Goal: Transaction & Acquisition: Book appointment/travel/reservation

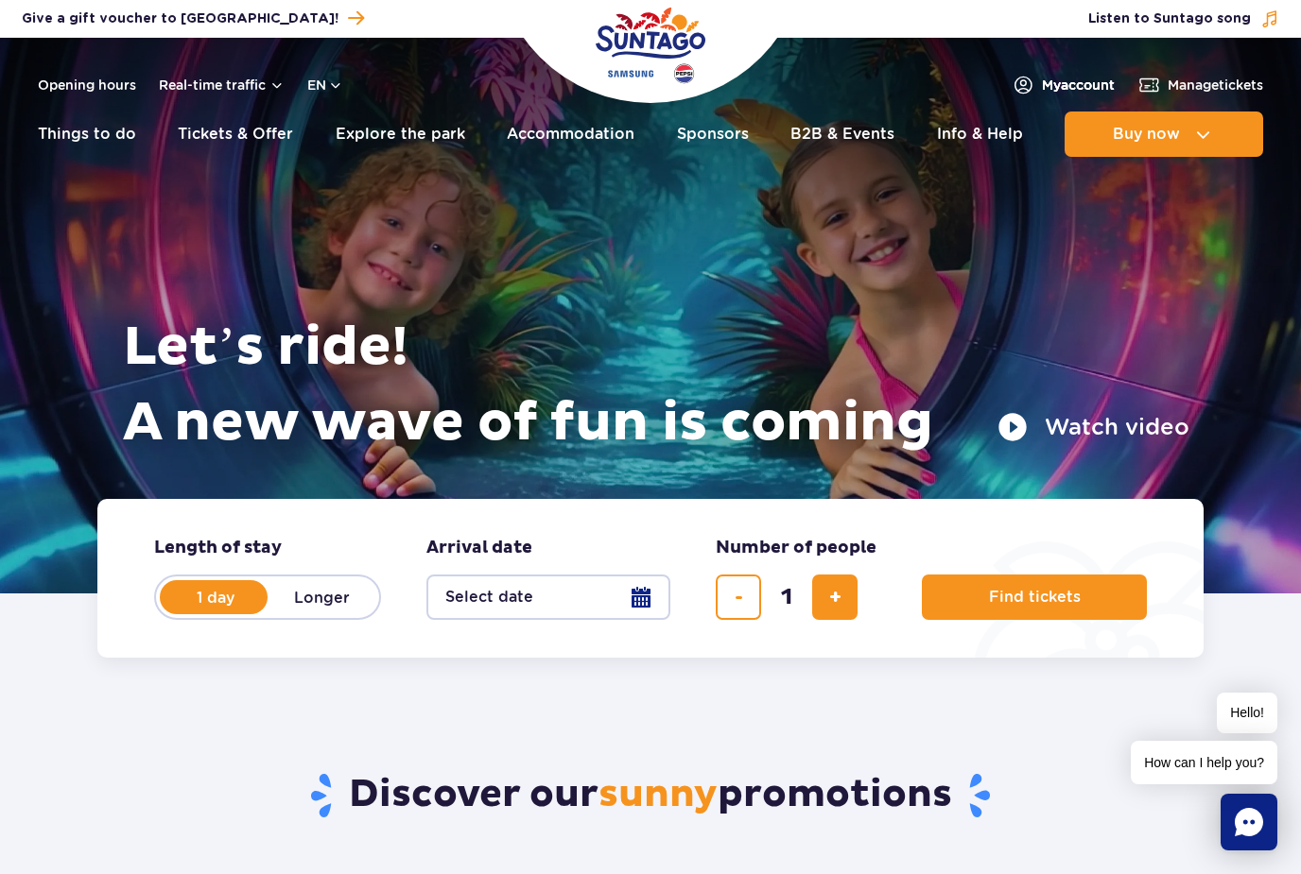
click at [1081, 90] on span "My account" at bounding box center [1078, 85] width 73 height 19
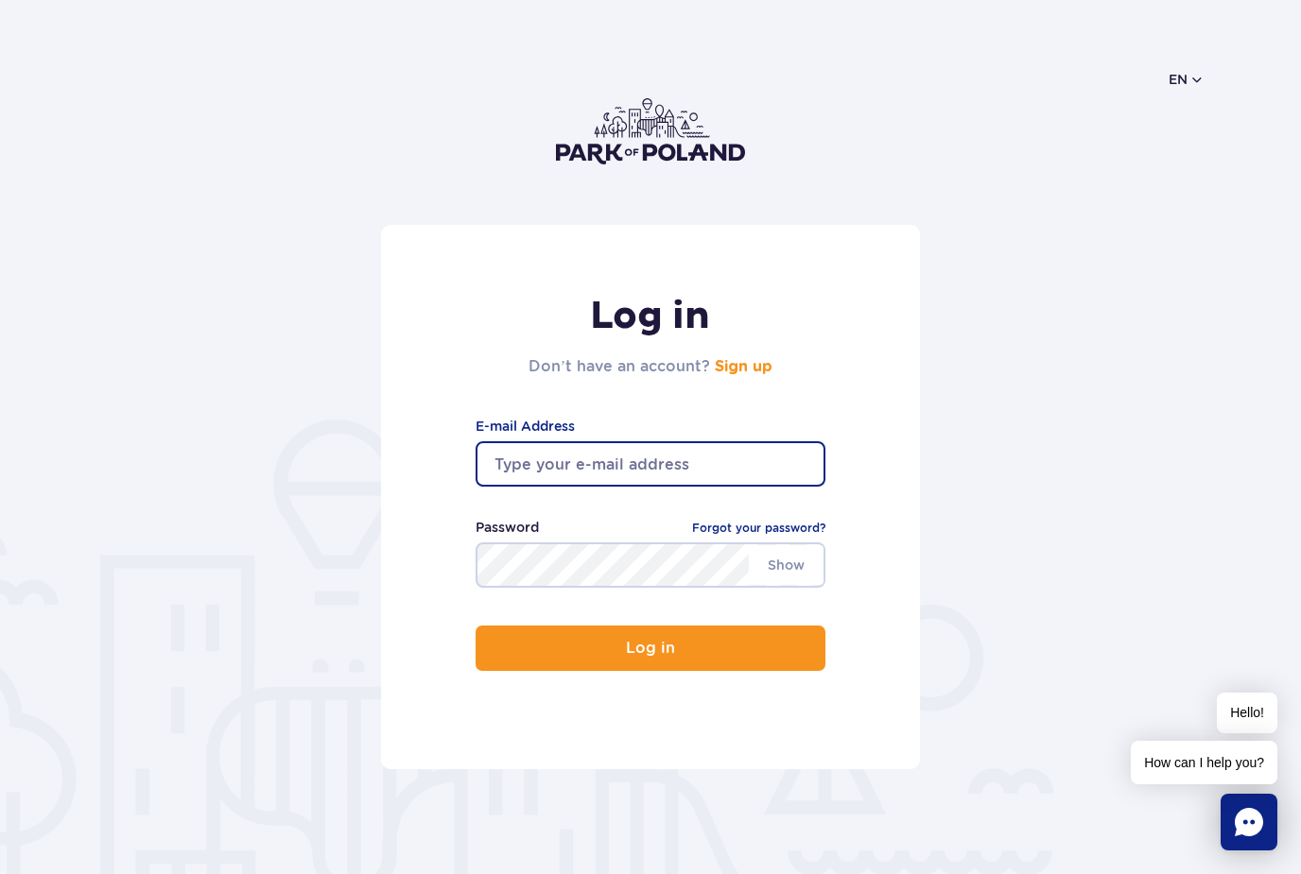
type input "[EMAIL_ADDRESS][DOMAIN_NAME]"
click at [650, 650] on button "Log in" at bounding box center [651, 648] width 350 height 45
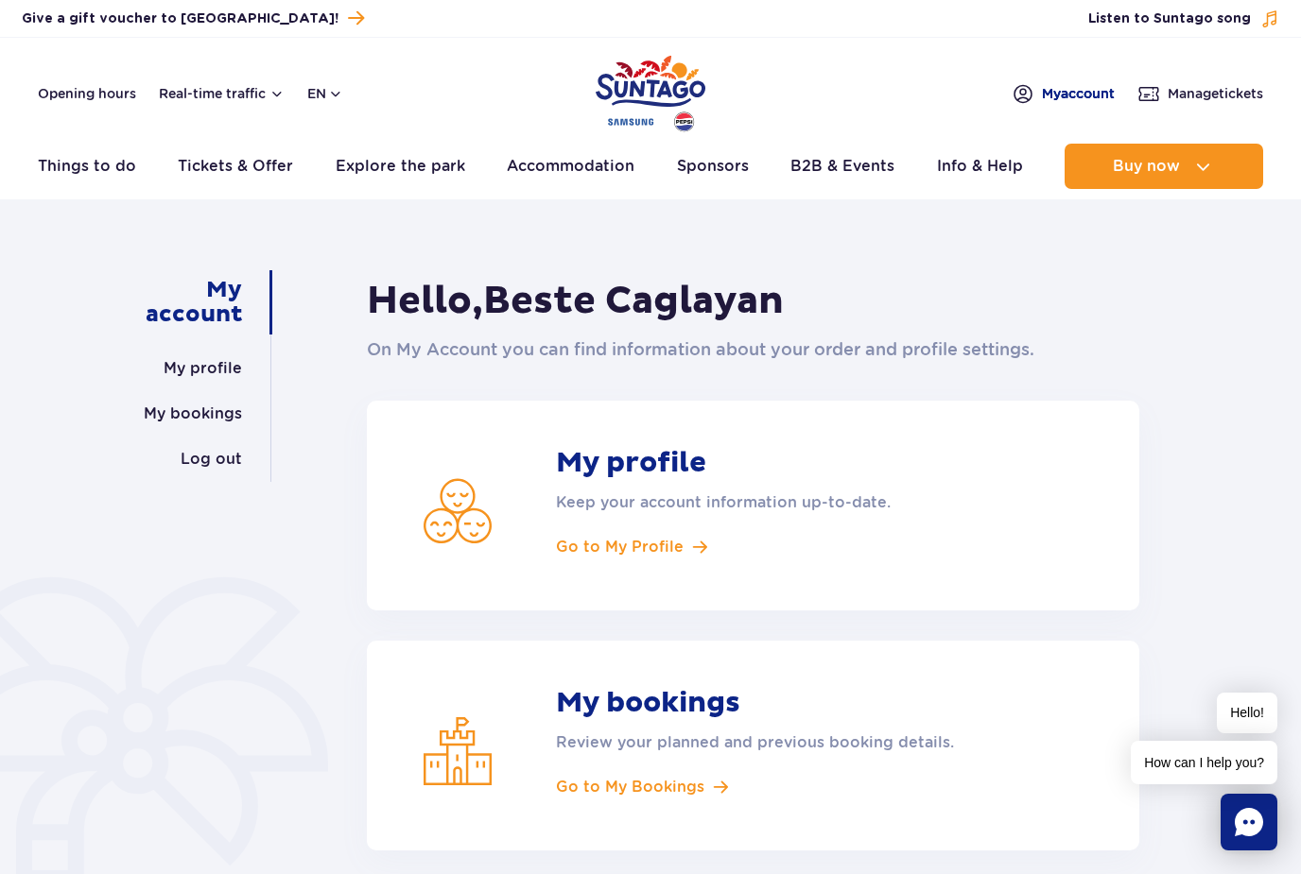
click at [1060, 92] on span "My account" at bounding box center [1078, 93] width 73 height 19
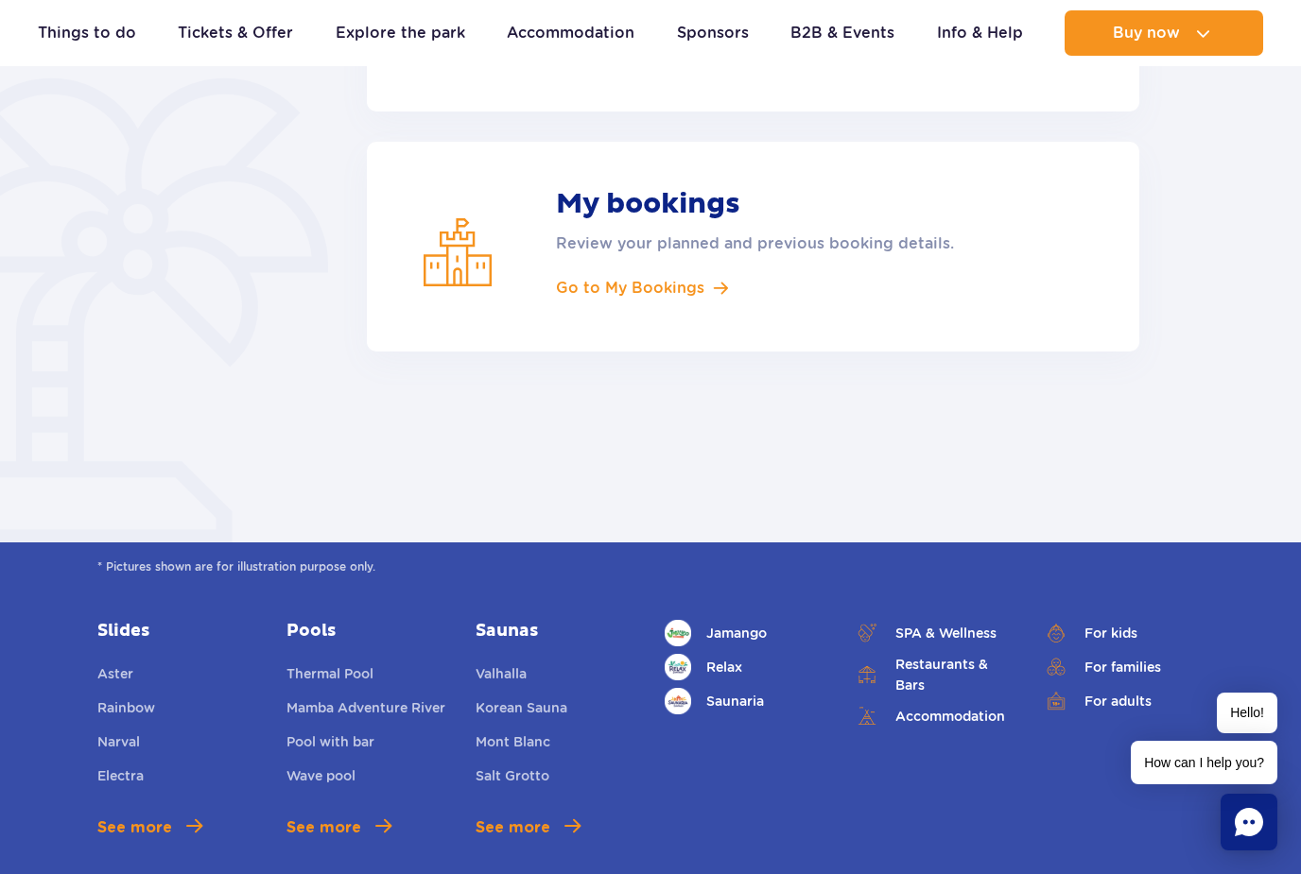
scroll to position [496, 0]
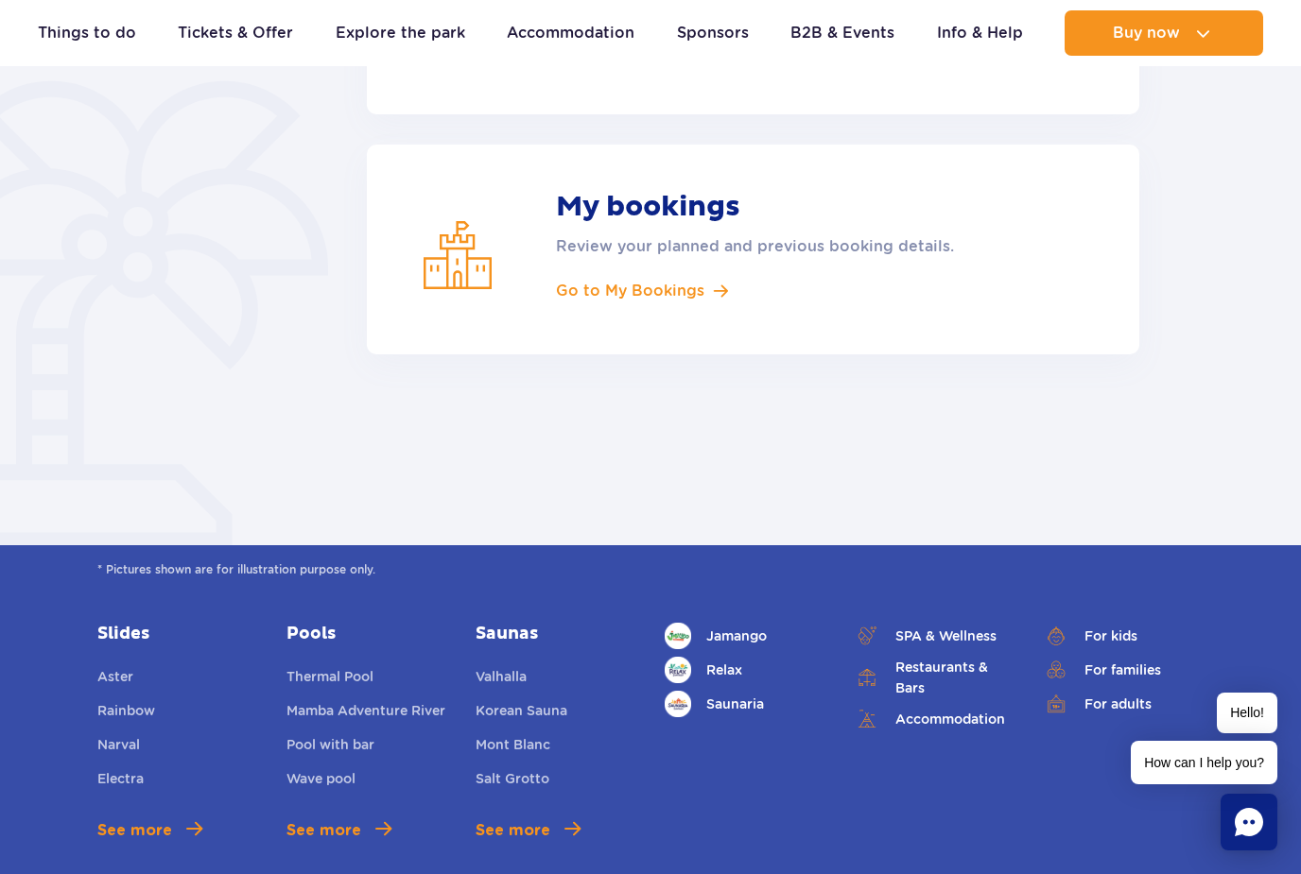
click at [671, 277] on article "My bookings Review your planned and previous booking details. Go to My Bookings" at bounding box center [753, 250] width 772 height 210
click at [669, 294] on span "Go to My Bookings" at bounding box center [630, 291] width 148 height 21
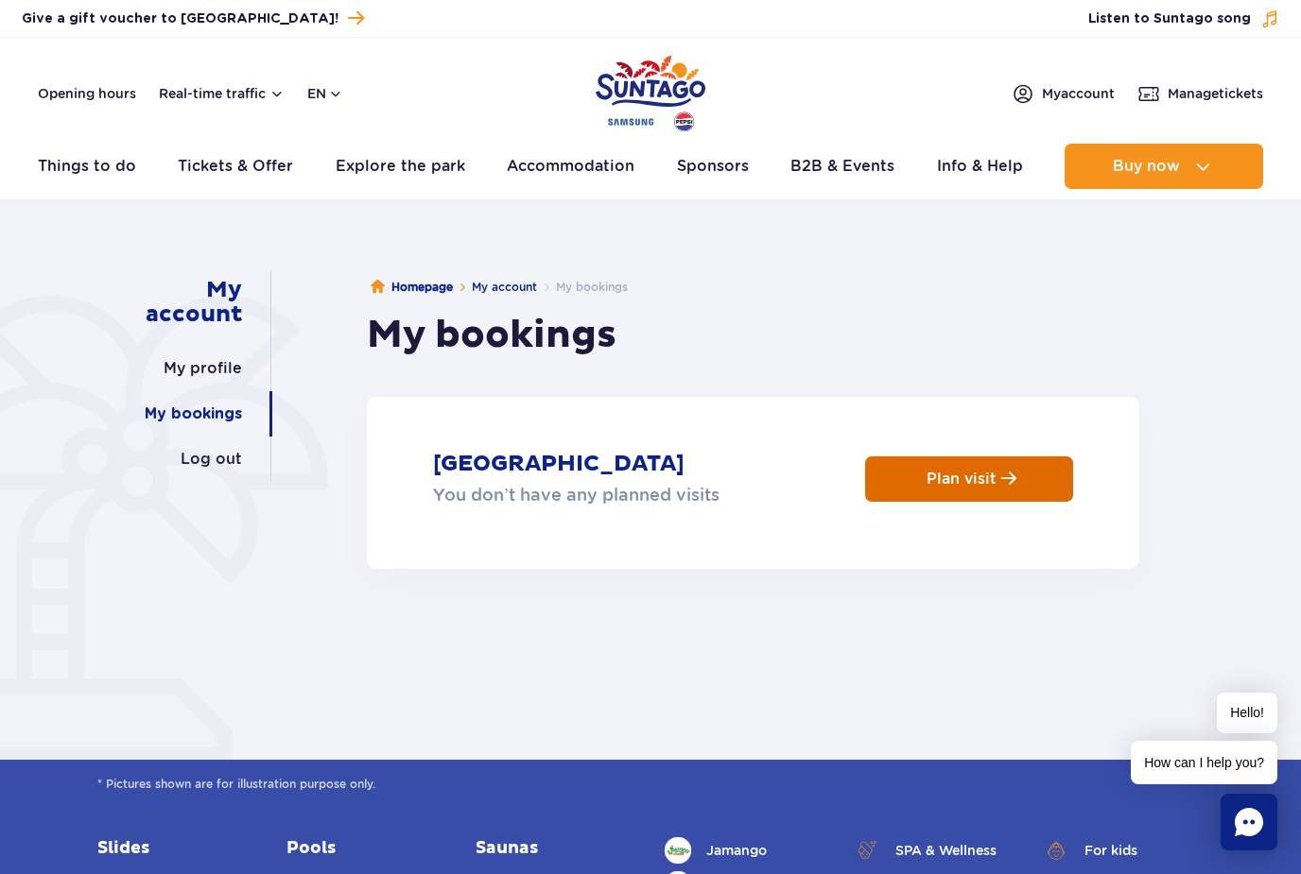
click at [911, 493] on link "Plan visit" at bounding box center [969, 479] width 208 height 45
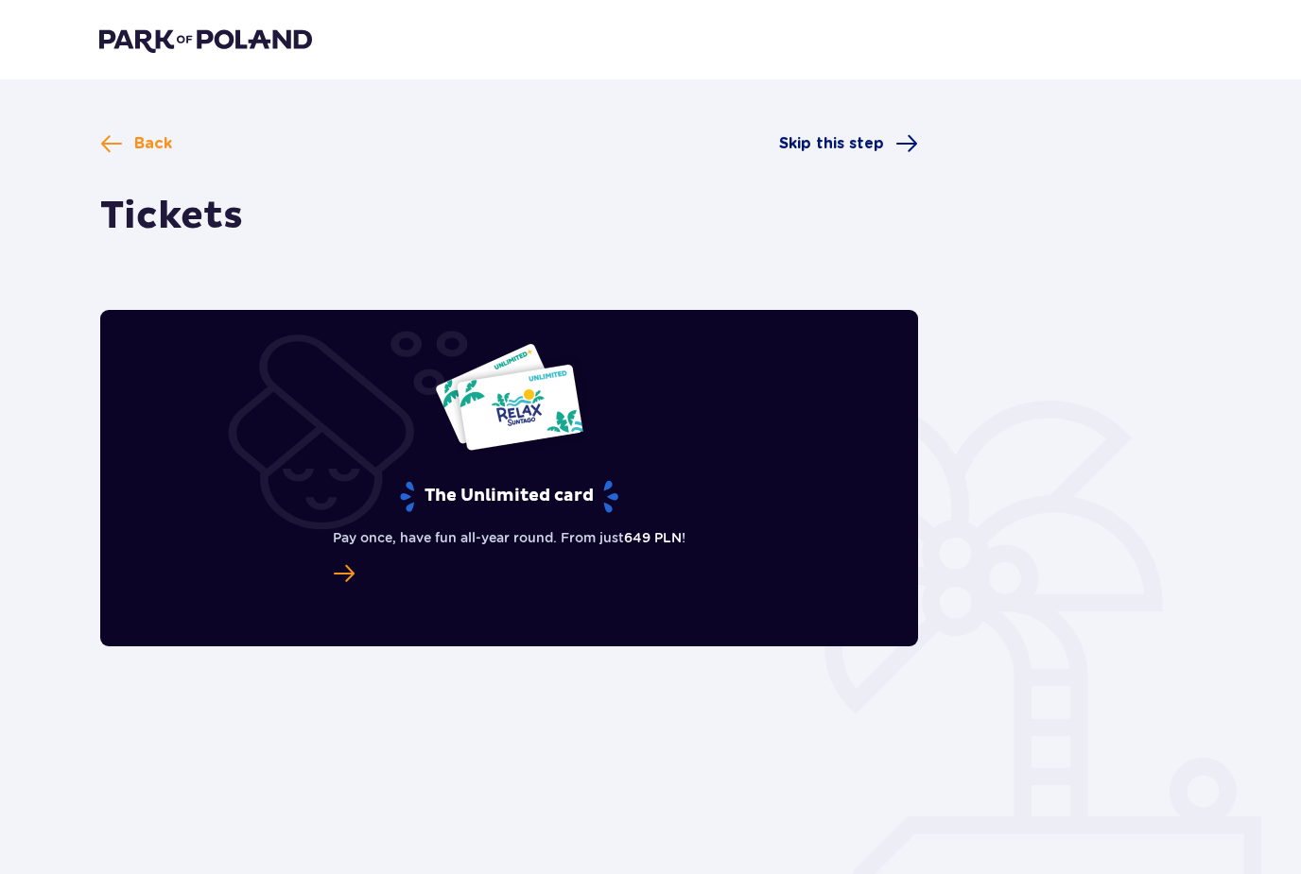
click at [864, 149] on span "Skip this step" at bounding box center [831, 143] width 105 height 21
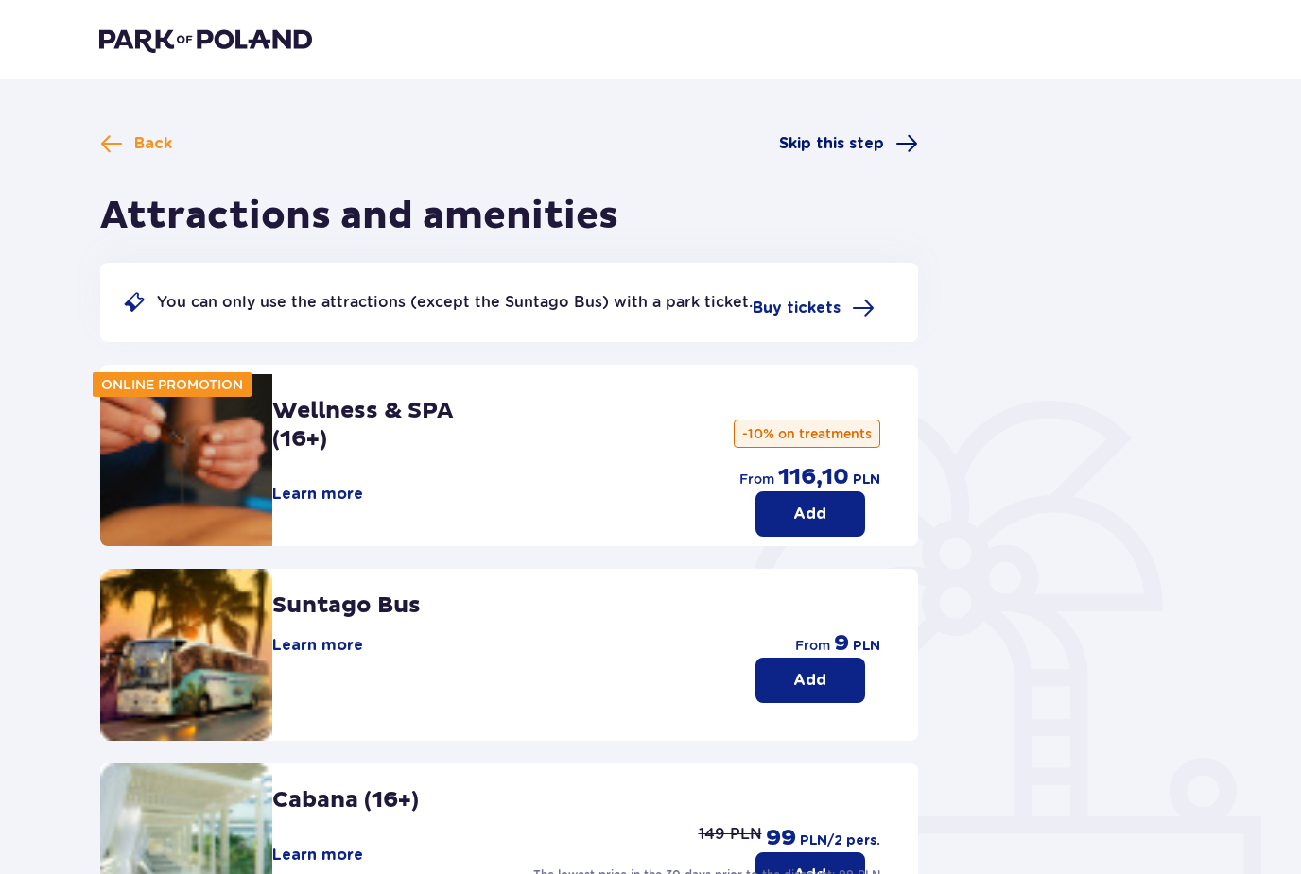
click at [858, 141] on span "Skip this step" at bounding box center [831, 143] width 105 height 21
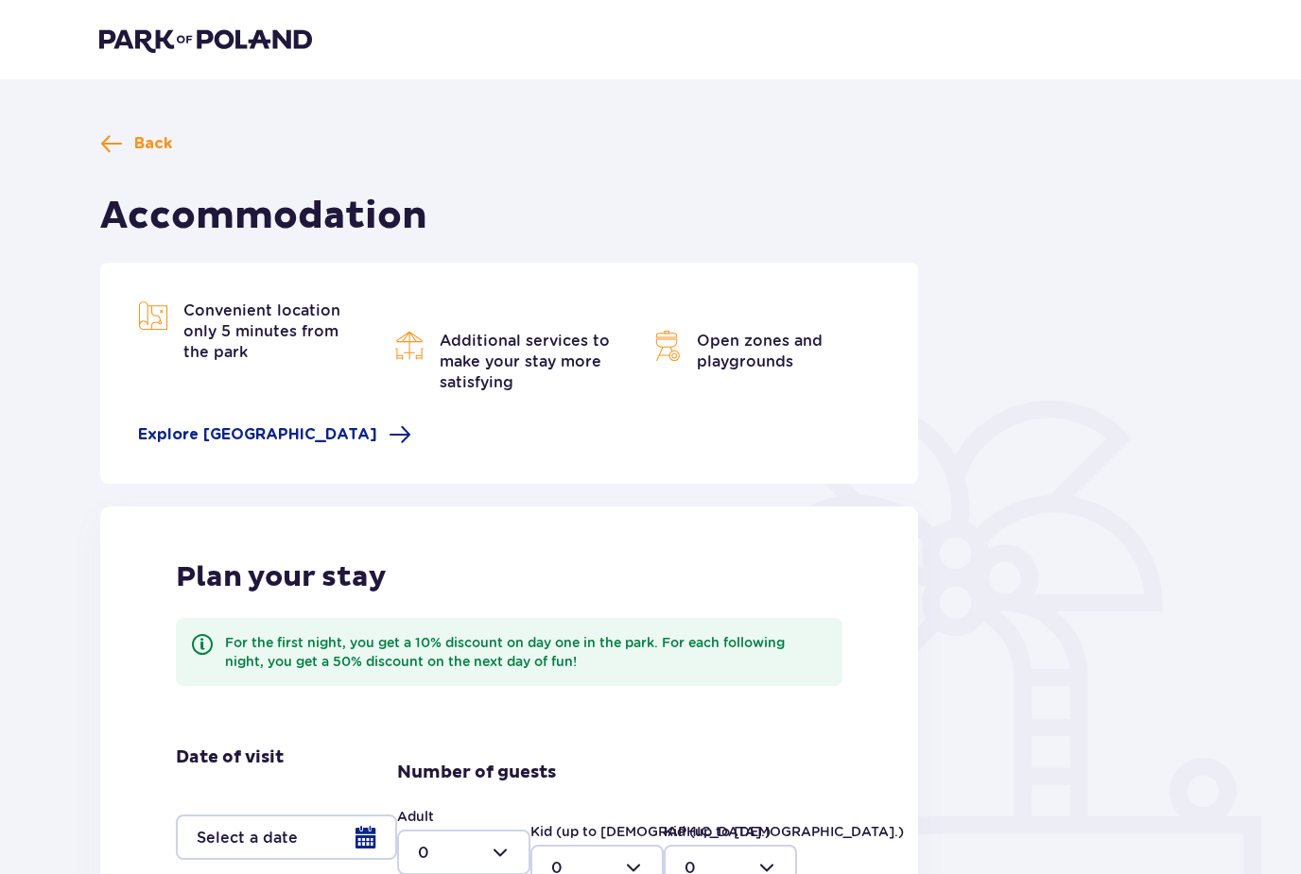
scroll to position [207, 0]
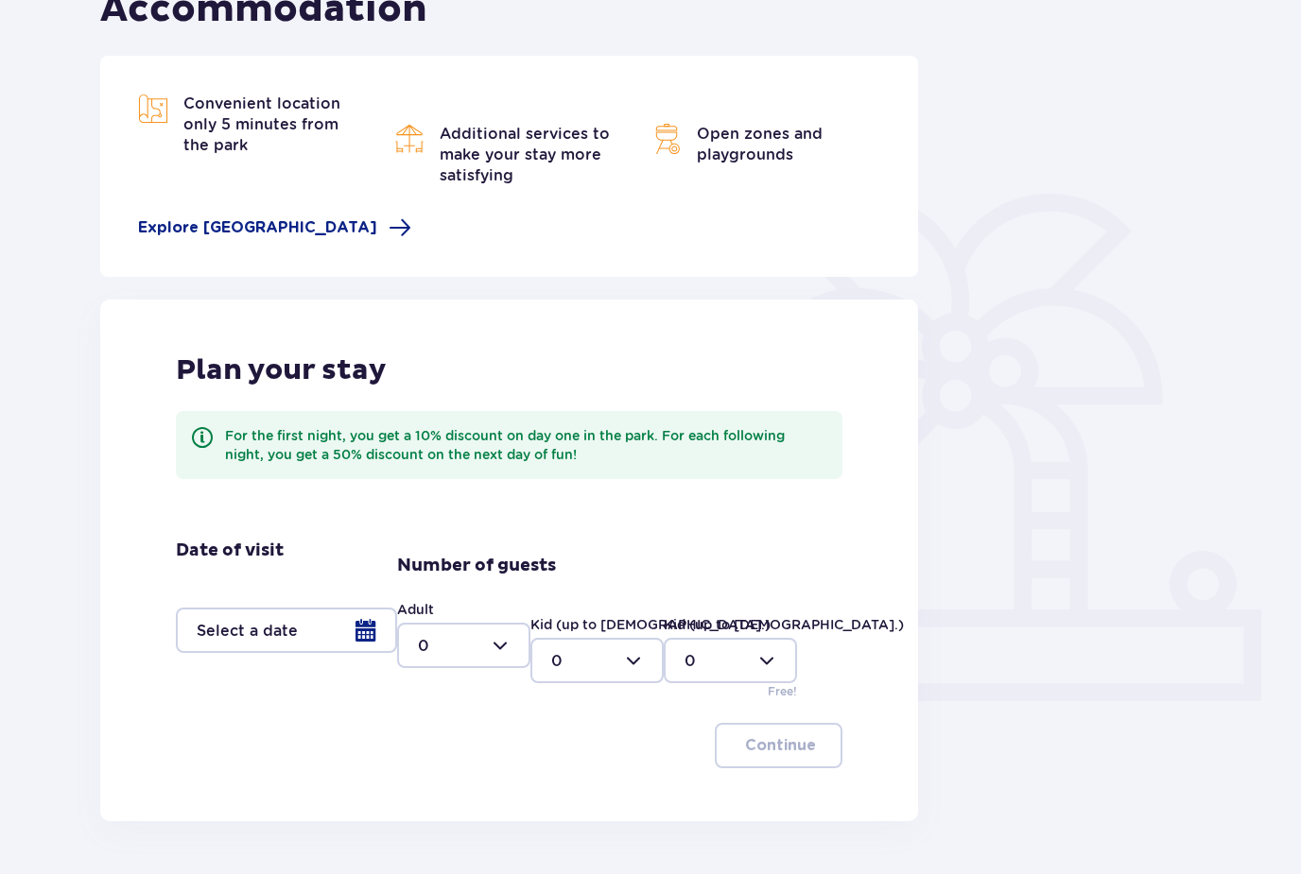
click at [363, 638] on div at bounding box center [286, 630] width 221 height 45
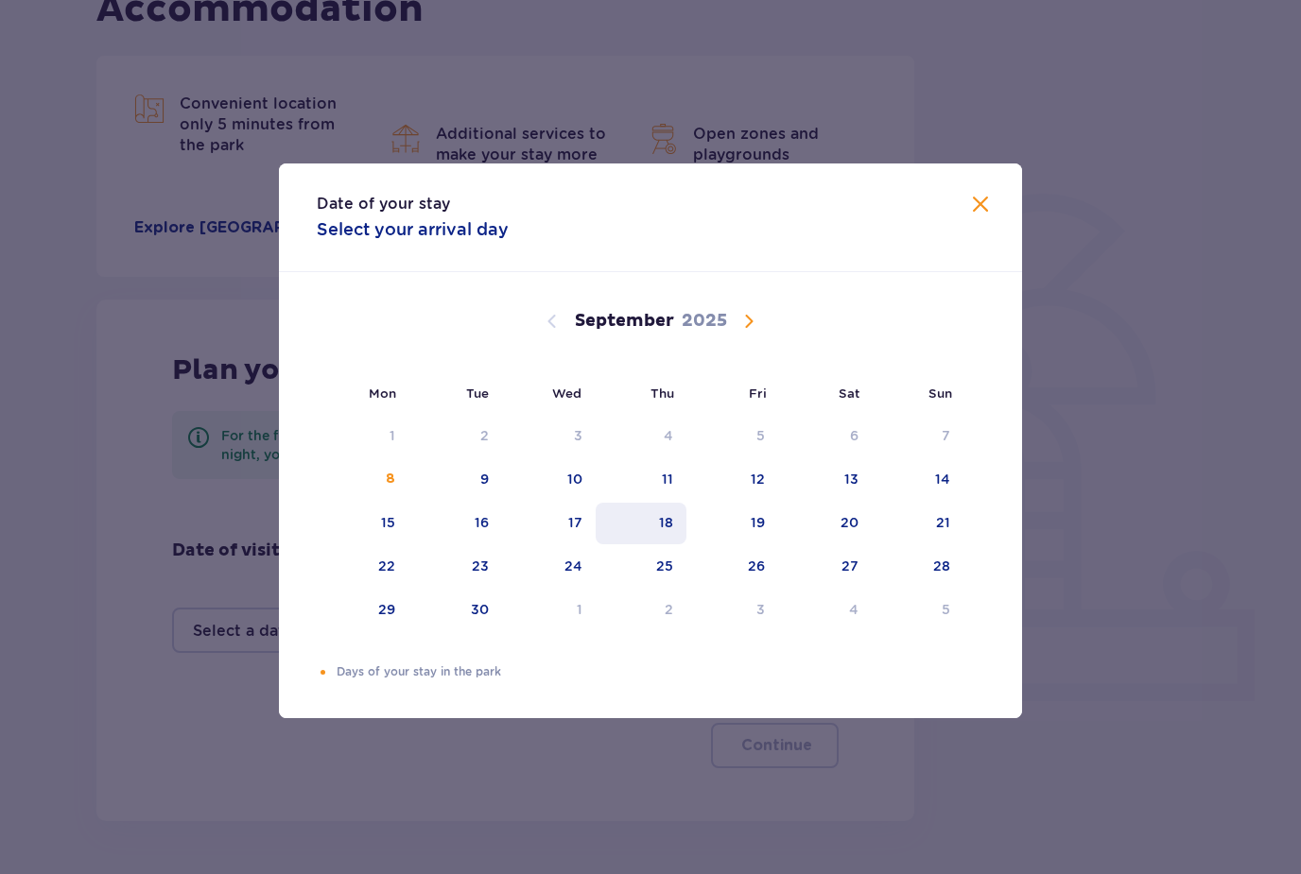
click at [676, 545] on div "18" at bounding box center [642, 524] width 92 height 42
click at [839, 545] on div "20" at bounding box center [825, 524] width 94 height 42
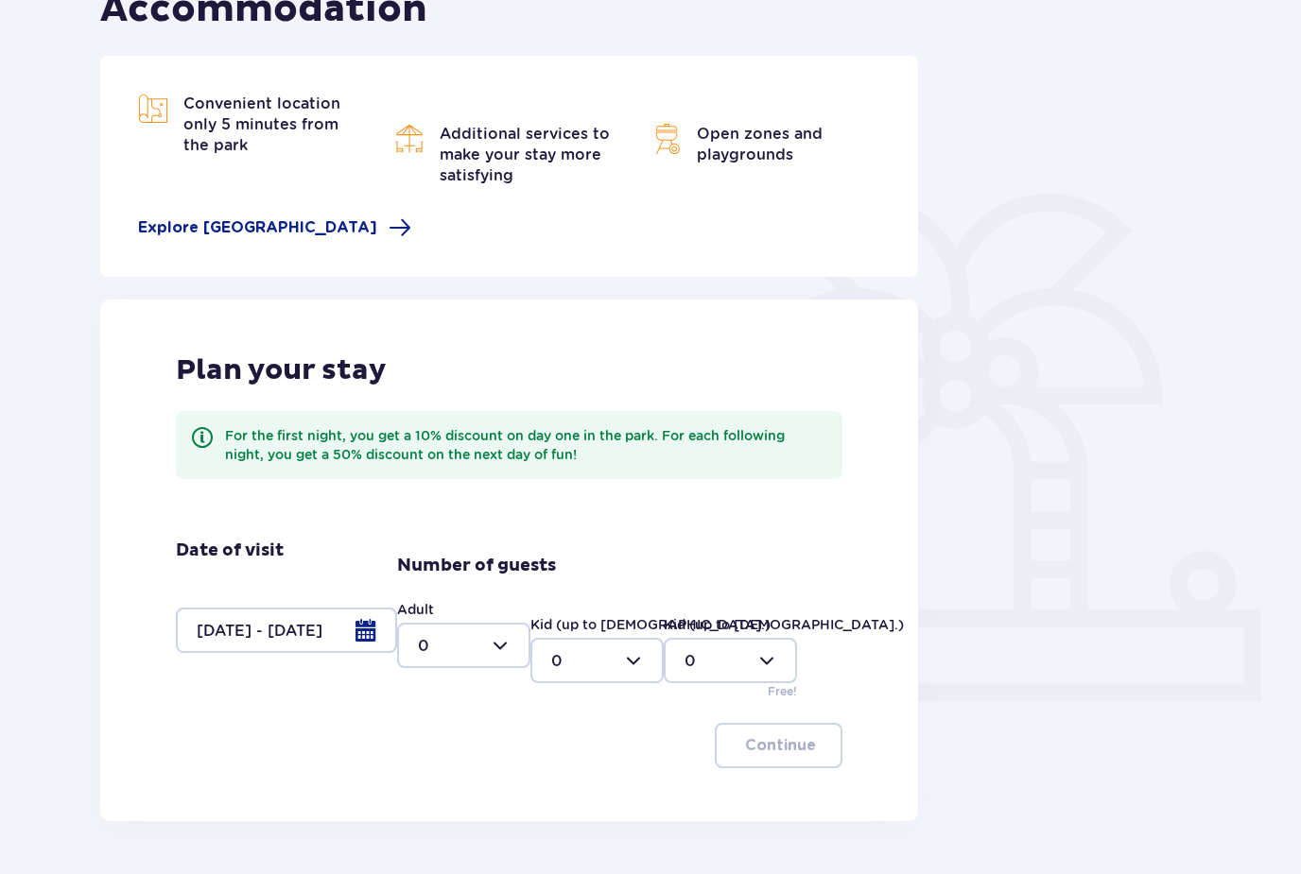
click at [374, 631] on div at bounding box center [286, 630] width 221 height 45
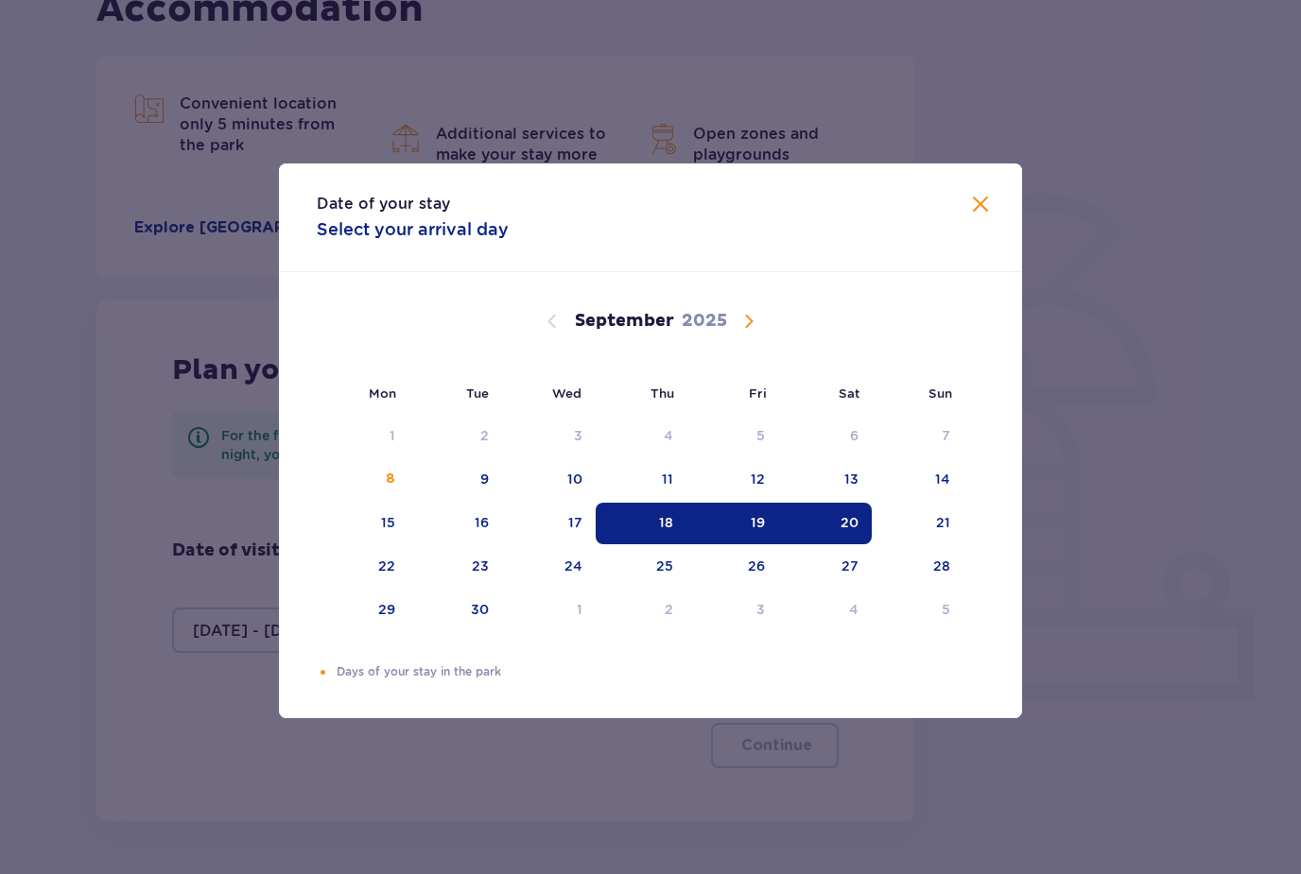
click at [650, 545] on div "18" at bounding box center [642, 524] width 92 height 42
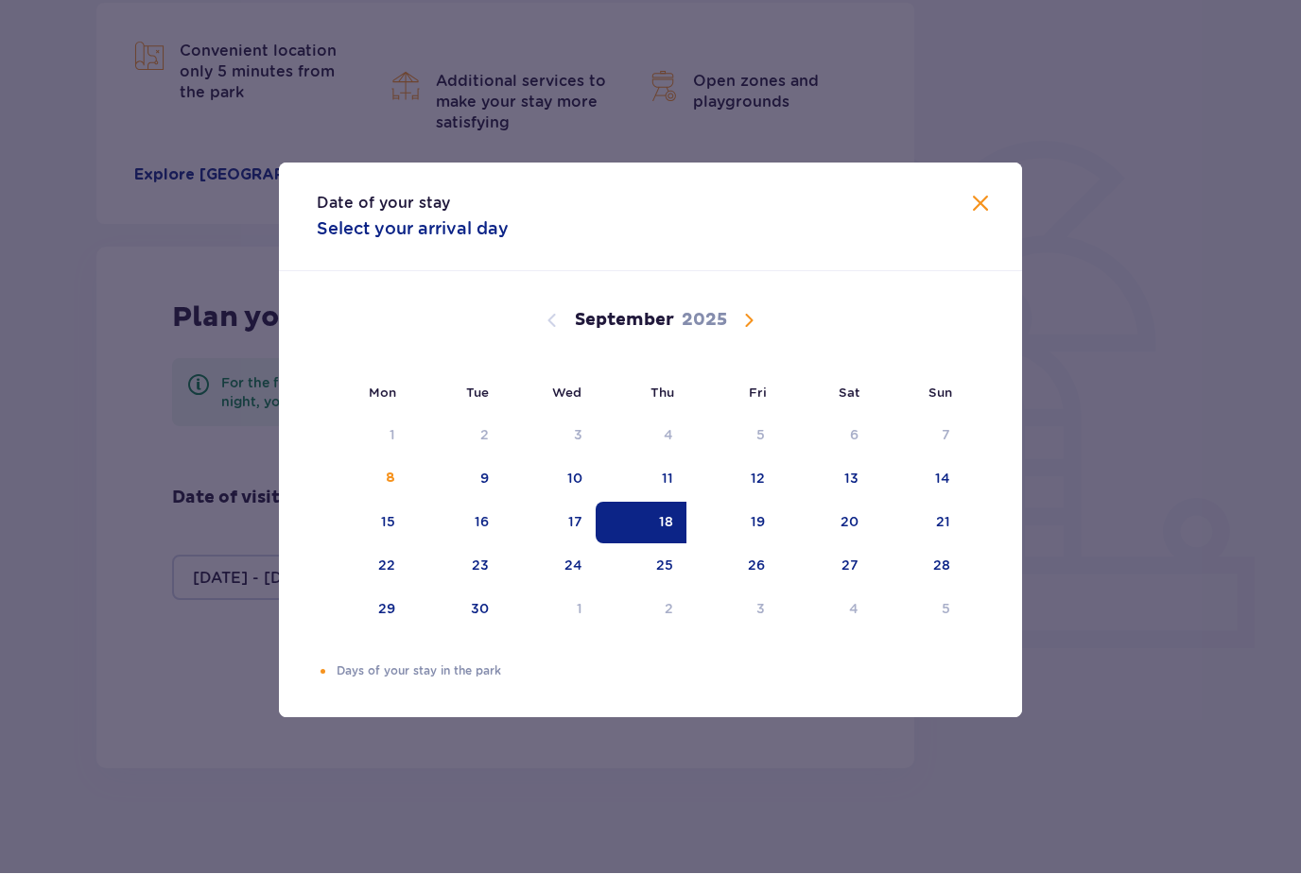
scroll to position [268, 0]
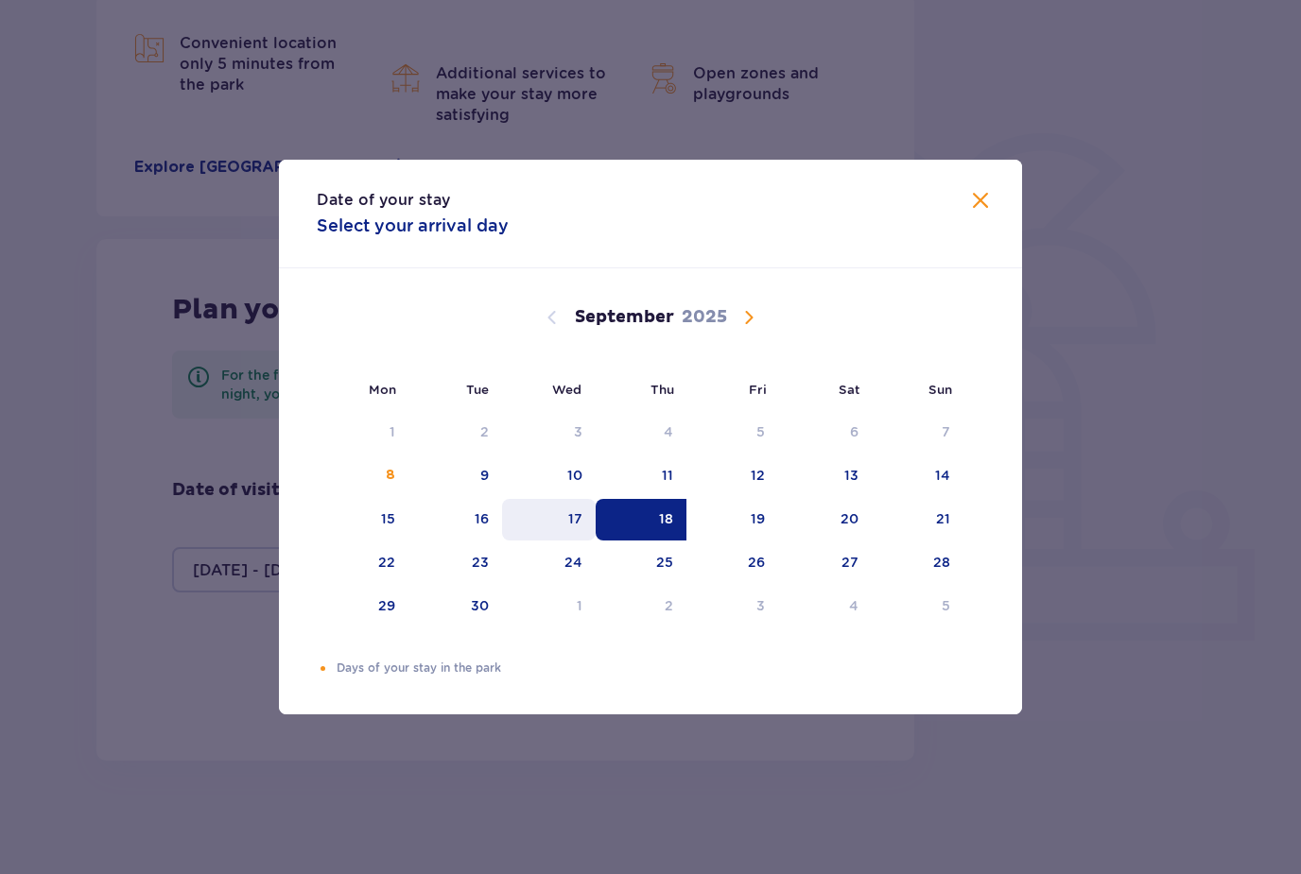
click at [562, 534] on div "17" at bounding box center [549, 520] width 94 height 42
click at [739, 529] on div "19" at bounding box center [732, 520] width 92 height 42
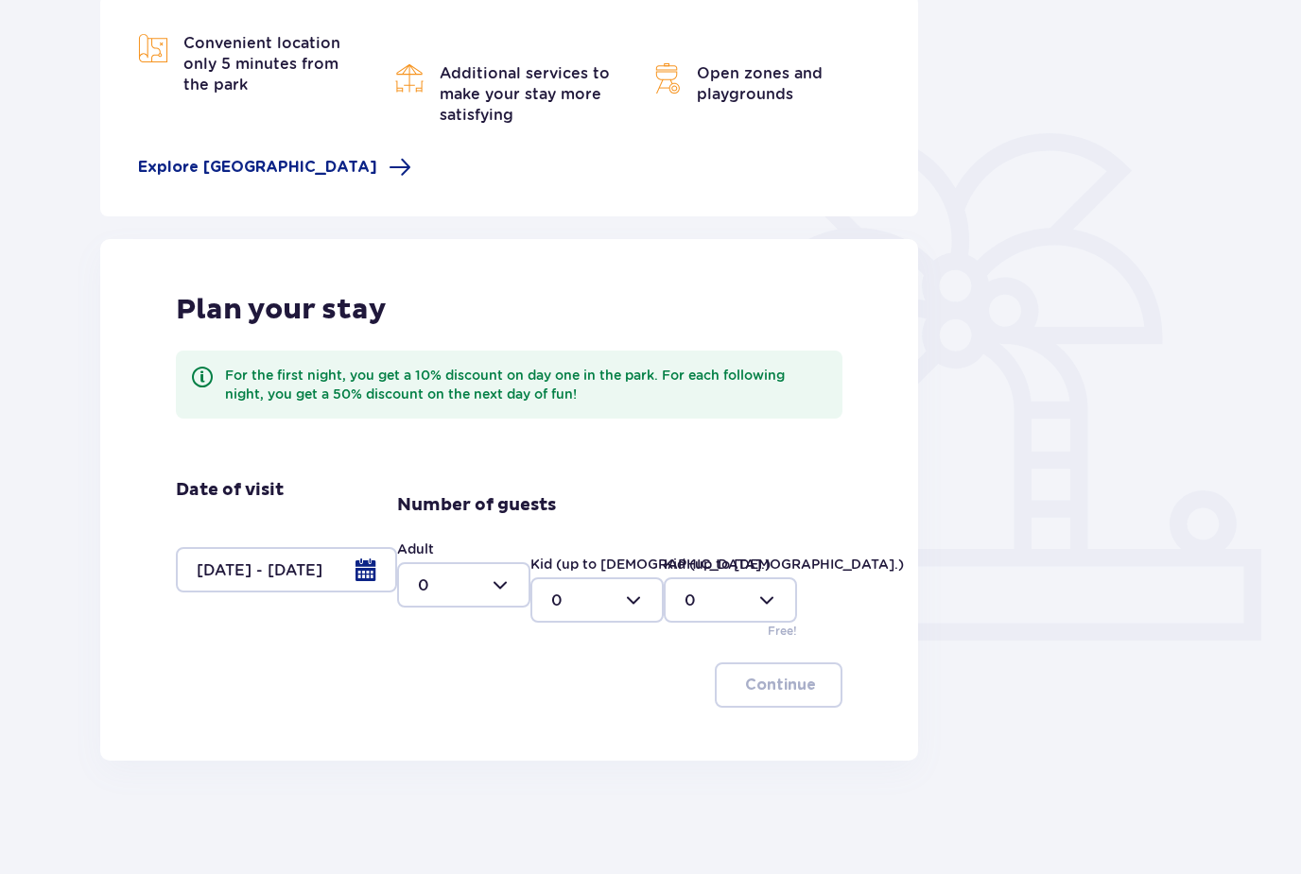
click at [317, 589] on div at bounding box center [286, 569] width 221 height 45
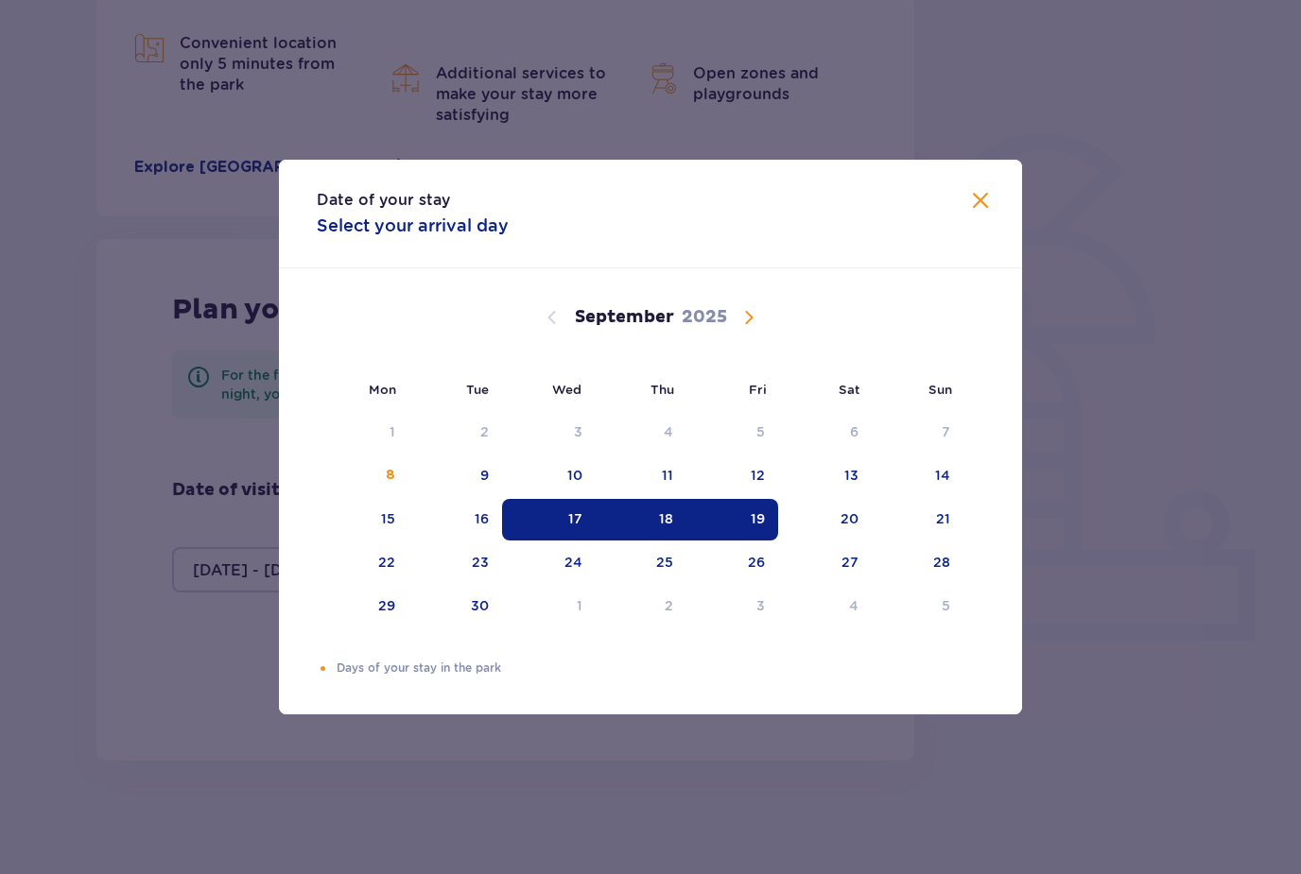
click at [977, 210] on span at bounding box center [980, 201] width 23 height 23
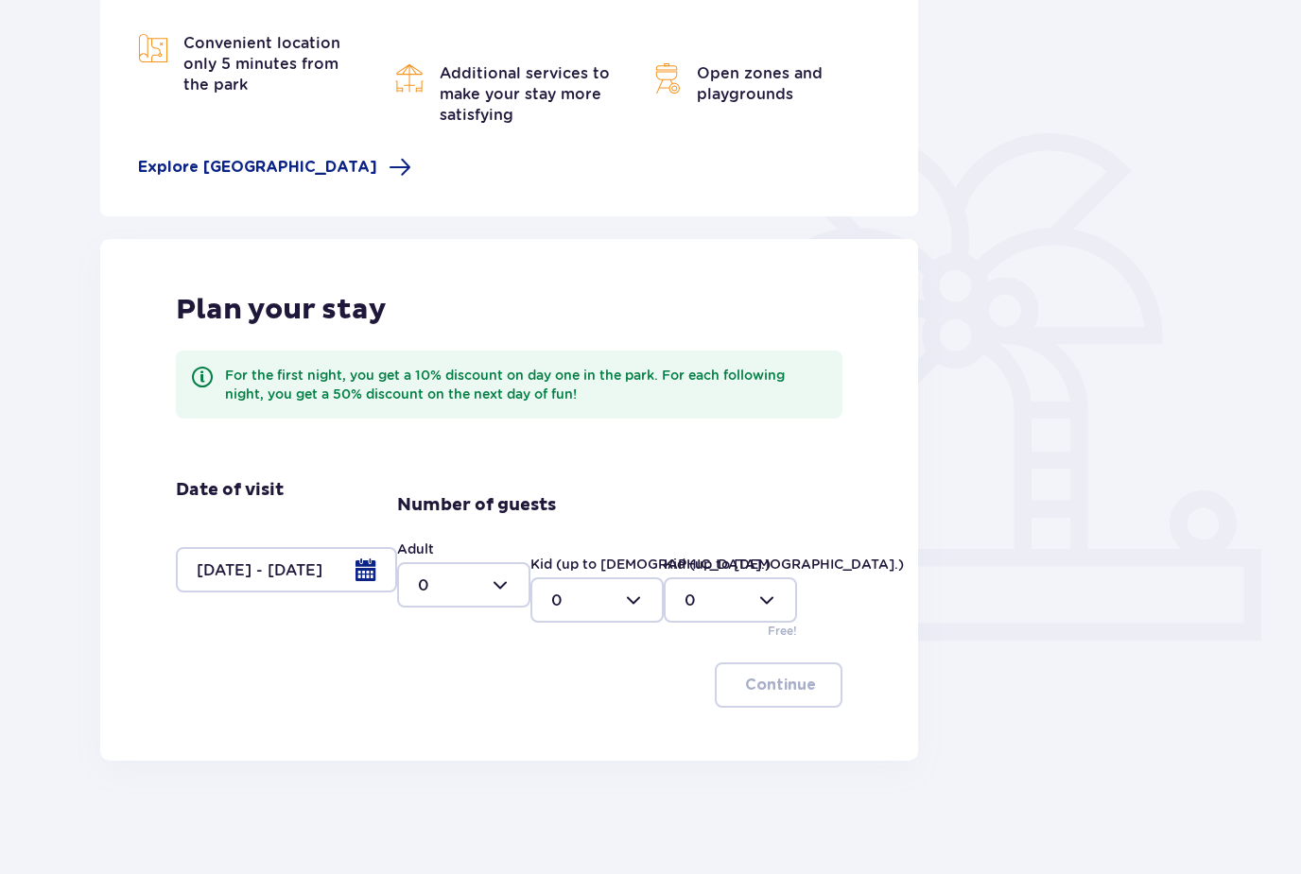
click at [491, 572] on div at bounding box center [463, 584] width 133 height 45
click at [358, 556] on div at bounding box center [286, 569] width 221 height 45
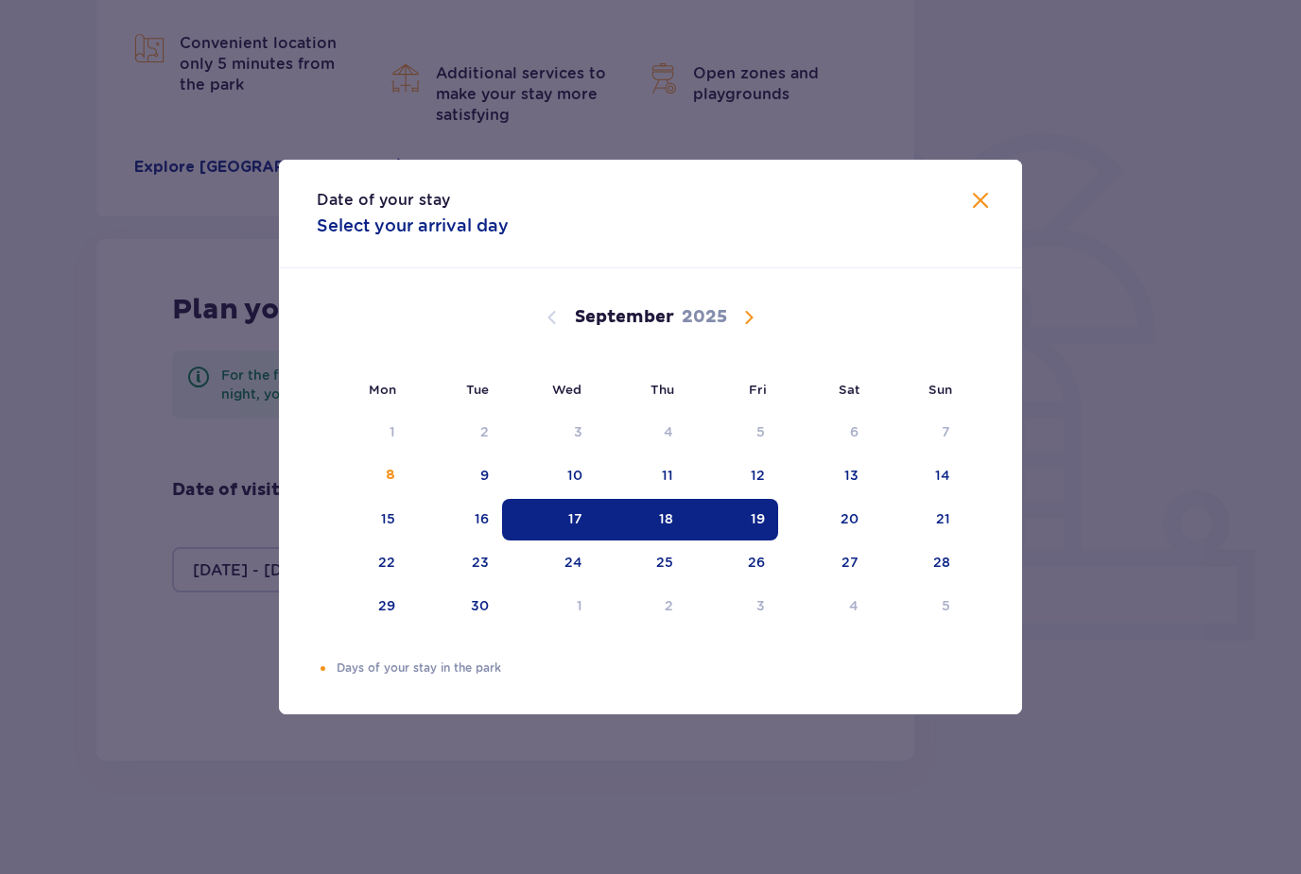
click at [678, 502] on div "18" at bounding box center [642, 520] width 92 height 42
click at [564, 508] on div "17" at bounding box center [549, 520] width 94 height 42
click at [680, 523] on div "18" at bounding box center [642, 520] width 92 height 42
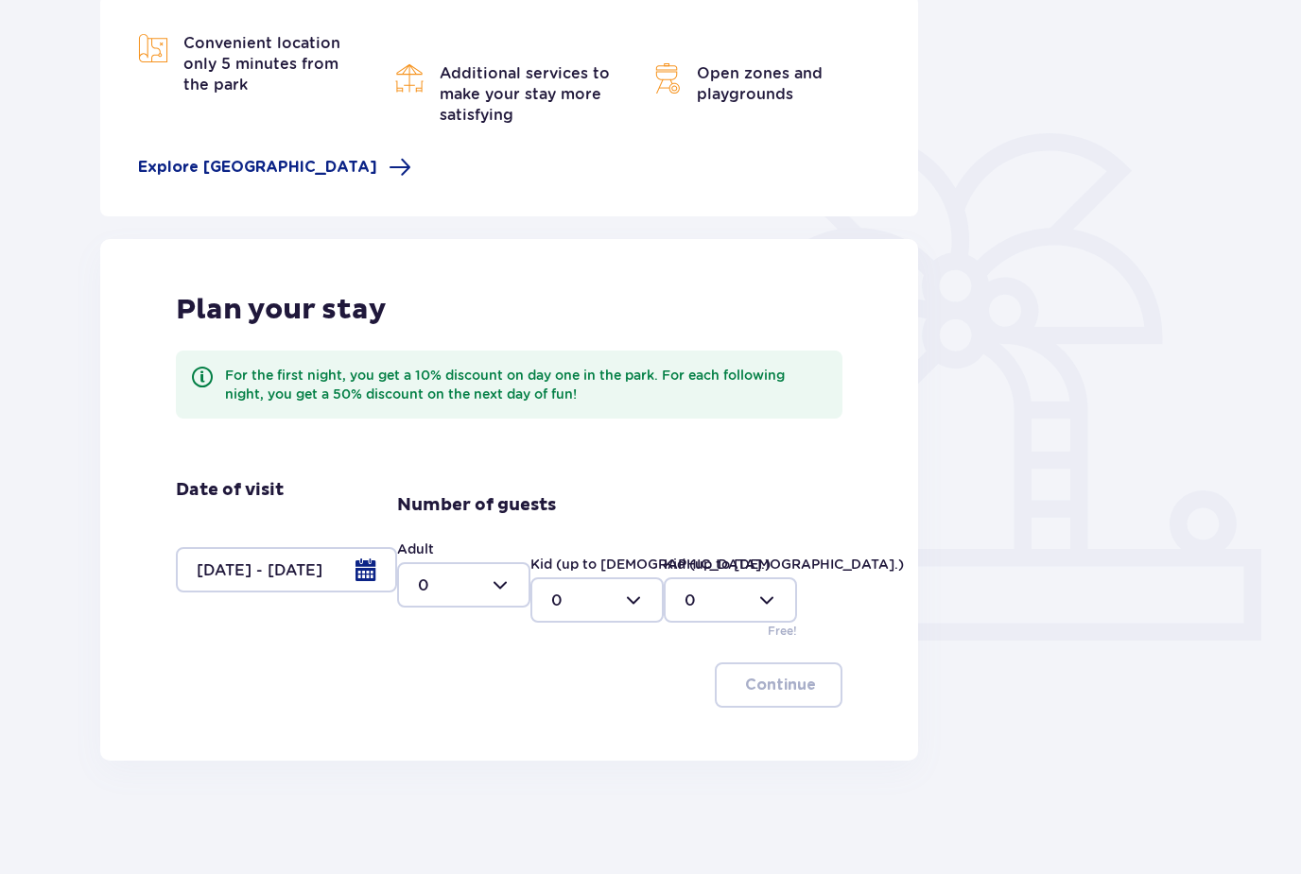
click at [585, 518] on div "Number of guests Adult 0 Kid (up to 12 y.o.) 0 Kid (up to 3 y.o.) 0 Free!" at bounding box center [619, 567] width 445 height 146
click at [373, 558] on div at bounding box center [286, 569] width 221 height 45
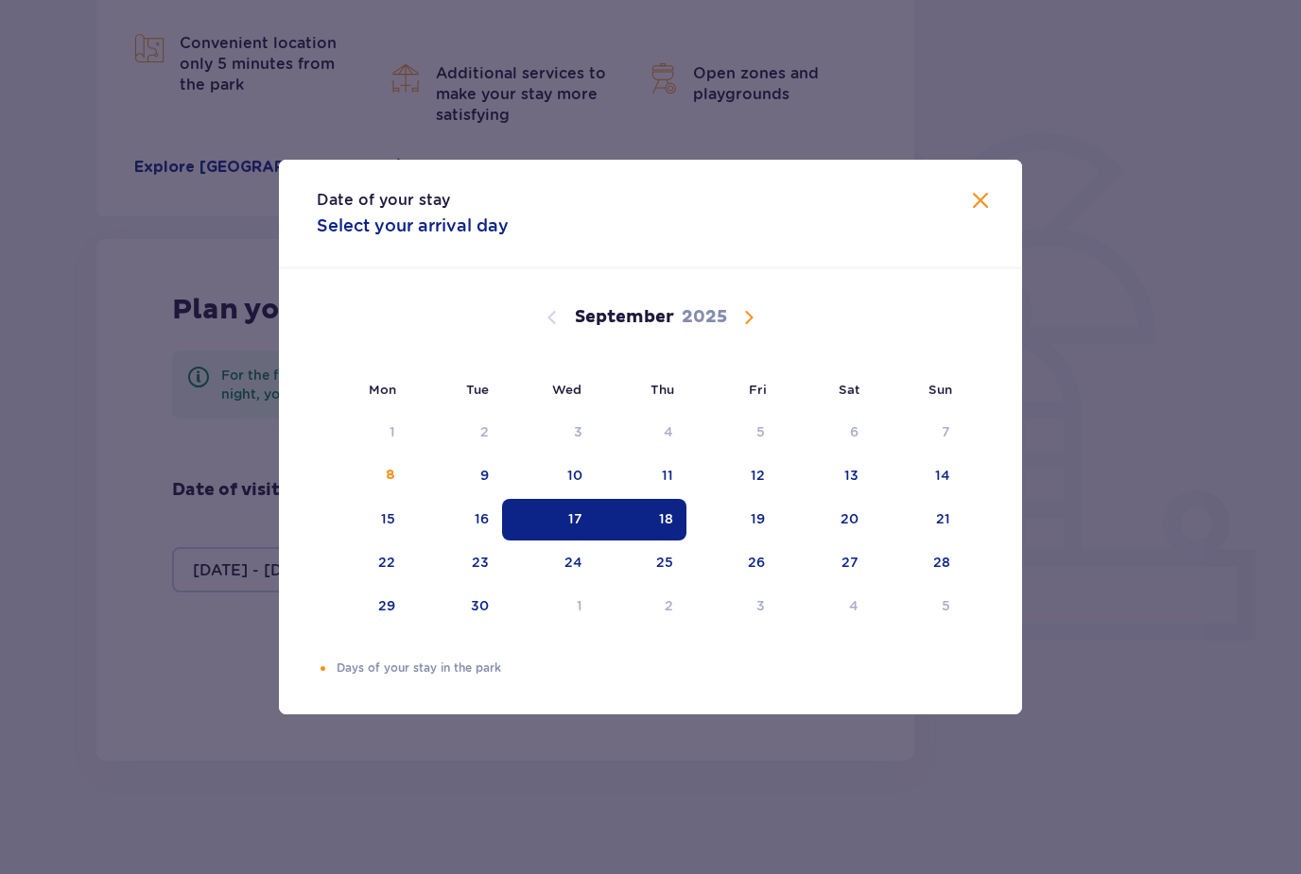
click at [682, 521] on div "18" at bounding box center [642, 520] width 92 height 42
click at [771, 525] on div "19" at bounding box center [732, 520] width 92 height 42
type input "18.09.25 - 19.09.25"
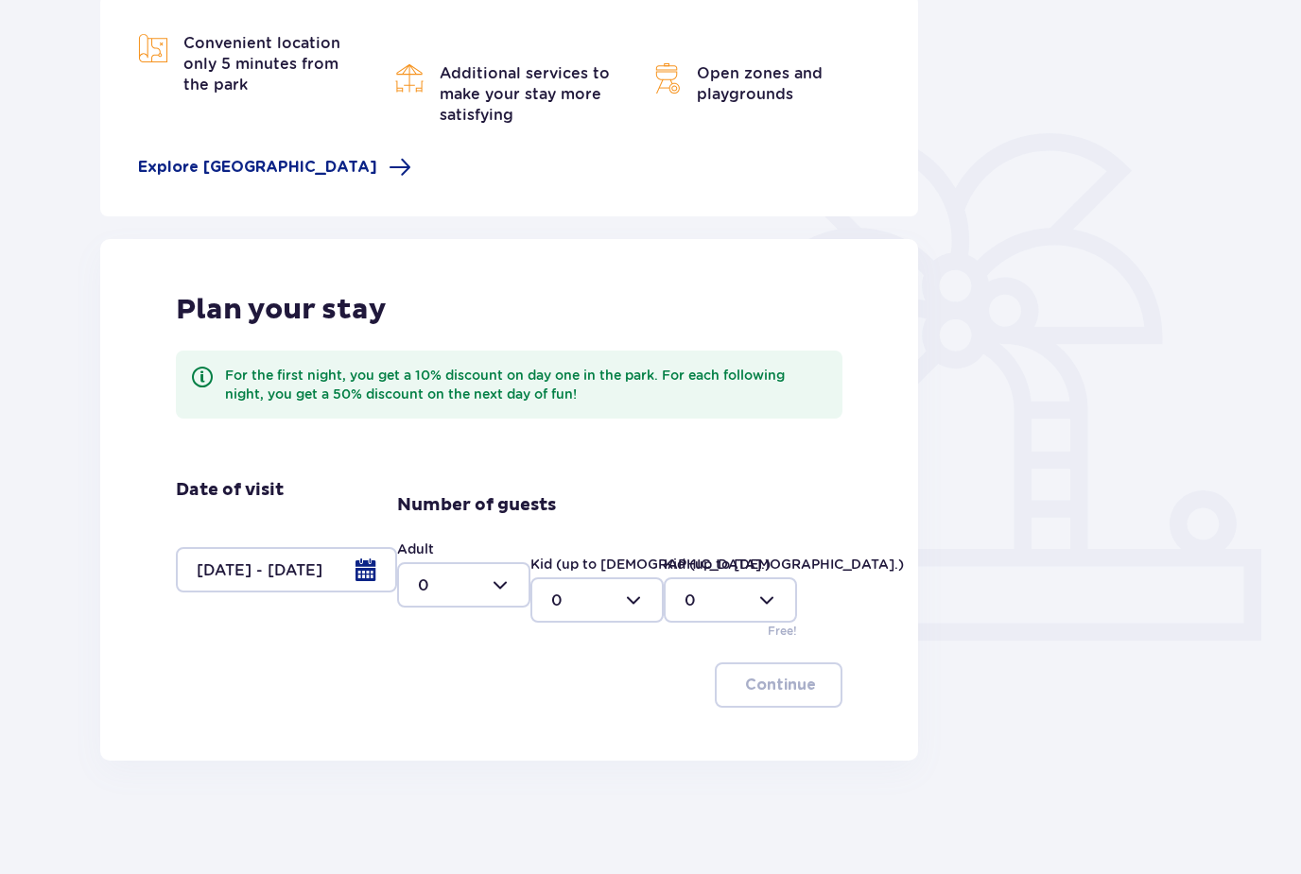
click at [990, 211] on div "Back Accommodation Convenient location only 5 minutes from the park Additional …" at bounding box center [650, 313] width 1133 height 896
click at [502, 594] on div at bounding box center [463, 584] width 133 height 45
click at [494, 709] on span "2" at bounding box center [464, 722] width 130 height 40
type input "2"
click at [804, 685] on p "Continue" at bounding box center [780, 685] width 71 height 21
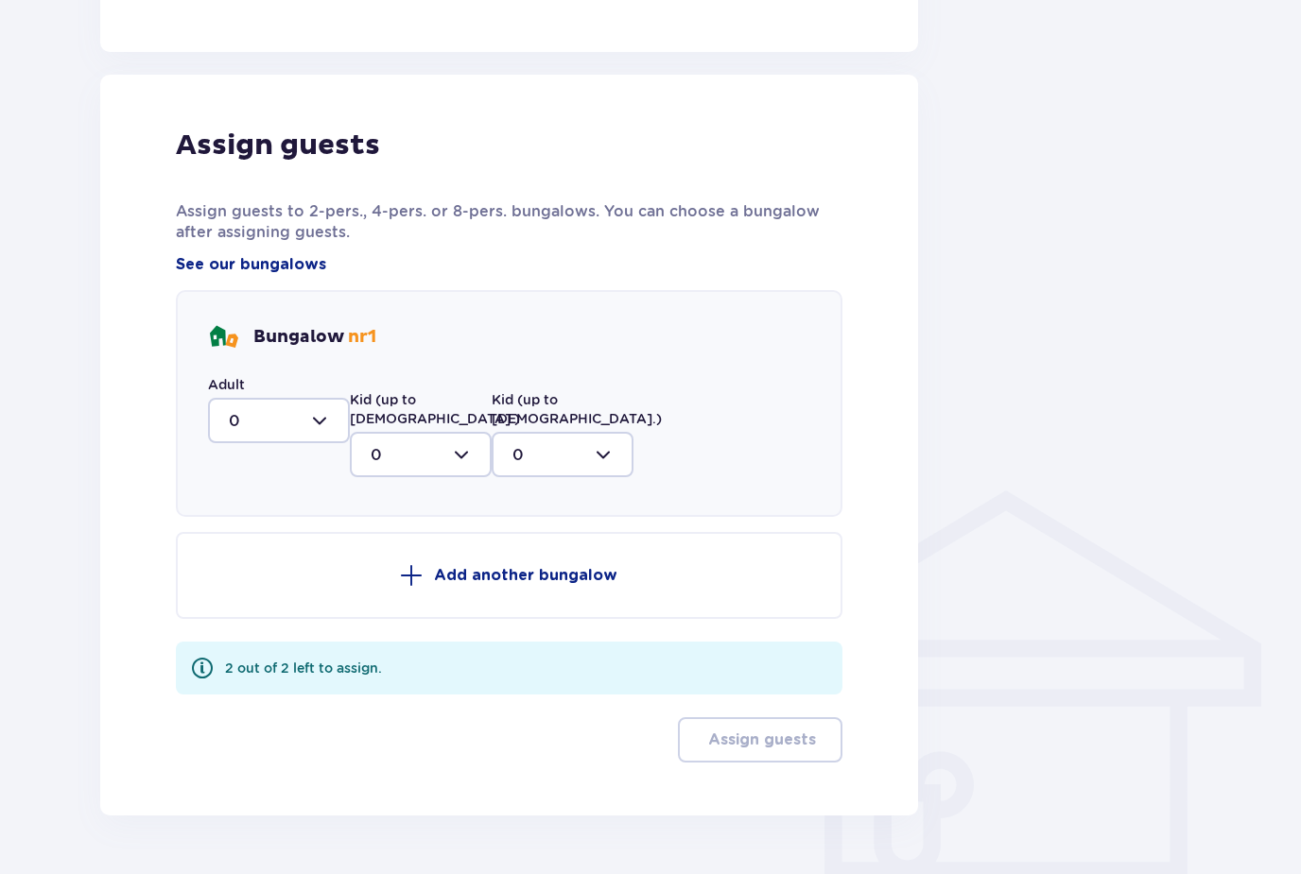
scroll to position [979, 0]
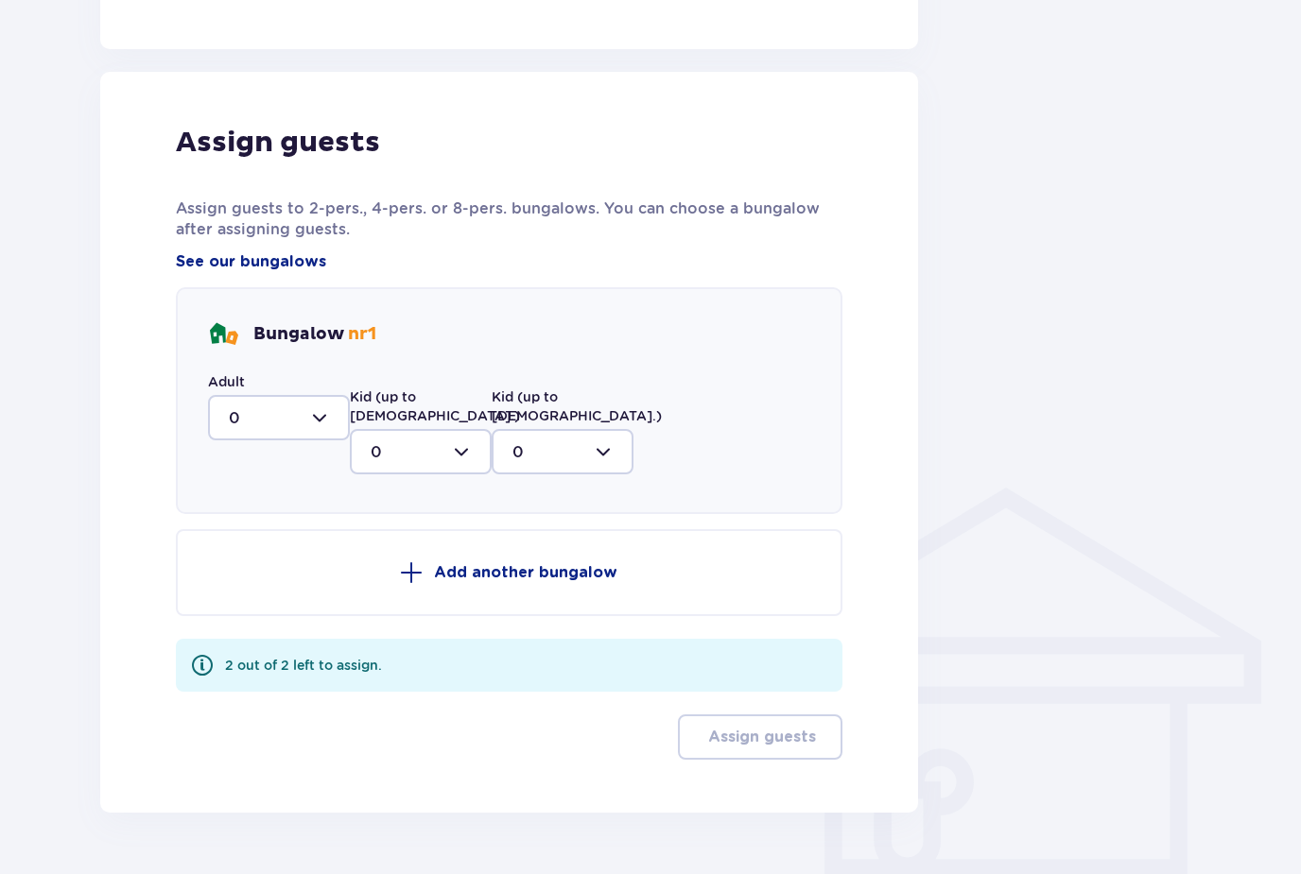
click at [348, 413] on div at bounding box center [279, 417] width 142 height 45
click at [297, 561] on div "2" at bounding box center [279, 555] width 100 height 21
type input "2"
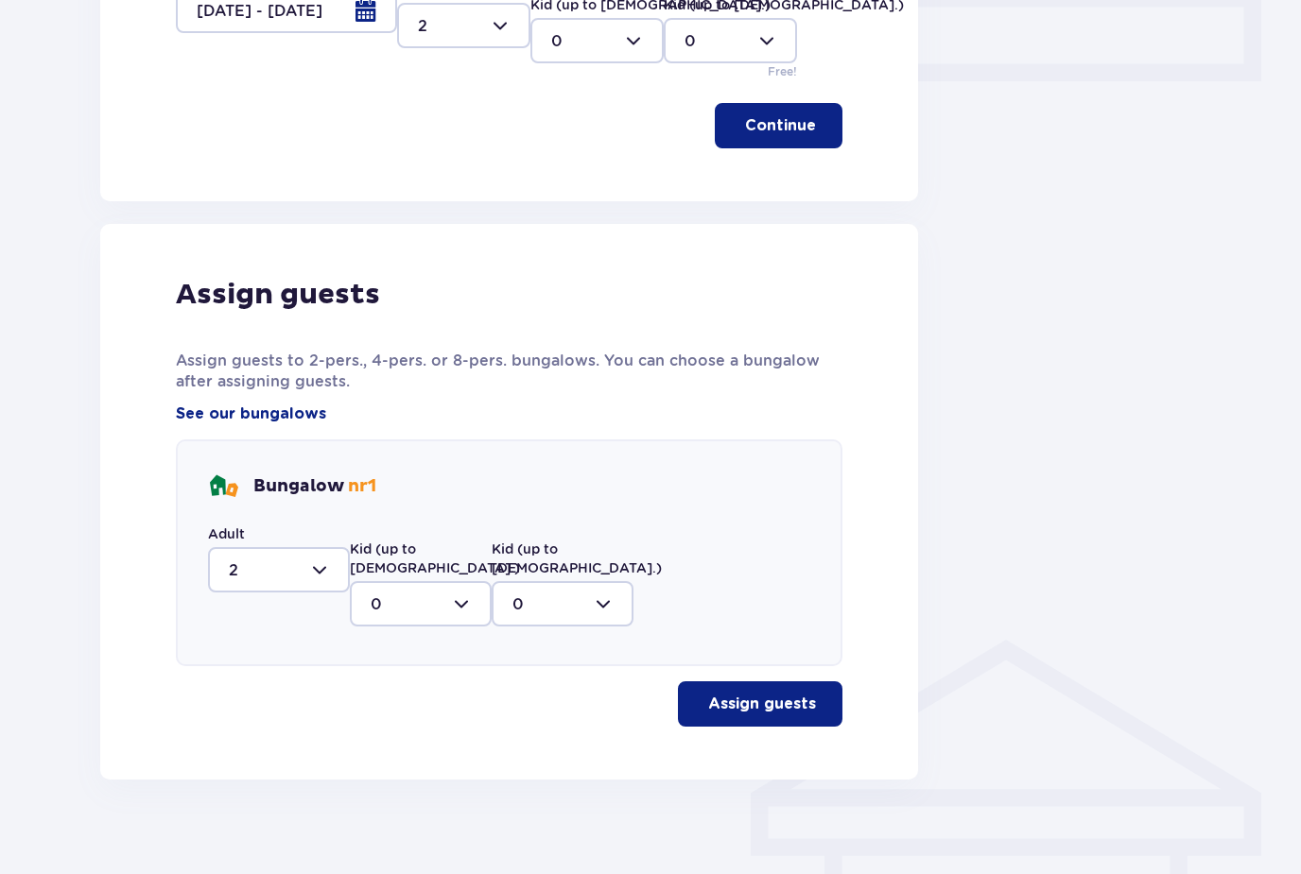
click at [781, 694] on p "Assign guests" at bounding box center [762, 704] width 108 height 21
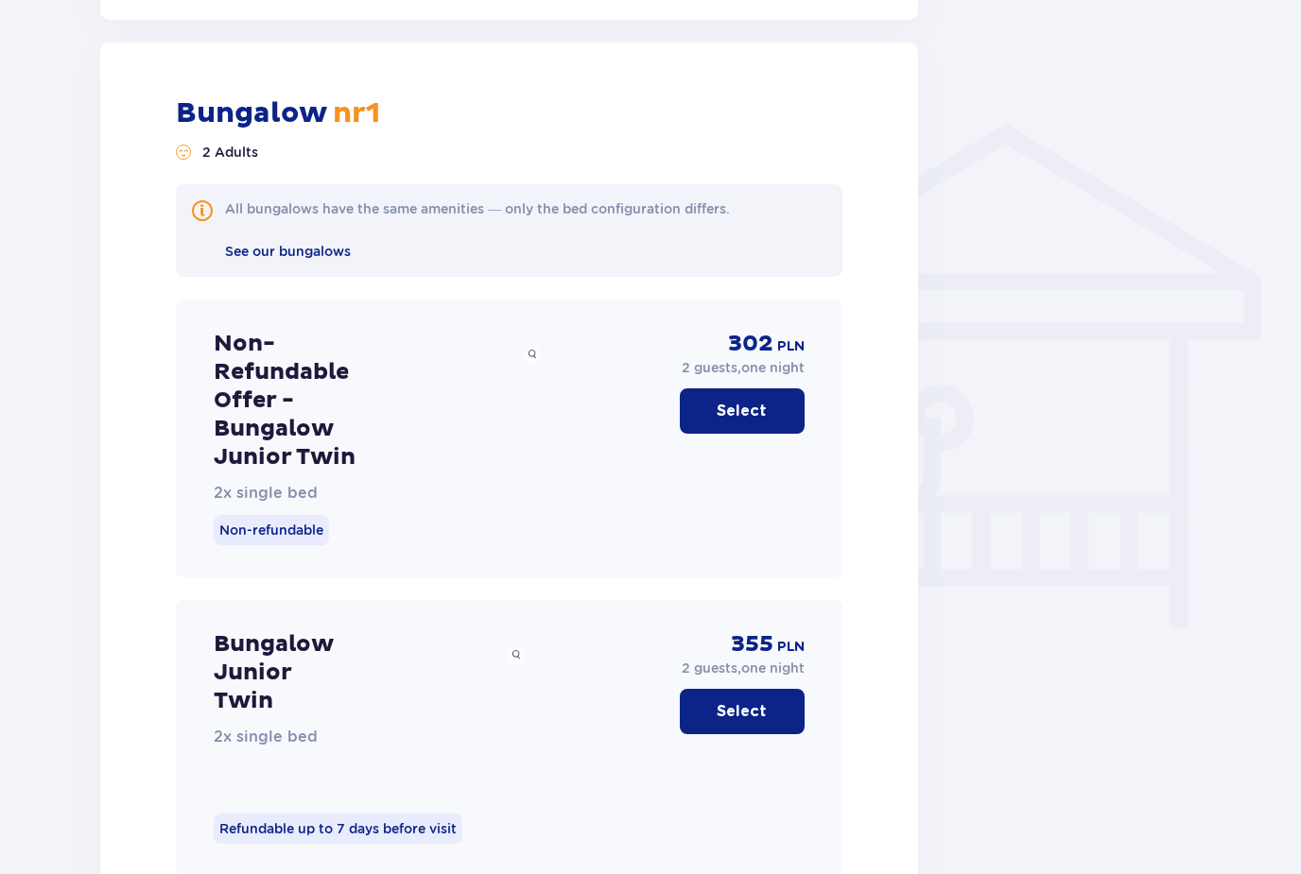
scroll to position [1344, 0]
click at [772, 389] on button "Select" at bounding box center [742, 410] width 125 height 45
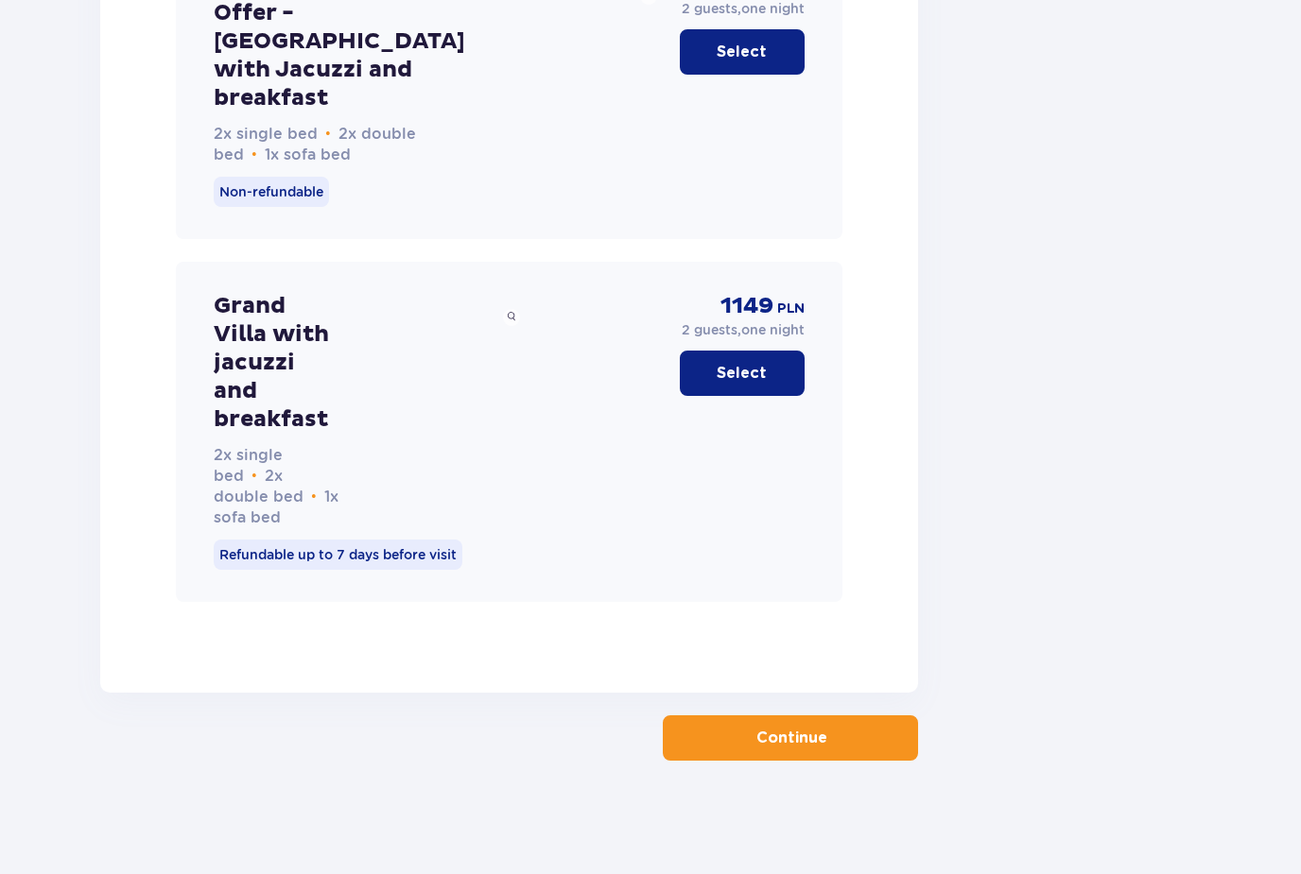
scroll to position [6393, 0]
click at [771, 733] on p "Continue" at bounding box center [791, 738] width 71 height 21
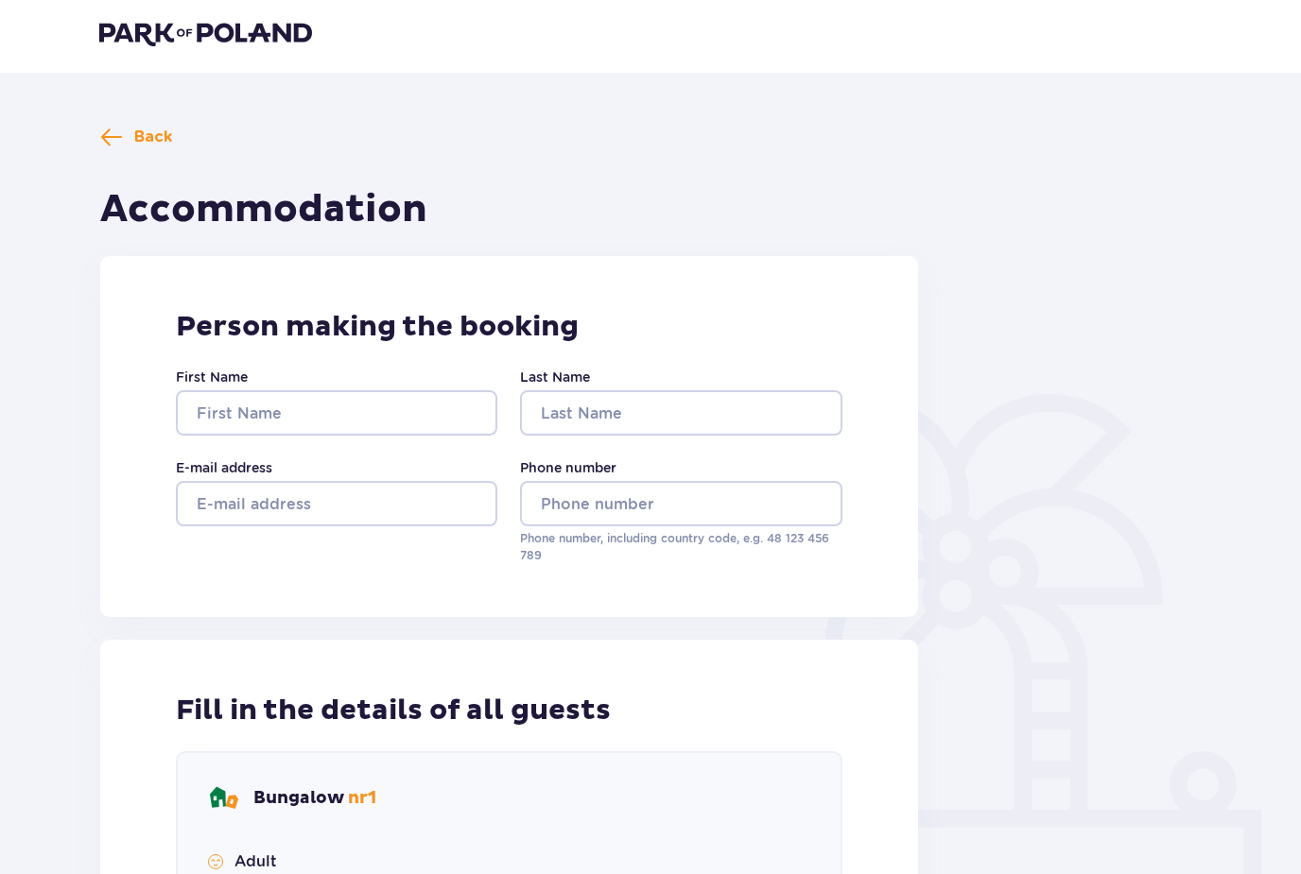
scroll to position [20, 0]
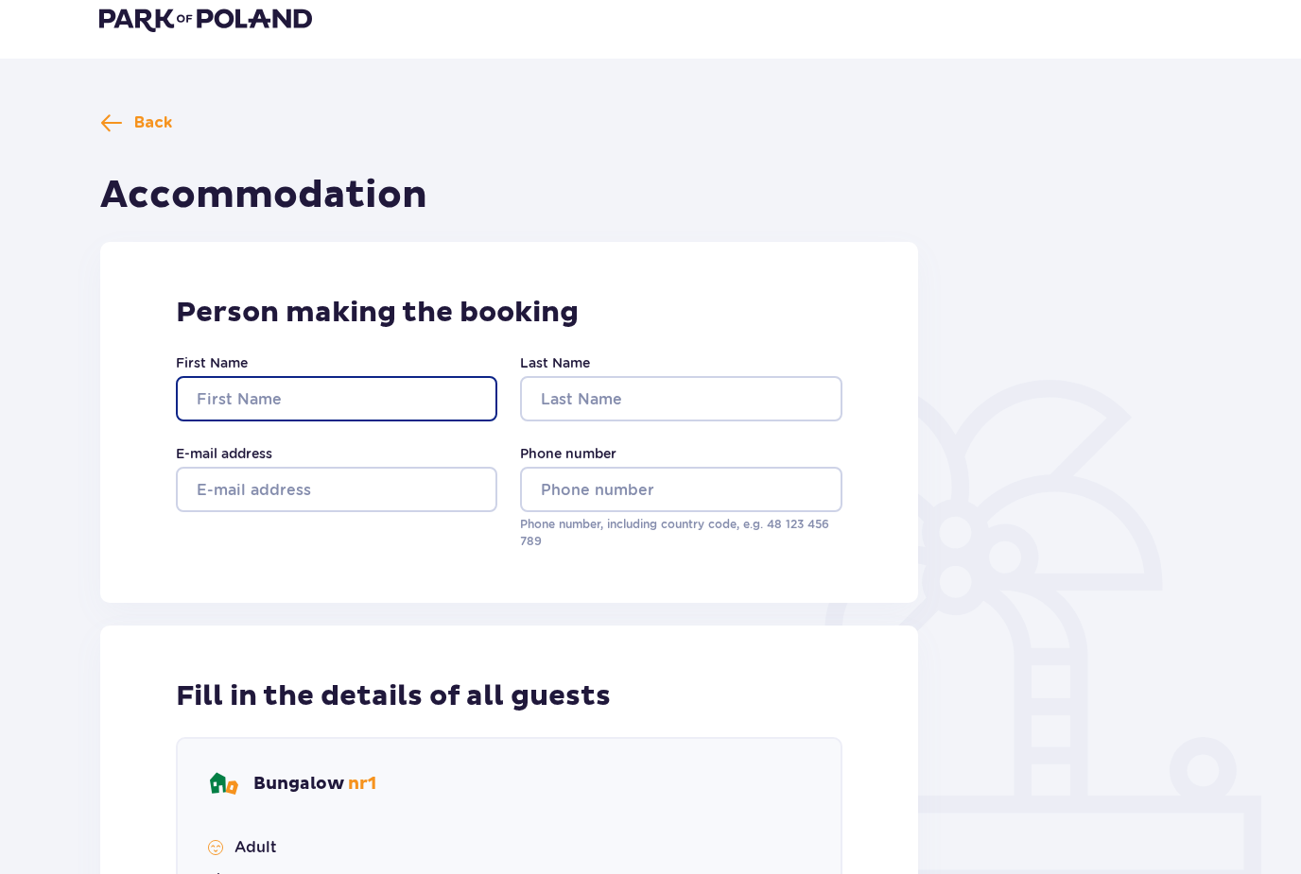
click at [408, 401] on input "First Name" at bounding box center [336, 399] width 321 height 45
type input "Beste"
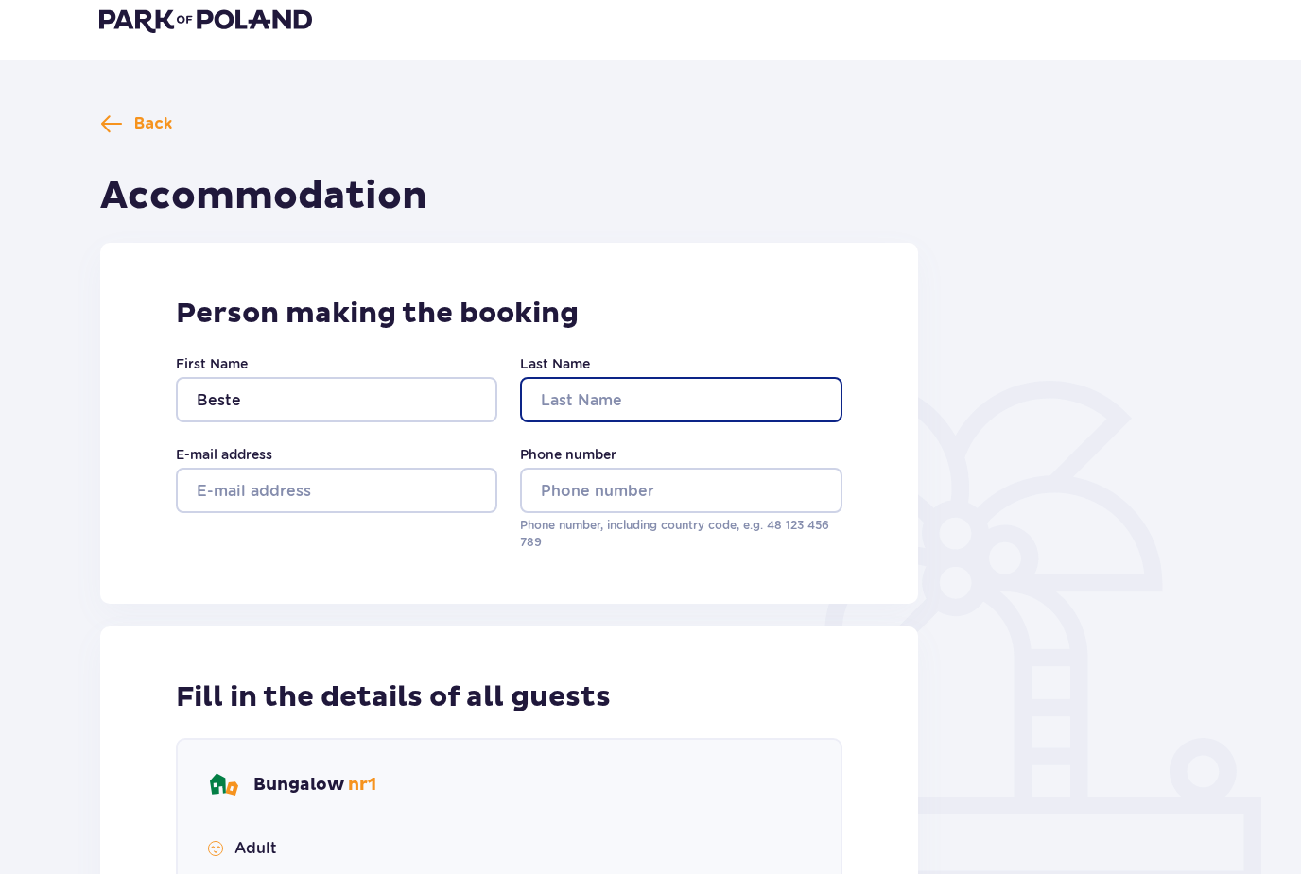
click at [745, 391] on input "Last Name" at bounding box center [680, 399] width 321 height 45
type input "Caglayan"
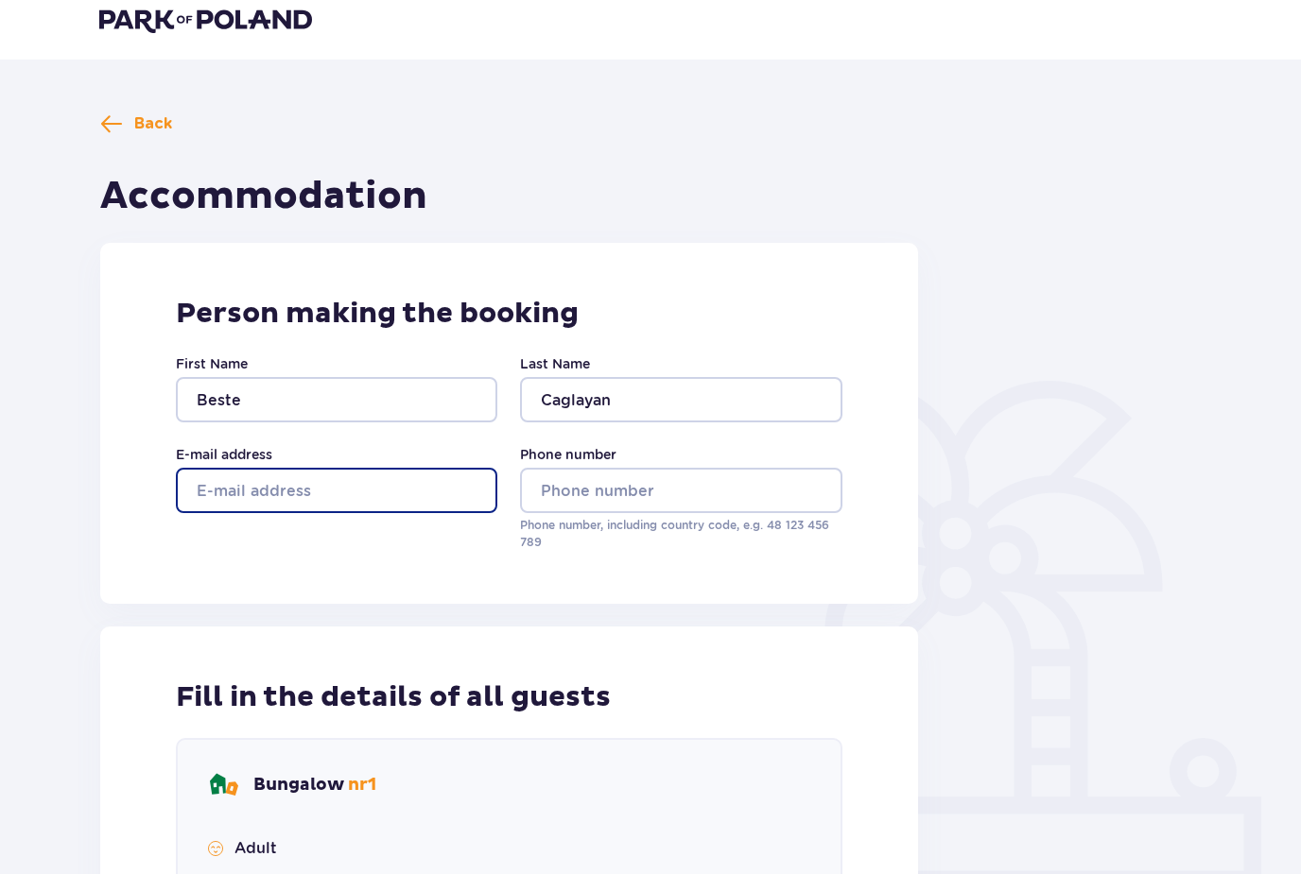
click at [354, 482] on input "E-mail address" at bounding box center [336, 490] width 321 height 45
type input "[EMAIL_ADDRESS][DOMAIN_NAME]"
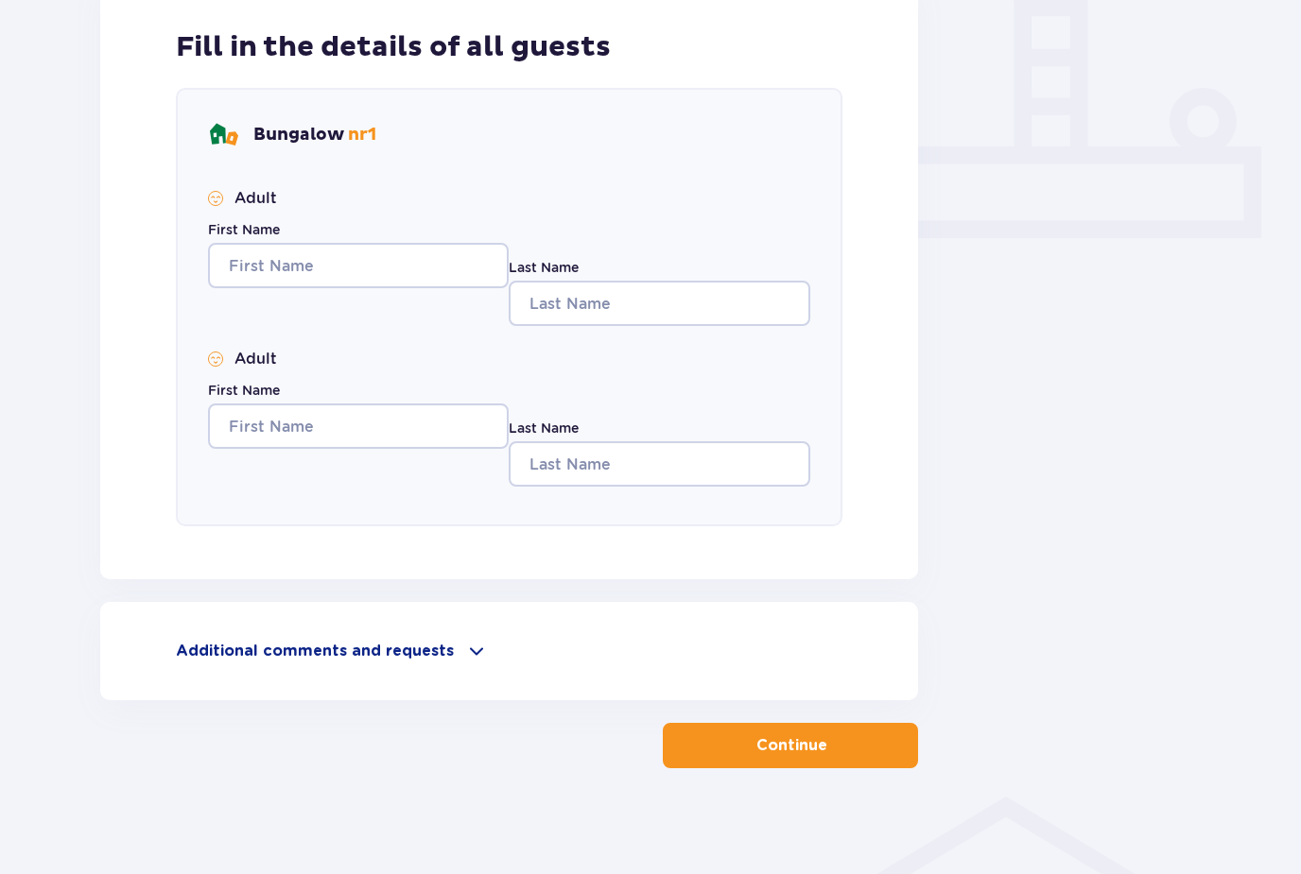
scroll to position [678, 0]
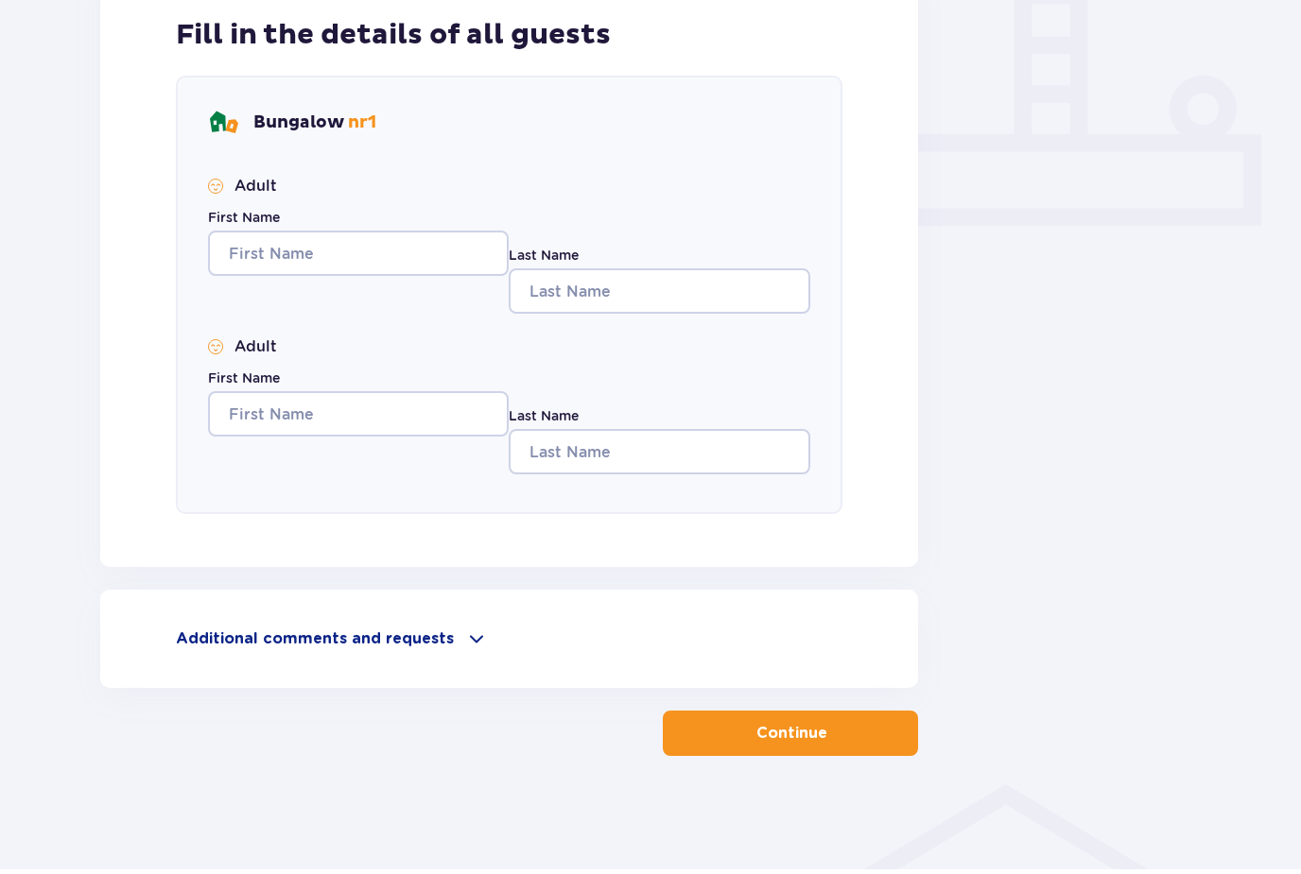
type input "48 729 242 911"
click at [376, 265] on input "First Name" at bounding box center [358, 257] width 301 height 45
type input "Beste"
click at [655, 273] on input "Last Name" at bounding box center [659, 295] width 301 height 45
type input "c"
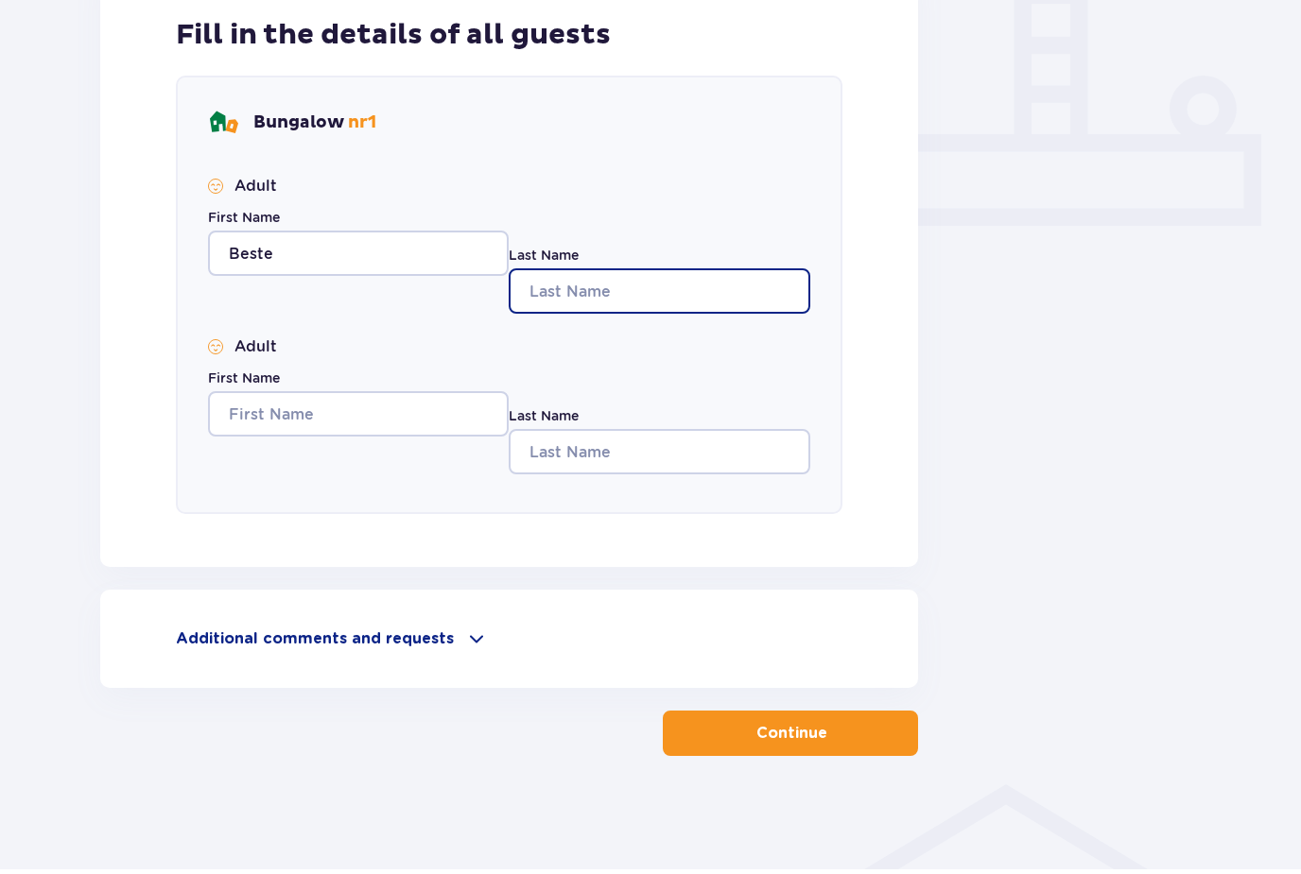
click at [656, 286] on input "Last Name" at bounding box center [659, 295] width 301 height 45
type input "Caglayan"
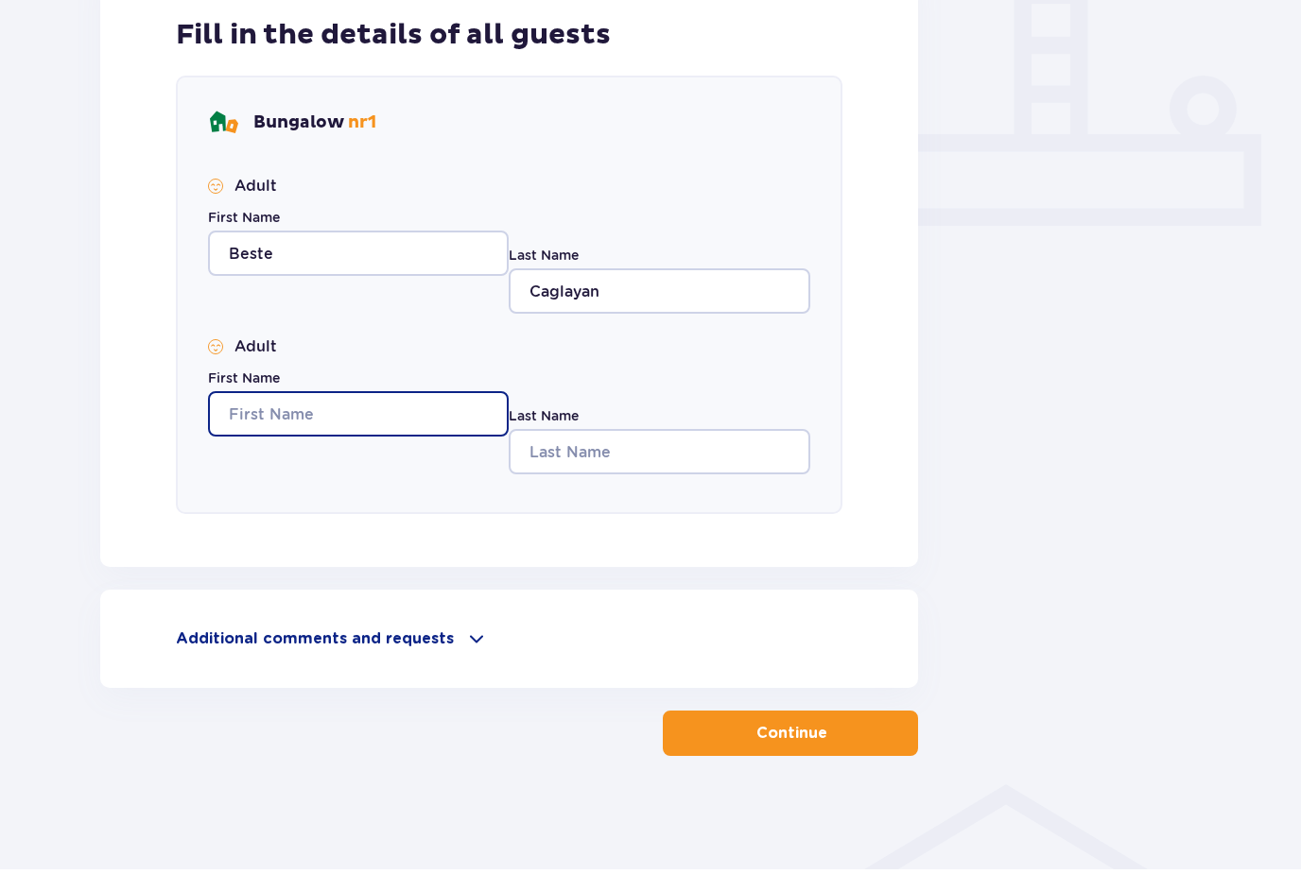
click at [367, 411] on input "First Name" at bounding box center [358, 418] width 301 height 45
type input "[PERSON_NAME]"
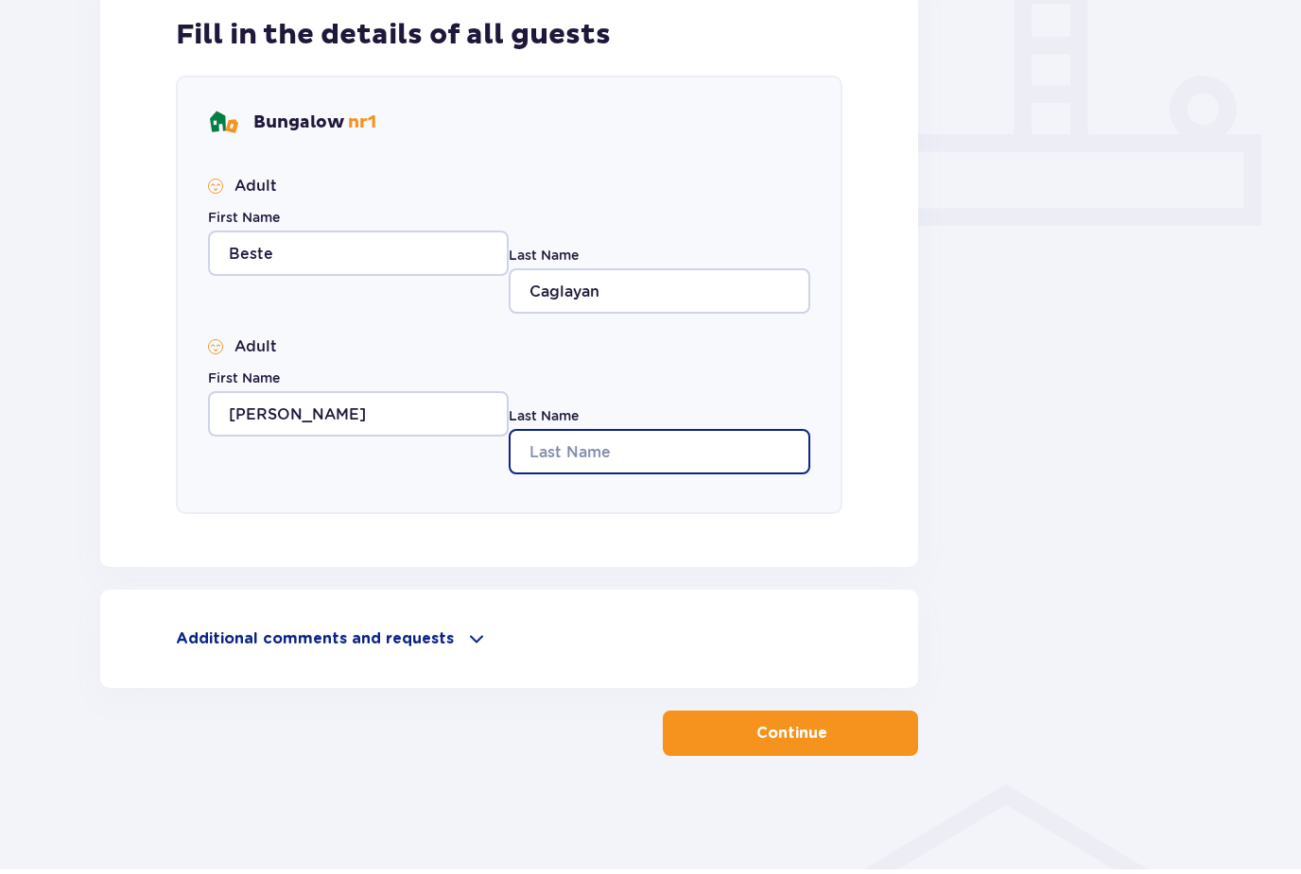
click at [562, 461] on input "Last Name" at bounding box center [659, 456] width 301 height 45
type input "[PERSON_NAME]"
click at [788, 716] on button "Continue" at bounding box center [790, 738] width 255 height 45
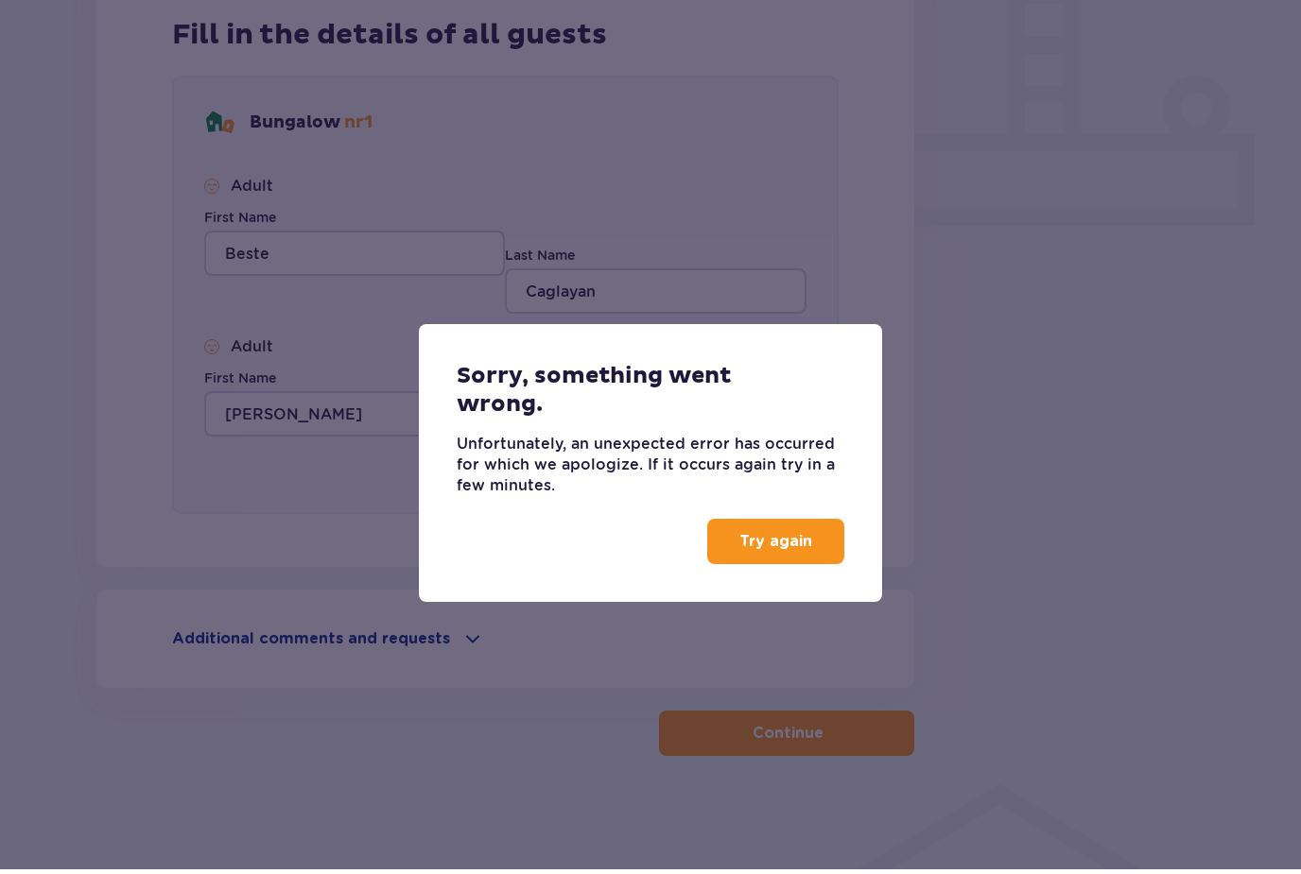
scroll to position [617, 0]
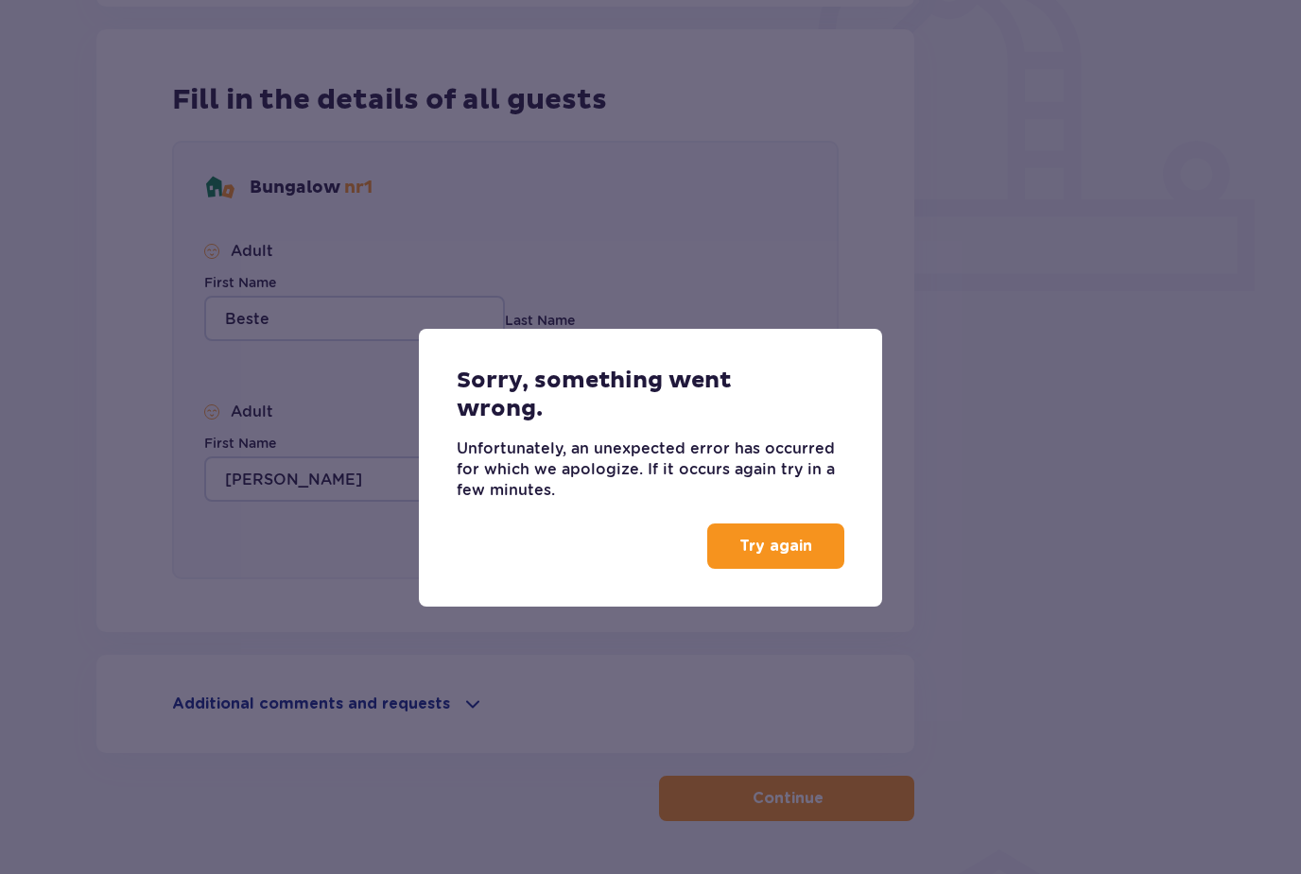
click at [761, 557] on button "Try again" at bounding box center [775, 546] width 137 height 45
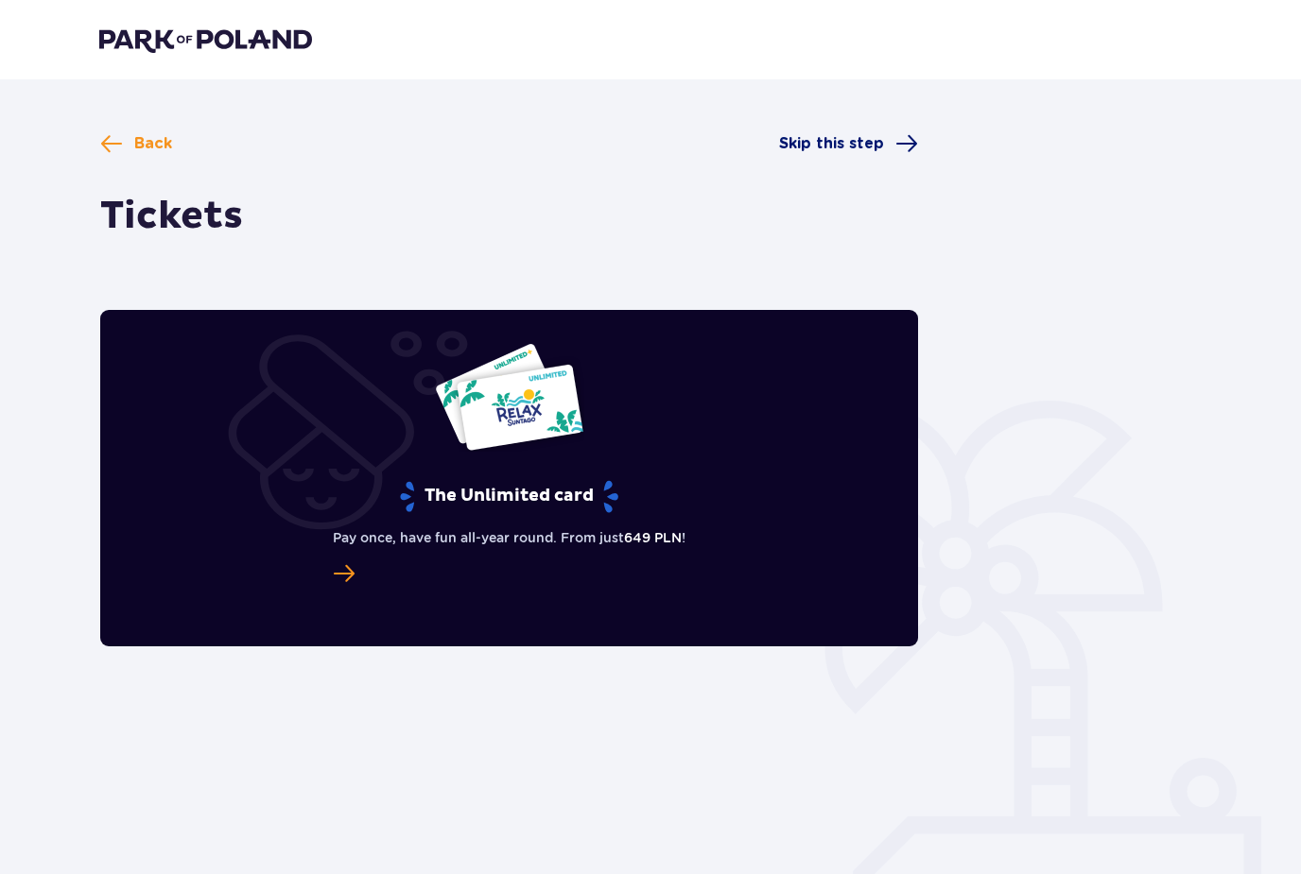
click at [875, 147] on span "Skip this step" at bounding box center [831, 143] width 105 height 21
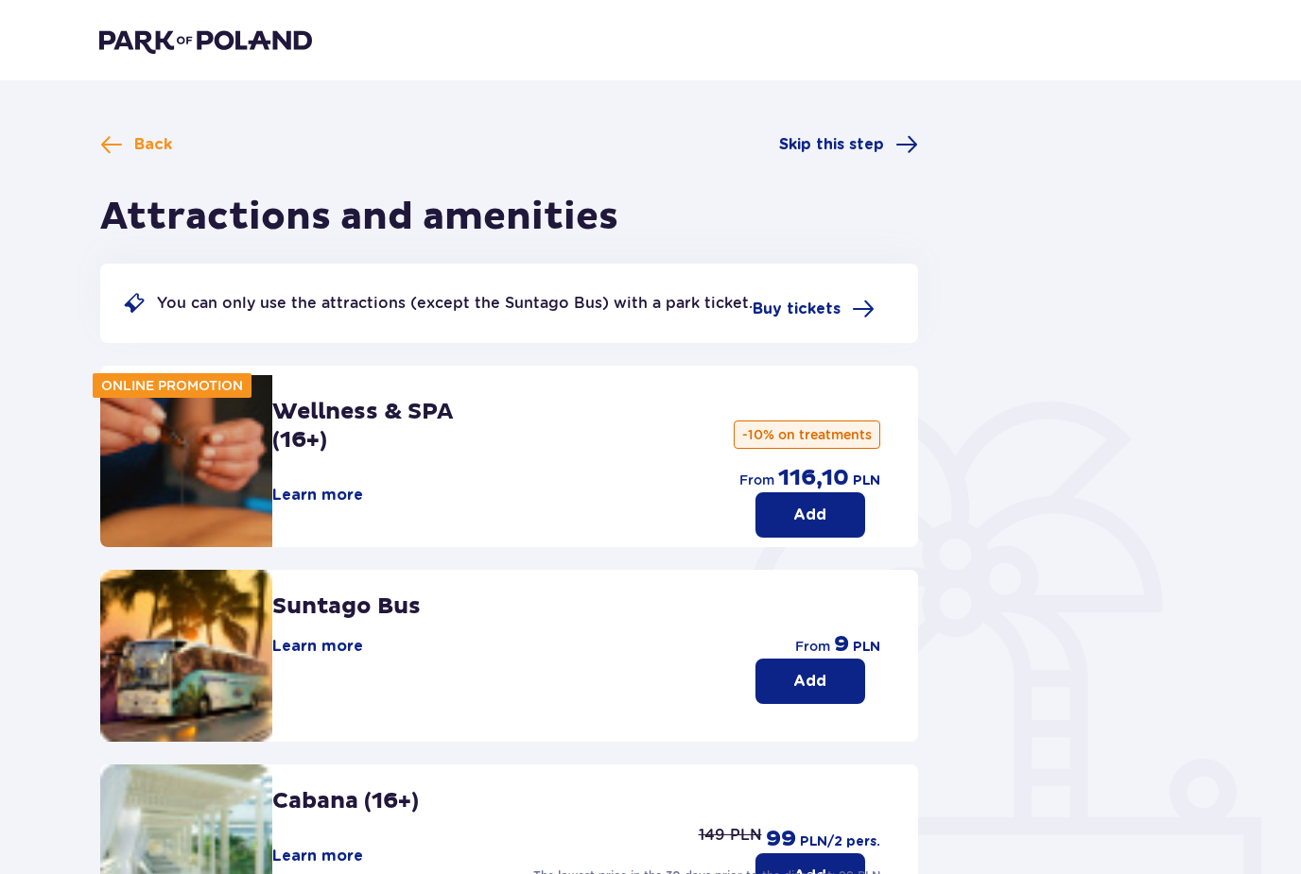
click at [136, 166] on div "Back Skip this step Attractions and amenities You can only use the attractions …" at bounding box center [509, 702] width 818 height 1140
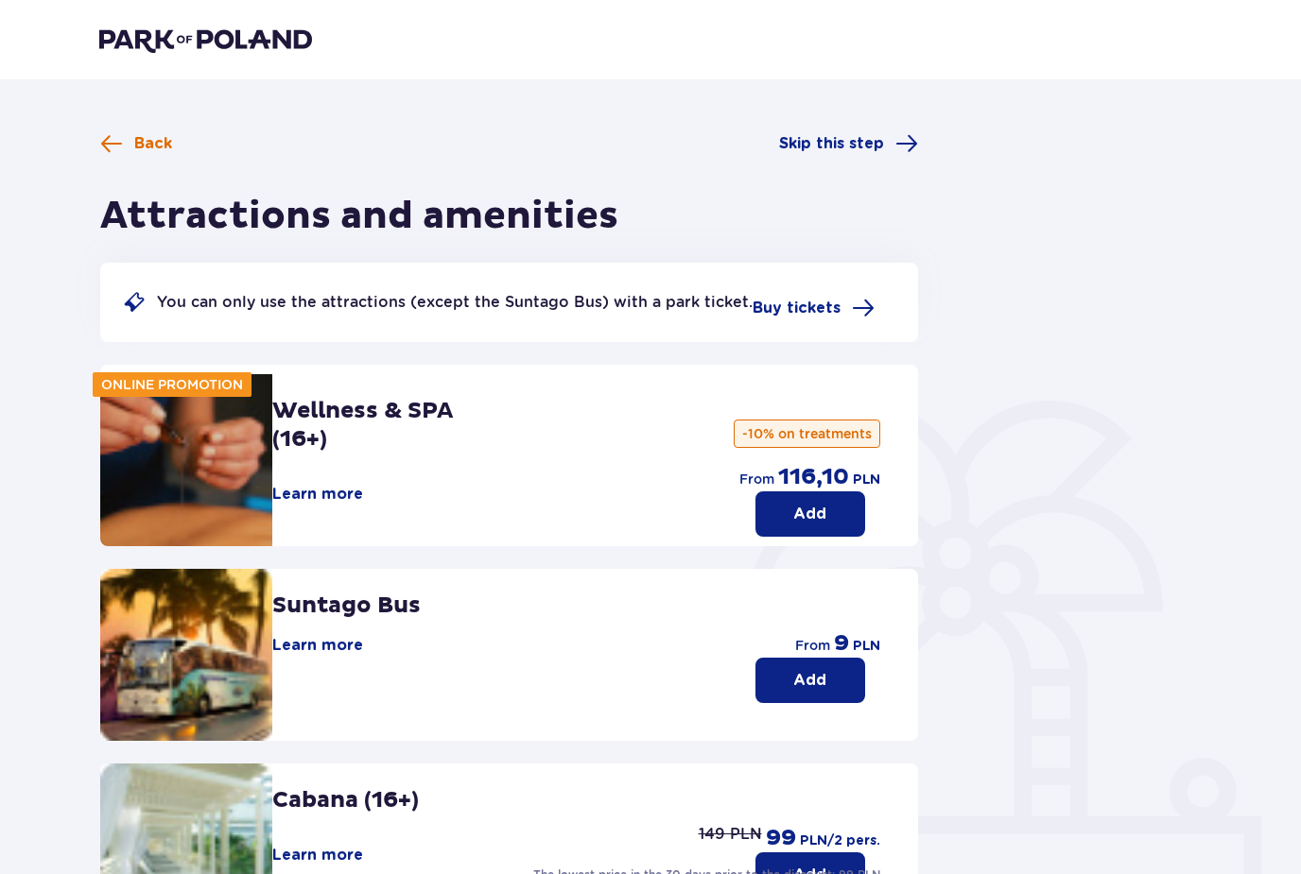
click at [118, 144] on span at bounding box center [111, 143] width 23 height 23
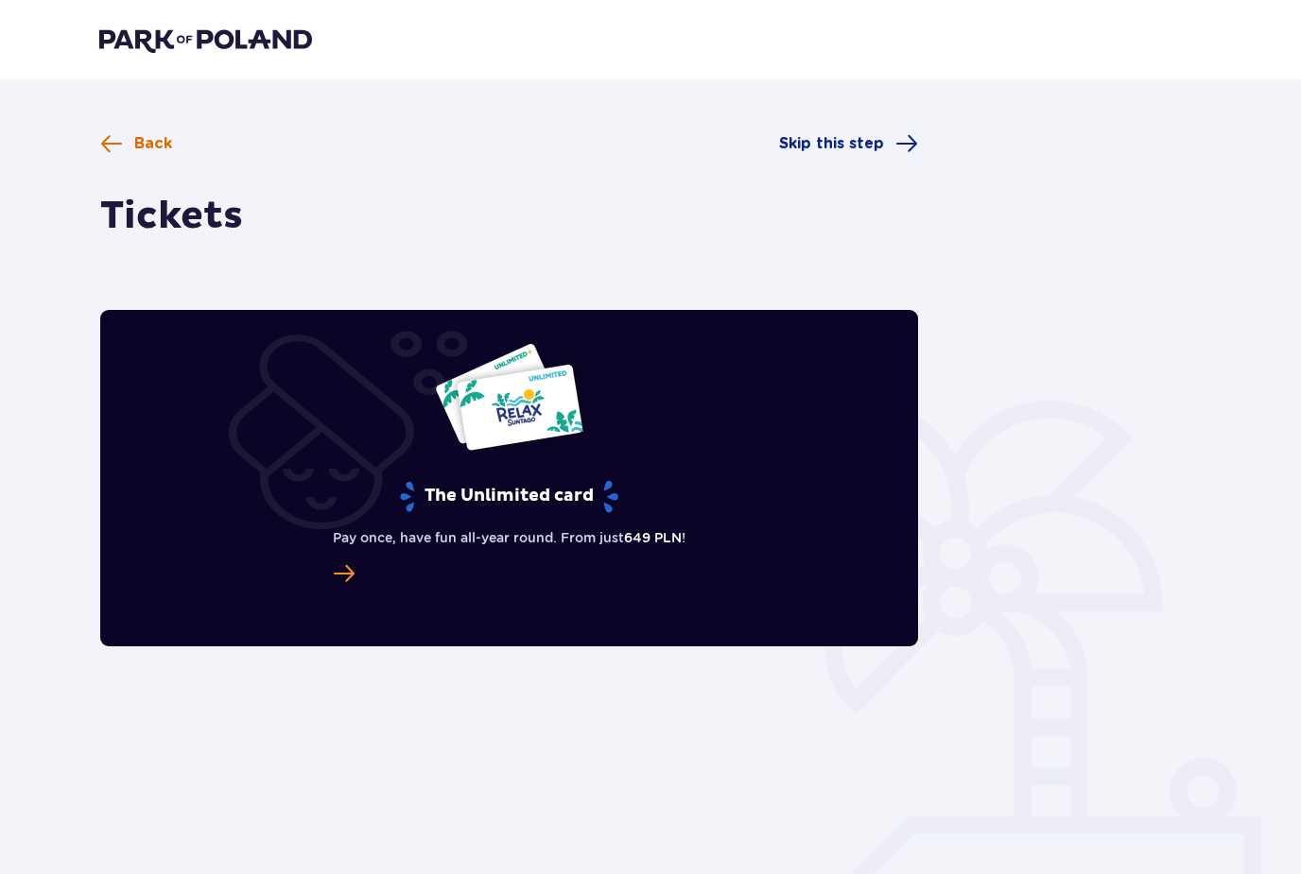
click at [116, 144] on span at bounding box center [111, 143] width 23 height 23
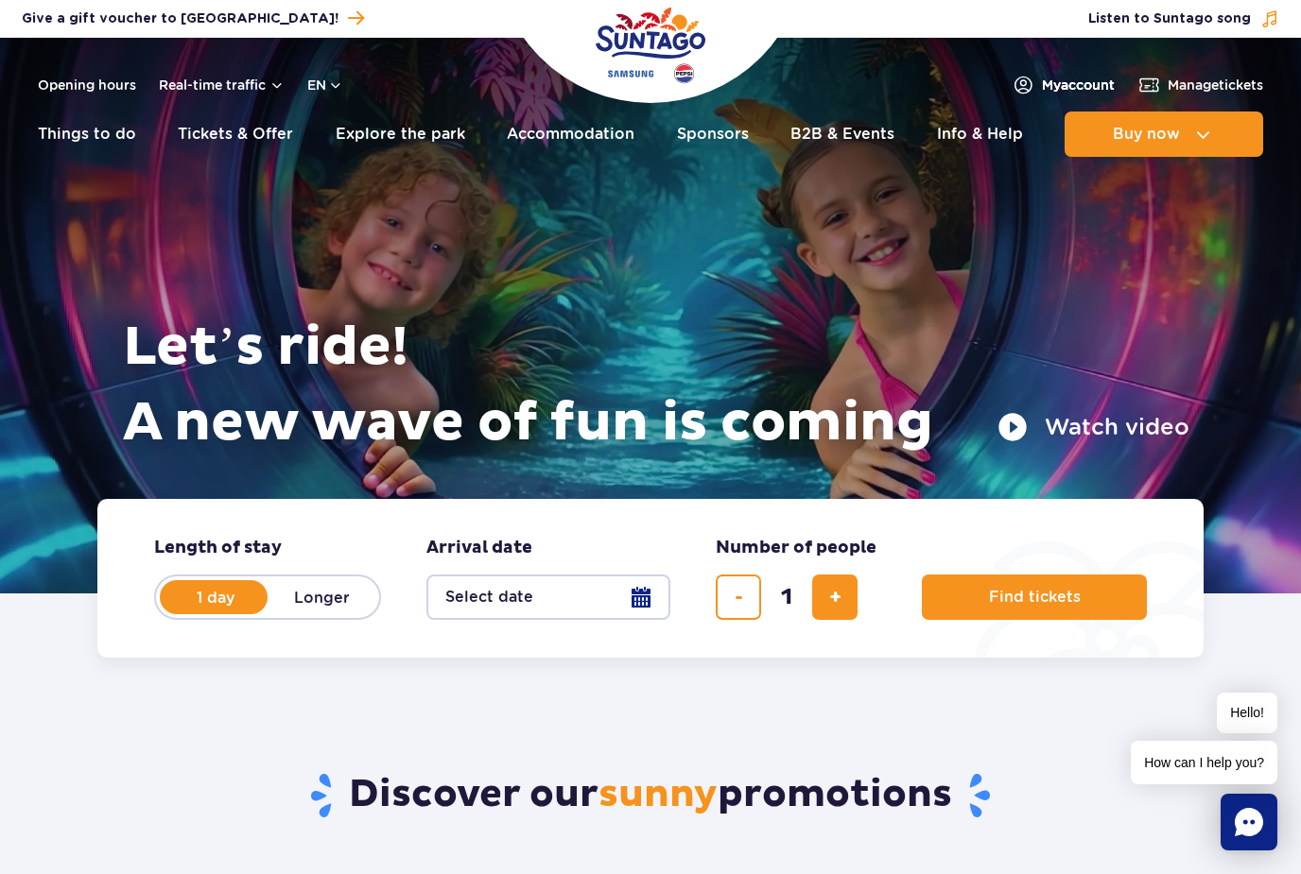
click at [1067, 86] on span "My account" at bounding box center [1078, 85] width 73 height 19
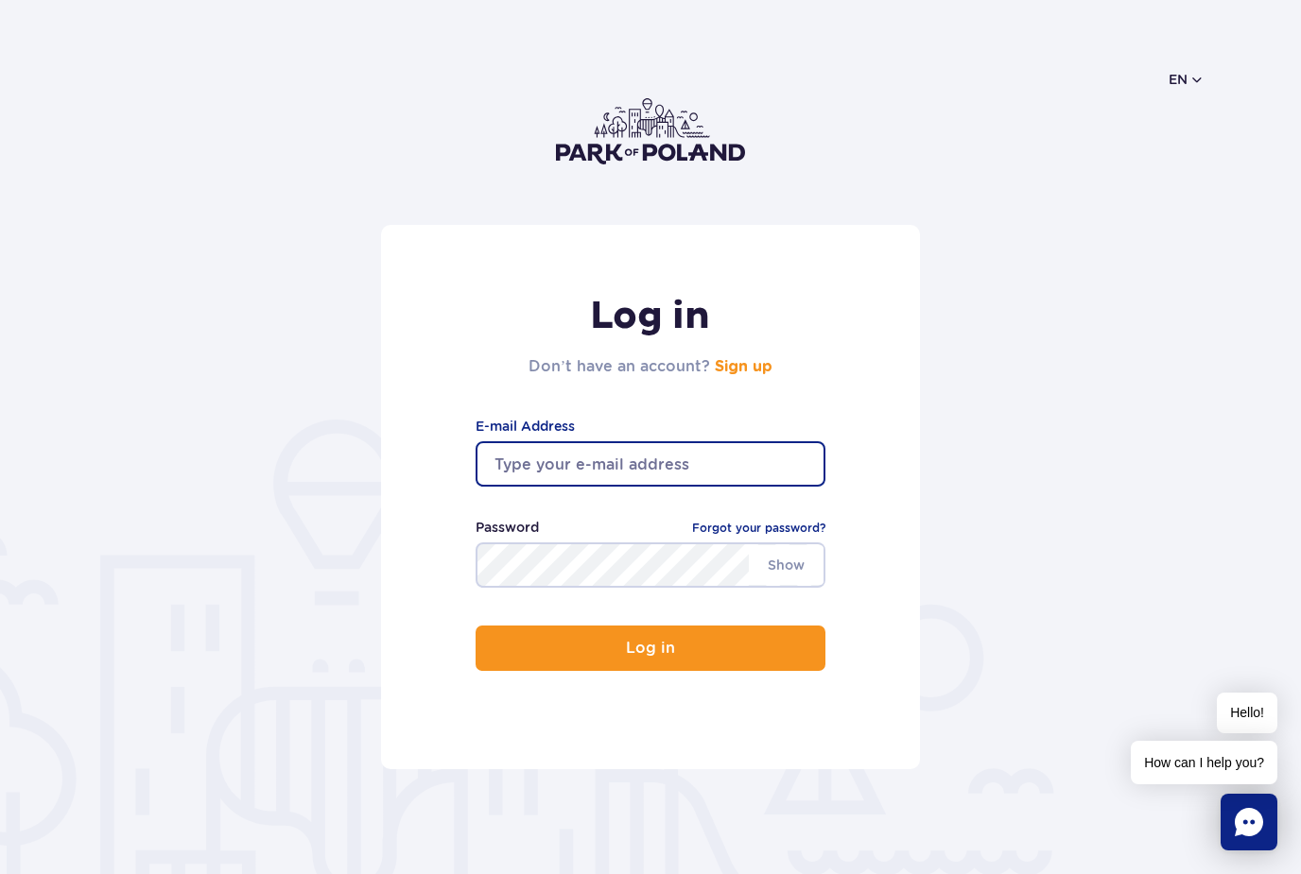
type input "[EMAIL_ADDRESS][DOMAIN_NAME]"
click at [650, 650] on button "Log in" at bounding box center [651, 648] width 350 height 45
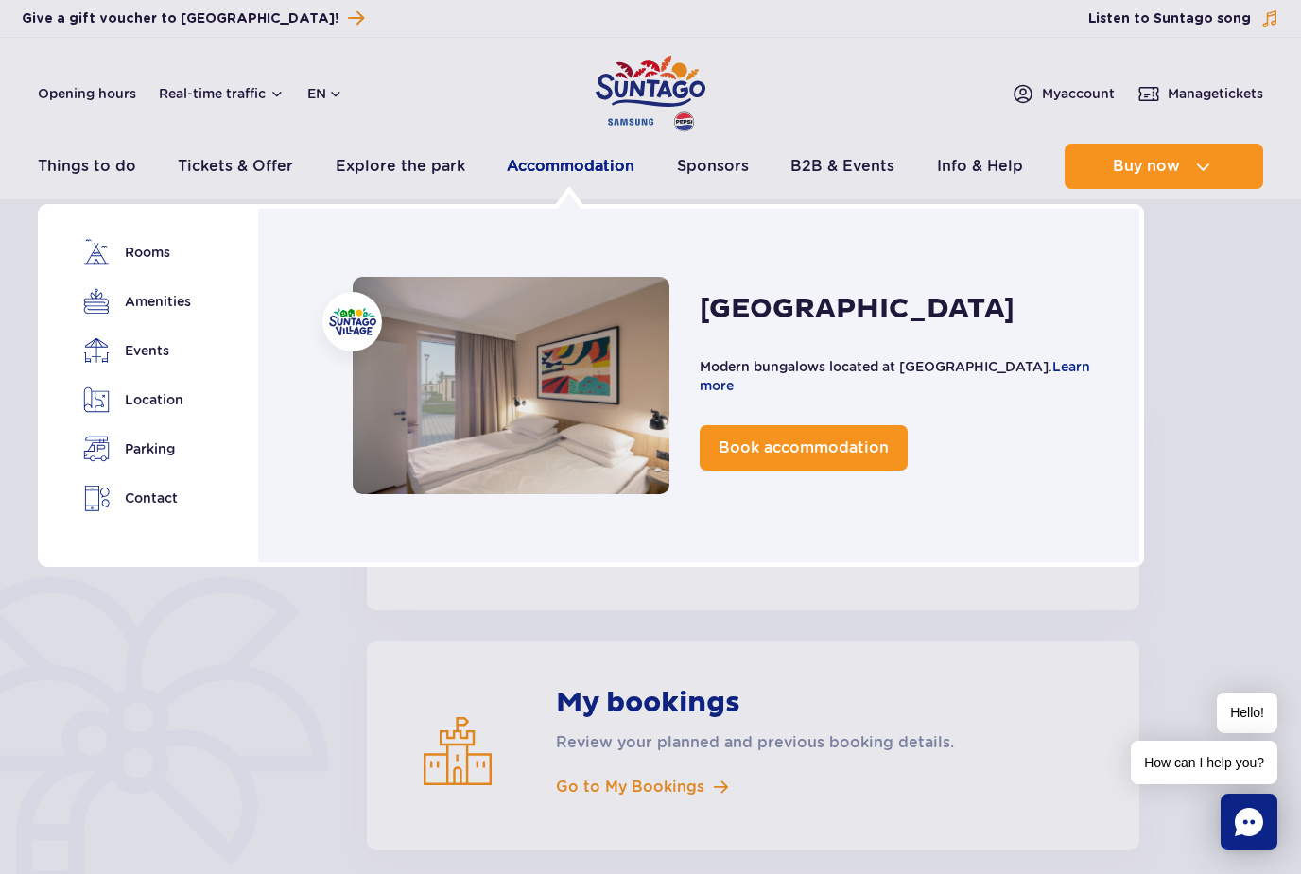
click at [586, 162] on link "Accommodation" at bounding box center [571, 166] width 128 height 45
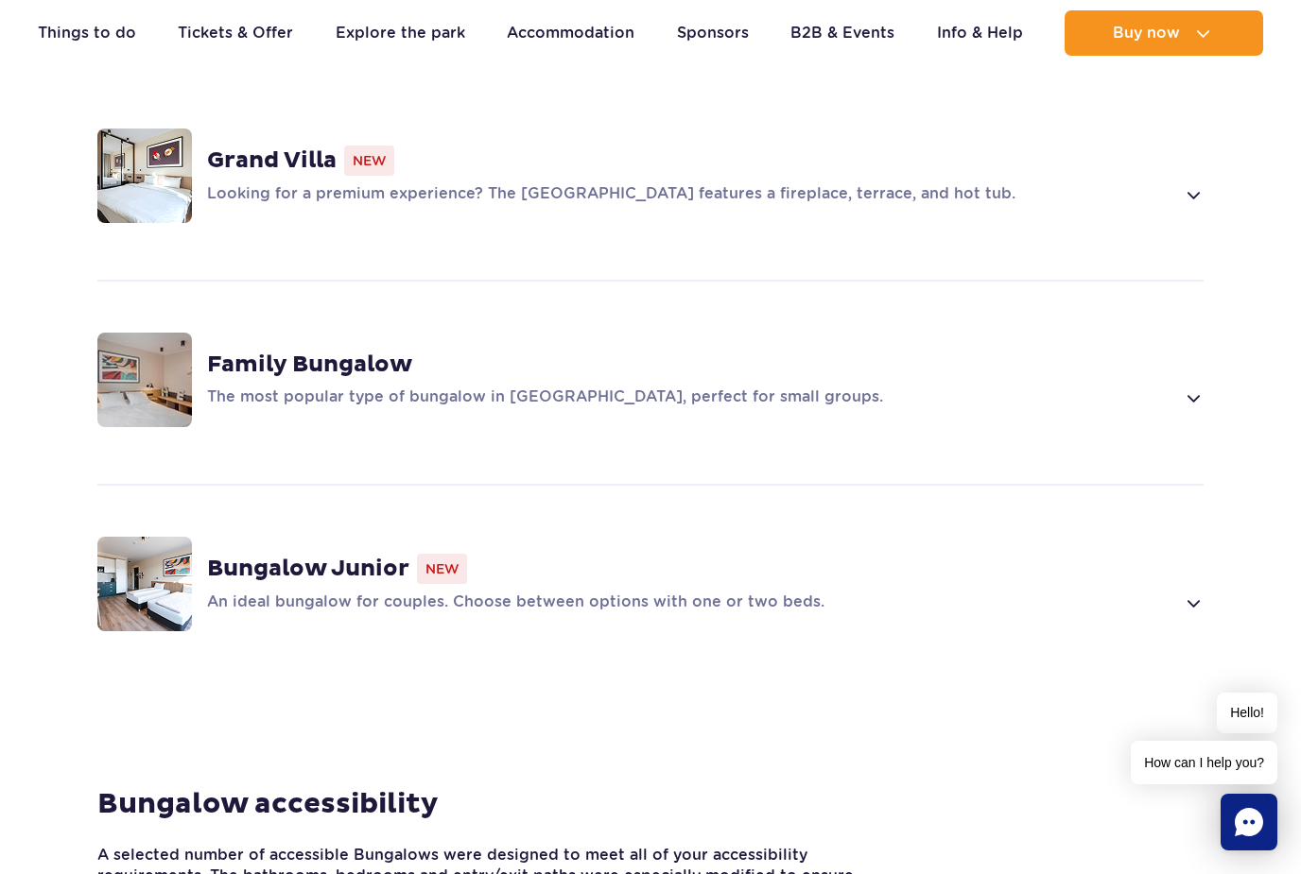
scroll to position [1386, 0]
click at [603, 553] on div "Bungalow Junior New An ideal bungalow for couples. Choose between options with …" at bounding box center [705, 583] width 996 height 61
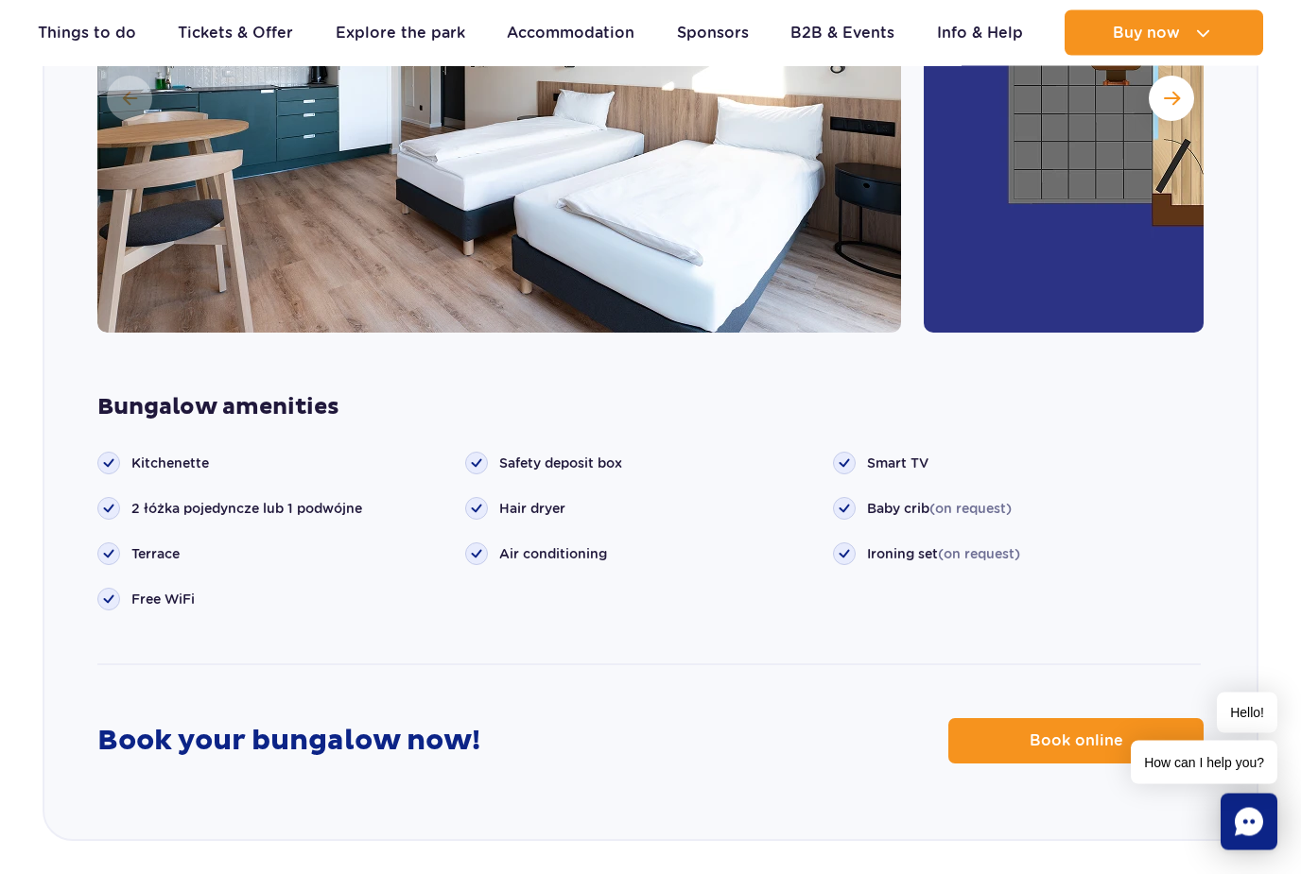
scroll to position [2275, 0]
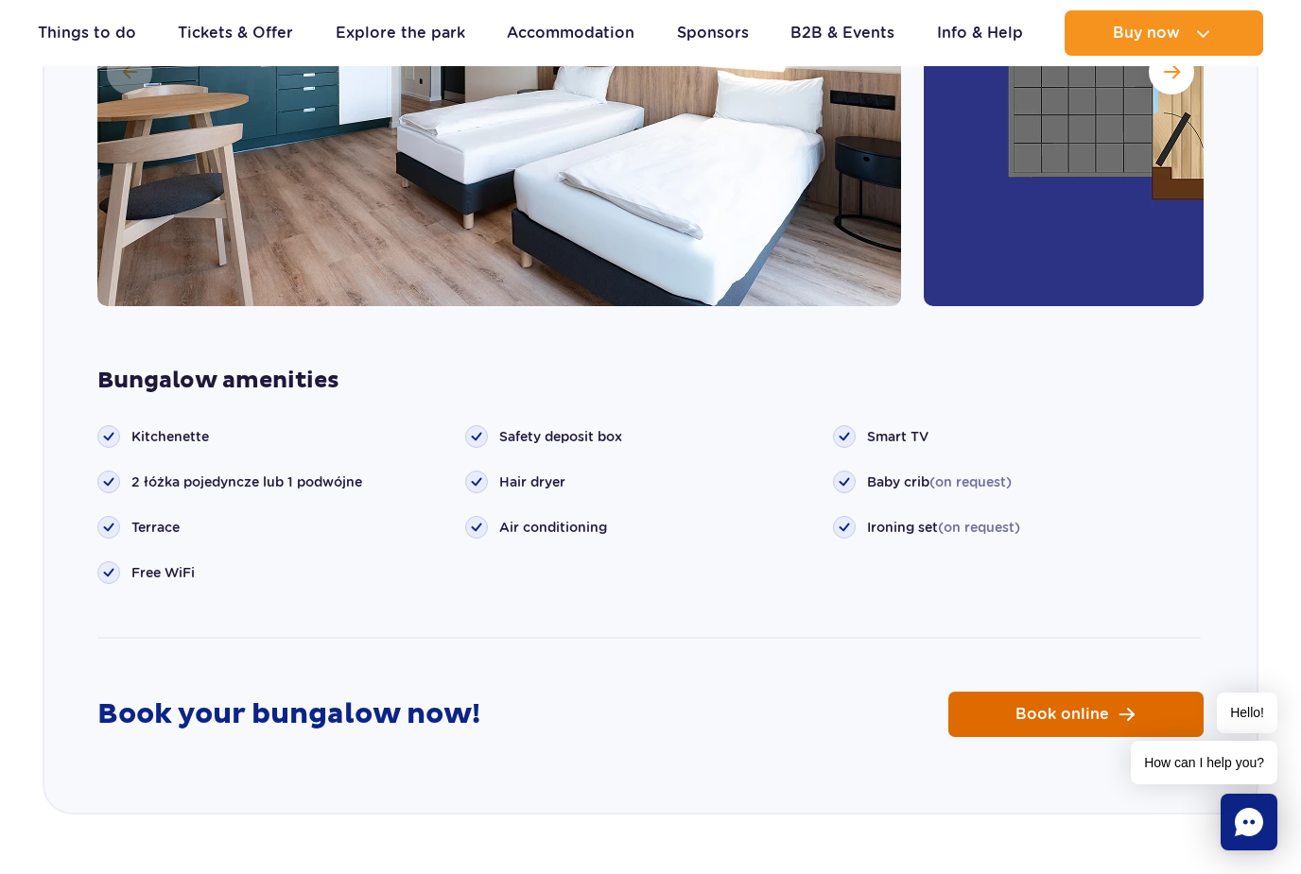
click at [1097, 692] on link "Book online" at bounding box center [1075, 714] width 255 height 45
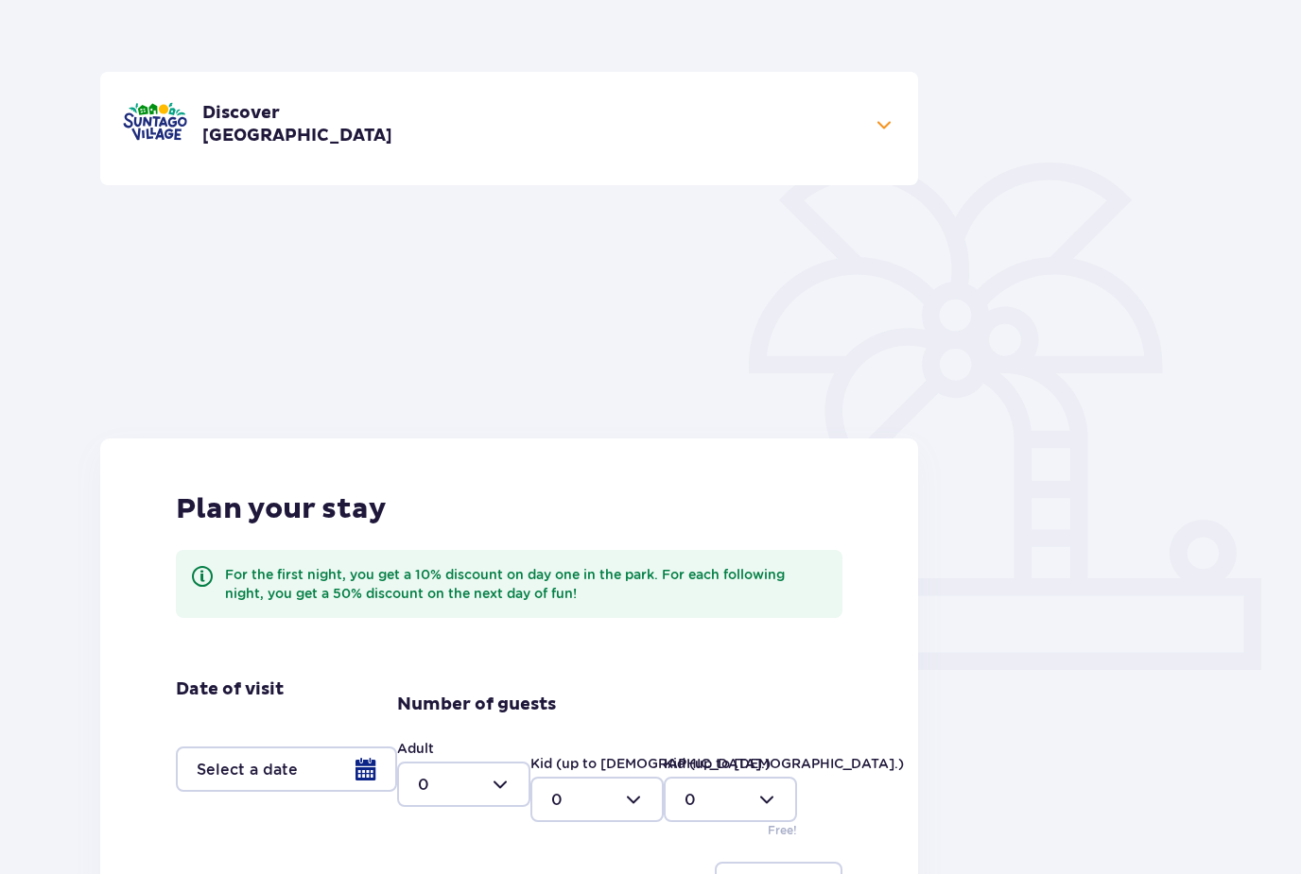
scroll to position [377, 0]
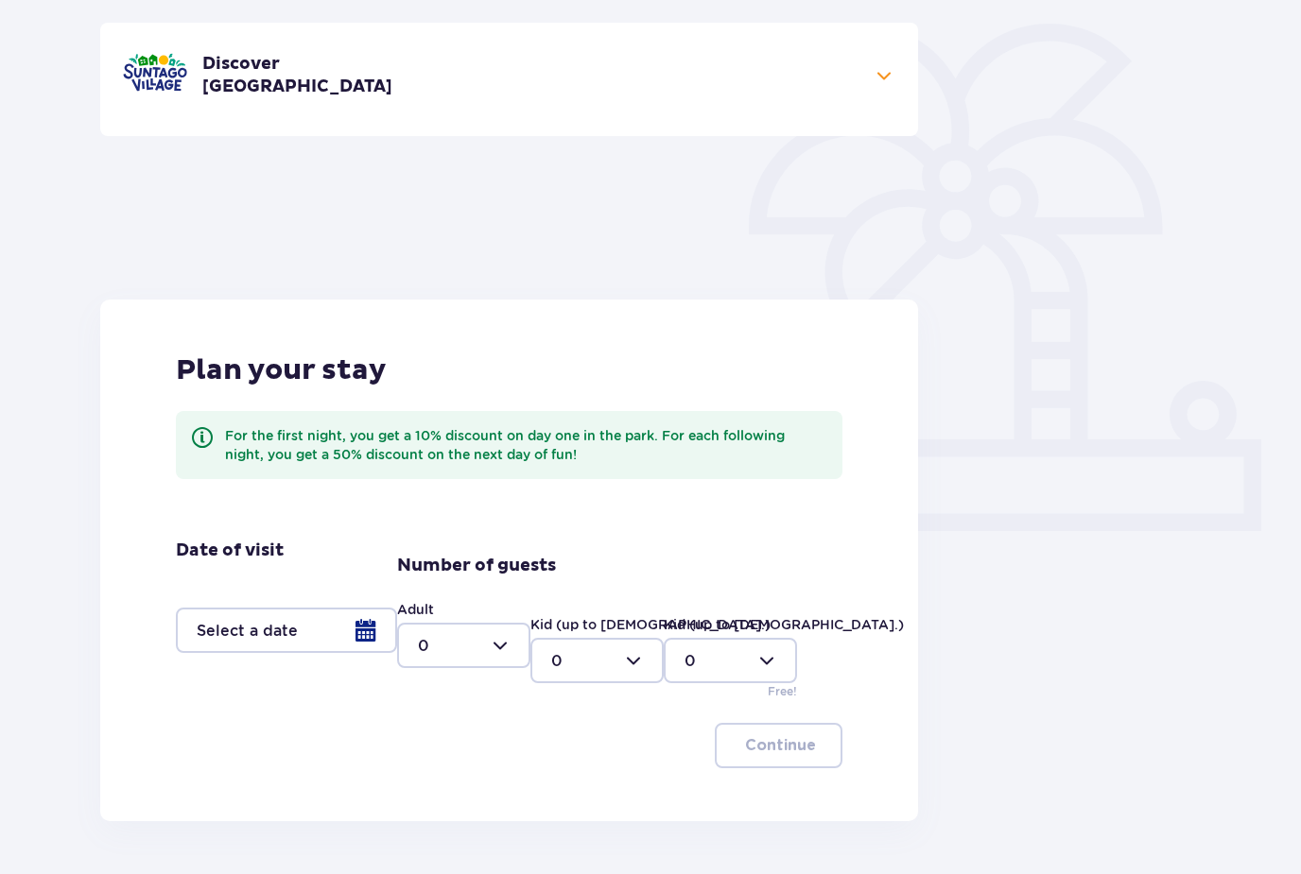
click at [362, 634] on div at bounding box center [286, 630] width 221 height 45
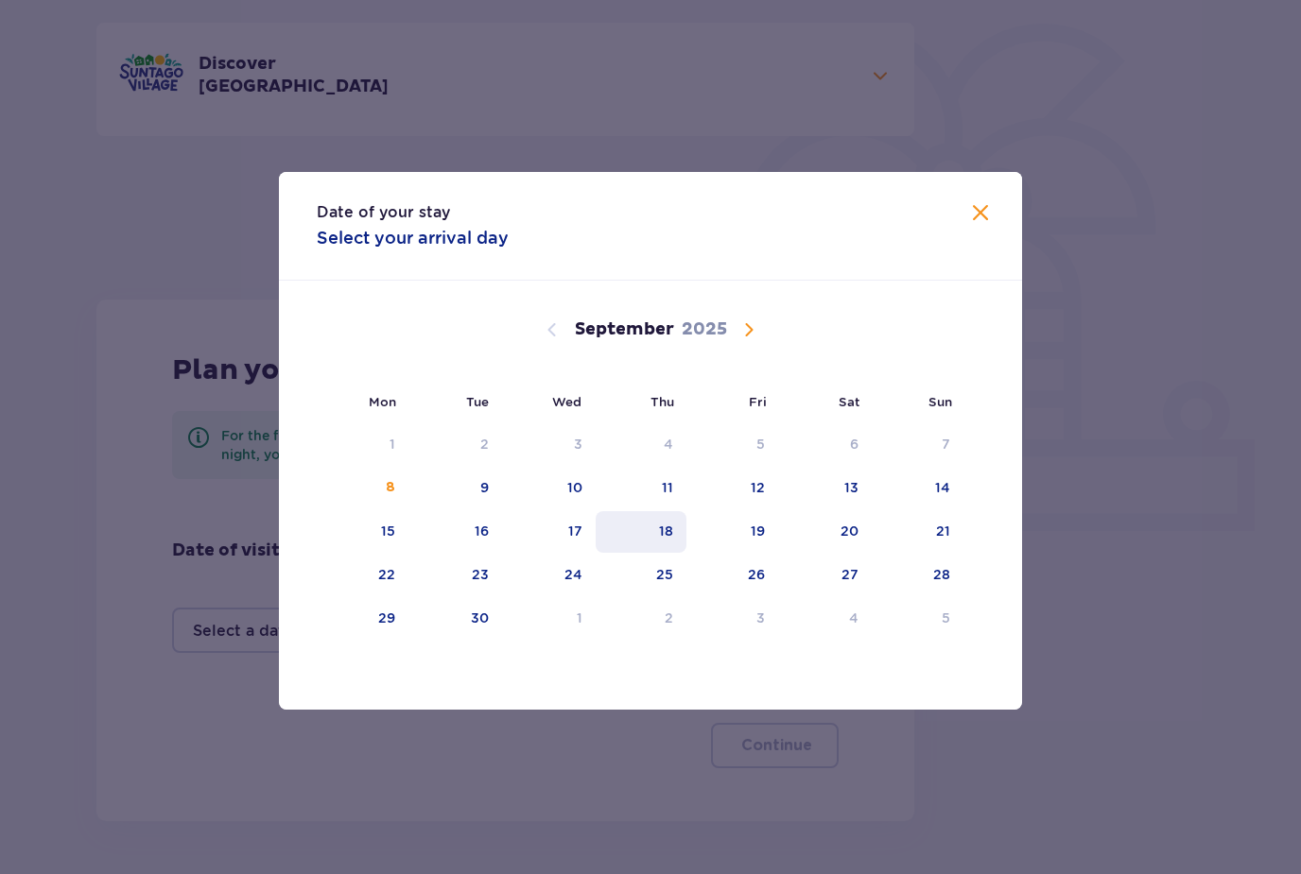
click at [661, 541] on div "18" at bounding box center [666, 531] width 14 height 19
click at [741, 553] on div "19" at bounding box center [732, 532] width 92 height 42
type input "[DATE] - [DATE]"
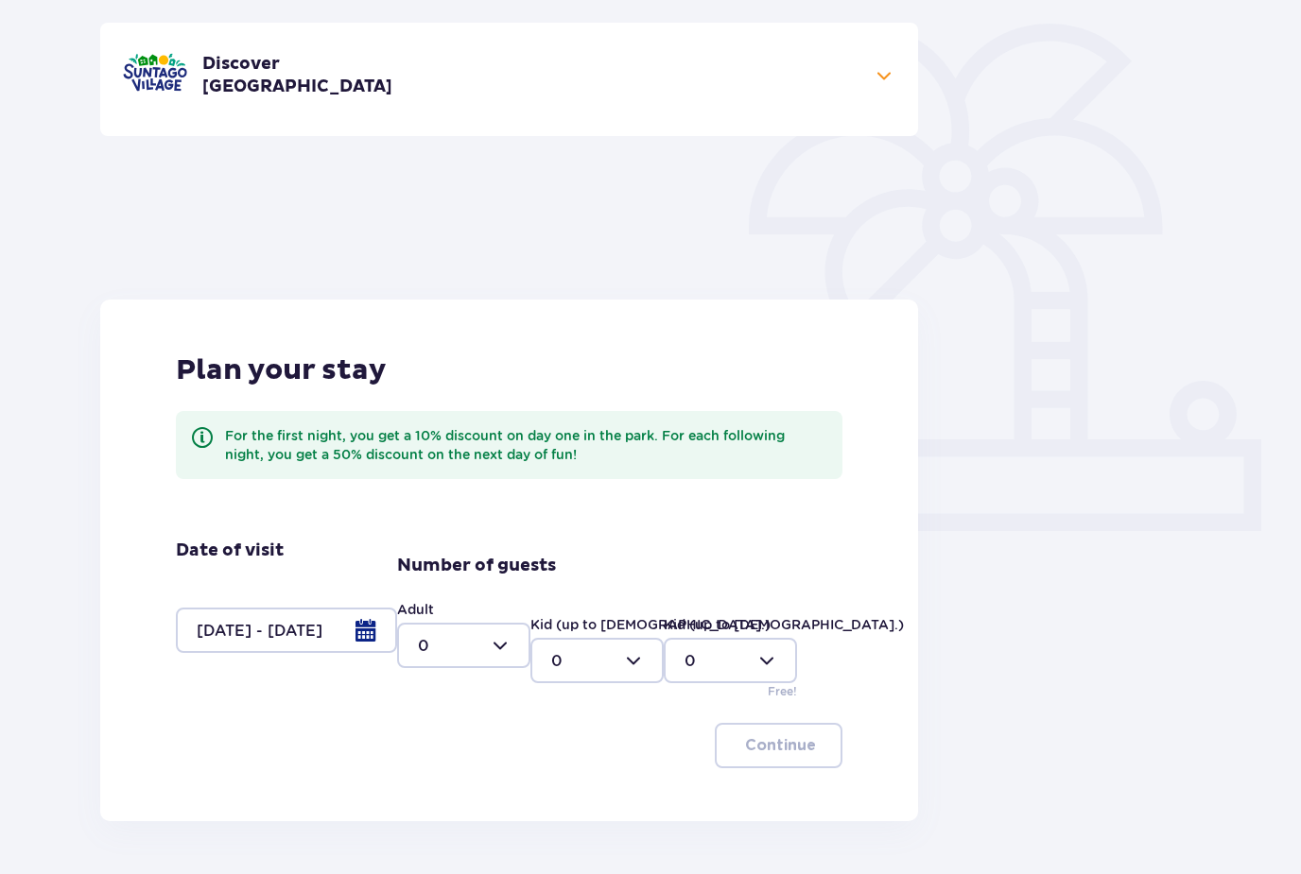
click at [493, 651] on div at bounding box center [463, 645] width 133 height 45
click at [462, 787] on div "2" at bounding box center [464, 782] width 92 height 21
type input "2"
click at [808, 732] on button "Continue" at bounding box center [779, 745] width 128 height 45
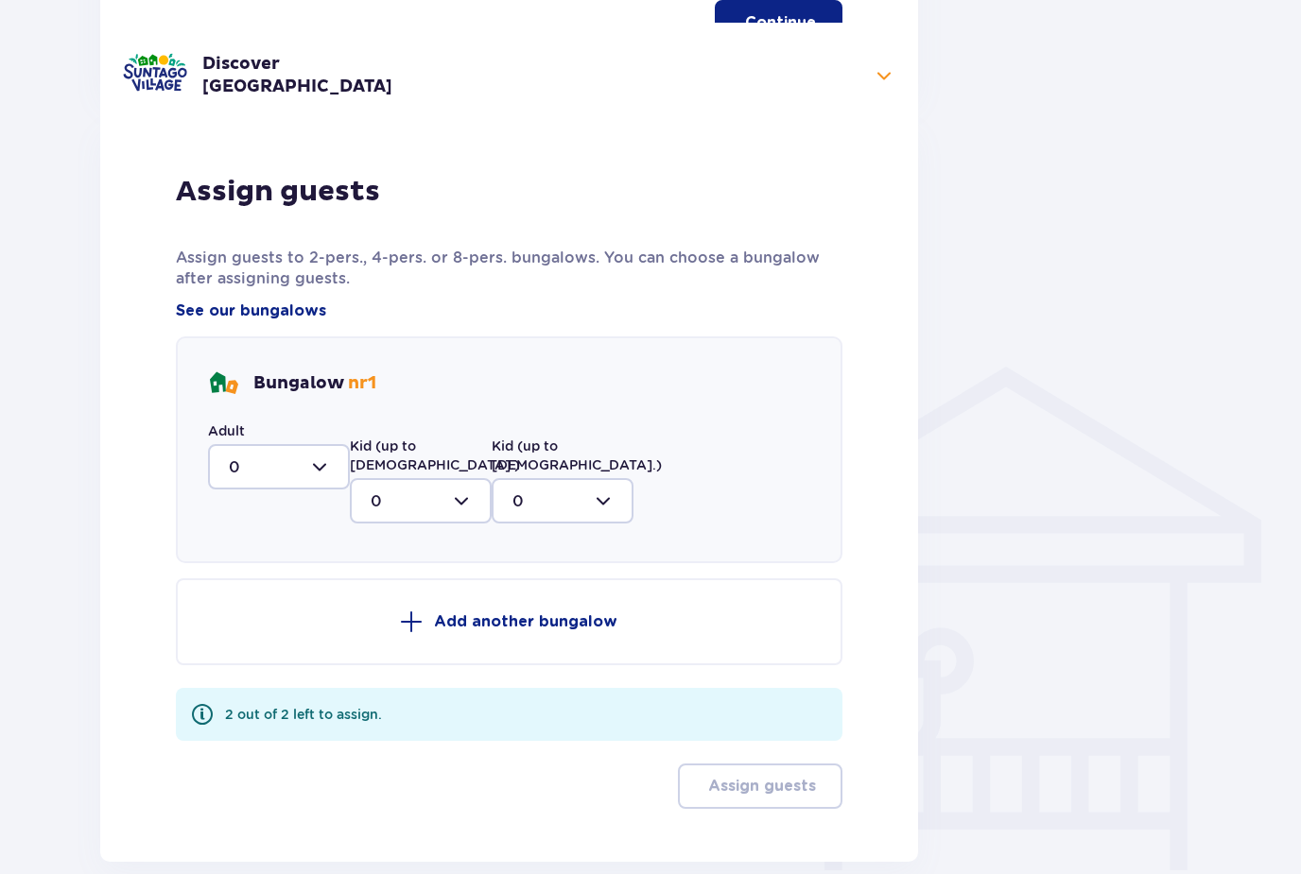
scroll to position [1122, 0]
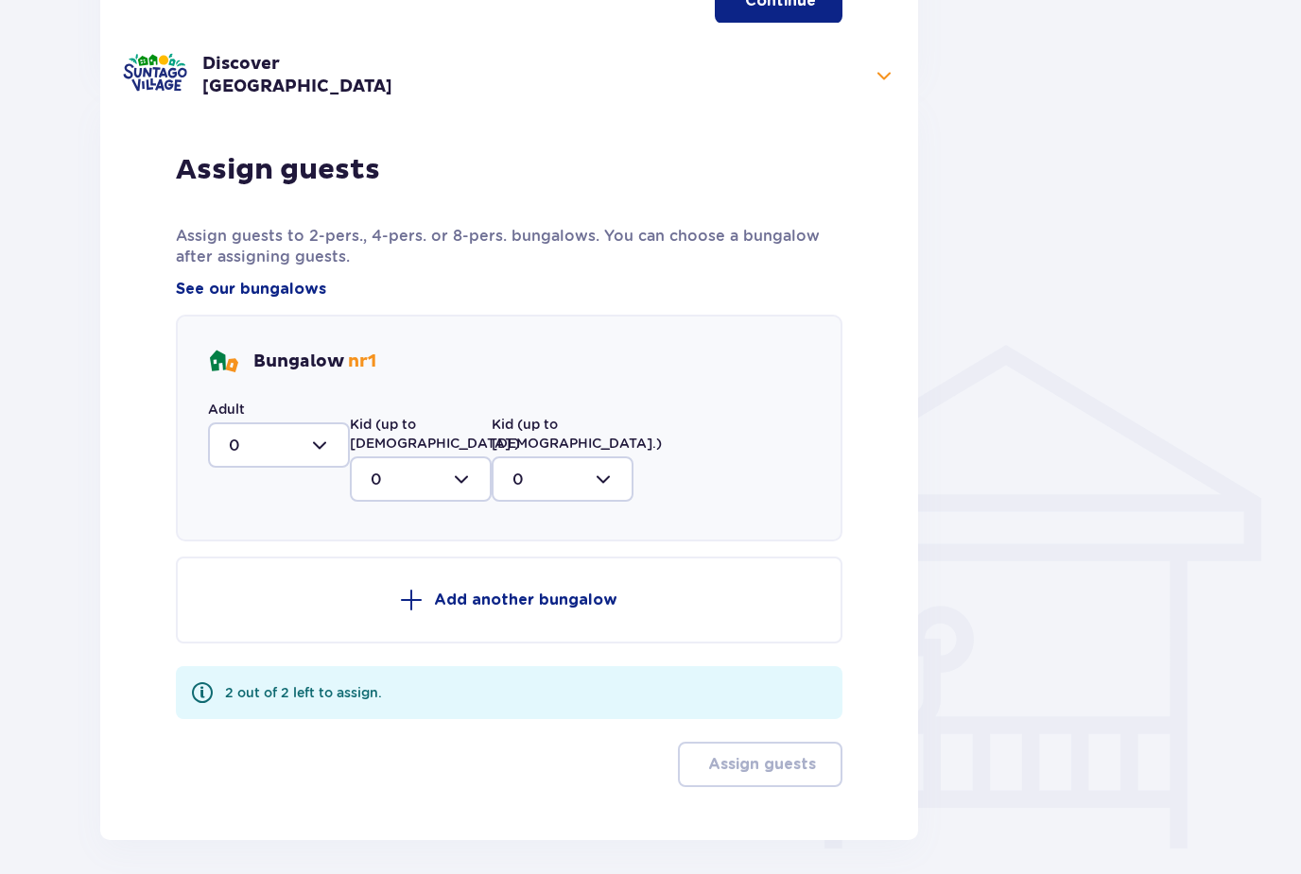
click at [304, 454] on div at bounding box center [279, 445] width 142 height 45
drag, startPoint x: 301, startPoint y: 588, endPoint x: 301, endPoint y: 773, distance: 185.3
click at [301, 588] on div "2" at bounding box center [279, 582] width 100 height 21
type input "2"
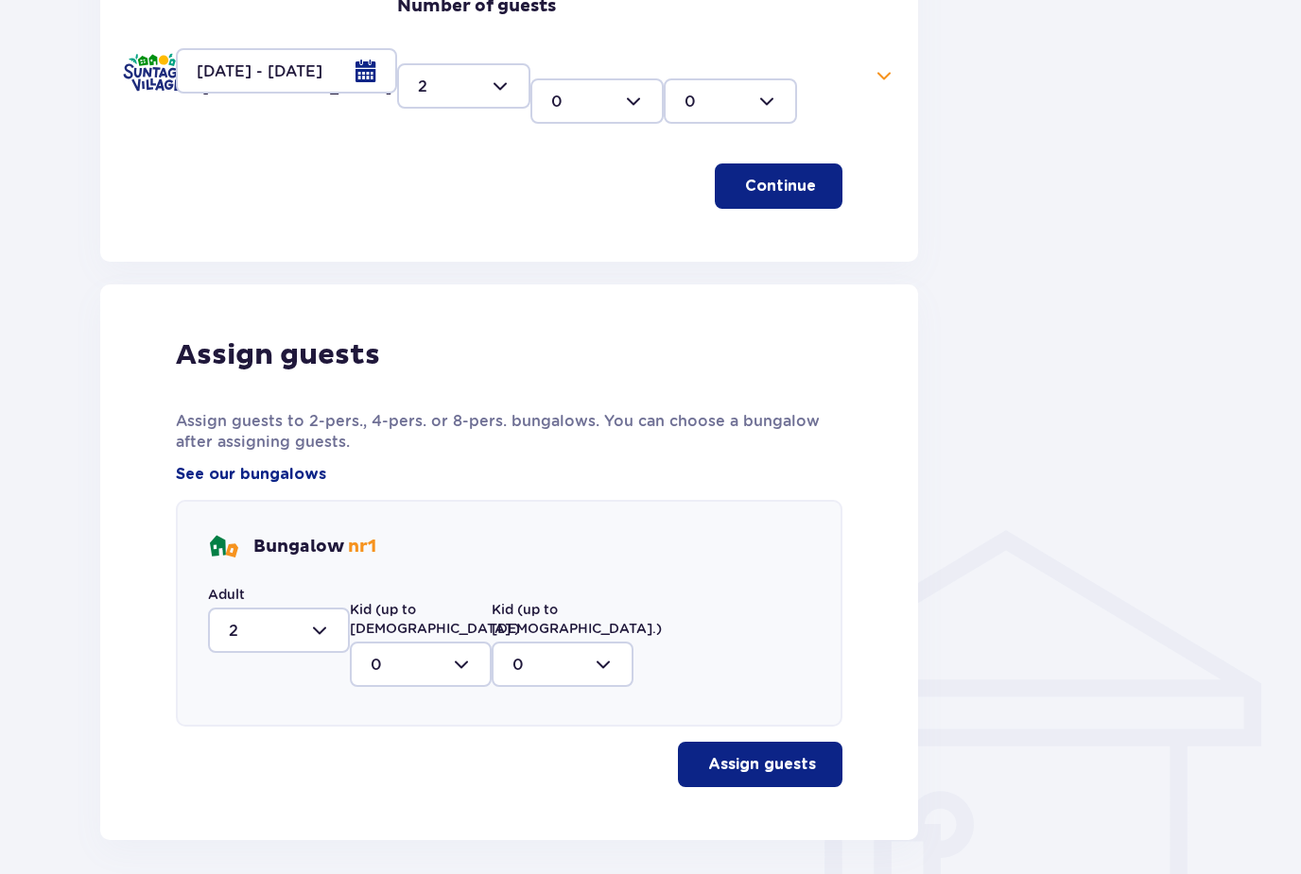
click at [797, 754] on p "Assign guests" at bounding box center [762, 764] width 108 height 21
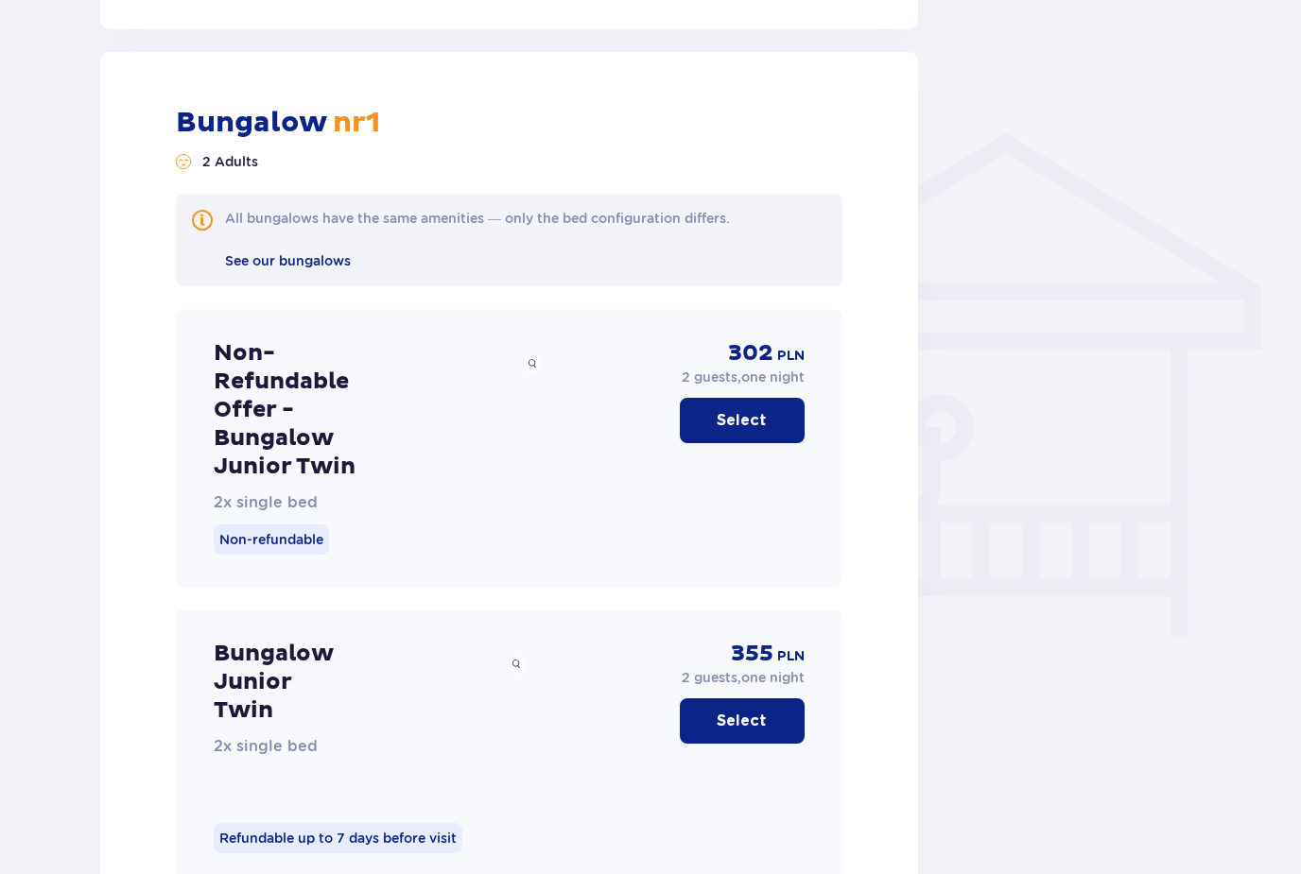
scroll to position [1344, 0]
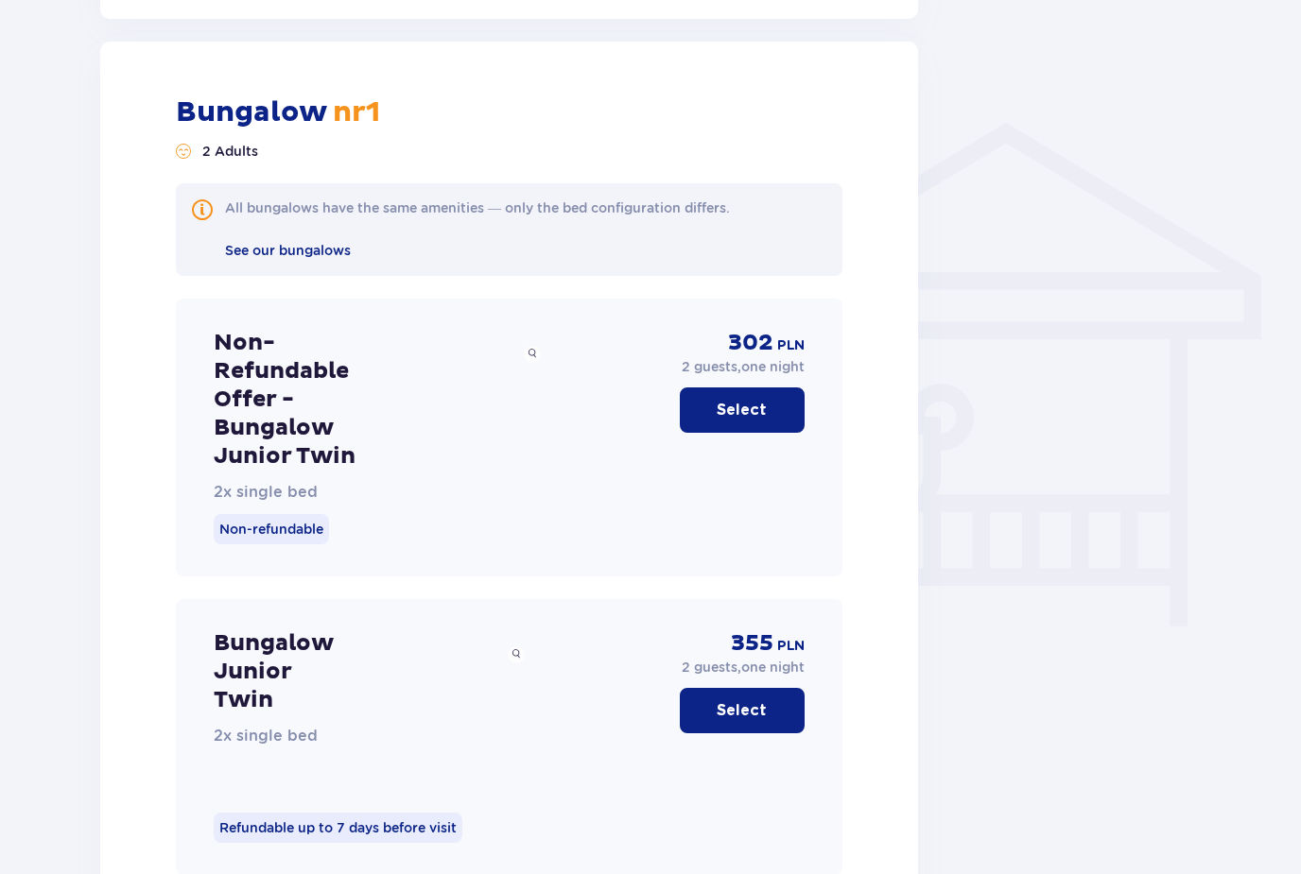
click at [757, 407] on button "Select" at bounding box center [742, 410] width 125 height 45
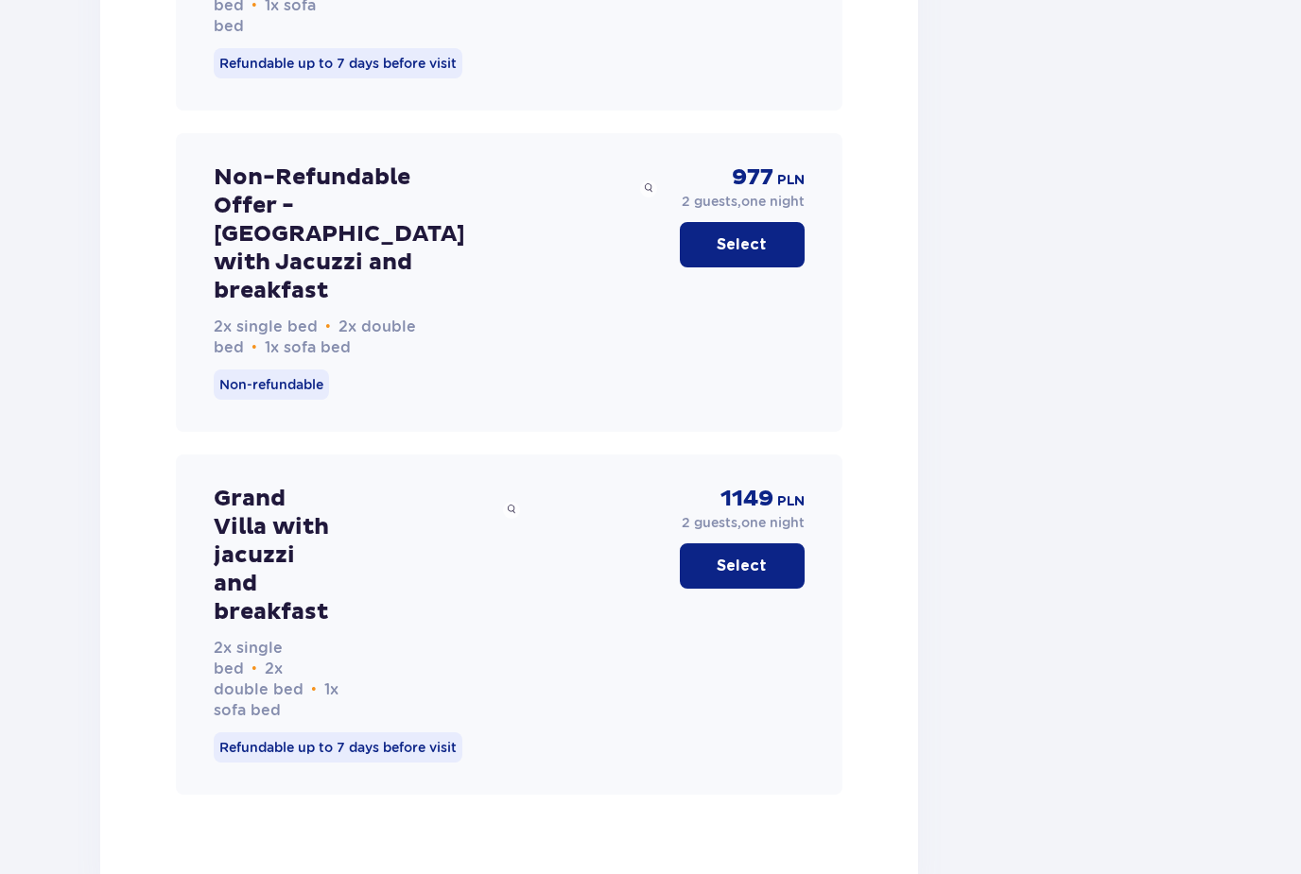
scroll to position [6333, 0]
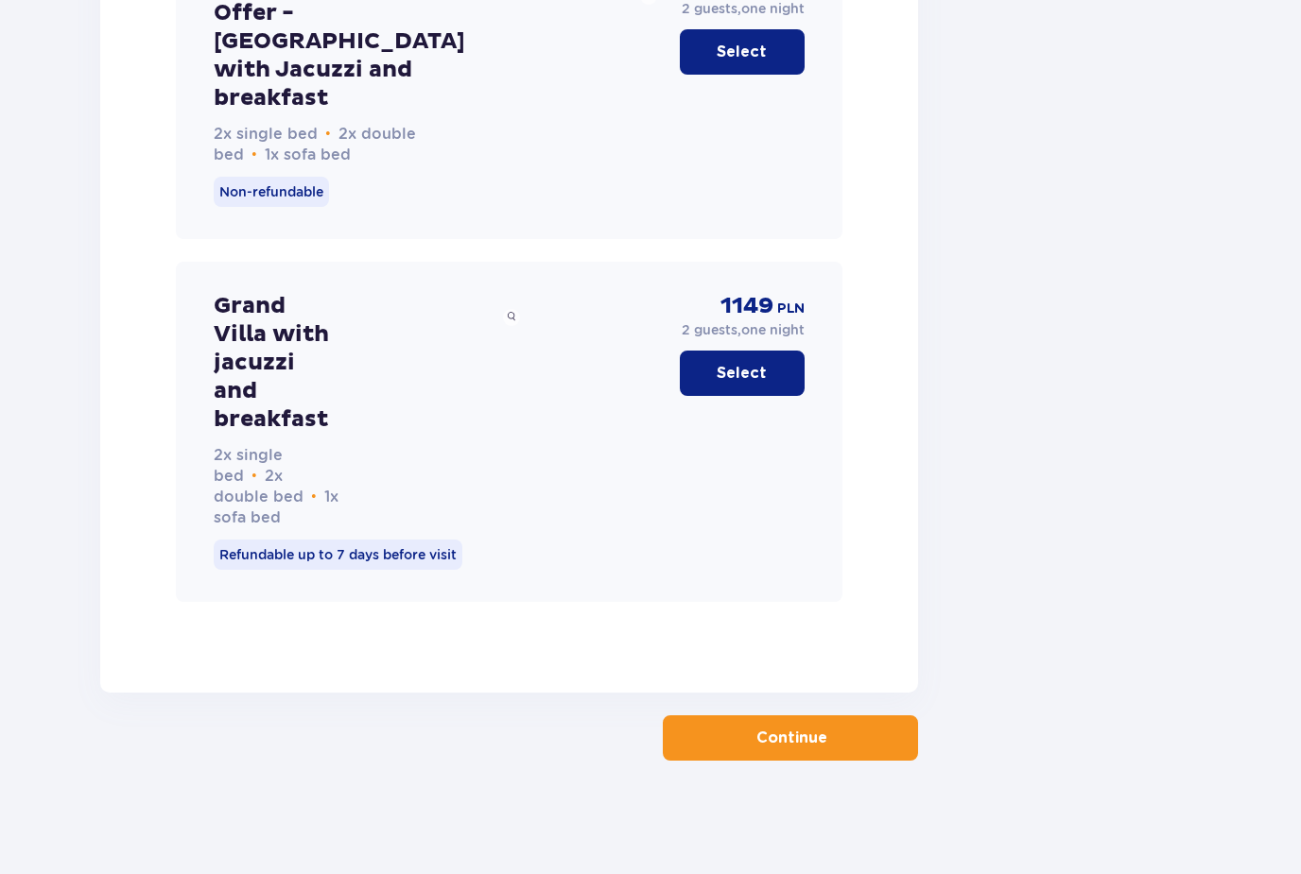
click at [762, 749] on p "Continue" at bounding box center [791, 738] width 71 height 21
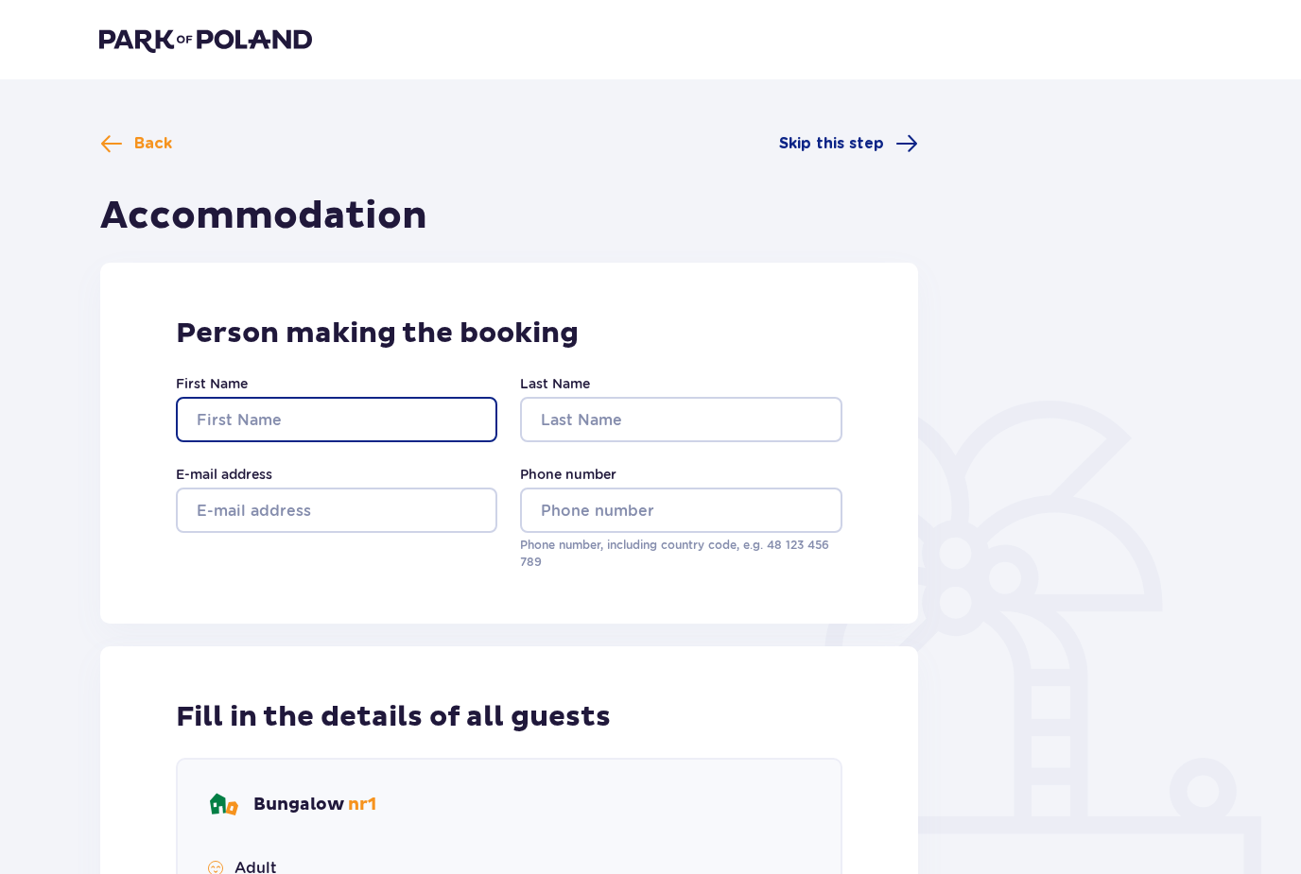
click at [374, 418] on input "First Name" at bounding box center [336, 419] width 321 height 45
type input "Beste"
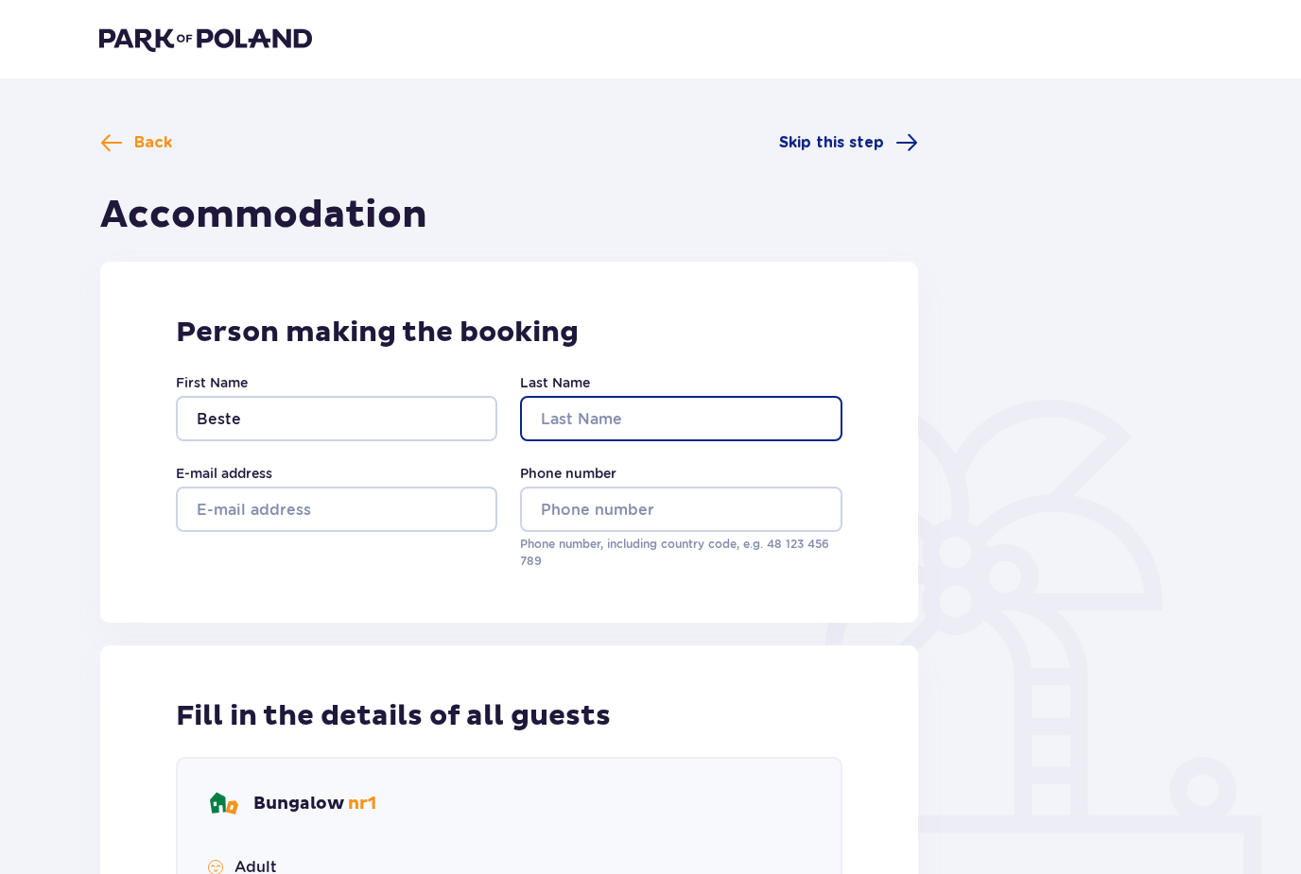
click at [638, 424] on input "Last Name" at bounding box center [680, 418] width 321 height 45
type input "Cag"
type input "Caglayan"
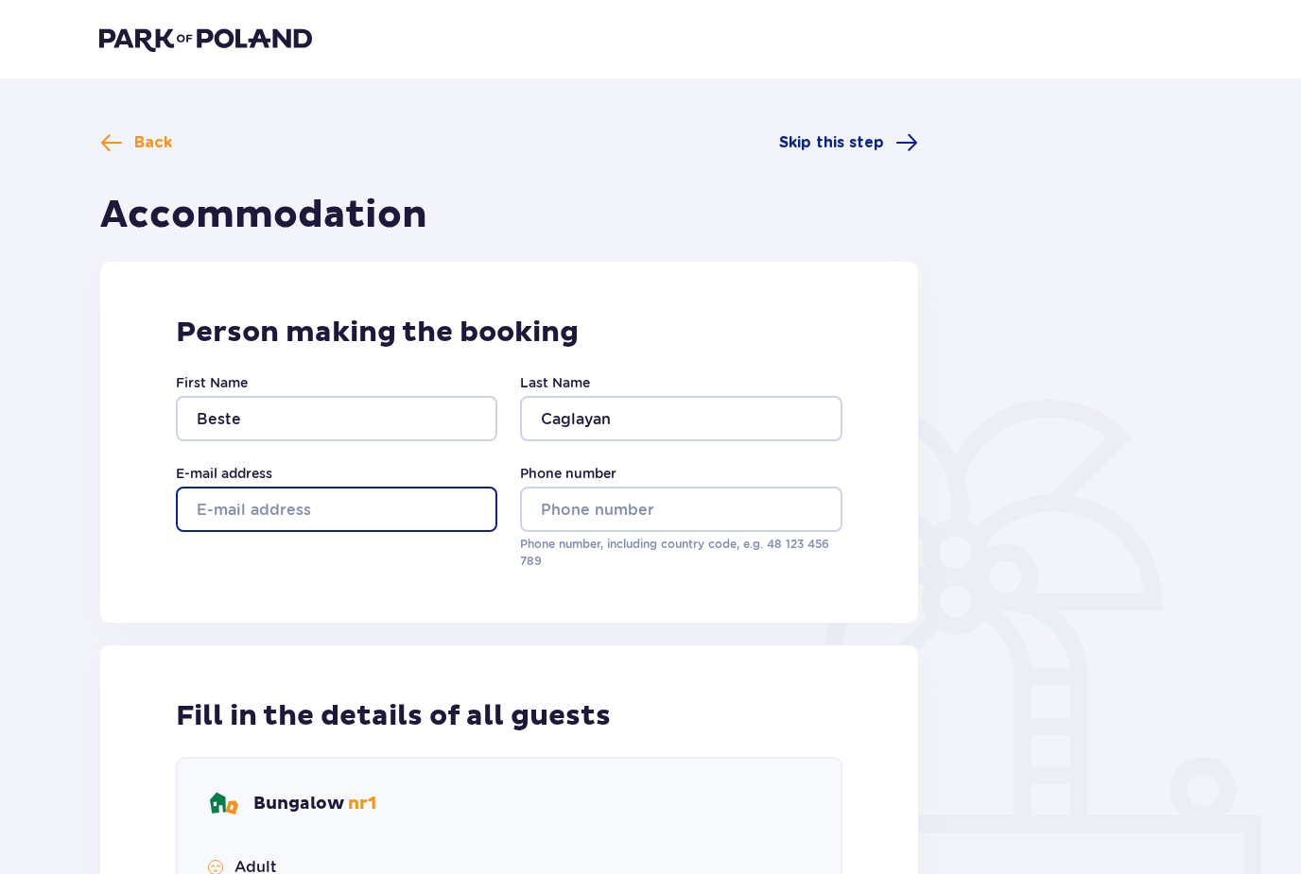
type input "[EMAIL_ADDRESS][DOMAIN_NAME]"
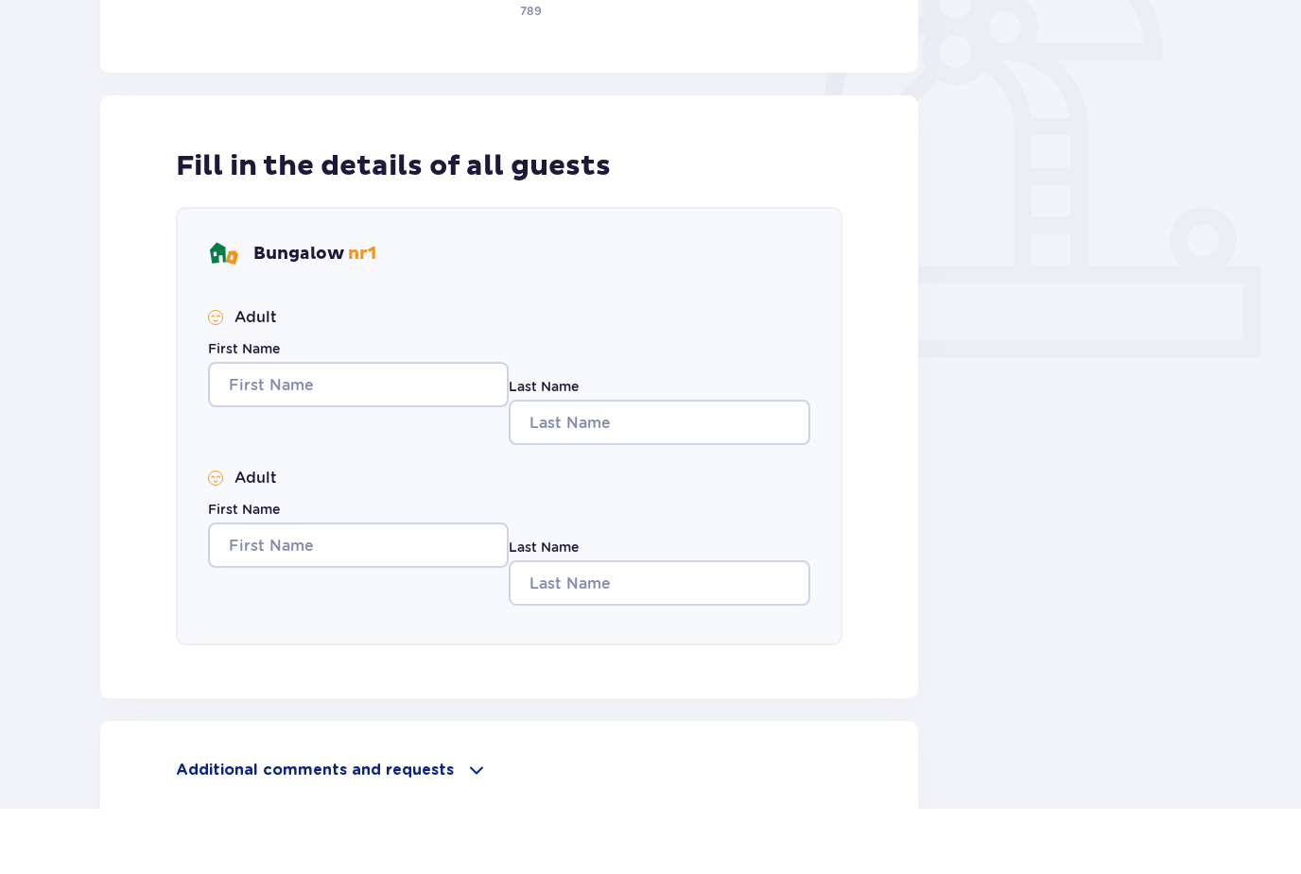
scroll to position [487, 0]
type input "48 719 242 911"
click at [407, 426] on input "First Name" at bounding box center [358, 448] width 301 height 45
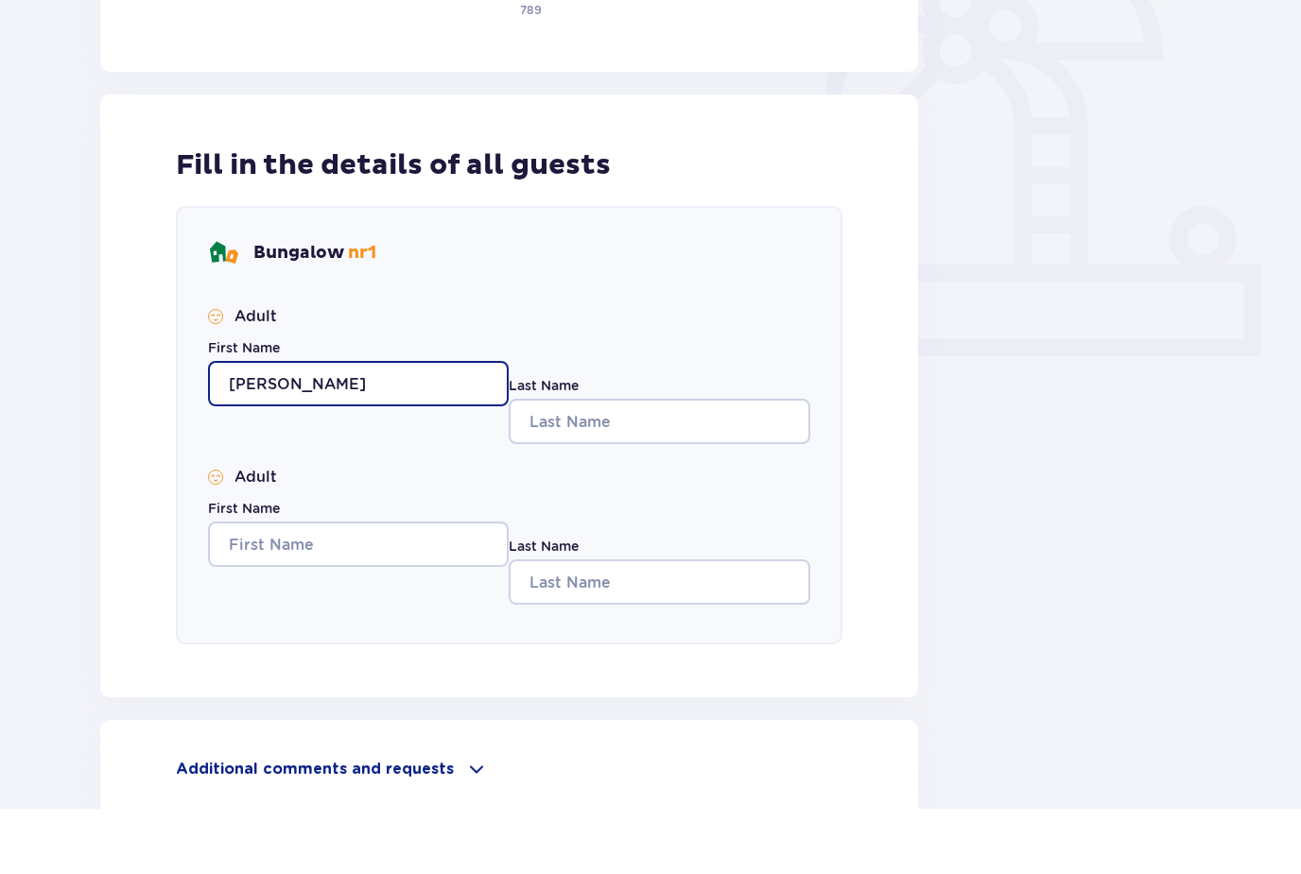
type input "[PERSON_NAME]"
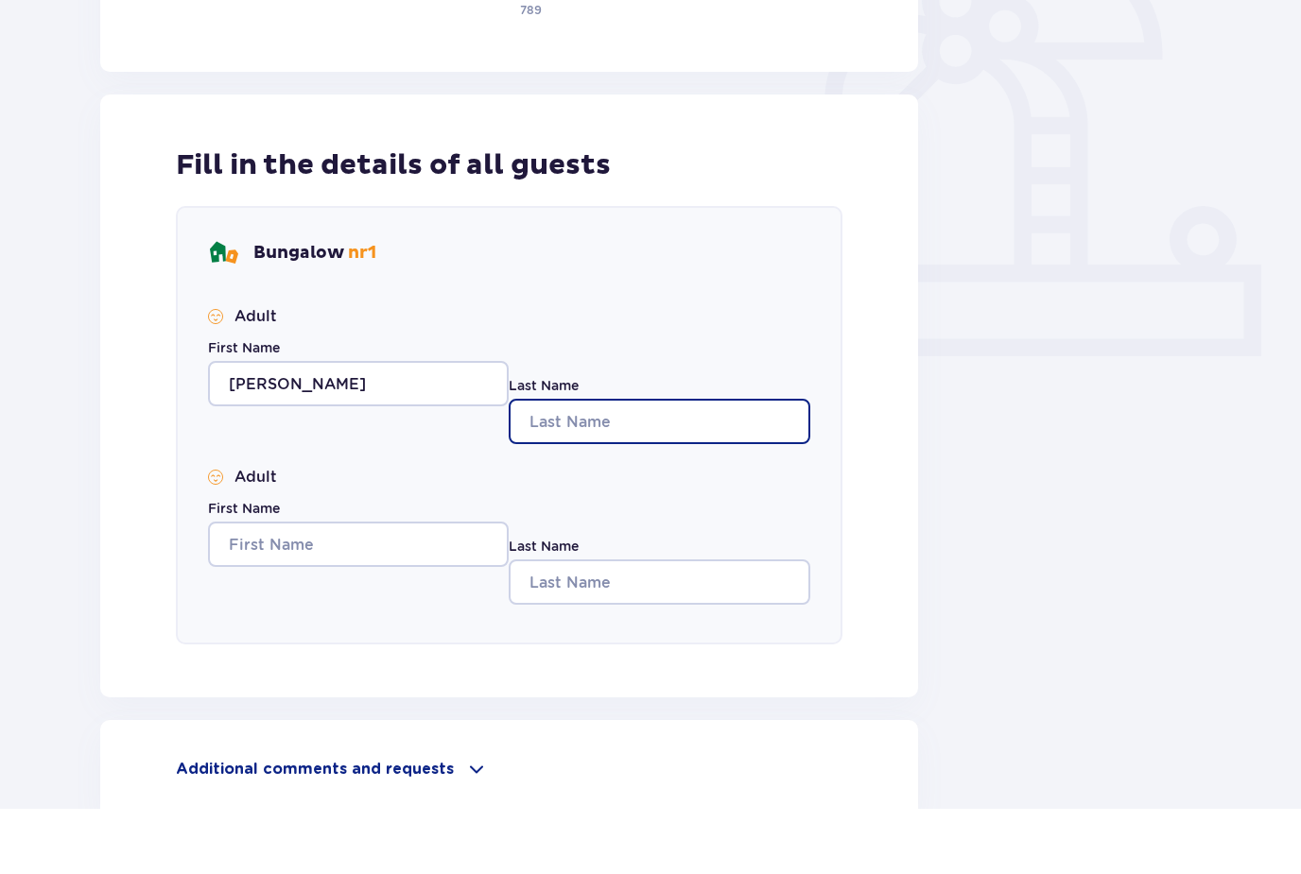
click at [646, 464] on input "Last Name" at bounding box center [659, 486] width 301 height 45
type input "[PERSON_NAME]"
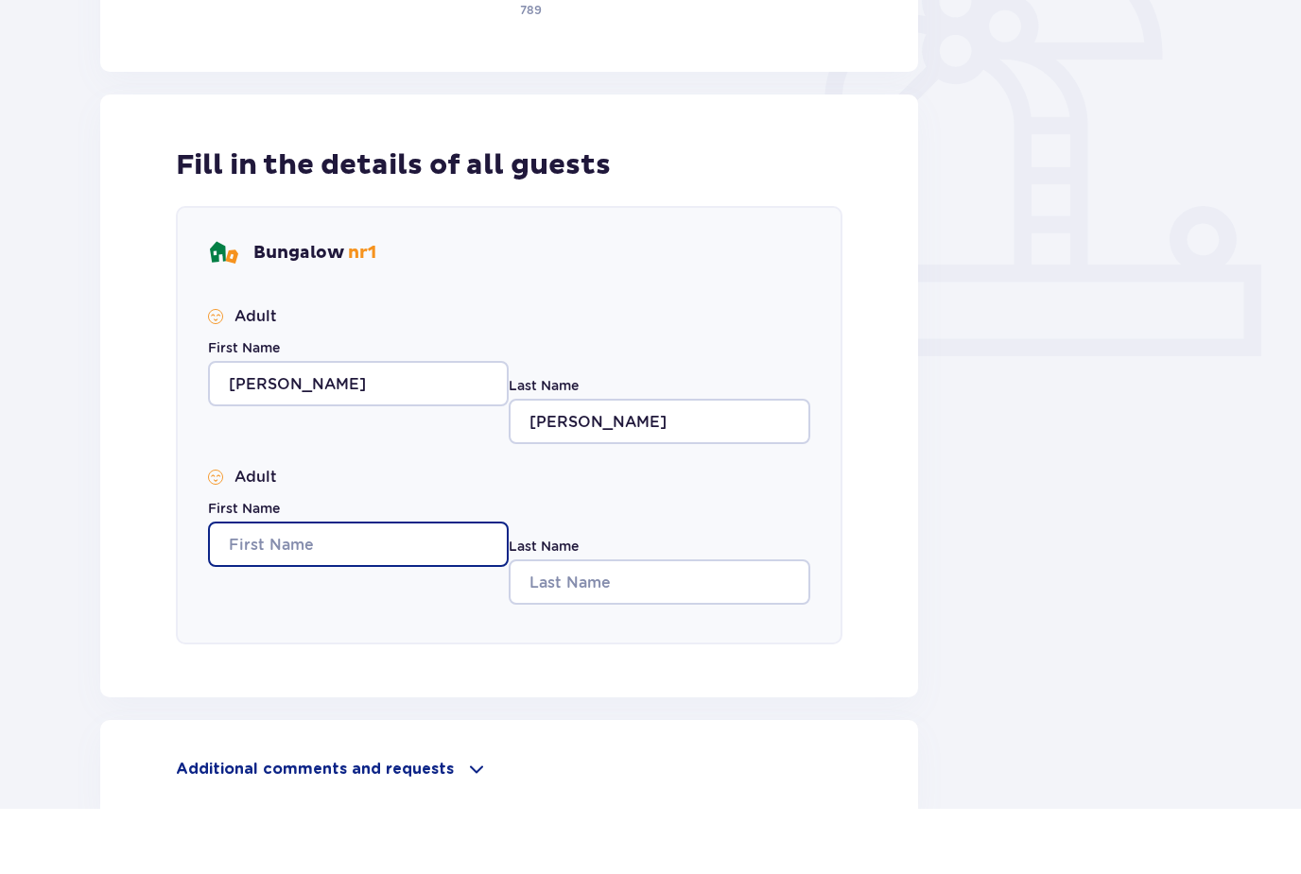
click at [420, 587] on input "First Name" at bounding box center [358, 609] width 301 height 45
type input "Beste"
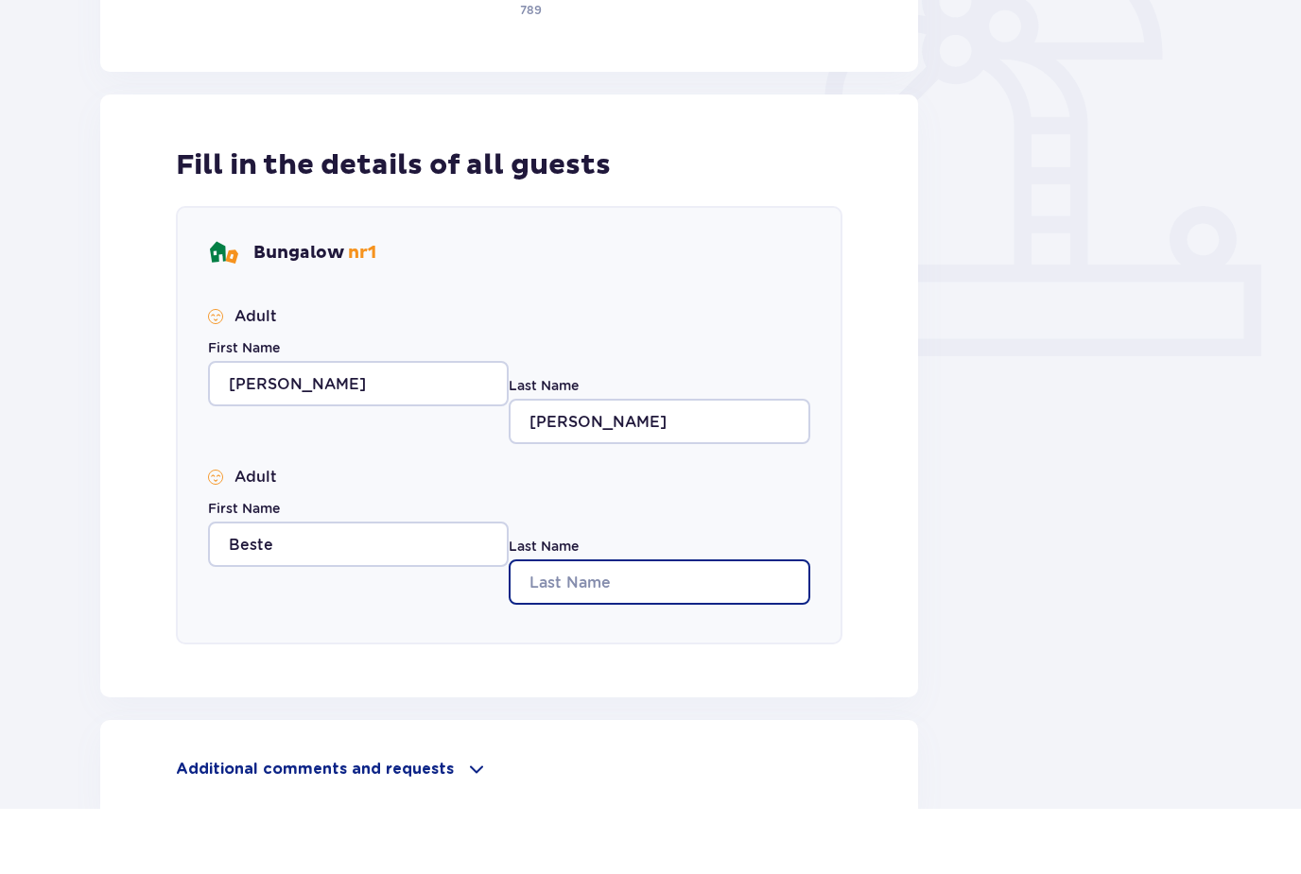
click at [638, 625] on input "Last Name" at bounding box center [659, 647] width 301 height 45
type input "Caglayan"
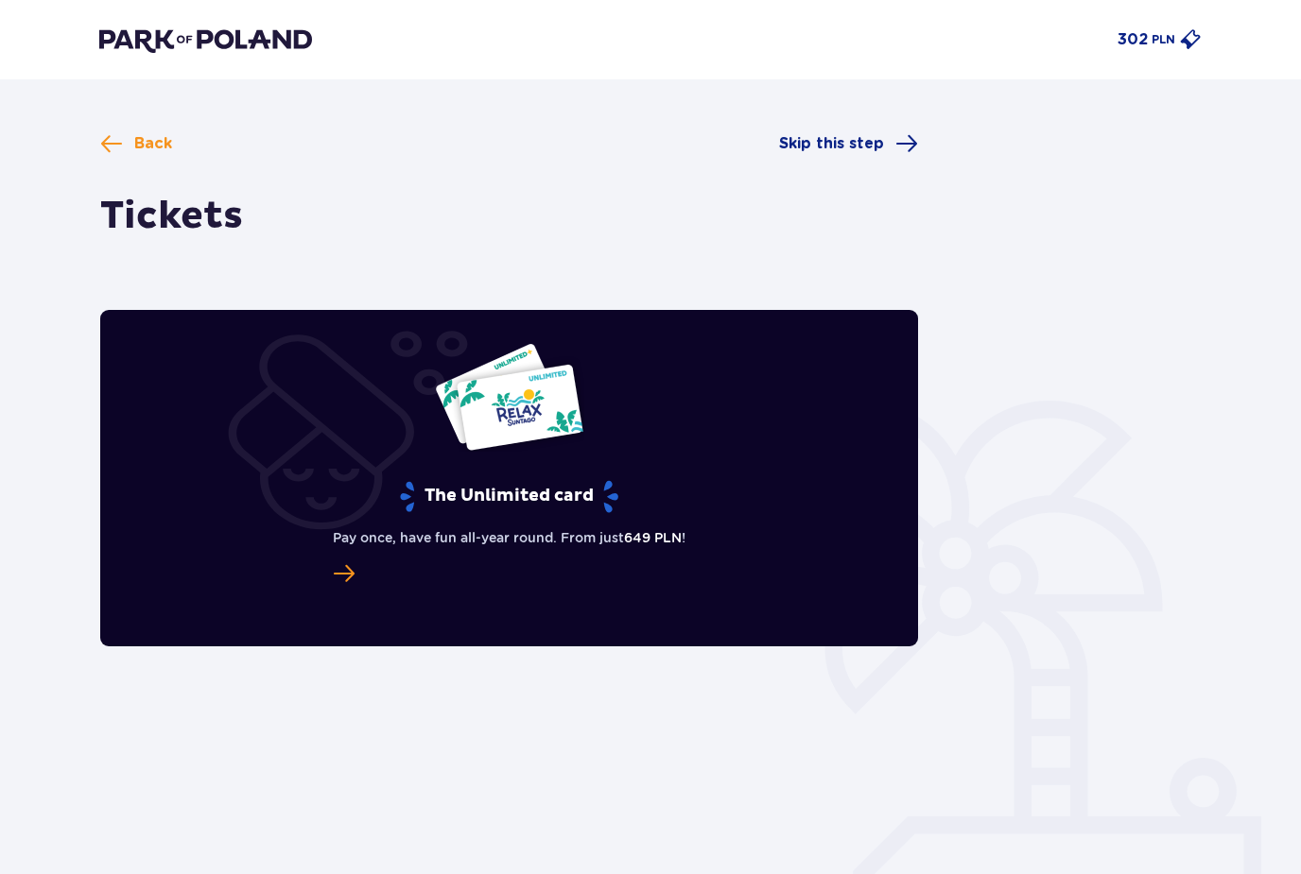
click at [519, 608] on div "The Unlimited card Pay once, have fun all-year round. From just 649 PLN !" at bounding box center [509, 478] width 818 height 337
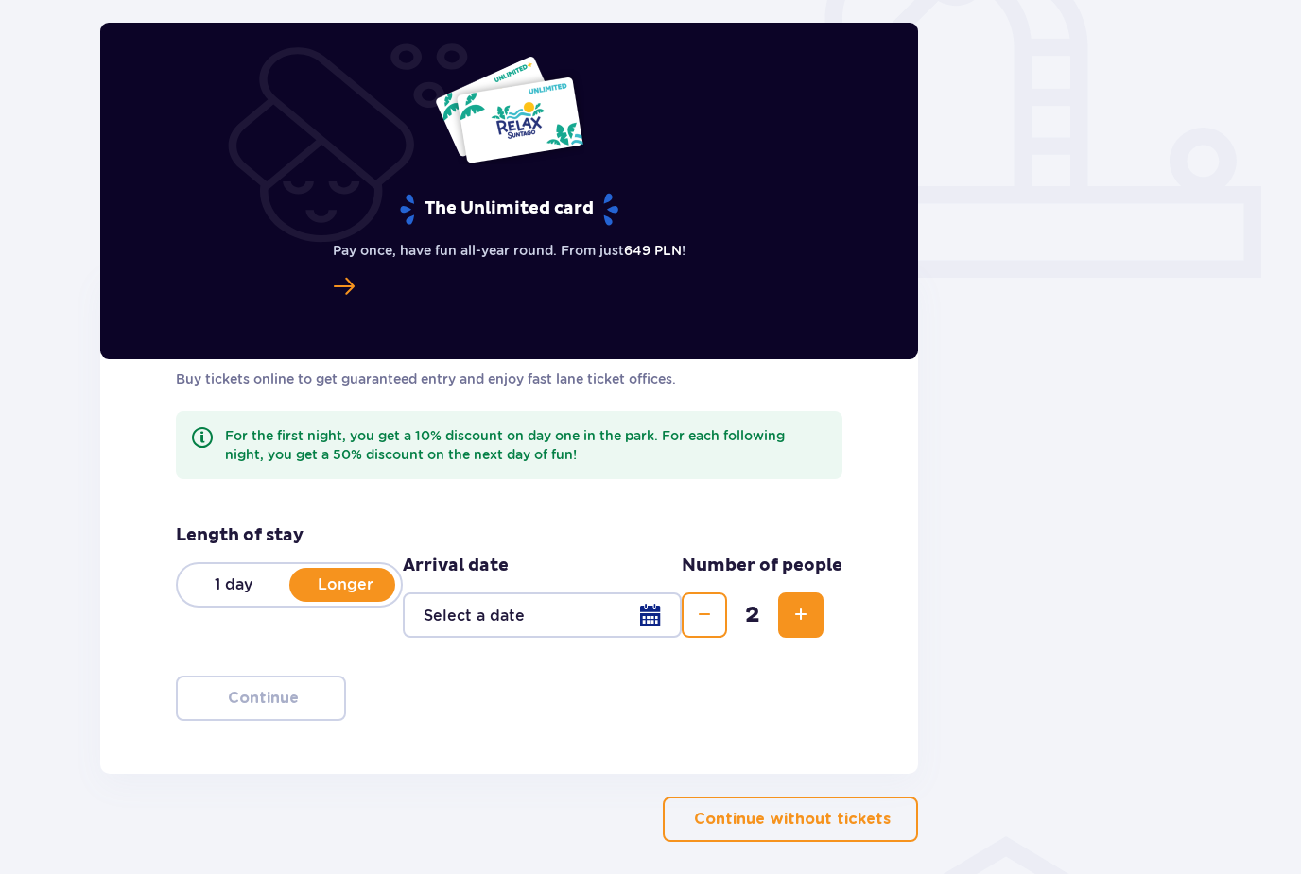
scroll to position [651, 0]
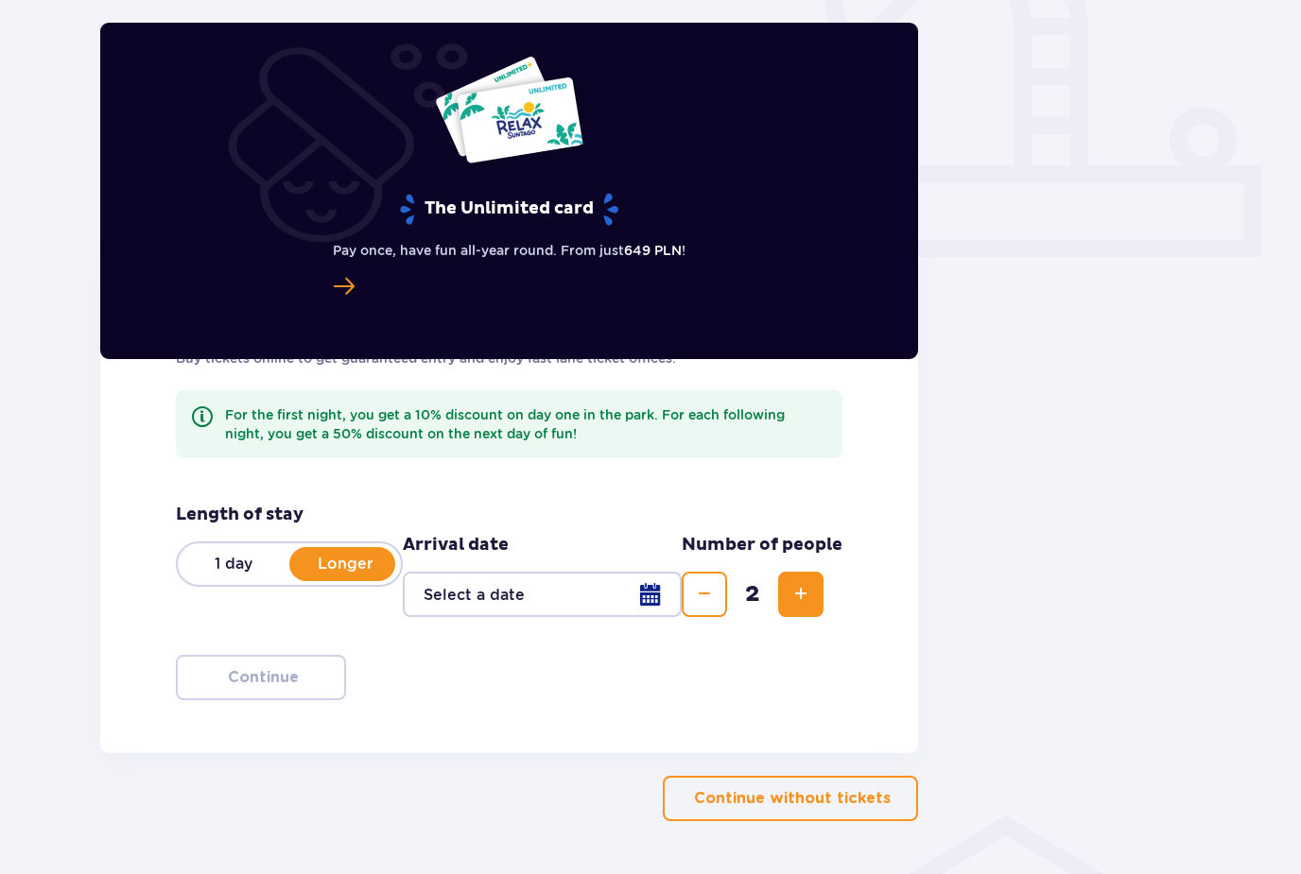
click at [653, 594] on div at bounding box center [542, 594] width 279 height 45
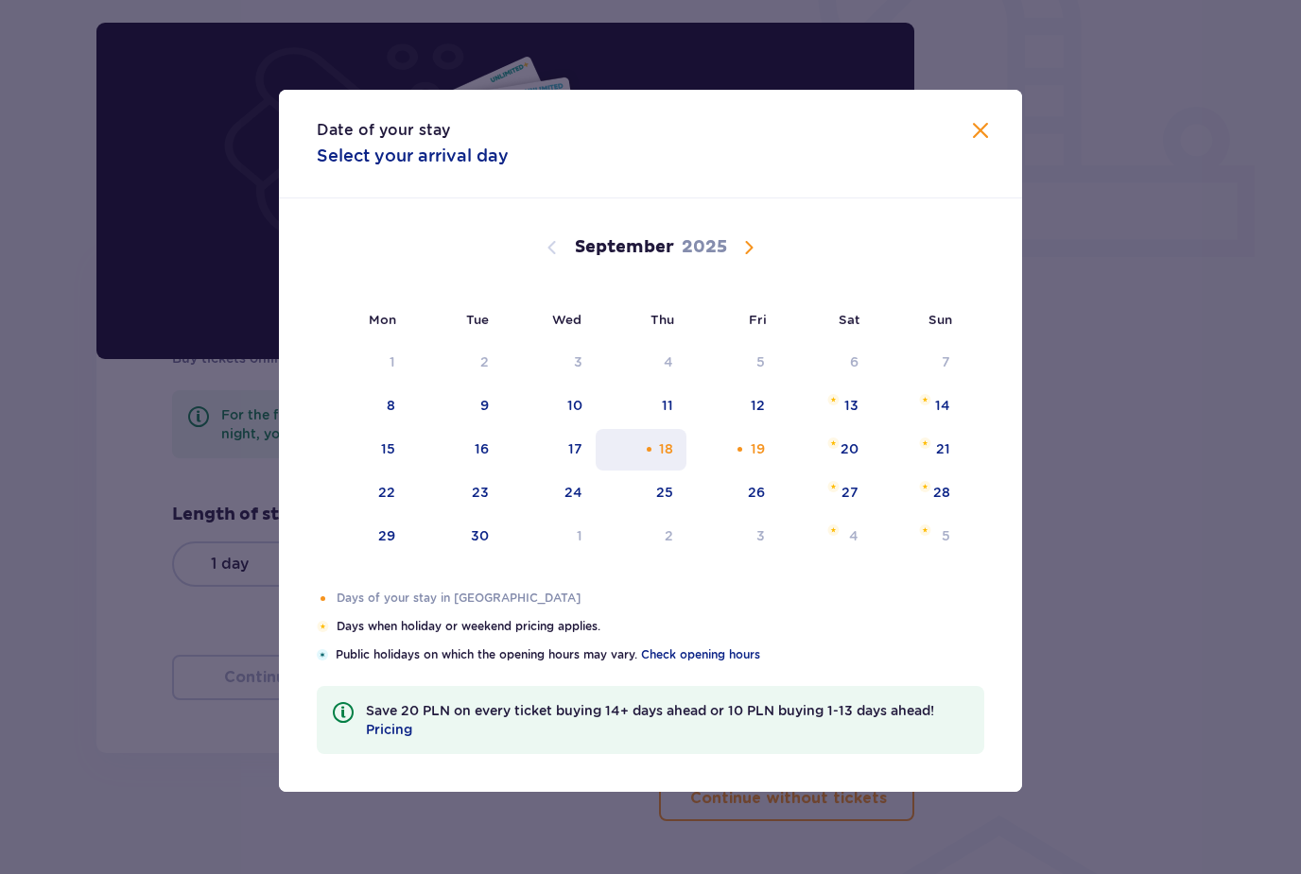
click at [657, 471] on div "18" at bounding box center [642, 450] width 92 height 42
click at [746, 471] on div "19" at bounding box center [732, 450] width 92 height 42
type input "[DATE] - [DATE]"
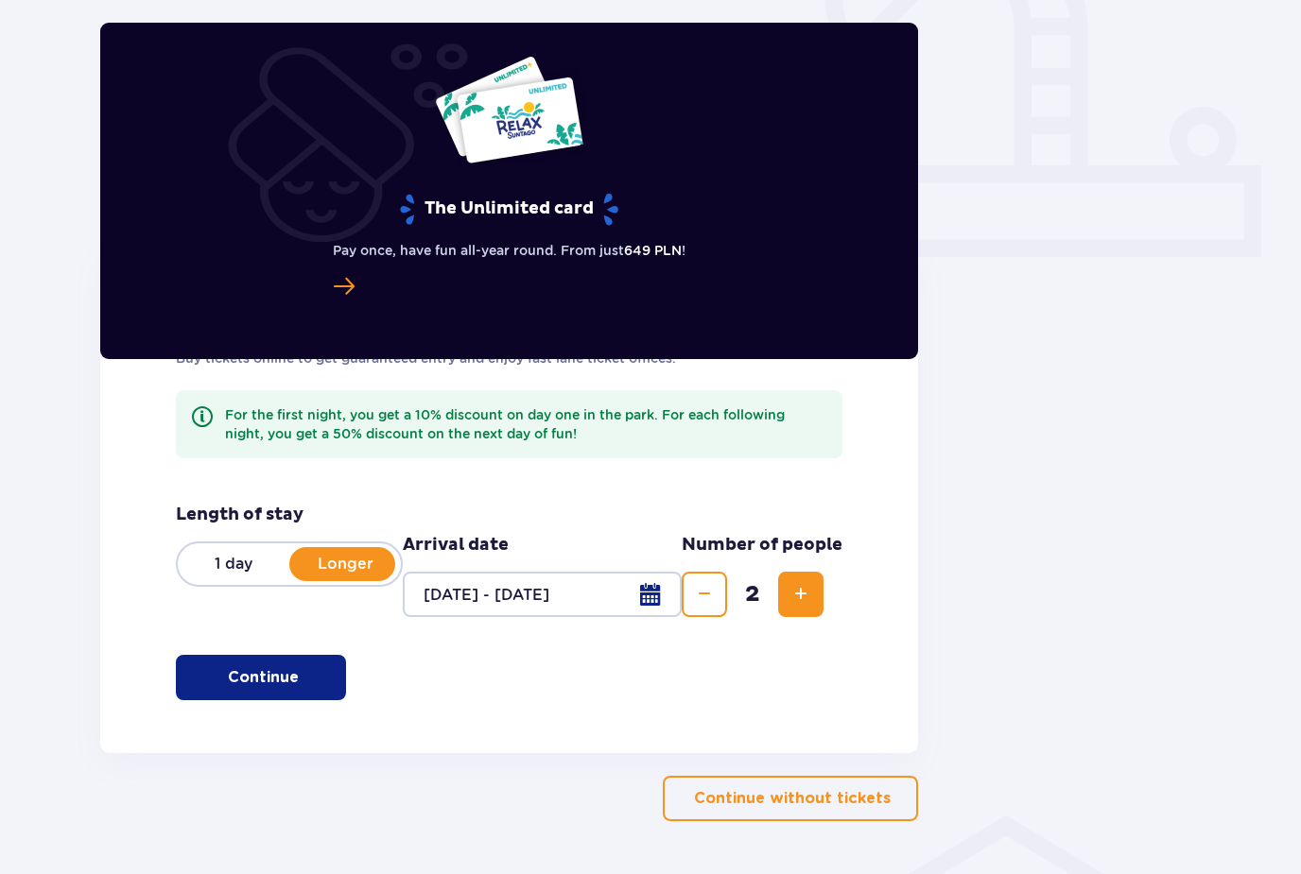
click at [259, 669] on p "Continue" at bounding box center [263, 677] width 71 height 21
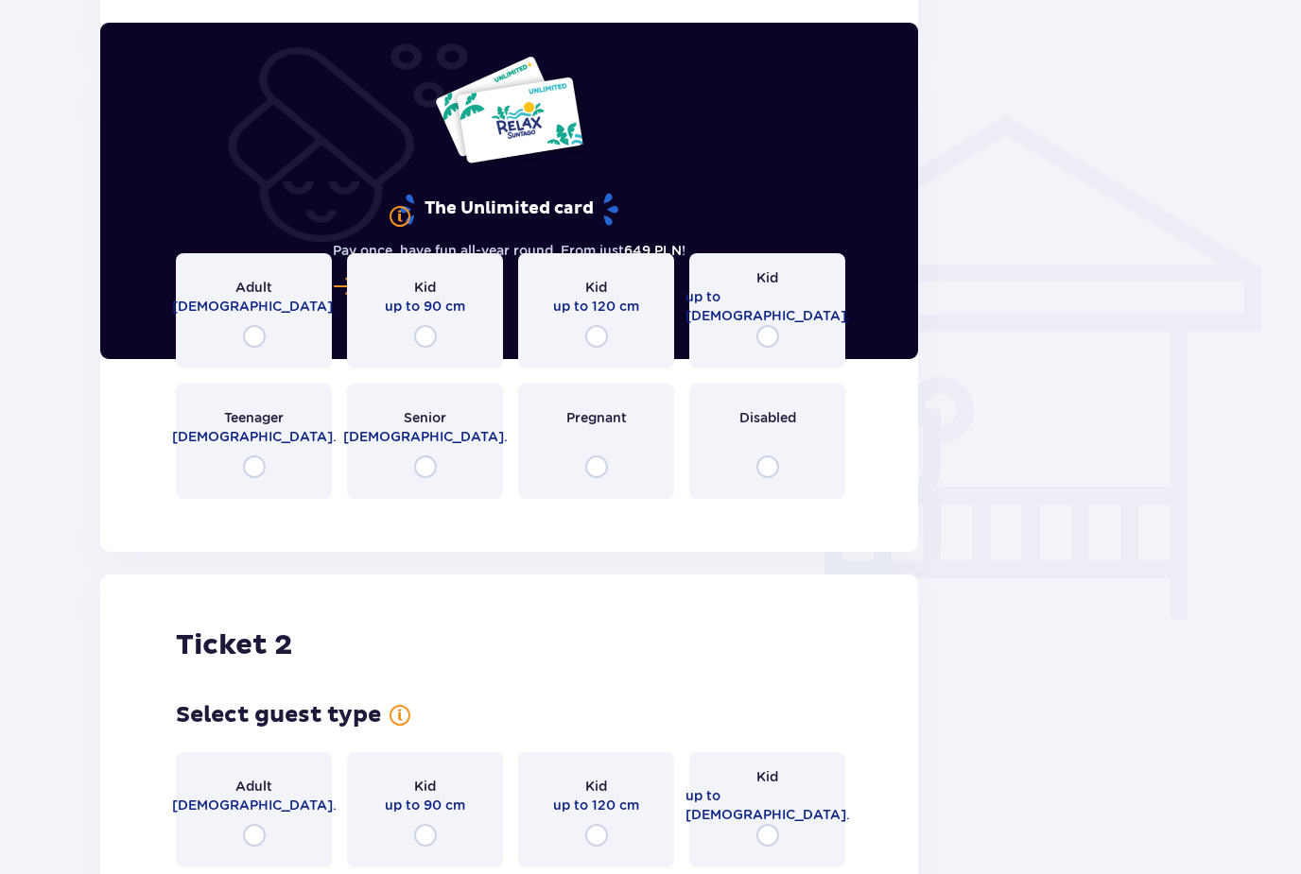
scroll to position [1356, 0]
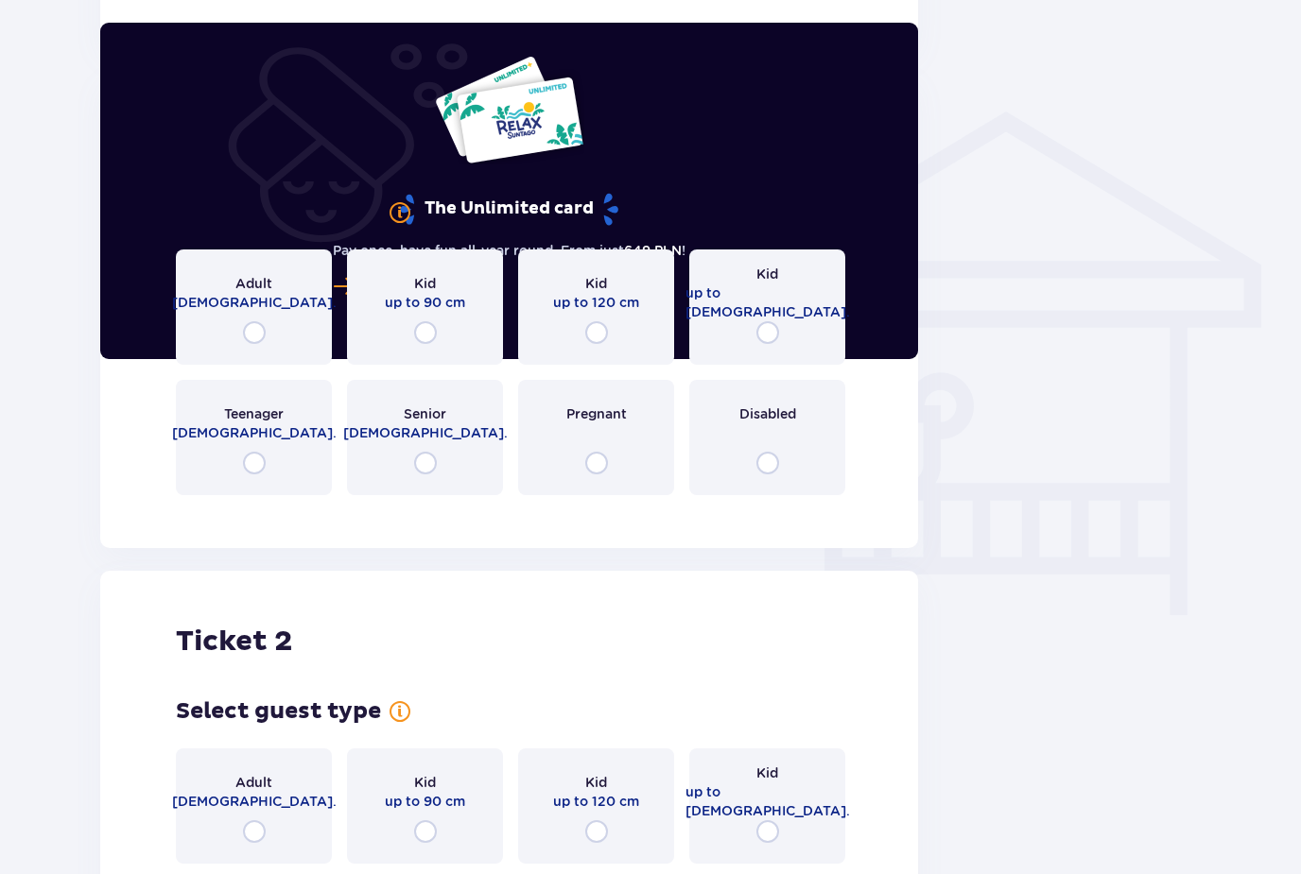
click at [265, 344] on input "radio" at bounding box center [254, 332] width 23 height 23
radio input "true"
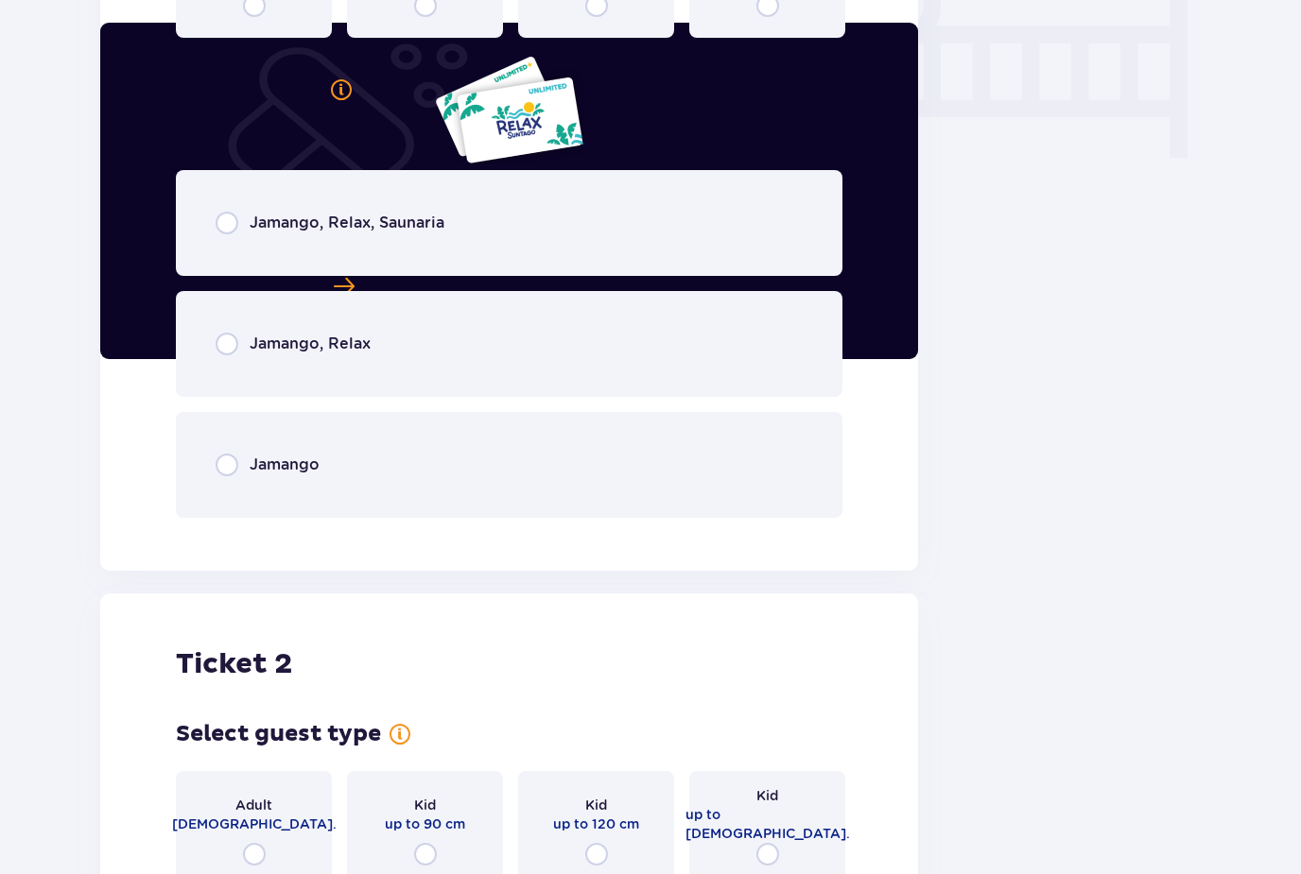
scroll to position [1817, 0]
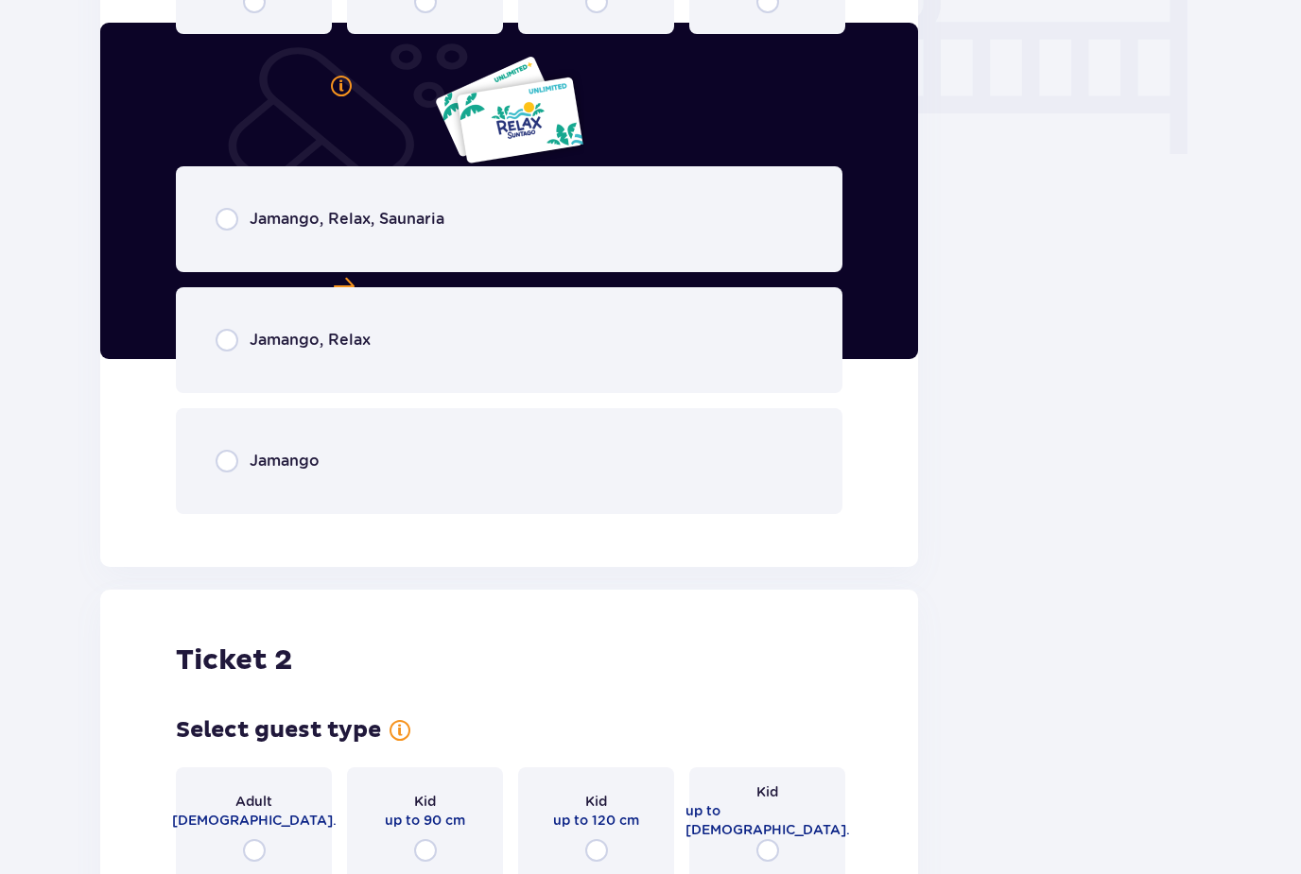
click at [366, 209] on p "Jamango, Relax, Saunaria" at bounding box center [347, 219] width 195 height 21
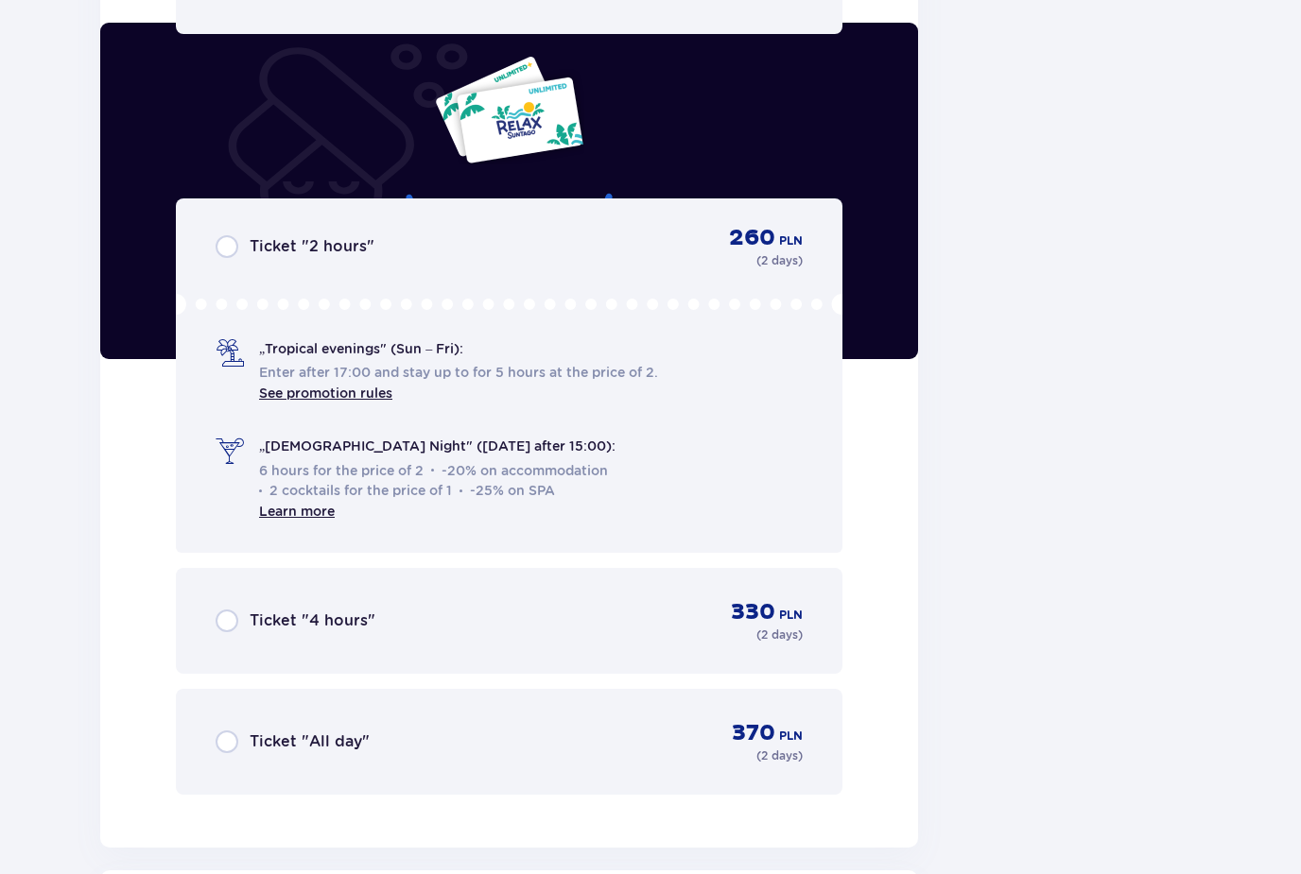
click at [290, 740] on p "Ticket "All day"" at bounding box center [310, 742] width 120 height 21
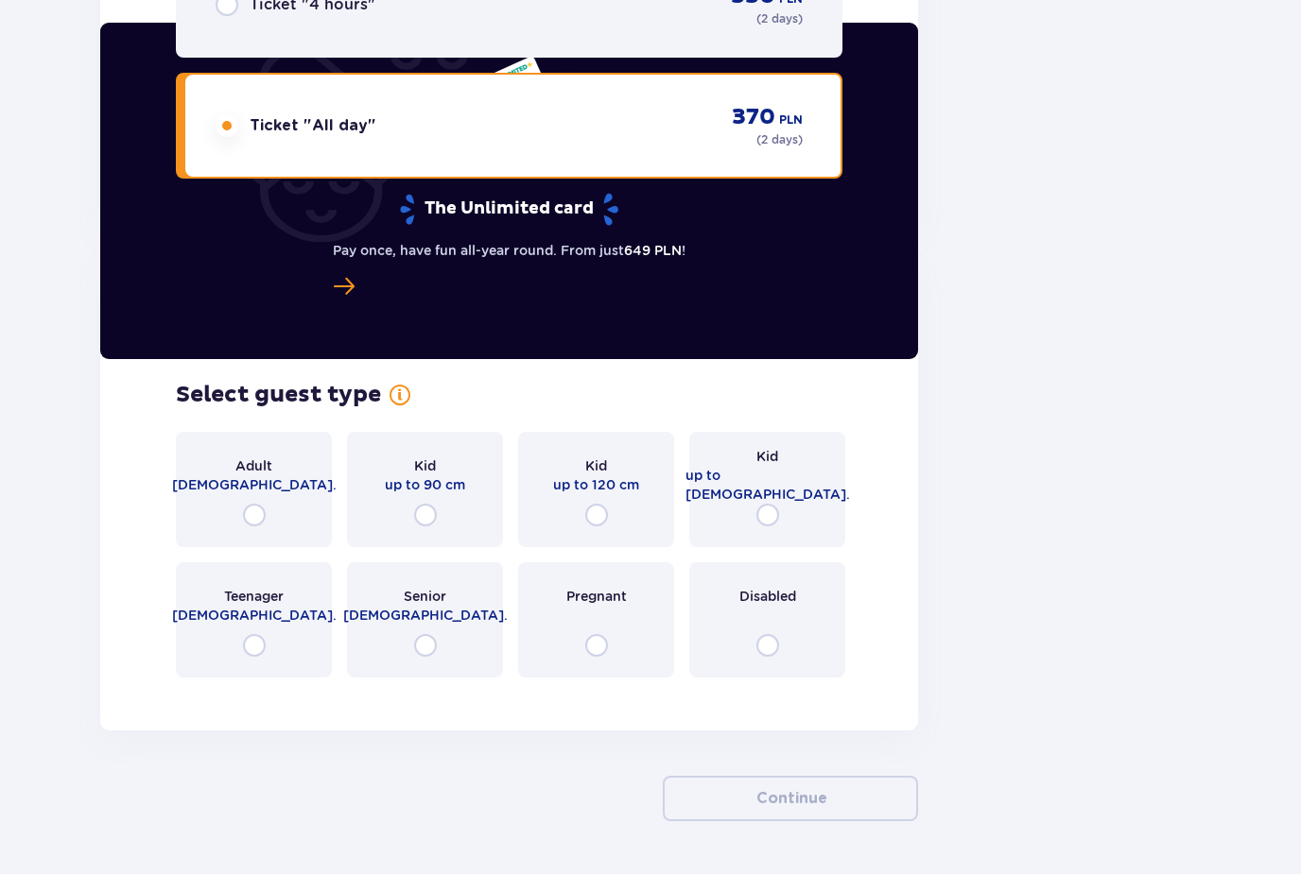
click at [268, 512] on div "Adult [DEMOGRAPHIC_DATA]." at bounding box center [254, 489] width 156 height 115
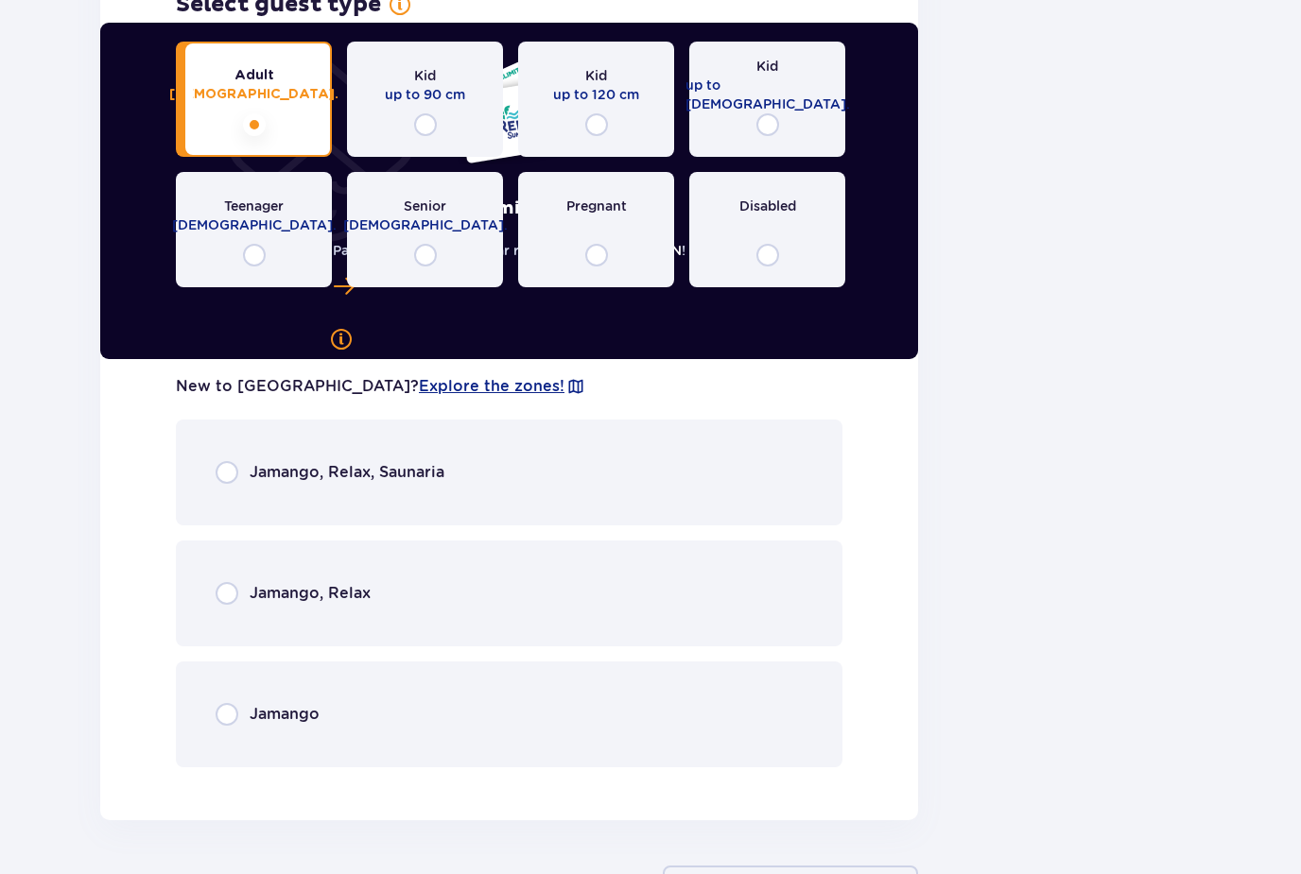
scroll to position [3394, 0]
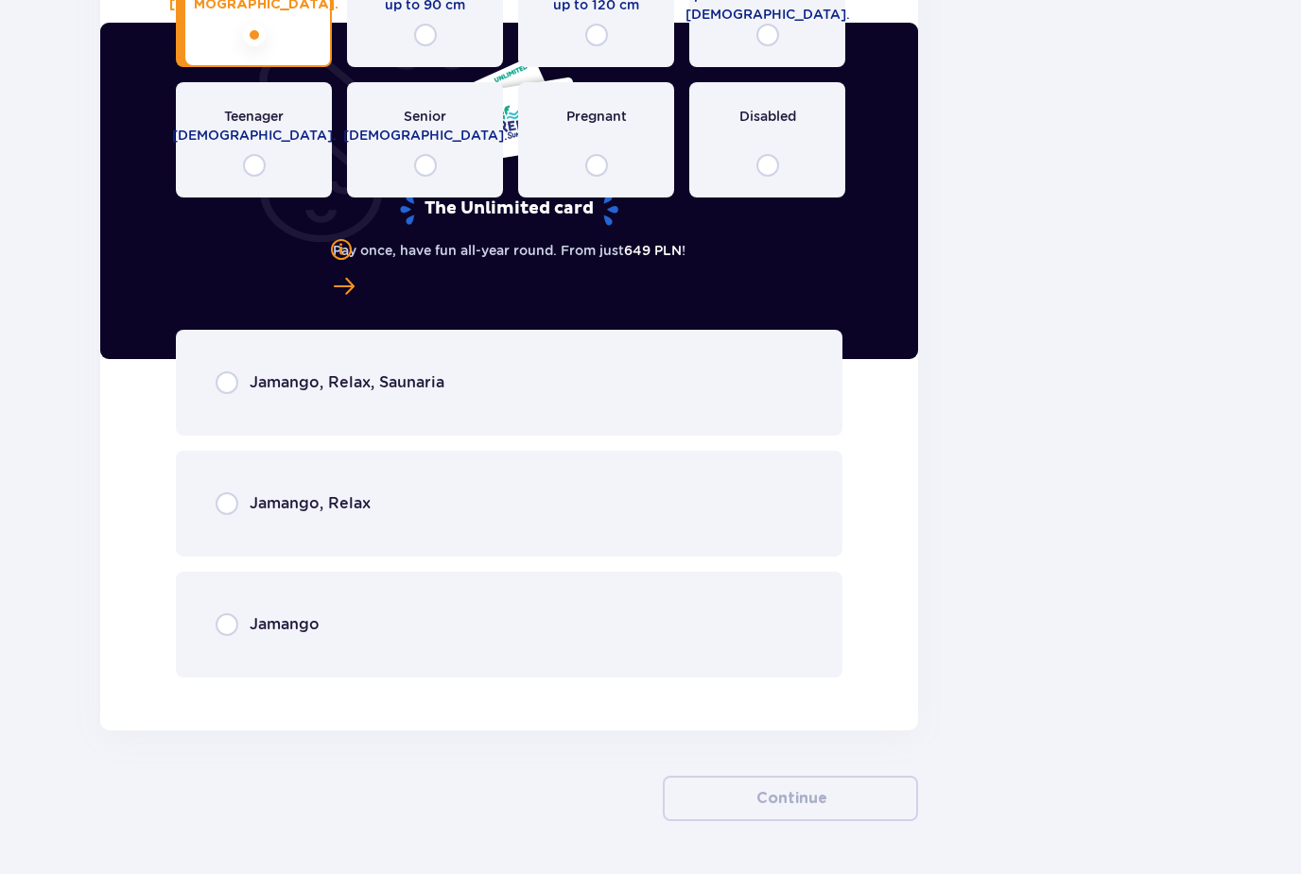
click at [356, 657] on div "Jamango" at bounding box center [509, 625] width 666 height 106
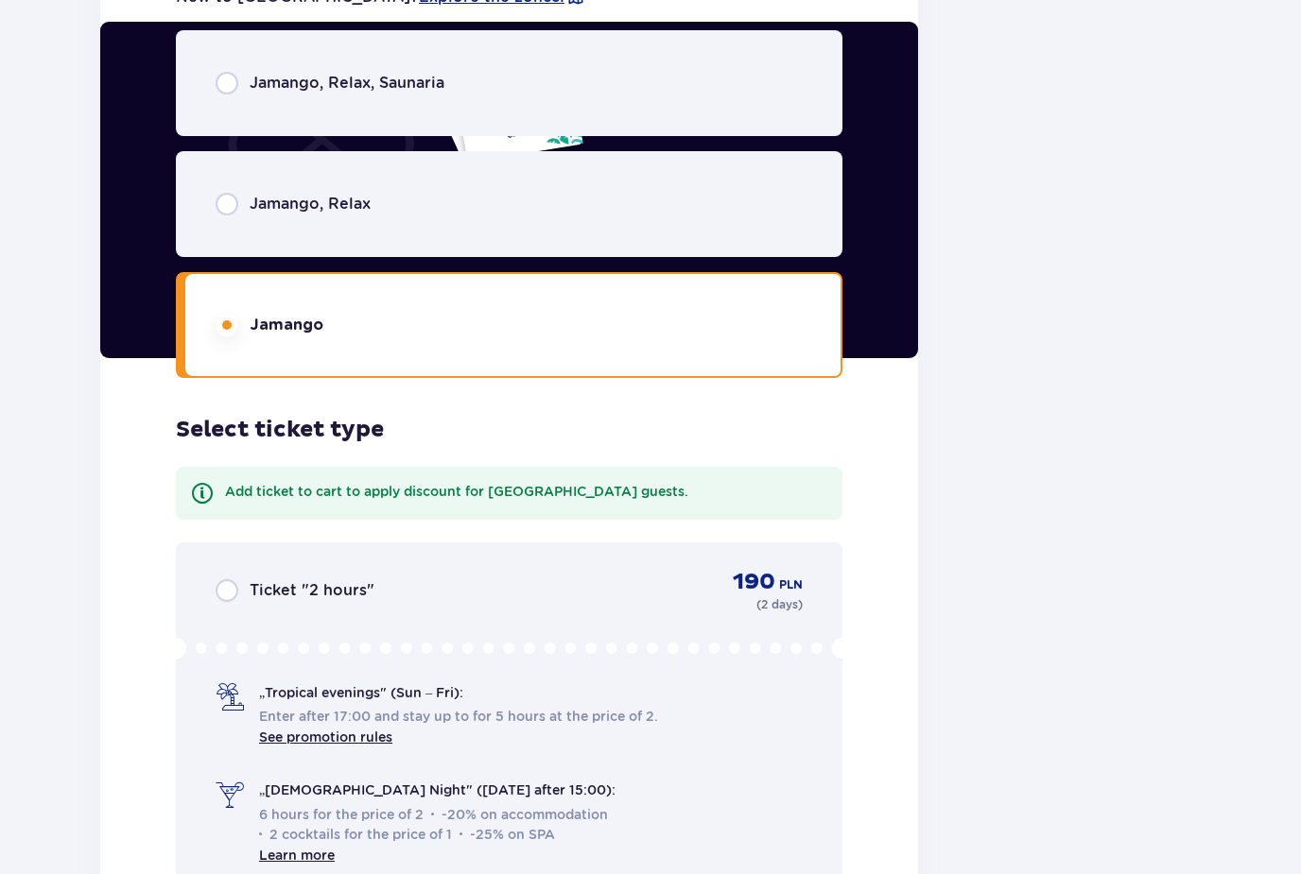
scroll to position [3683, 0]
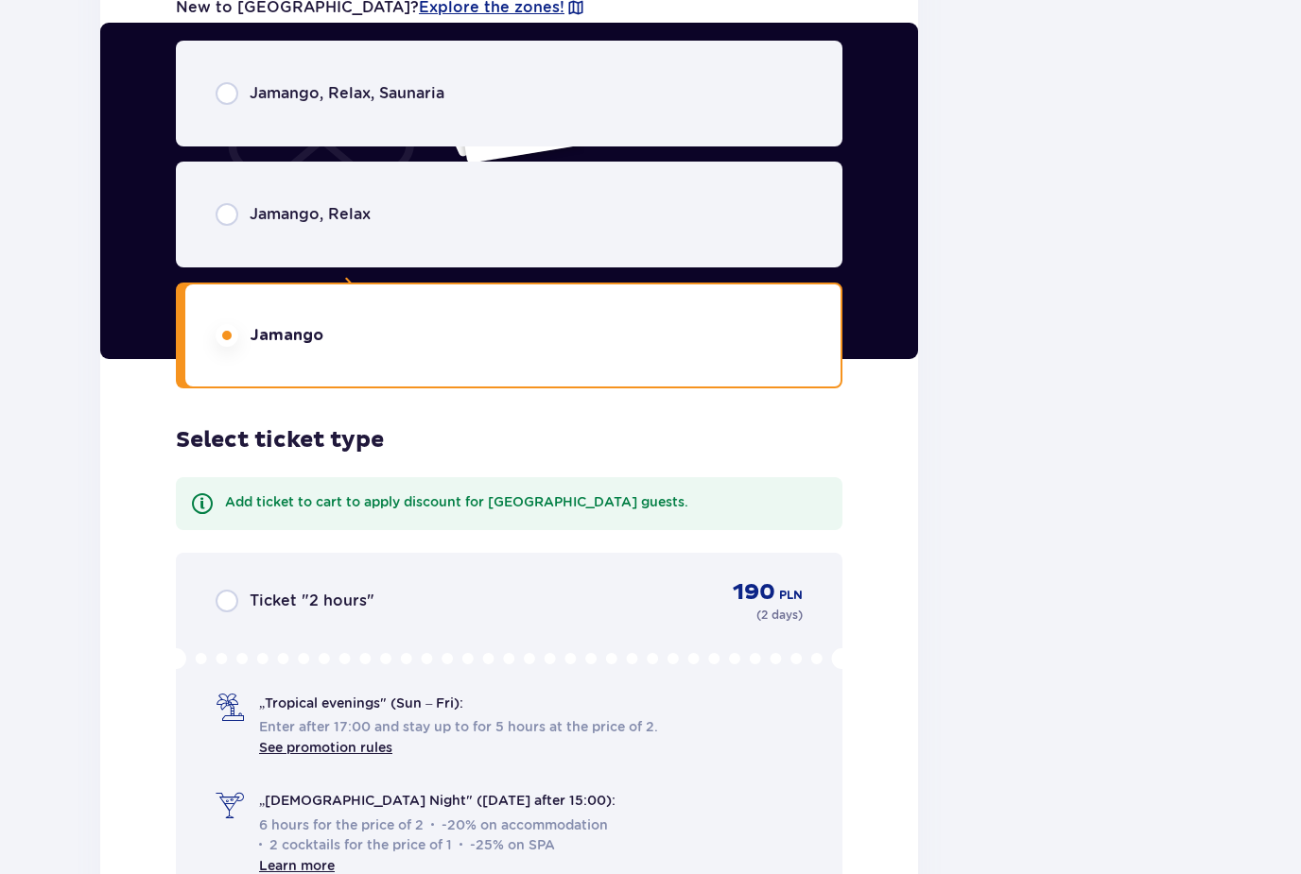
click at [407, 135] on div "Jamango, Relax, Saunaria" at bounding box center [509, 94] width 666 height 106
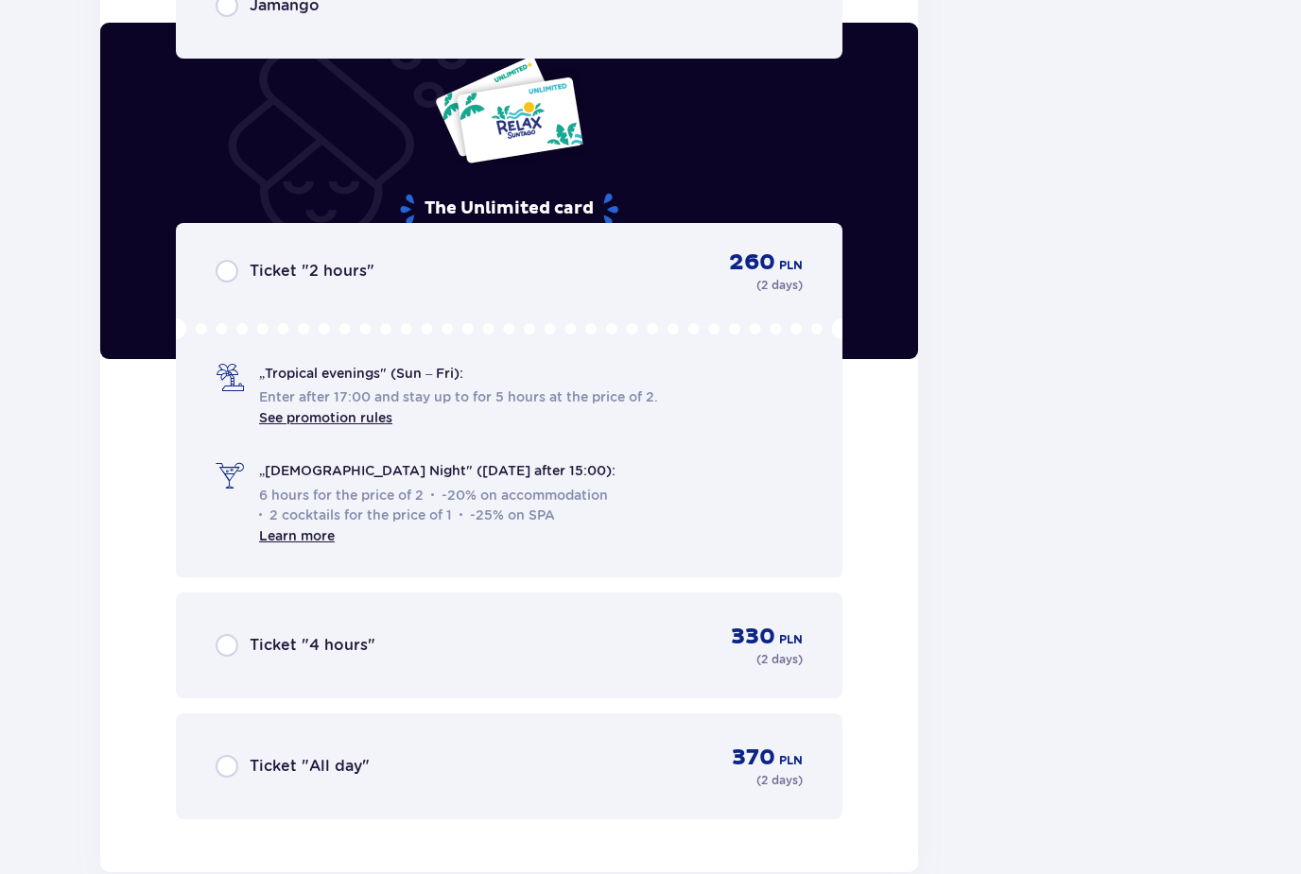
scroll to position [4155, 0]
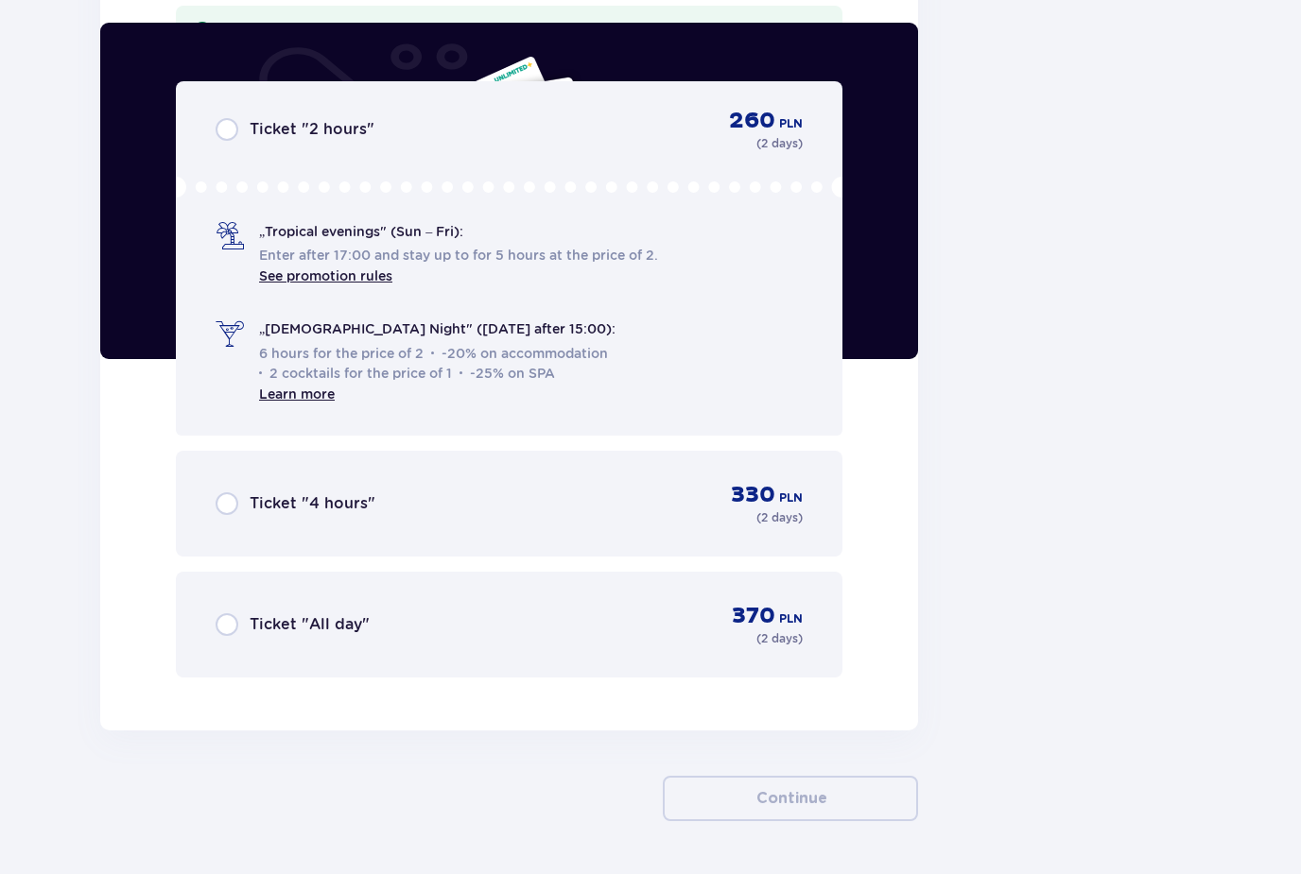
click at [384, 626] on div "Ticket "All day" 370 PLN ( 2 days )" at bounding box center [509, 624] width 587 height 45
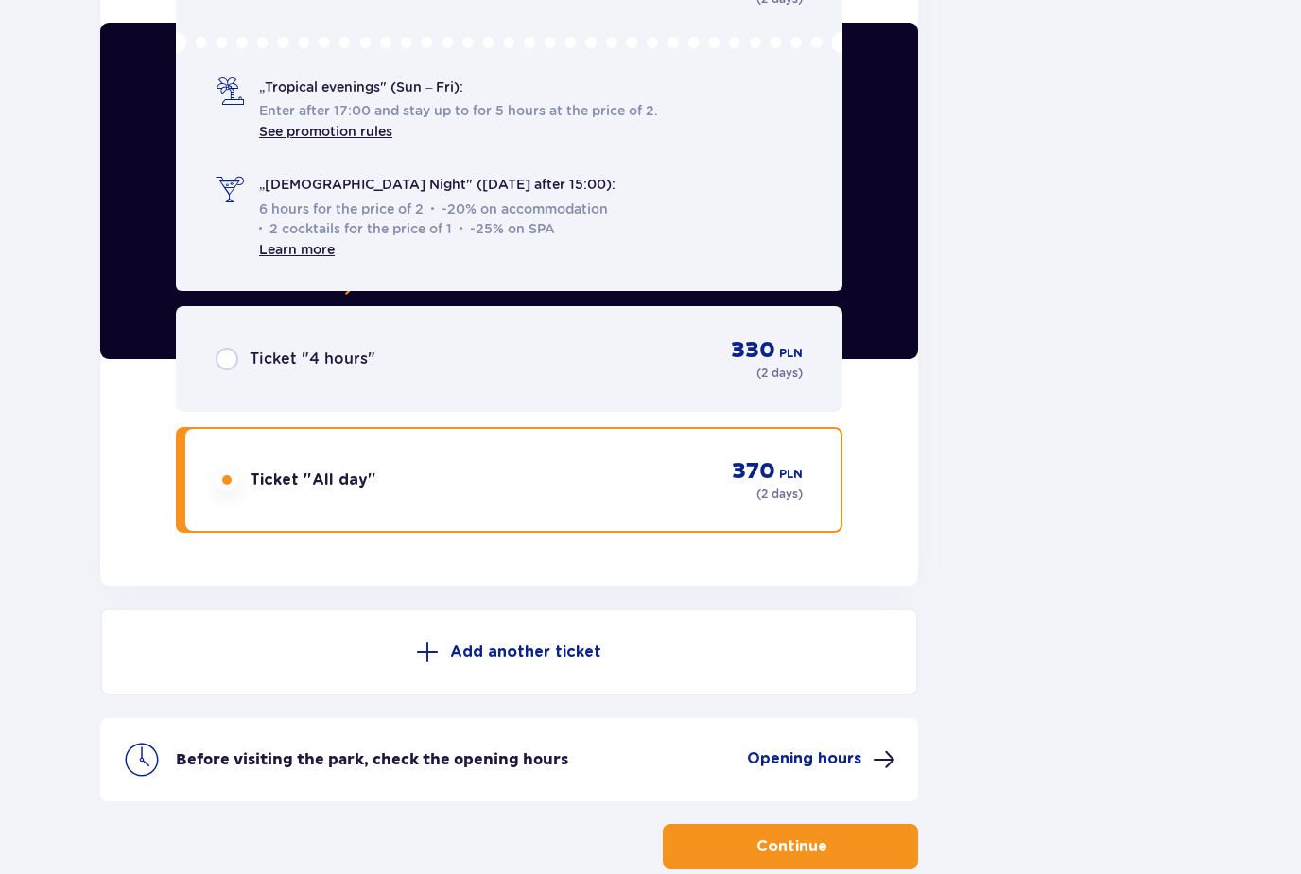
scroll to position [4348, 0]
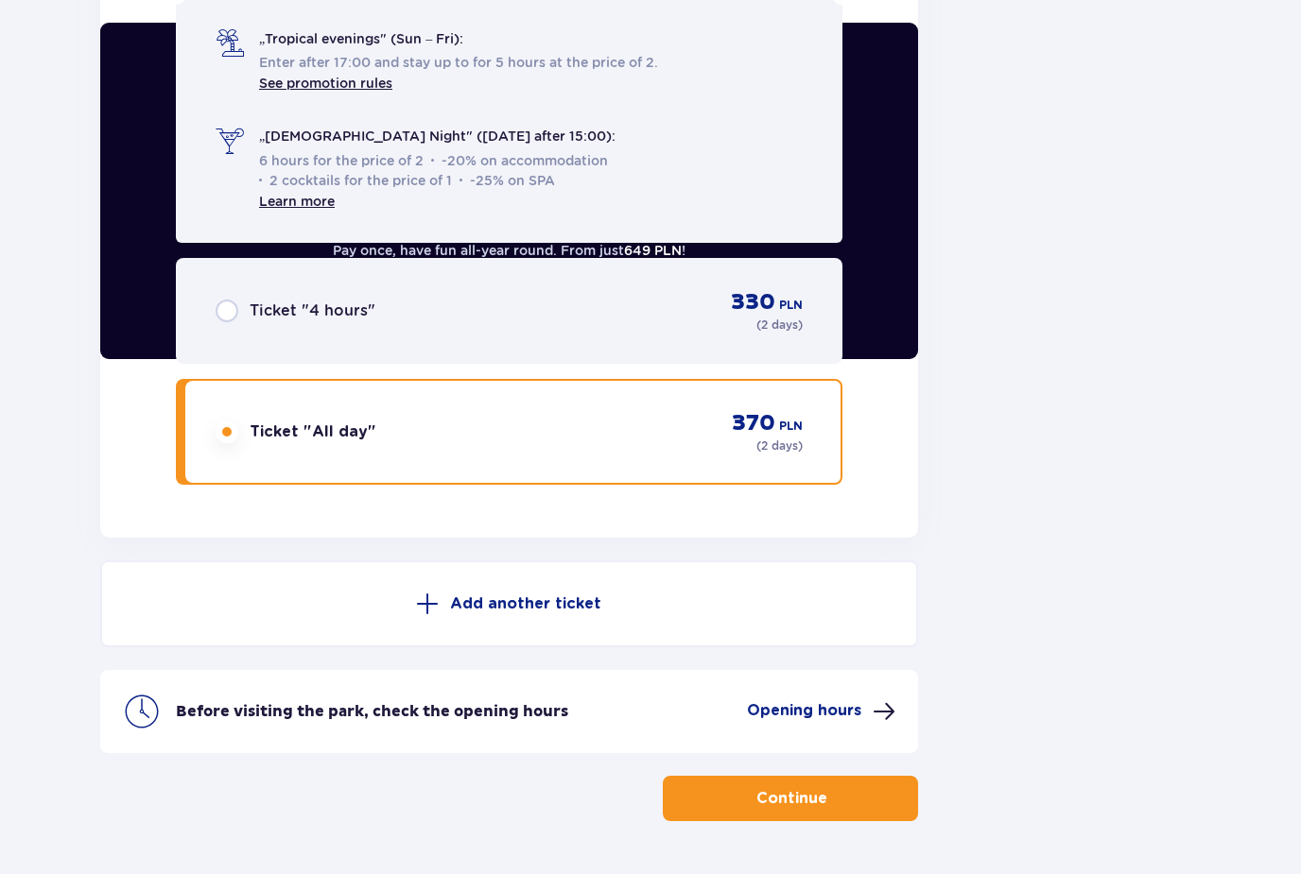
click at [708, 792] on button "Continue" at bounding box center [790, 798] width 255 height 45
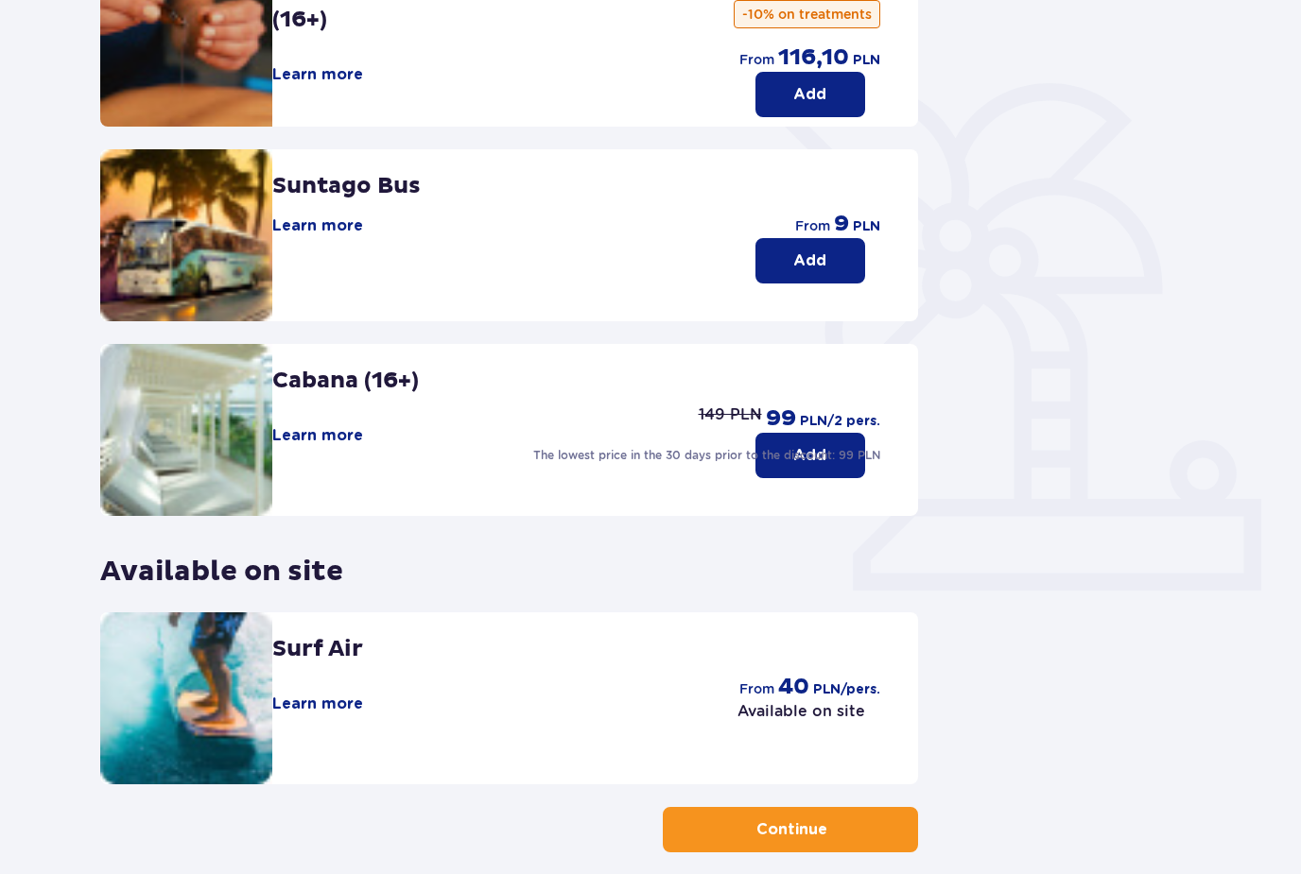
click at [698, 821] on button "Continue" at bounding box center [790, 829] width 255 height 45
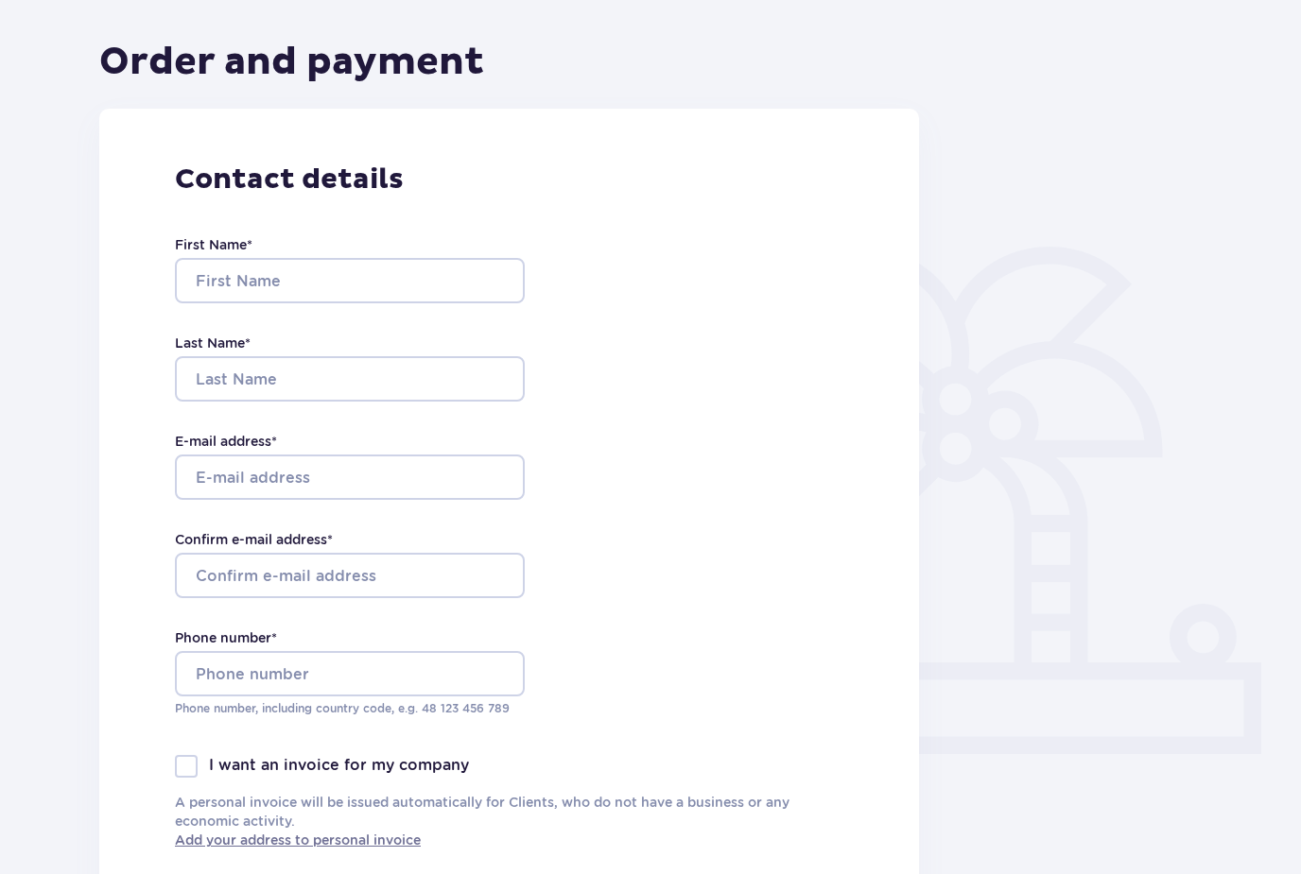
type input "Beste"
type input "Caglayan"
type input "[EMAIL_ADDRESS][DOMAIN_NAME]"
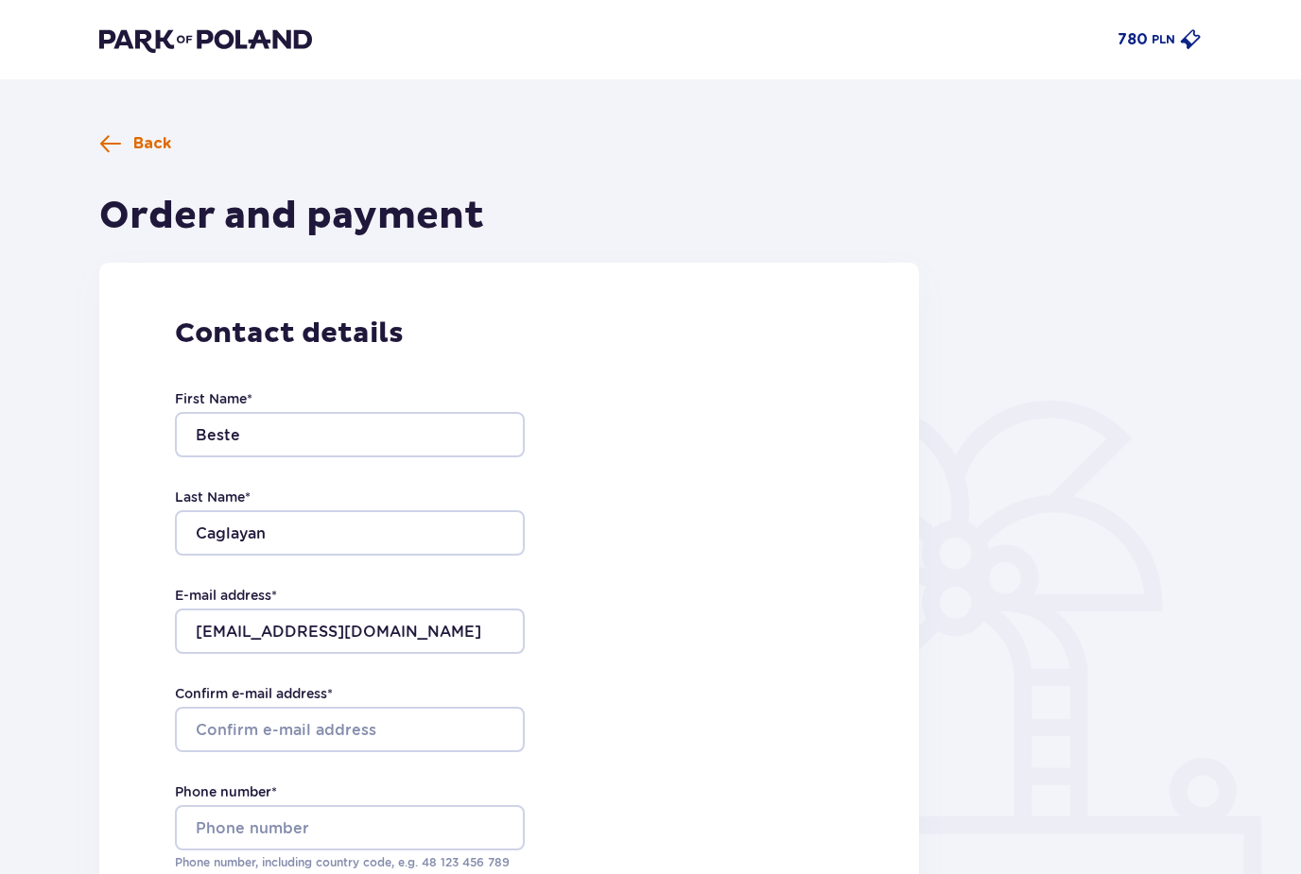
click at [106, 137] on span at bounding box center [110, 143] width 23 height 23
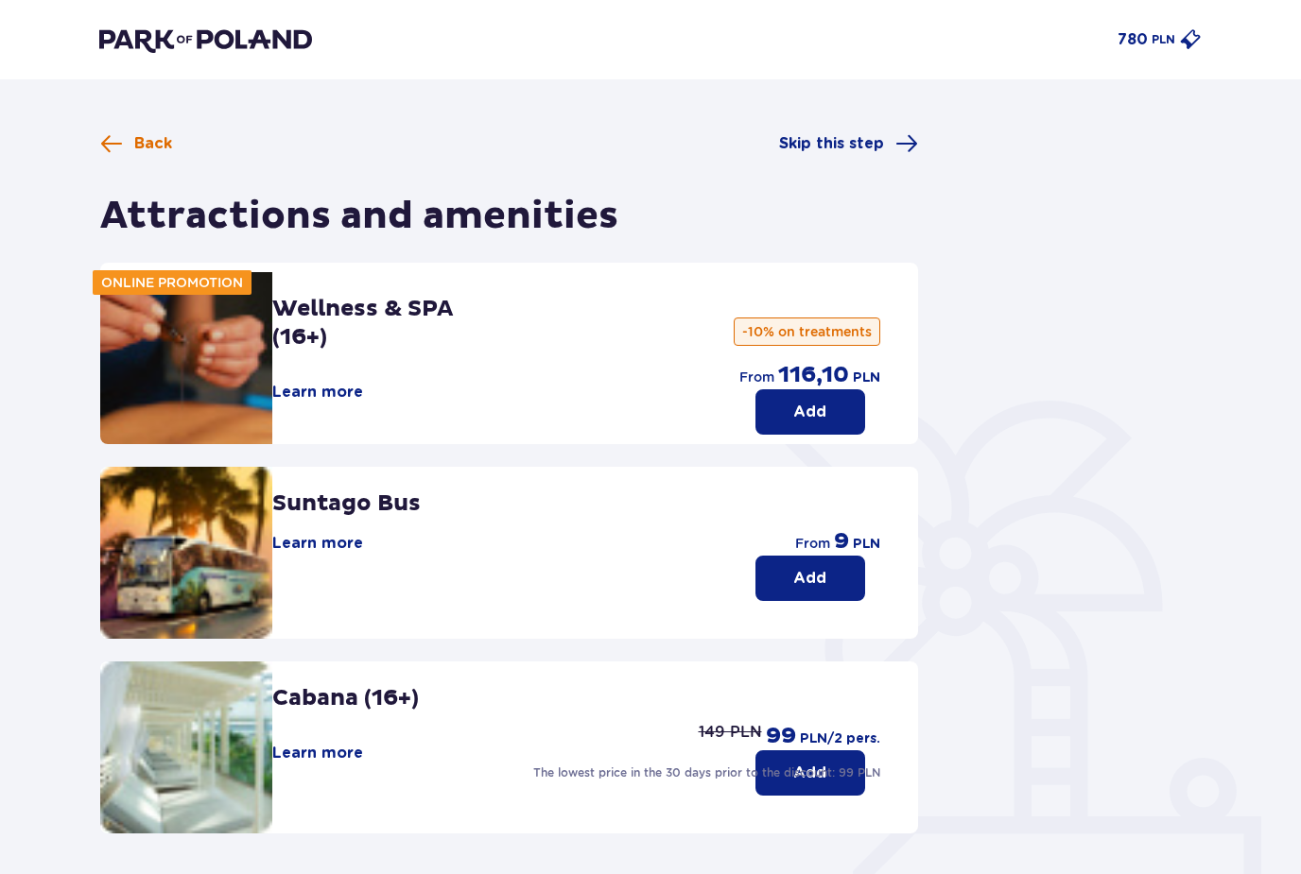
click at [113, 141] on span at bounding box center [111, 143] width 23 height 23
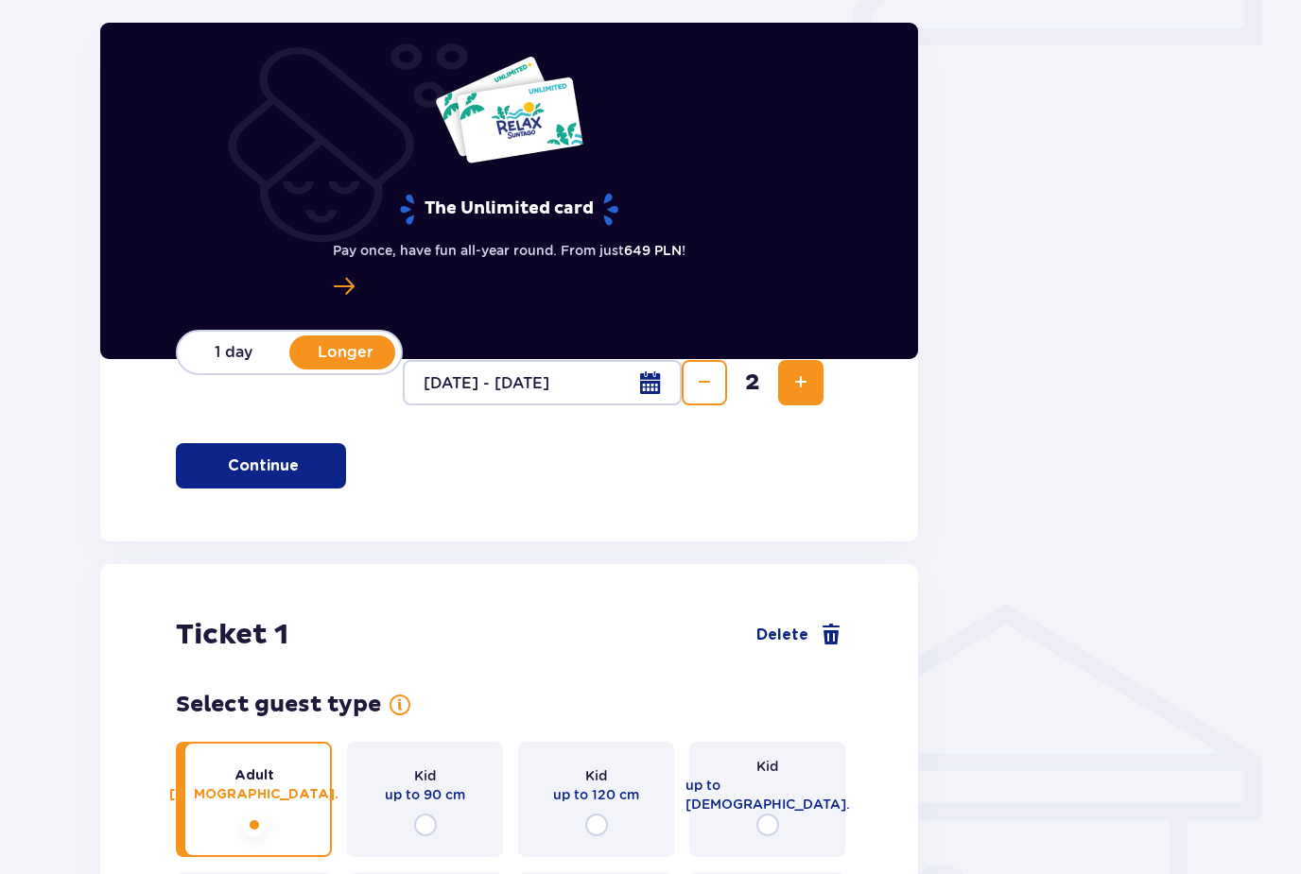
scroll to position [877, 0]
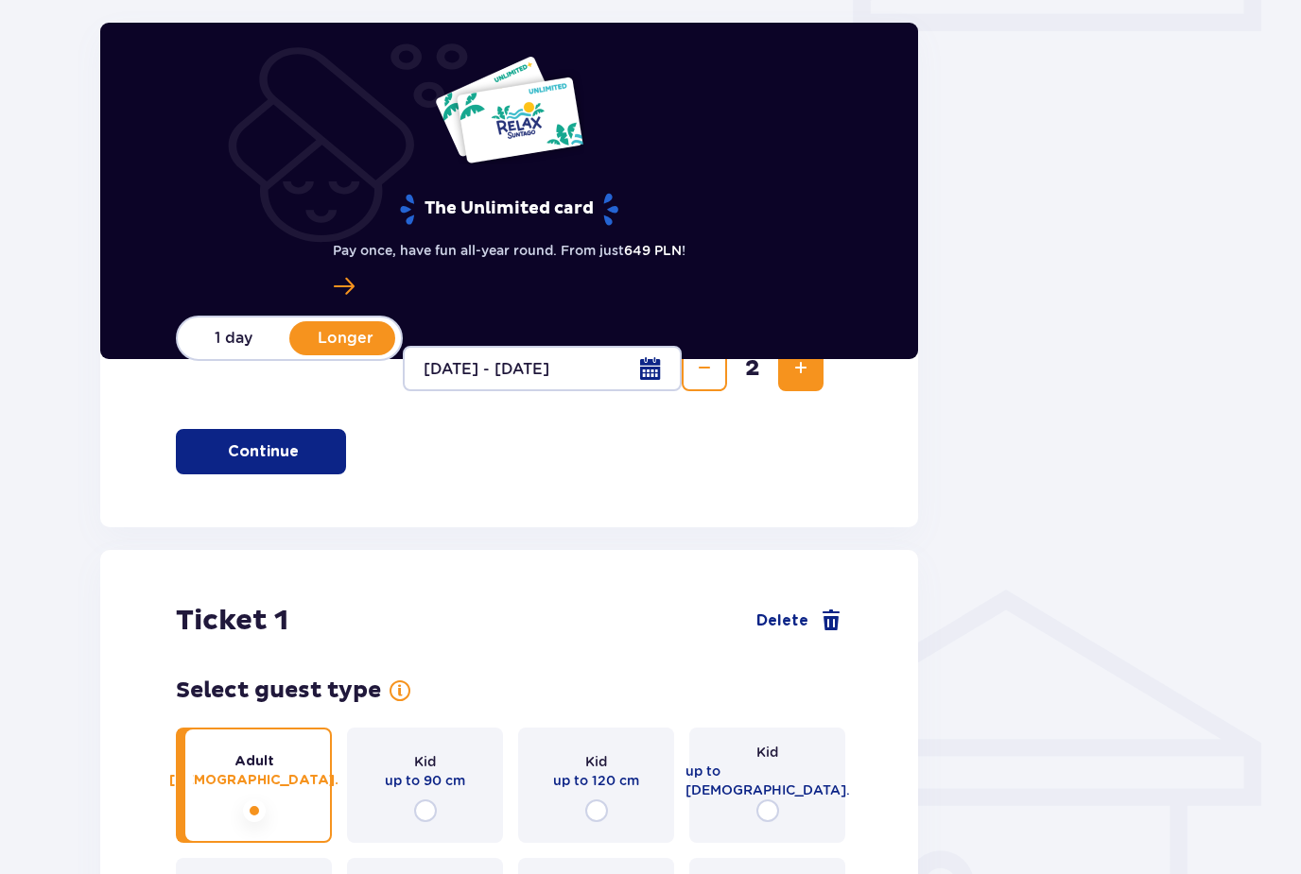
click at [656, 371] on div at bounding box center [542, 368] width 279 height 45
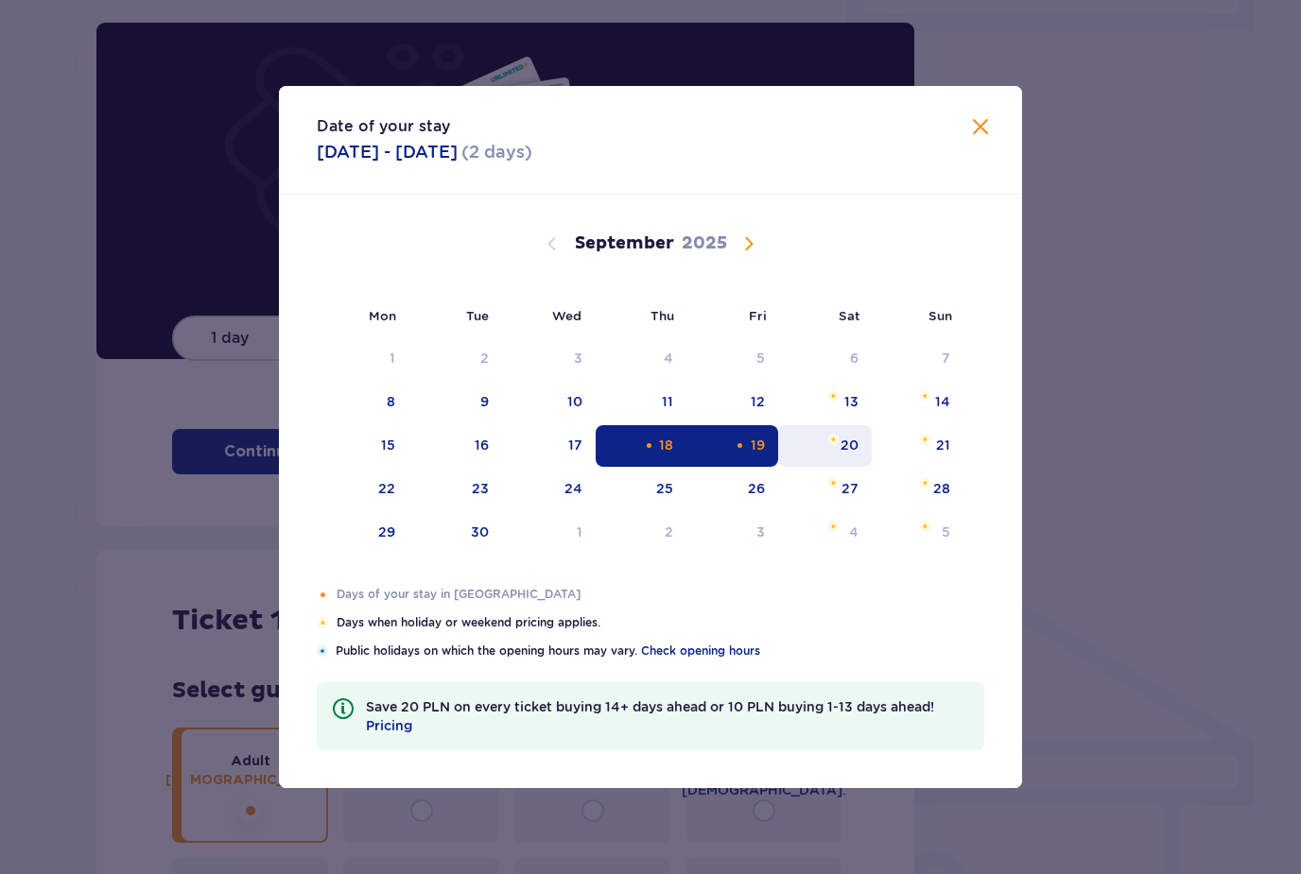
click at [839, 445] on div "20" at bounding box center [825, 446] width 94 height 42
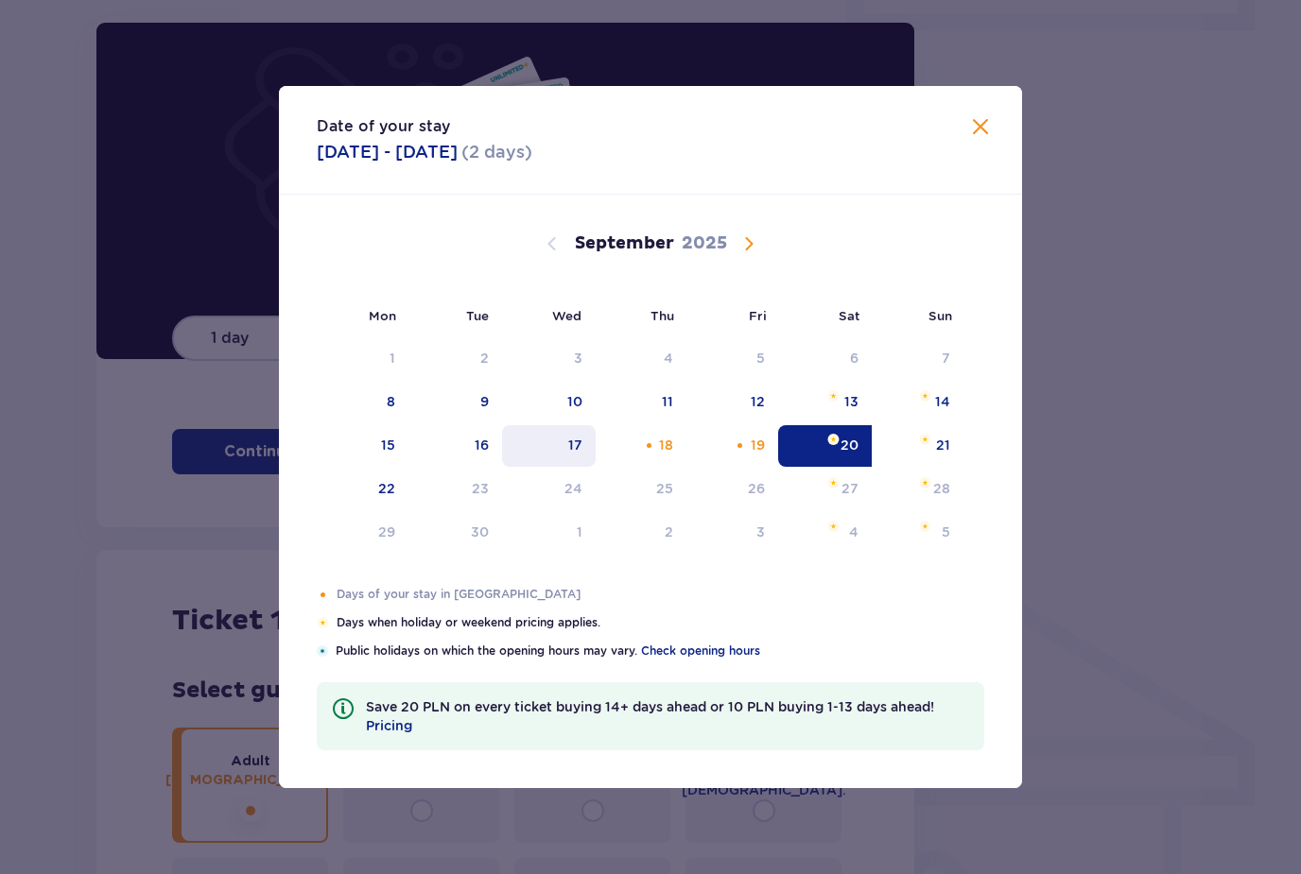
click at [590, 441] on div "17" at bounding box center [549, 446] width 94 height 42
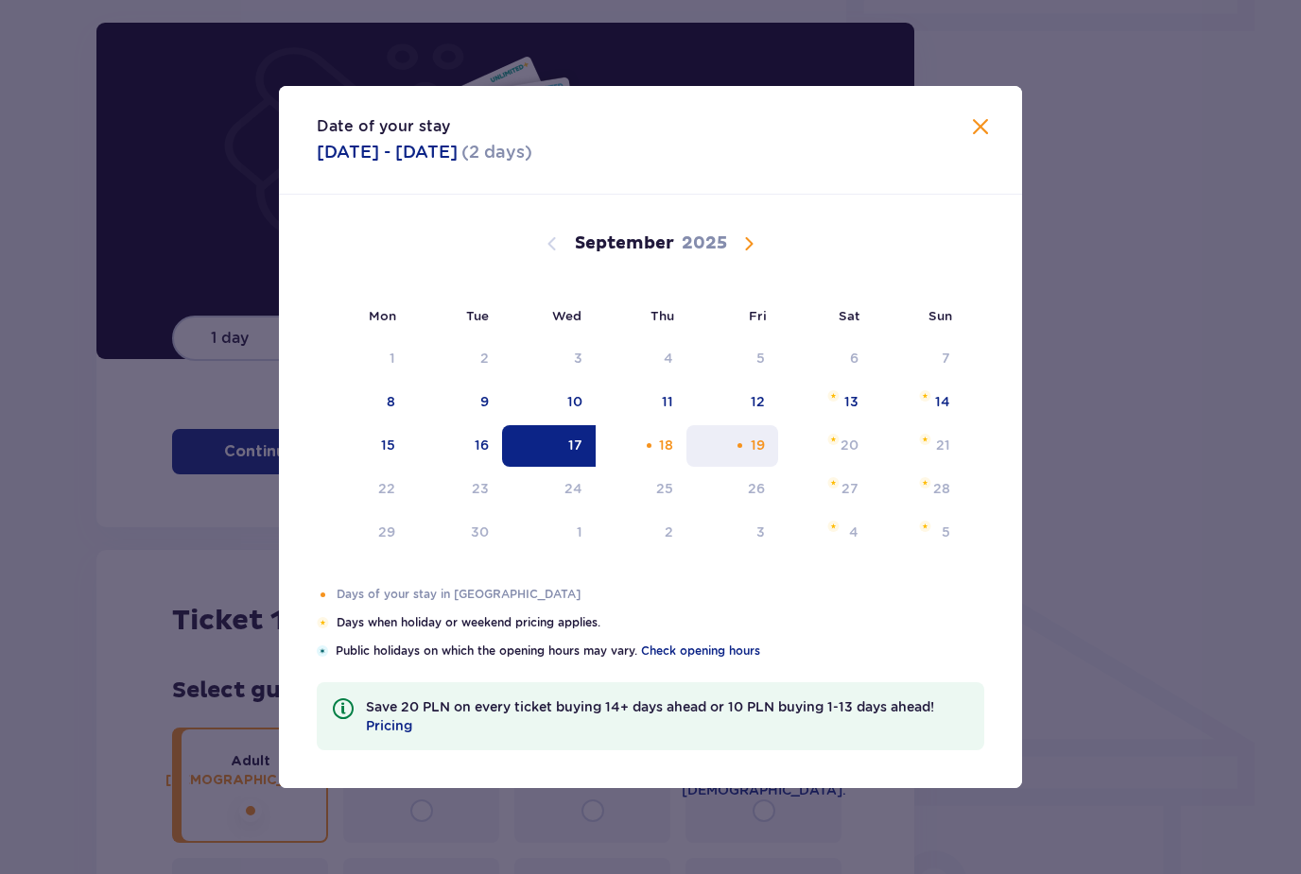
click at [763, 439] on div "19" at bounding box center [758, 445] width 14 height 19
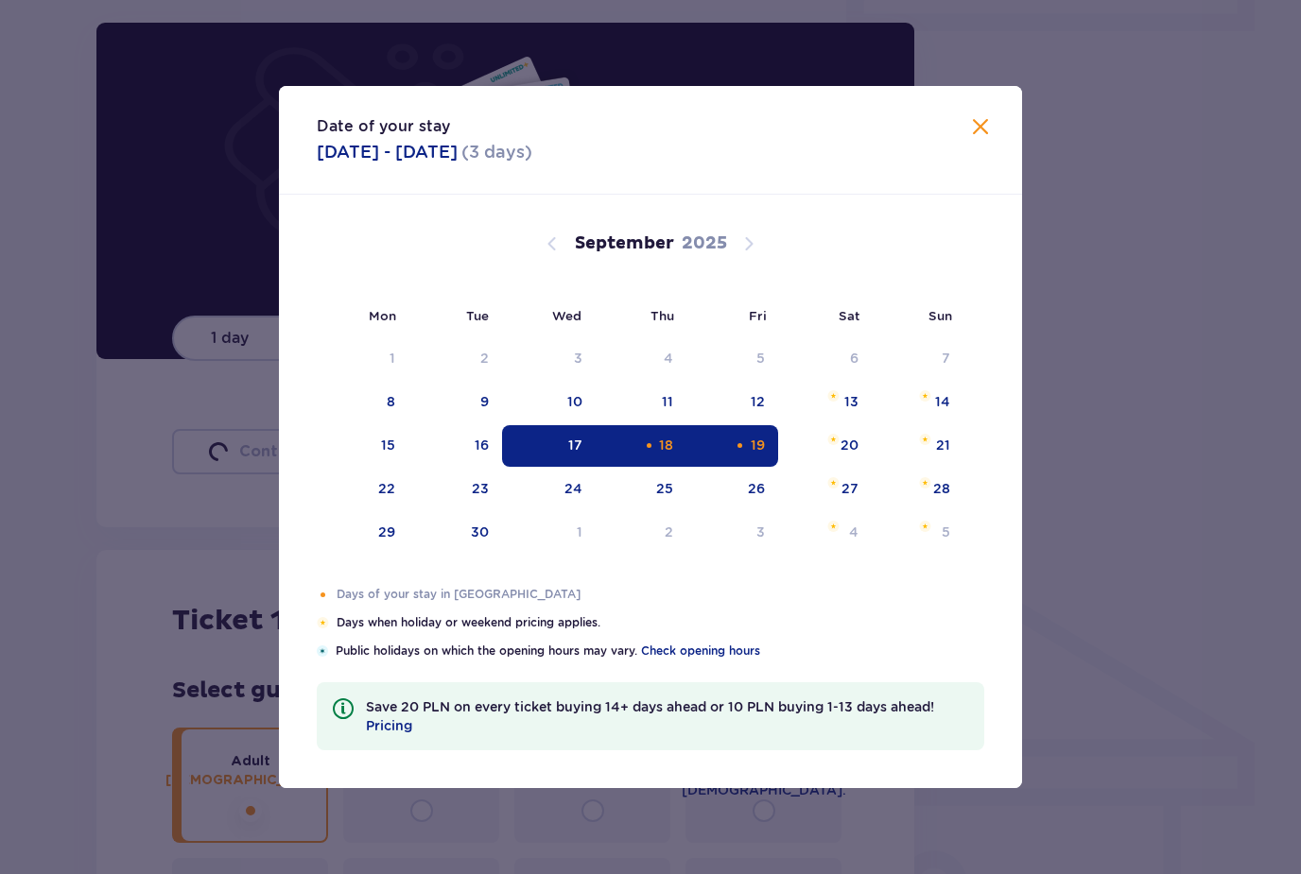
type input "[DATE] - [DATE]"
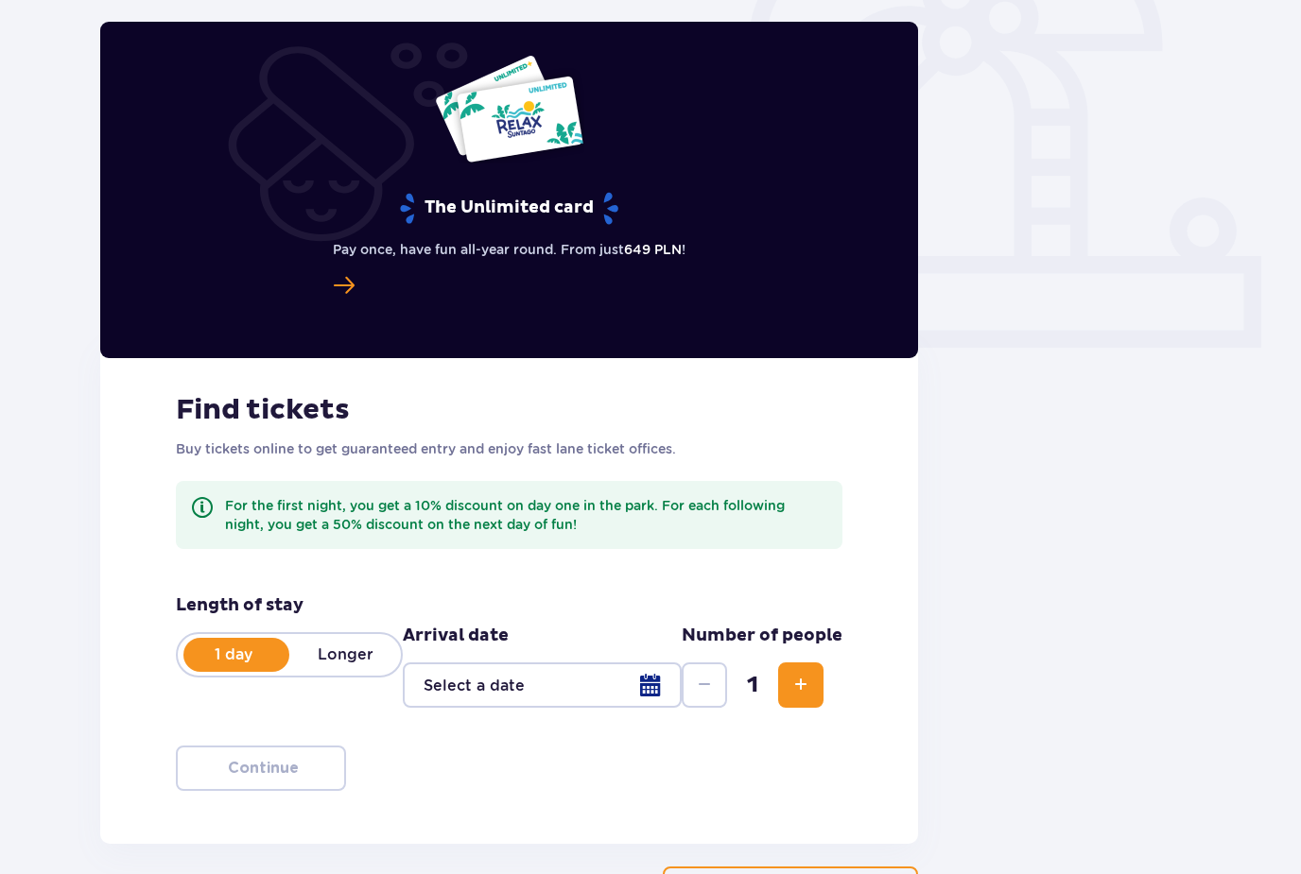
scroll to position [585, 0]
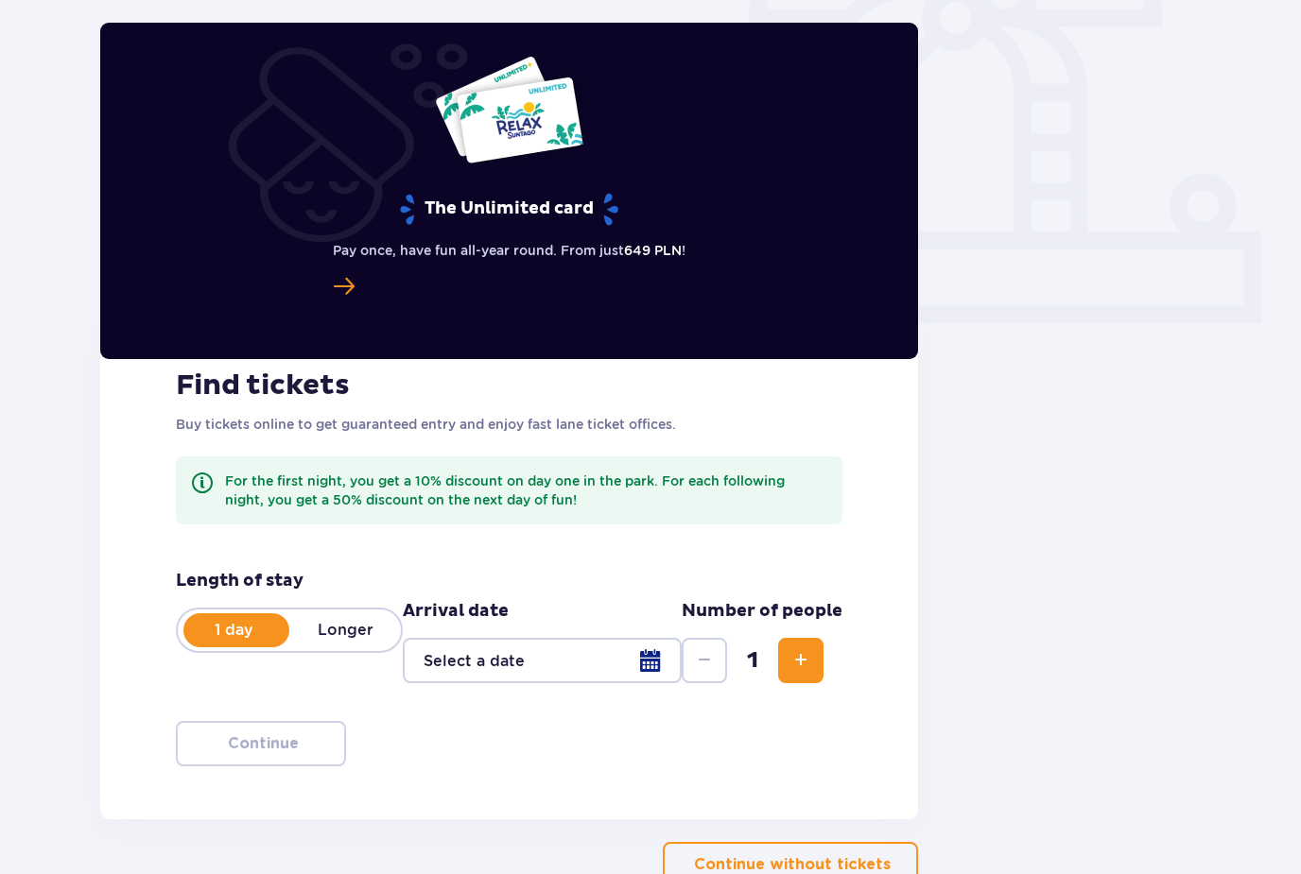
click at [357, 627] on p "Longer" at bounding box center [345, 630] width 112 height 21
click at [632, 659] on div at bounding box center [542, 660] width 279 height 45
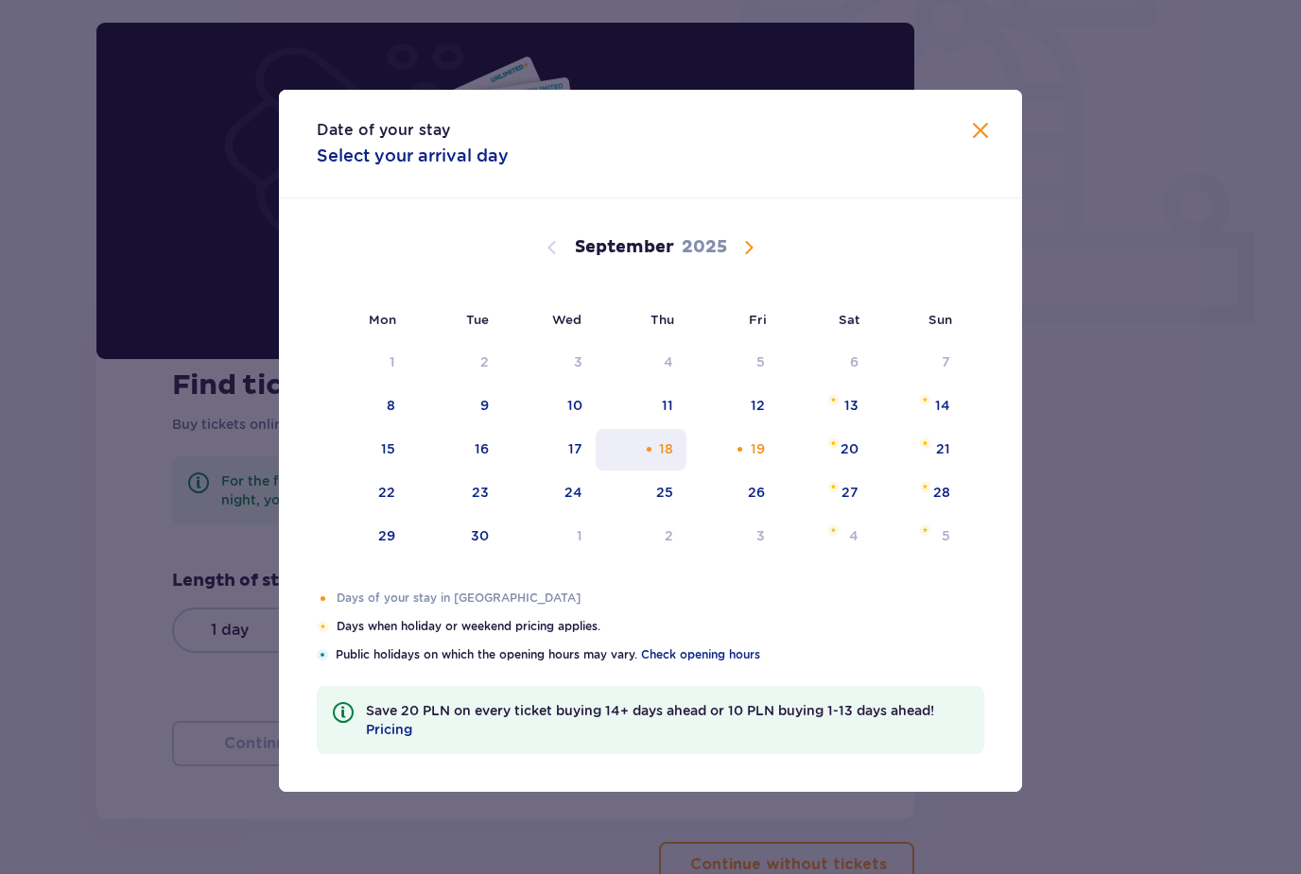
click at [675, 471] on div "18" at bounding box center [642, 450] width 92 height 42
click at [599, 471] on div "18" at bounding box center [642, 450] width 92 height 42
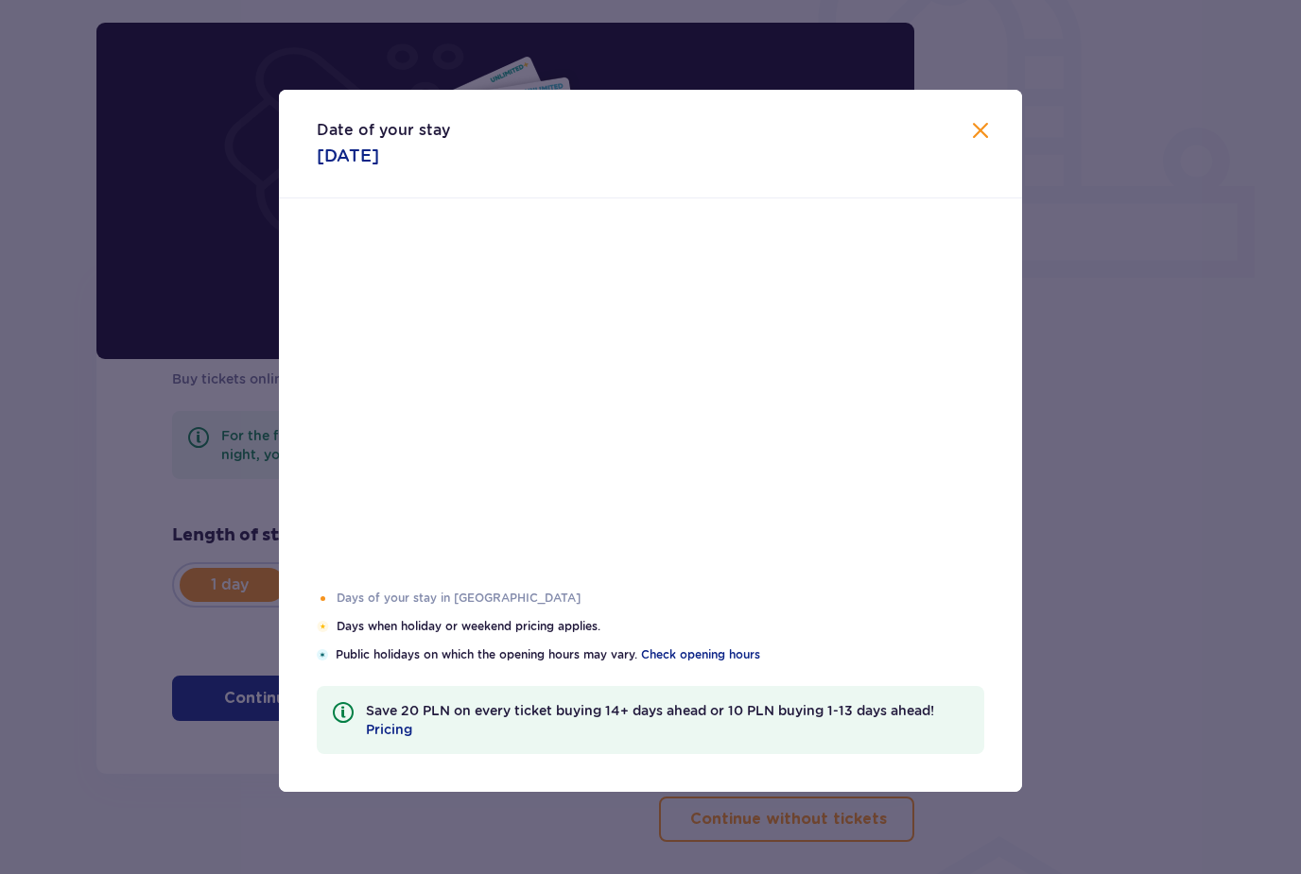
click at [580, 458] on div "17" at bounding box center [575, 449] width 14 height 19
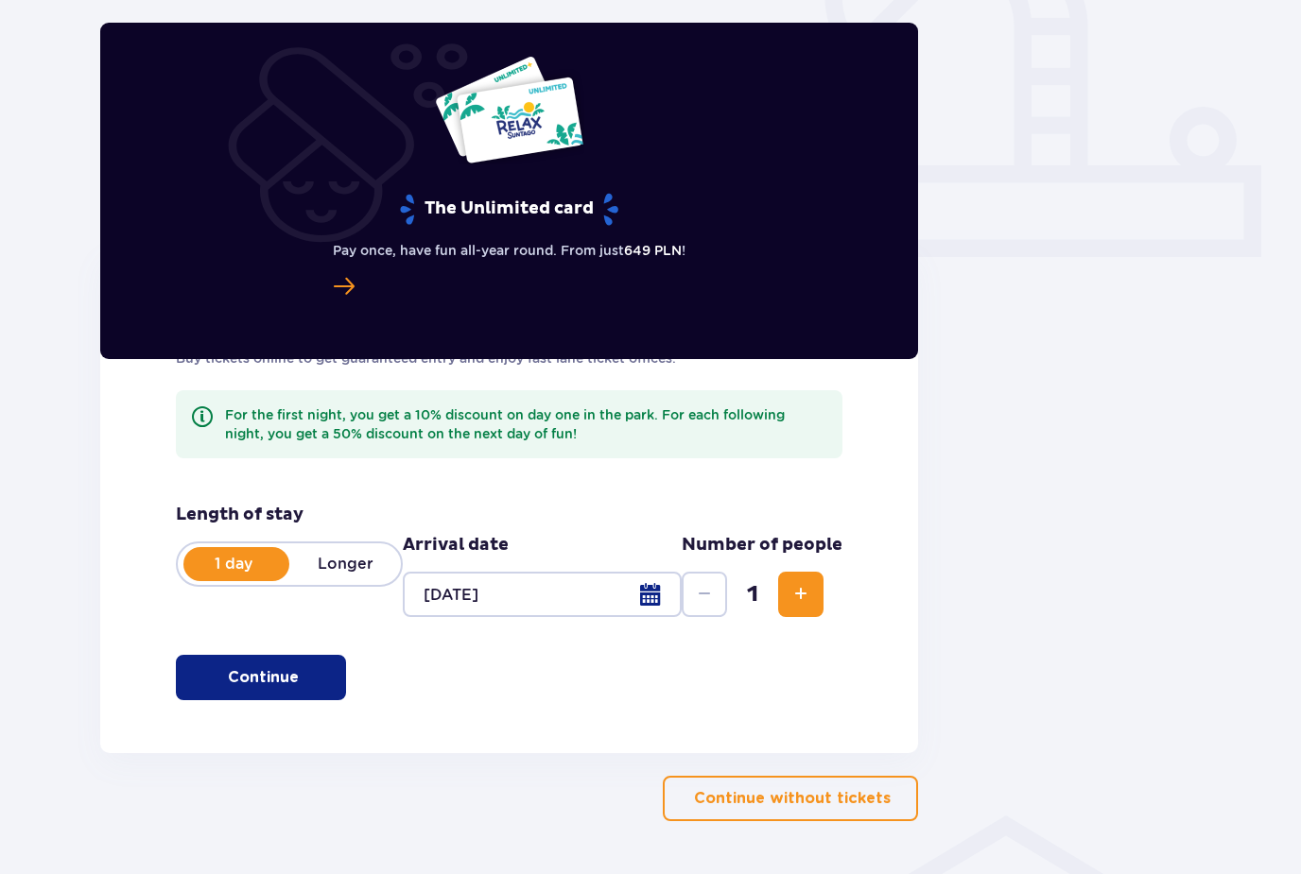
click at [533, 592] on div at bounding box center [542, 594] width 279 height 45
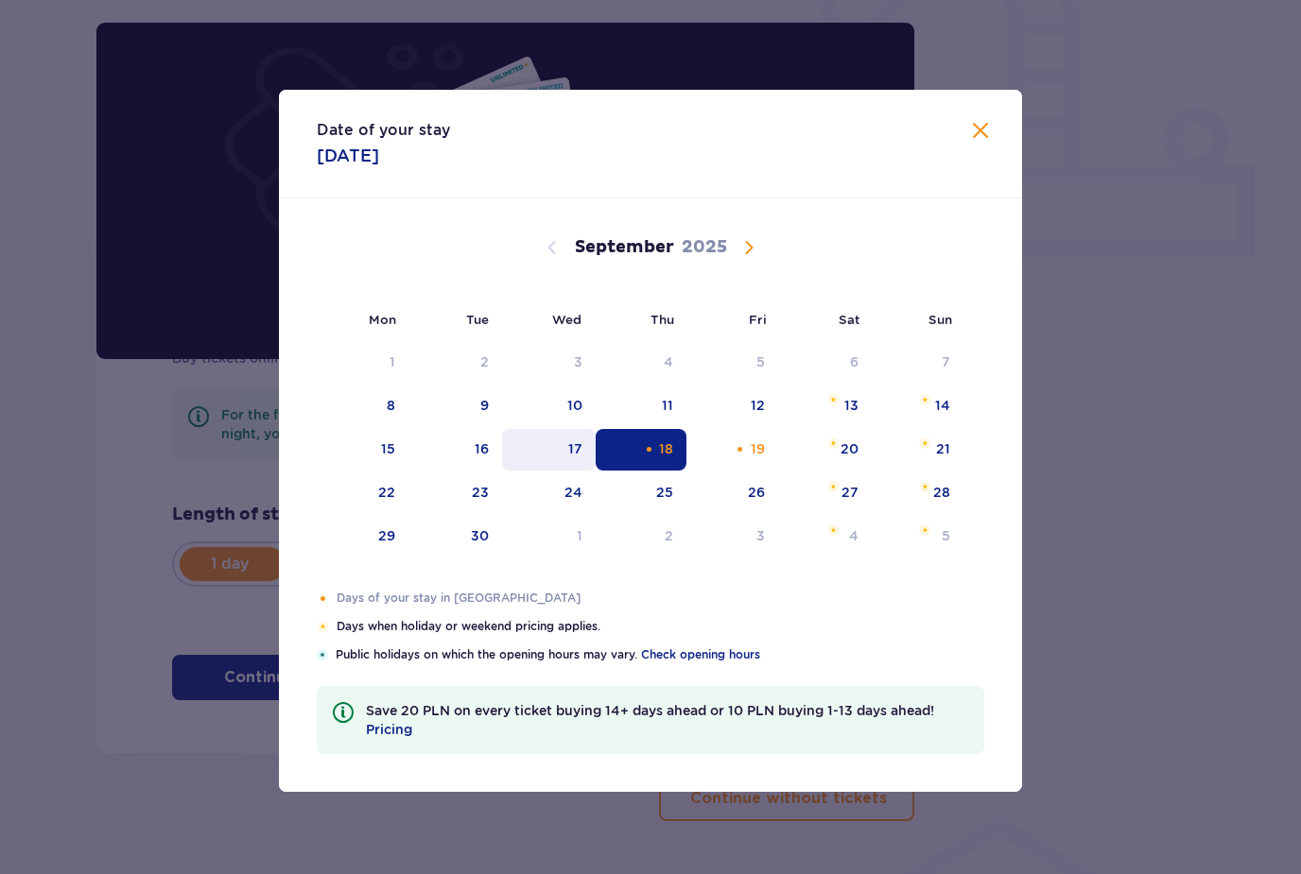
click at [580, 458] on div "17" at bounding box center [575, 449] width 14 height 19
type input "[DATE]"
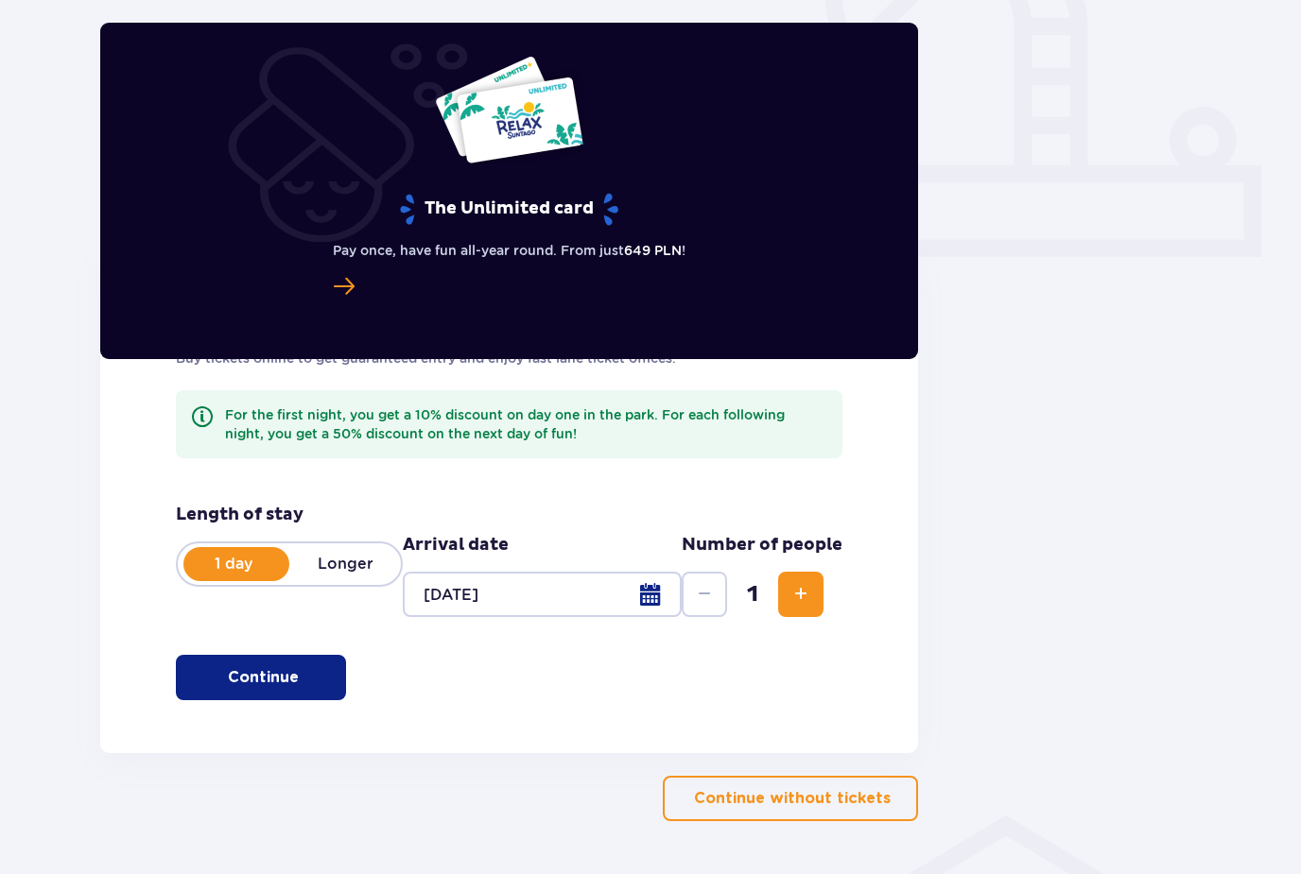
click at [731, 426] on div "Find tickets Buy tickets online to get guaranteed entry and enjoy fast lane tic…" at bounding box center [509, 501] width 818 height 505
click at [604, 603] on div at bounding box center [542, 594] width 279 height 45
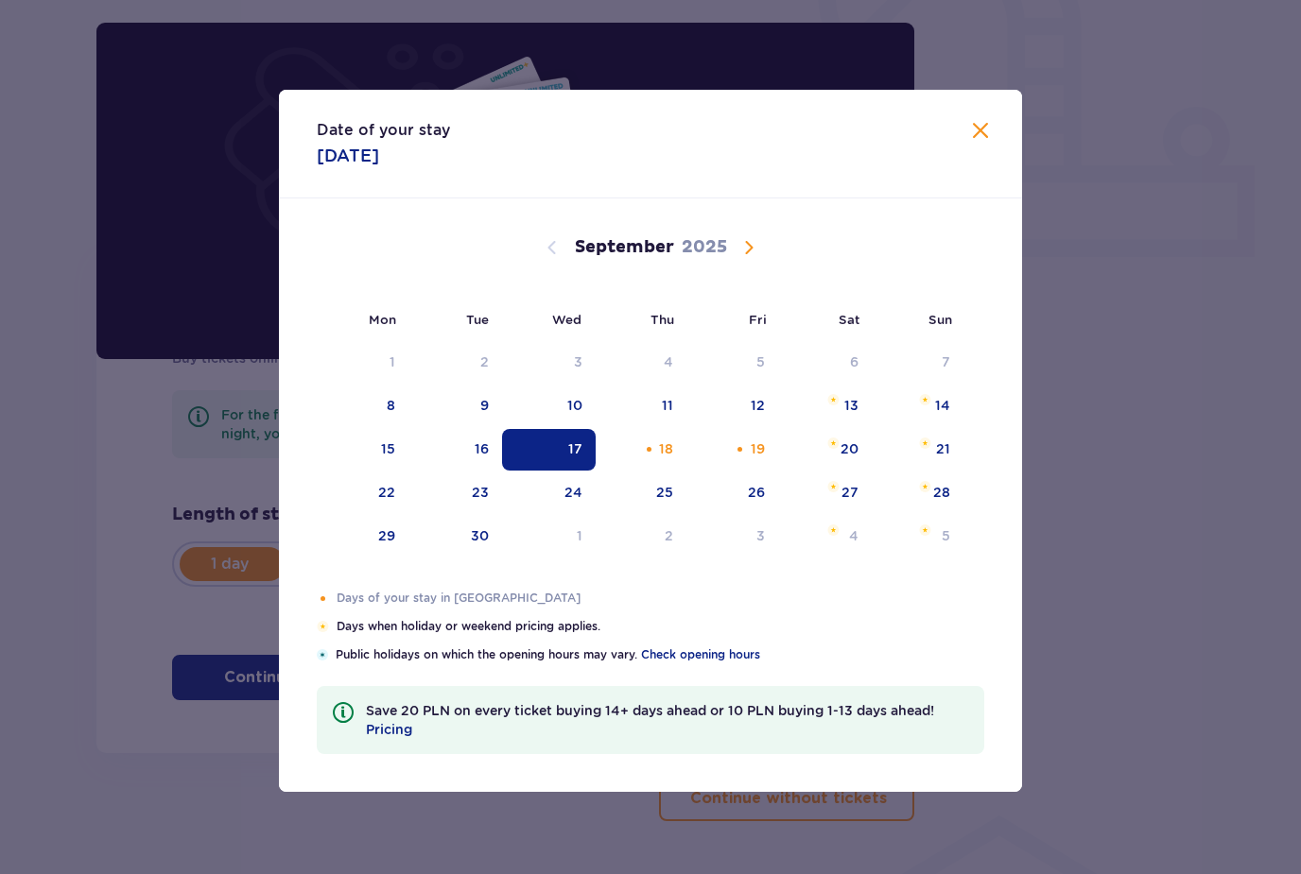
click at [990, 143] on span at bounding box center [980, 131] width 23 height 23
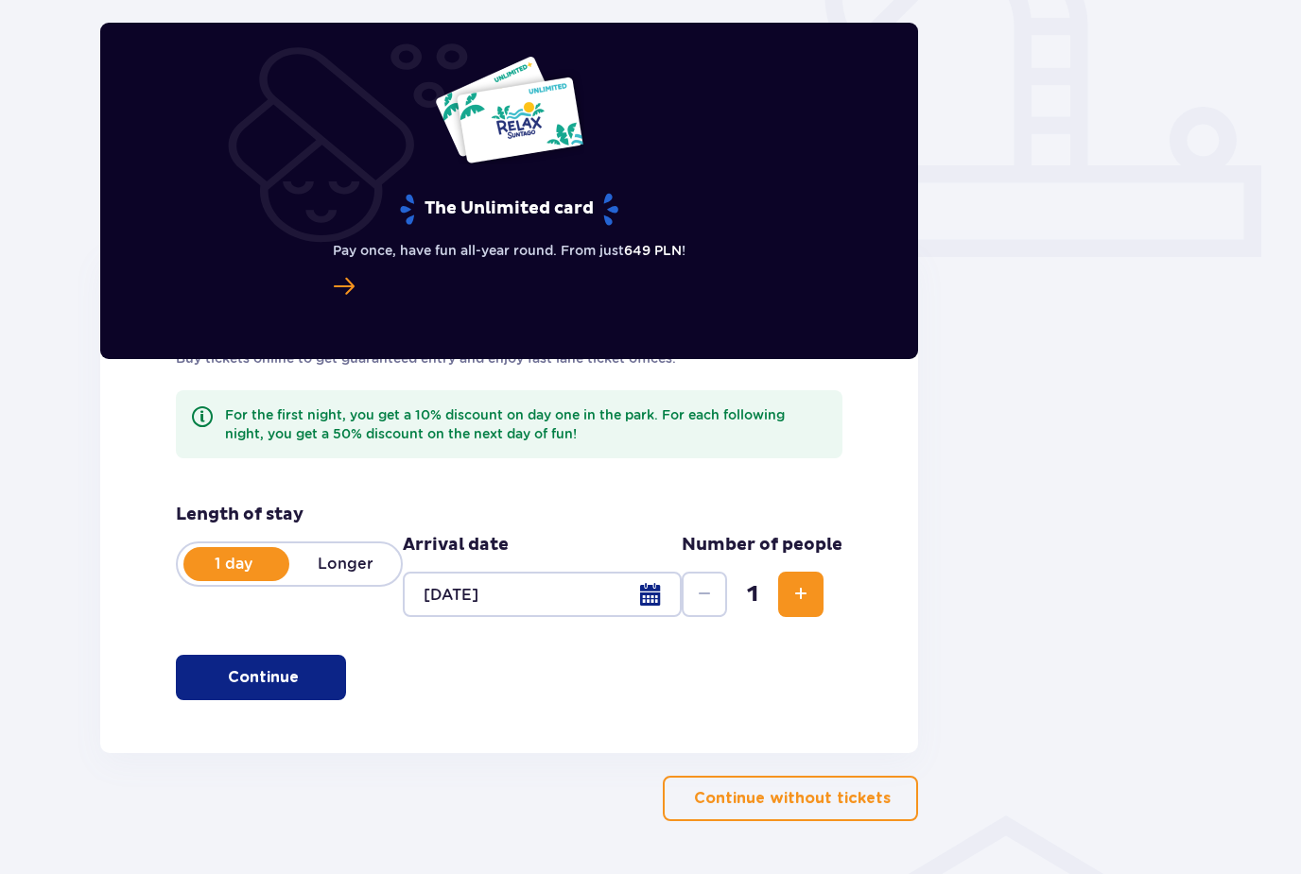
click at [354, 562] on p "Longer" at bounding box center [345, 564] width 112 height 21
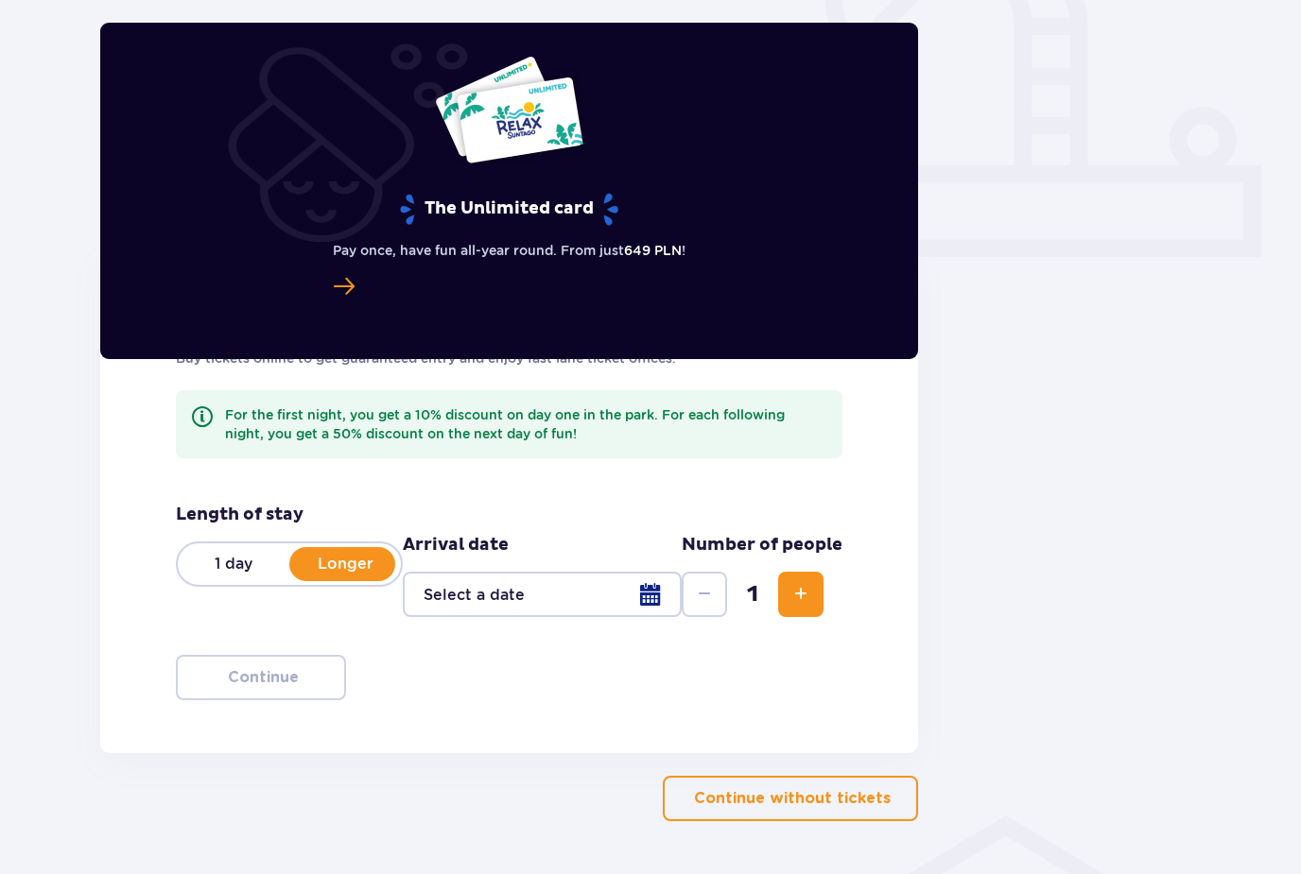
click at [638, 606] on div at bounding box center [542, 594] width 279 height 45
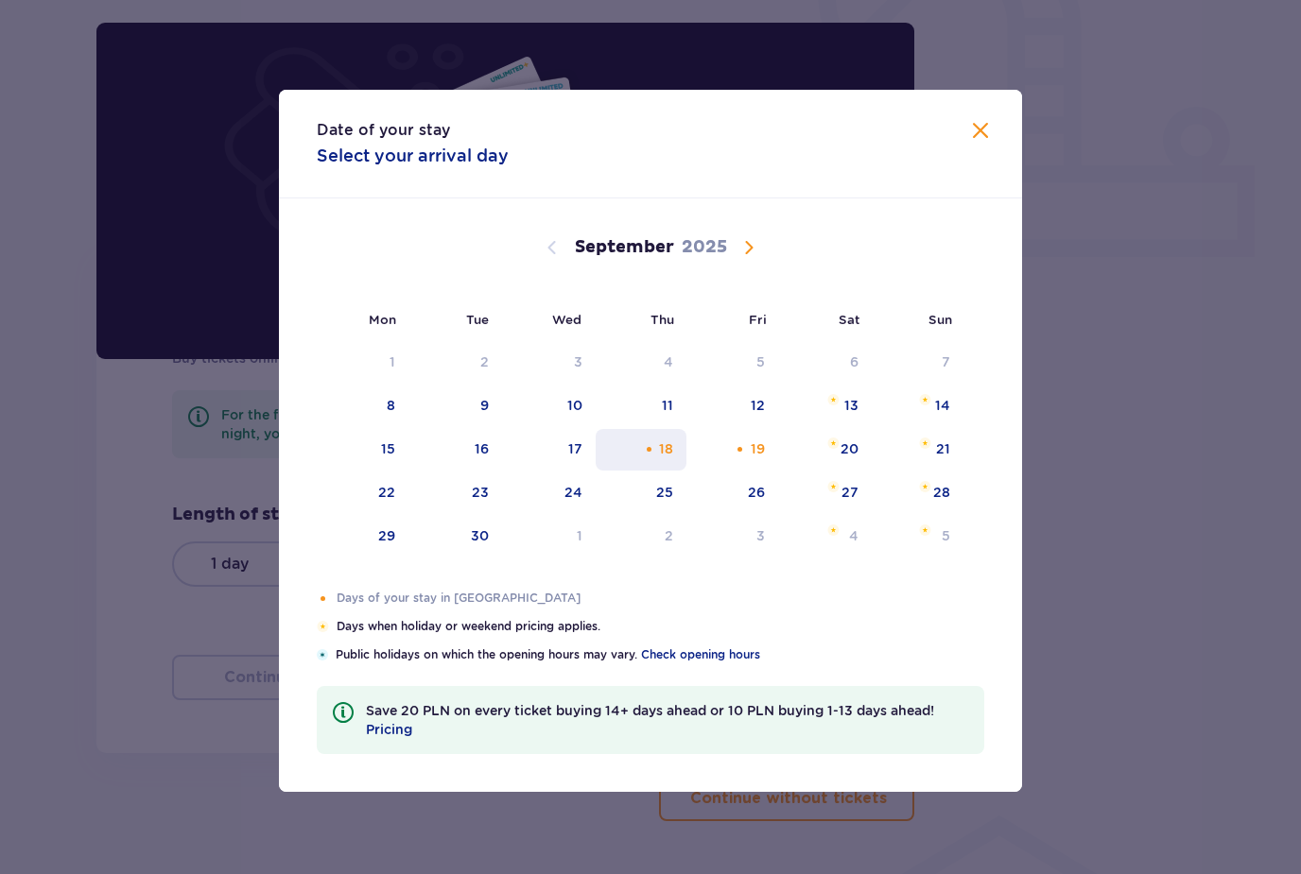
click at [649, 471] on div "18" at bounding box center [642, 450] width 92 height 42
click at [557, 471] on div "17" at bounding box center [549, 450] width 94 height 42
click at [734, 456] on div "Choose Friday, September 19, 2025 as your check-out date. It’s available." at bounding box center [740, 449] width 12 height 12
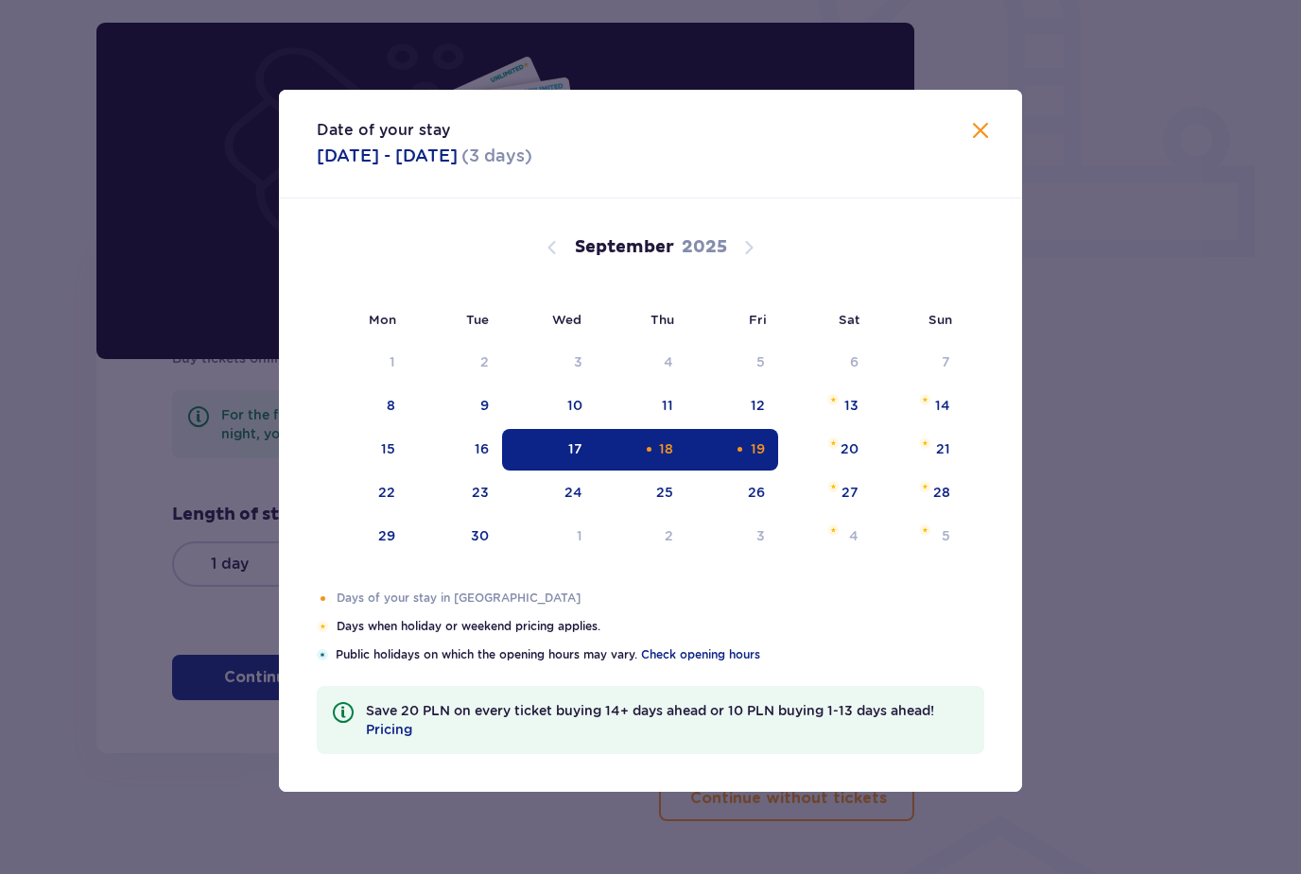
type input "[DATE] - [DATE]"
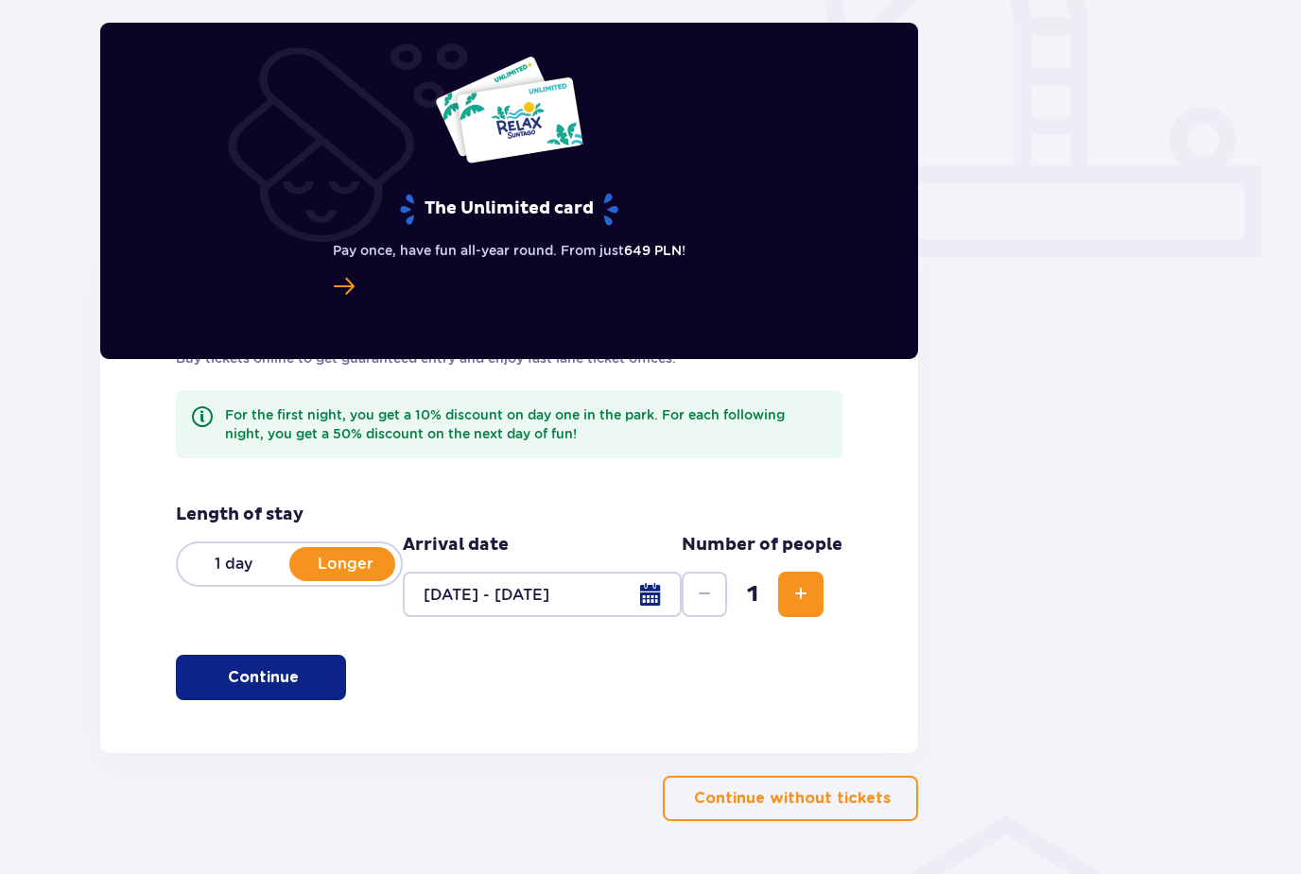
click at [281, 674] on p "Continue" at bounding box center [263, 677] width 71 height 21
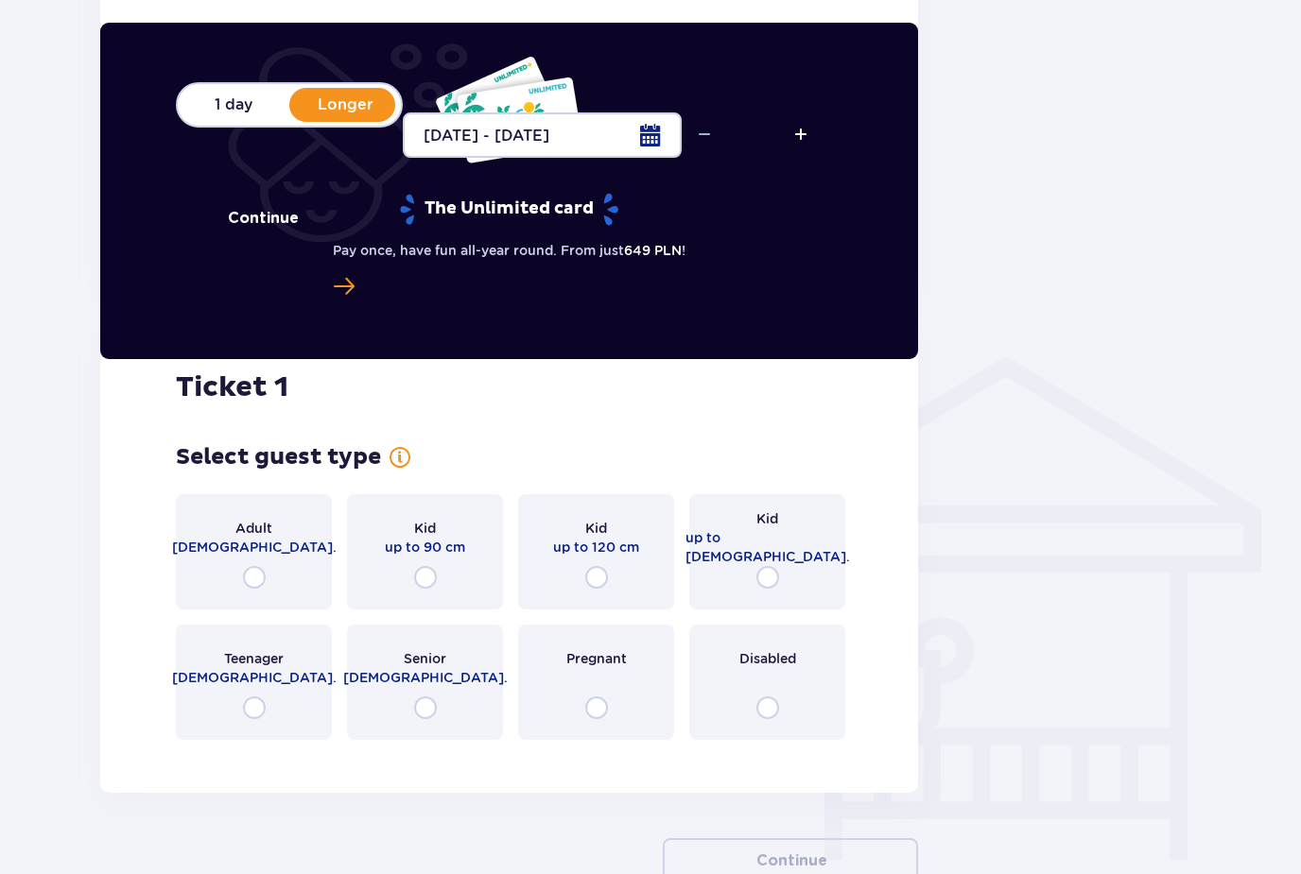
scroll to position [1173, 0]
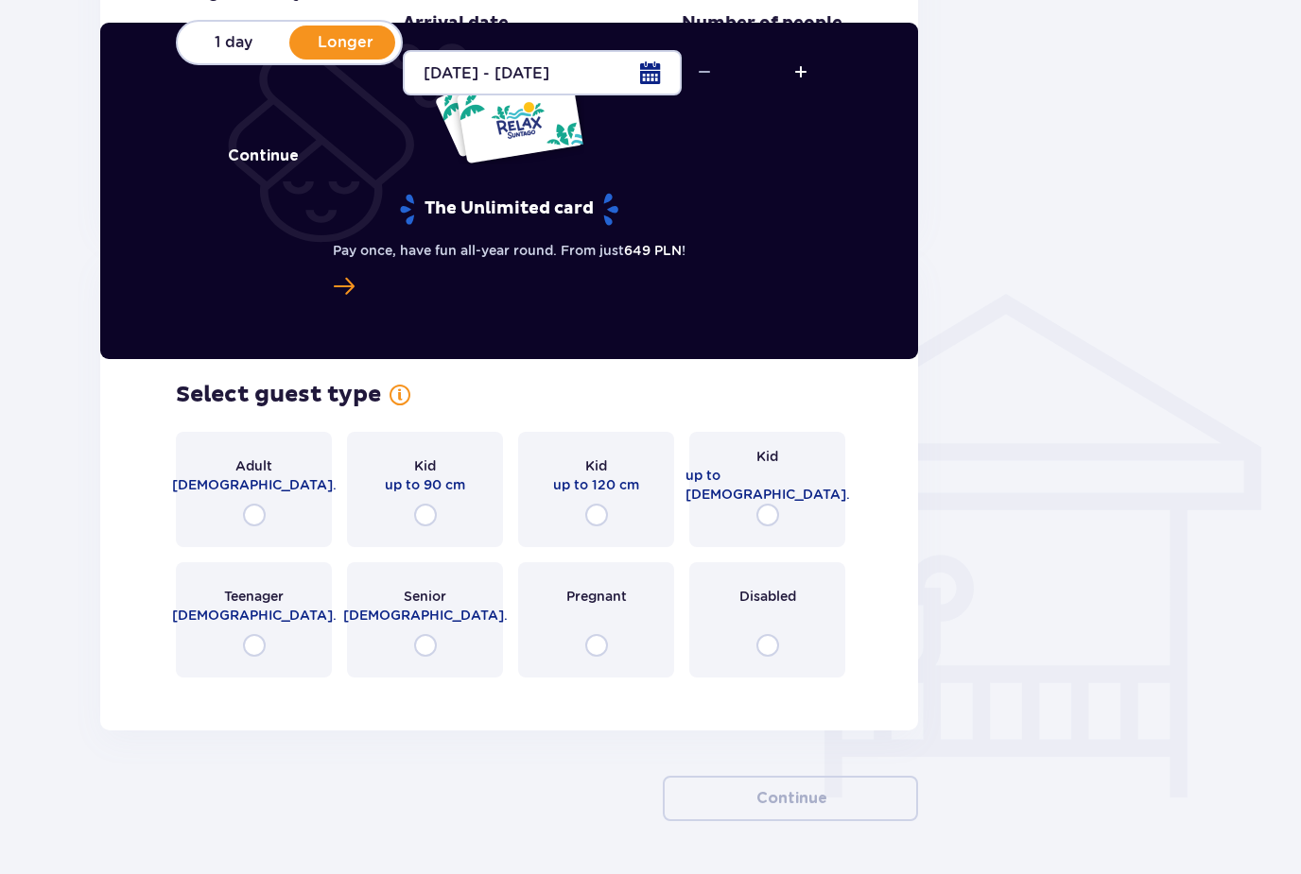
click at [295, 477] on div "Adult [DEMOGRAPHIC_DATA]." at bounding box center [254, 489] width 156 height 115
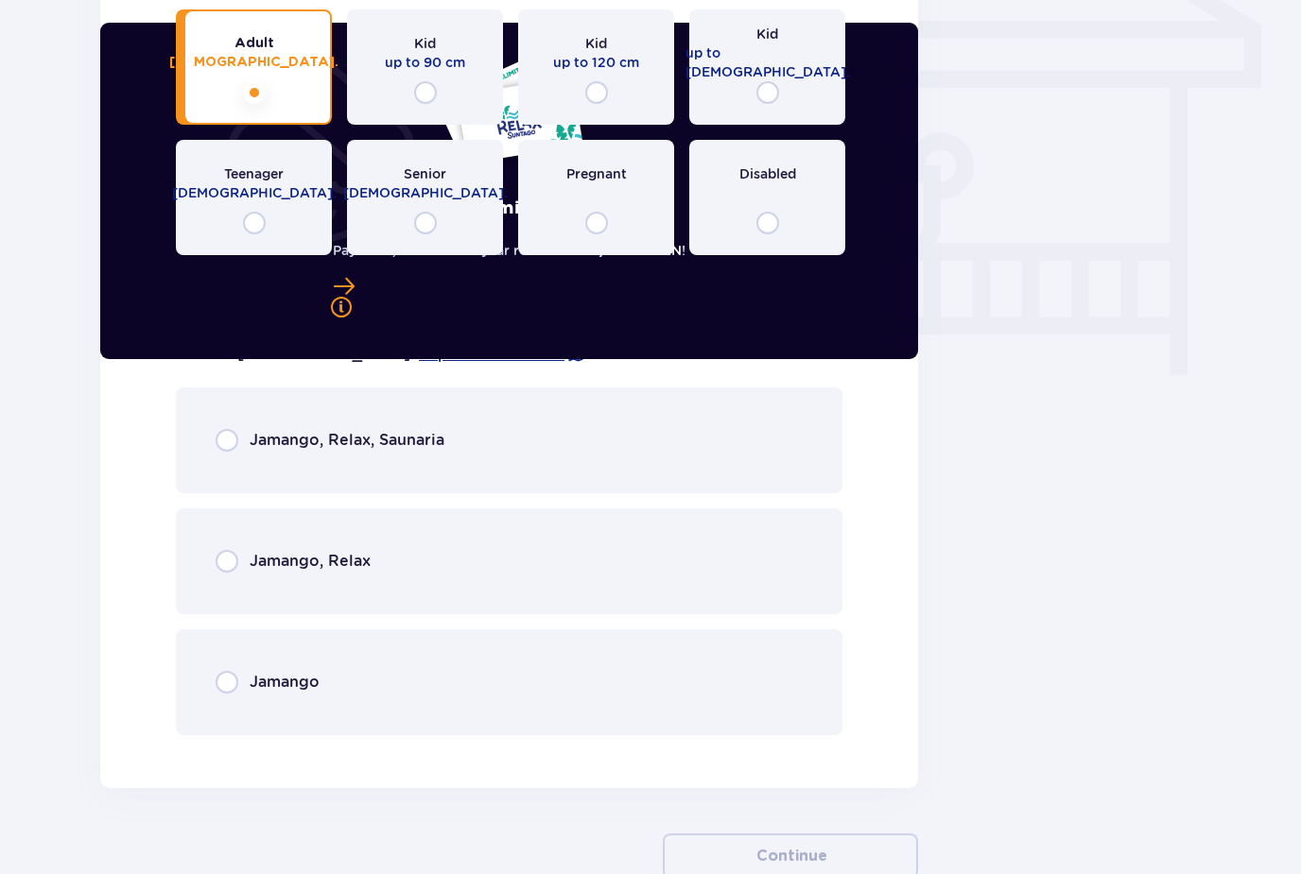
scroll to position [1653, 0]
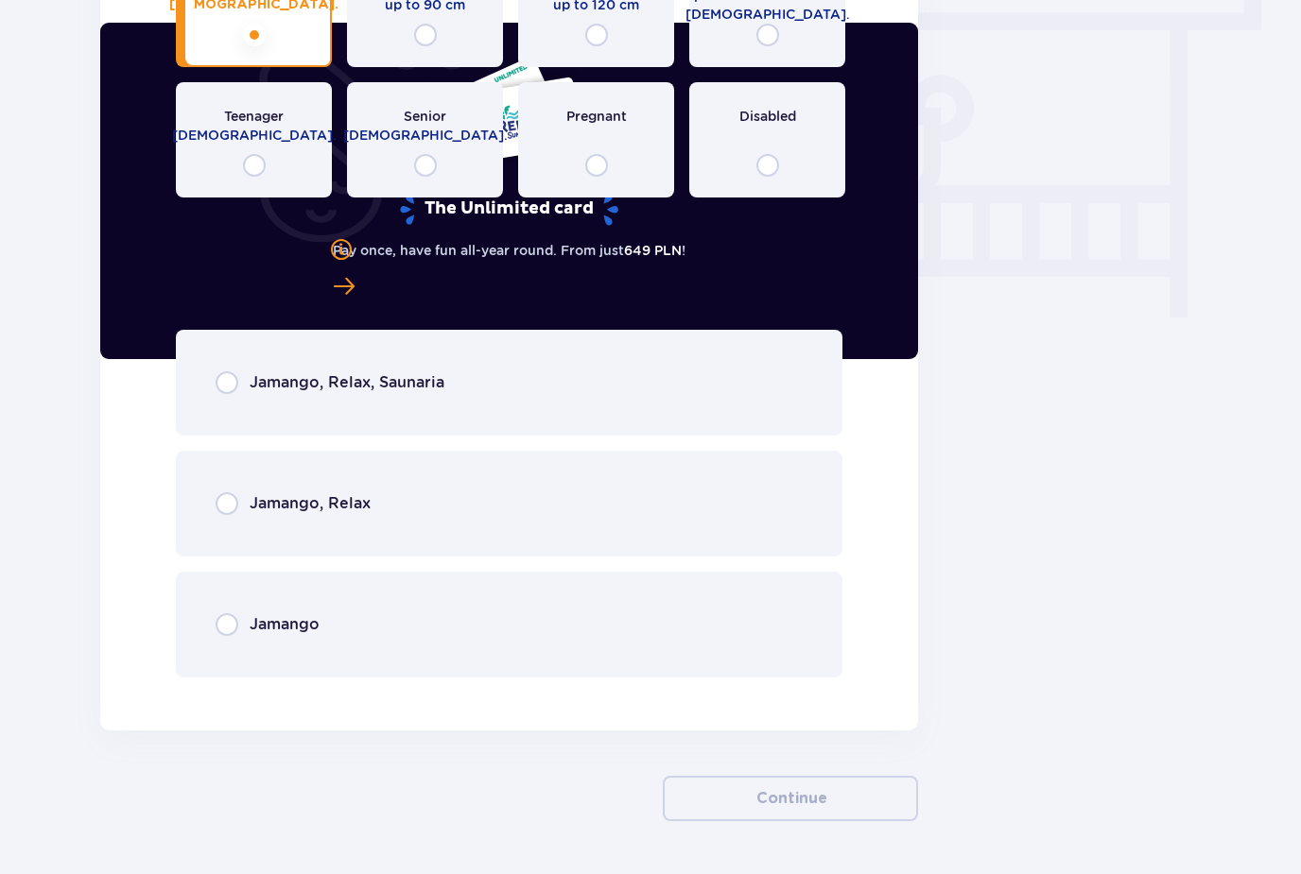
click at [331, 410] on div "Jamango, Relax, Saunaria" at bounding box center [509, 383] width 666 height 106
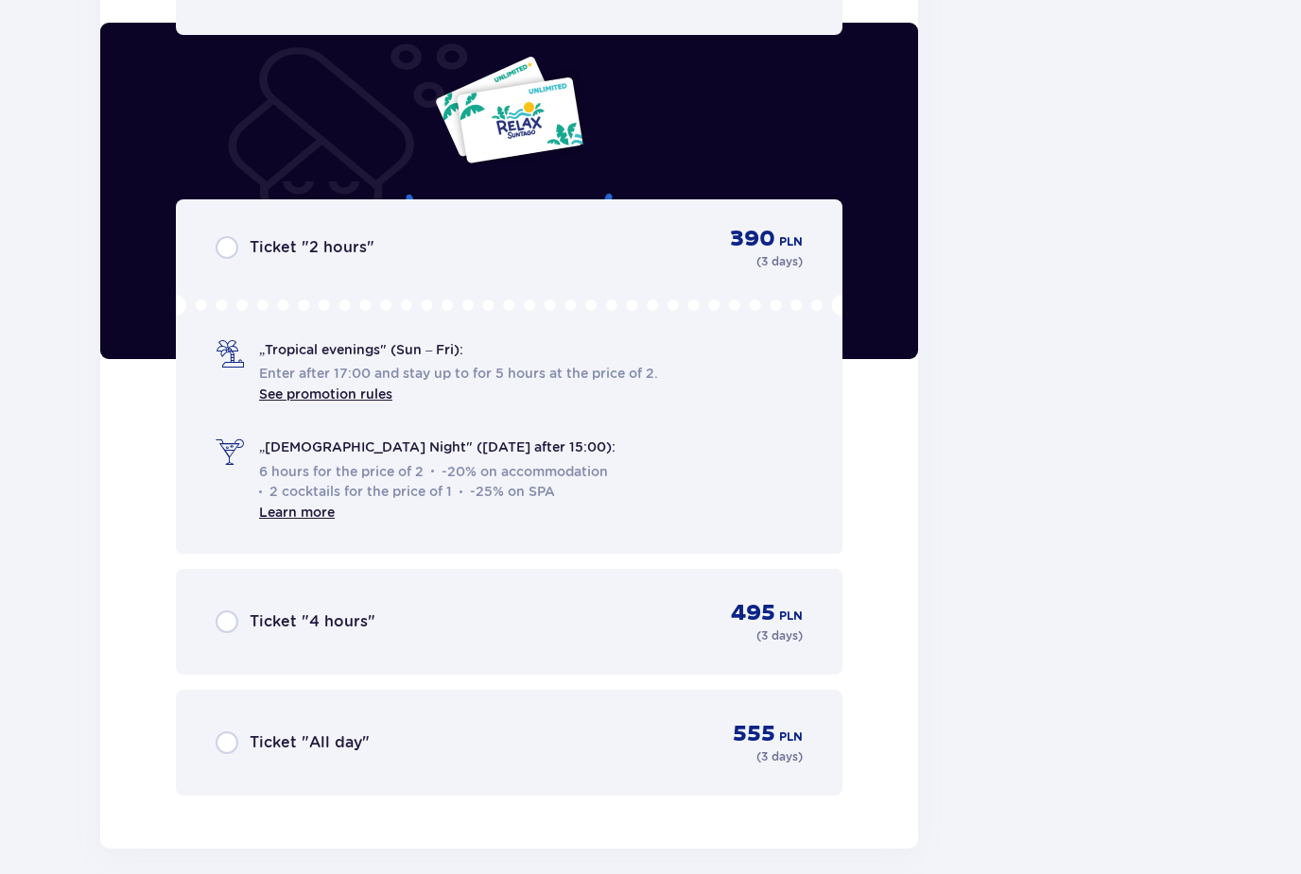
scroll to position [2297, 0]
click at [365, 734] on div "Ticket "All day" 555 PLN ( 3 days )" at bounding box center [509, 741] width 587 height 45
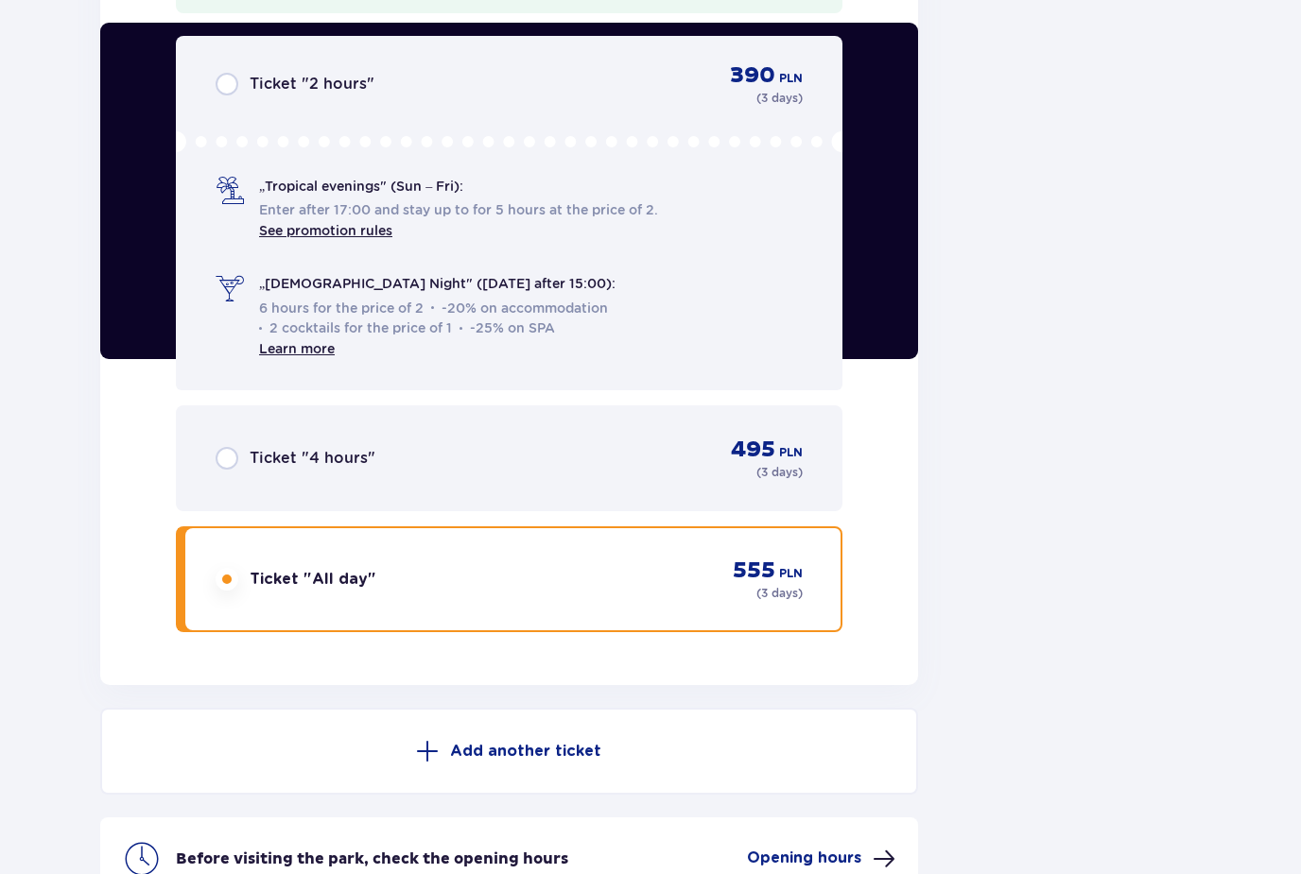
scroll to position [2607, 0]
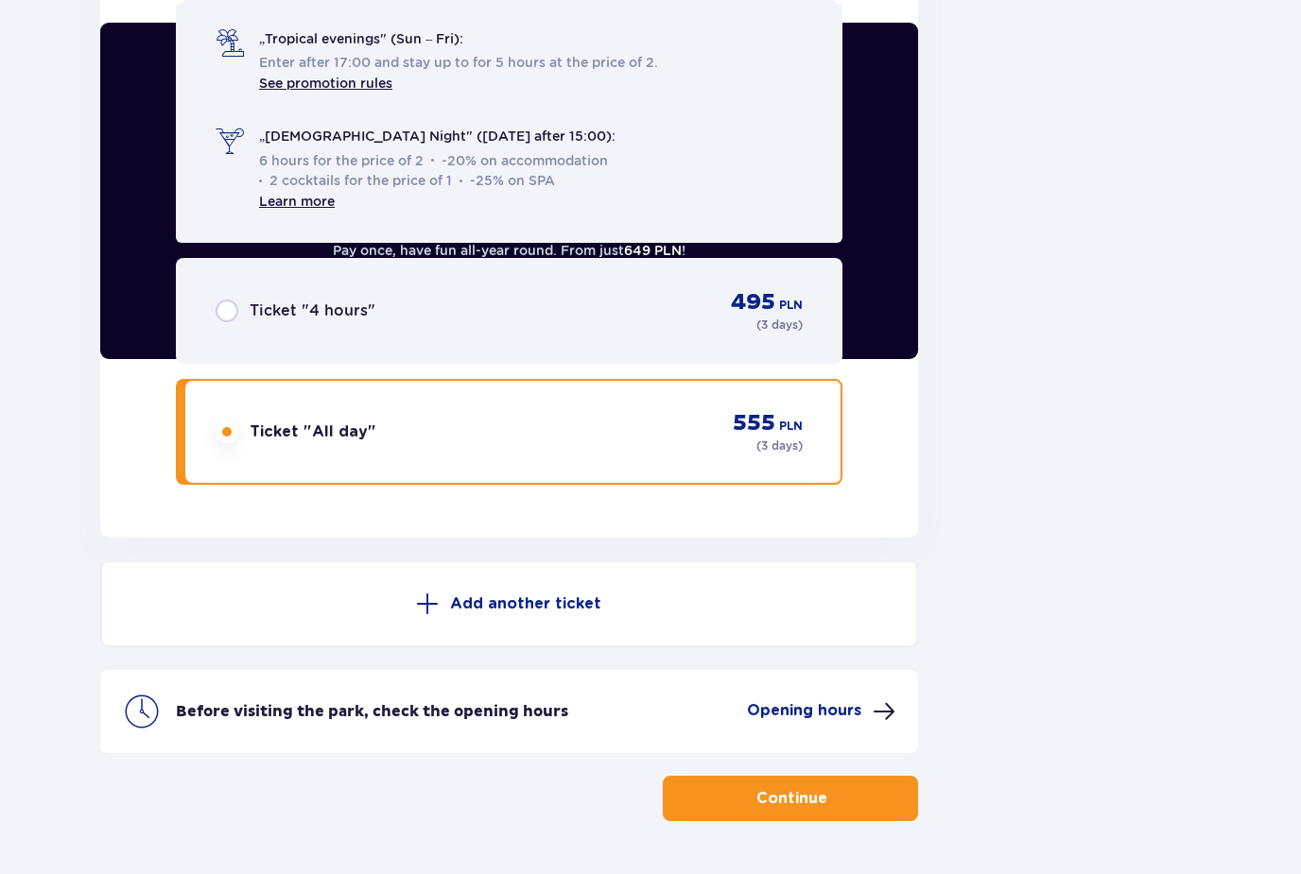
click at [759, 801] on p "Continue" at bounding box center [791, 798] width 71 height 21
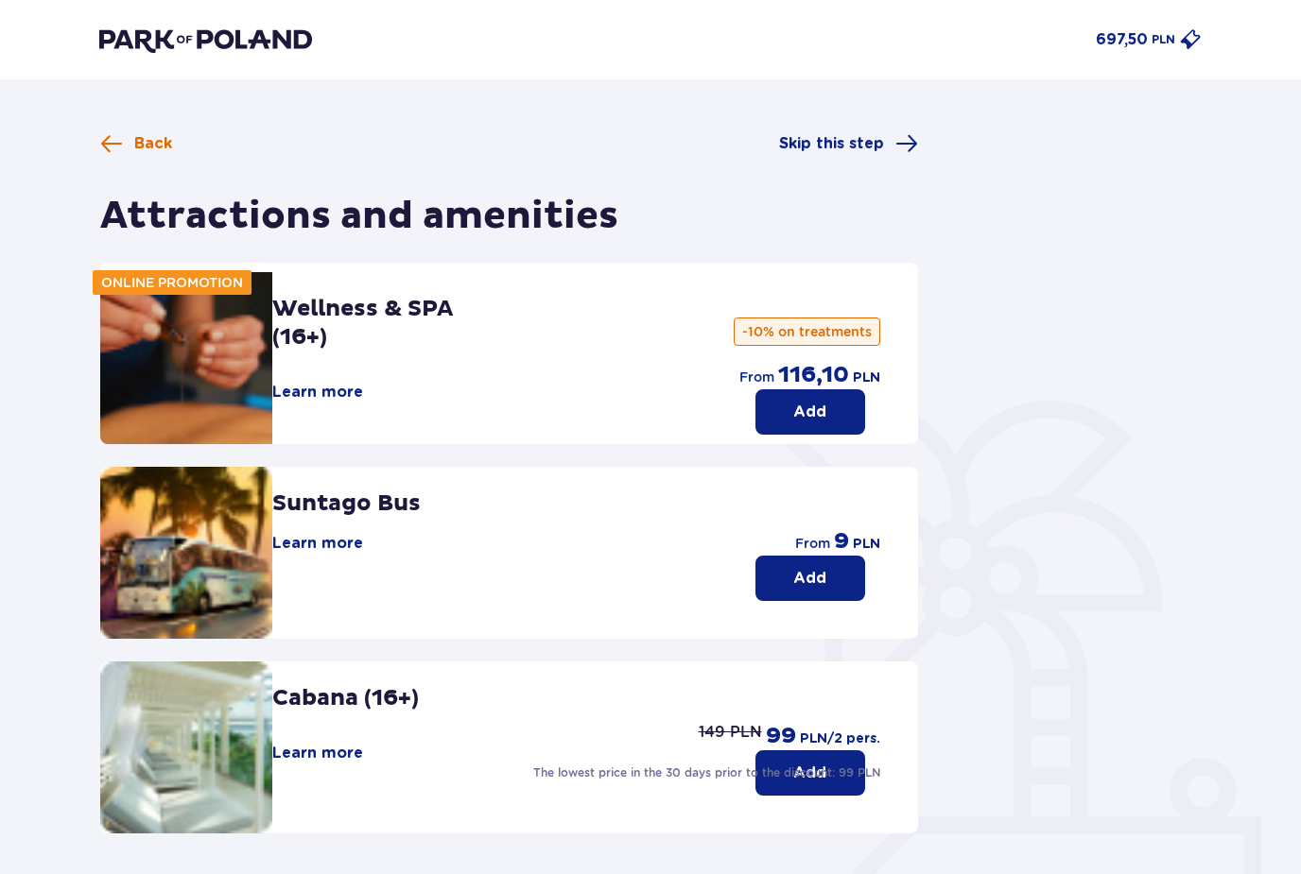
click at [155, 134] on span "Back" at bounding box center [153, 143] width 38 height 21
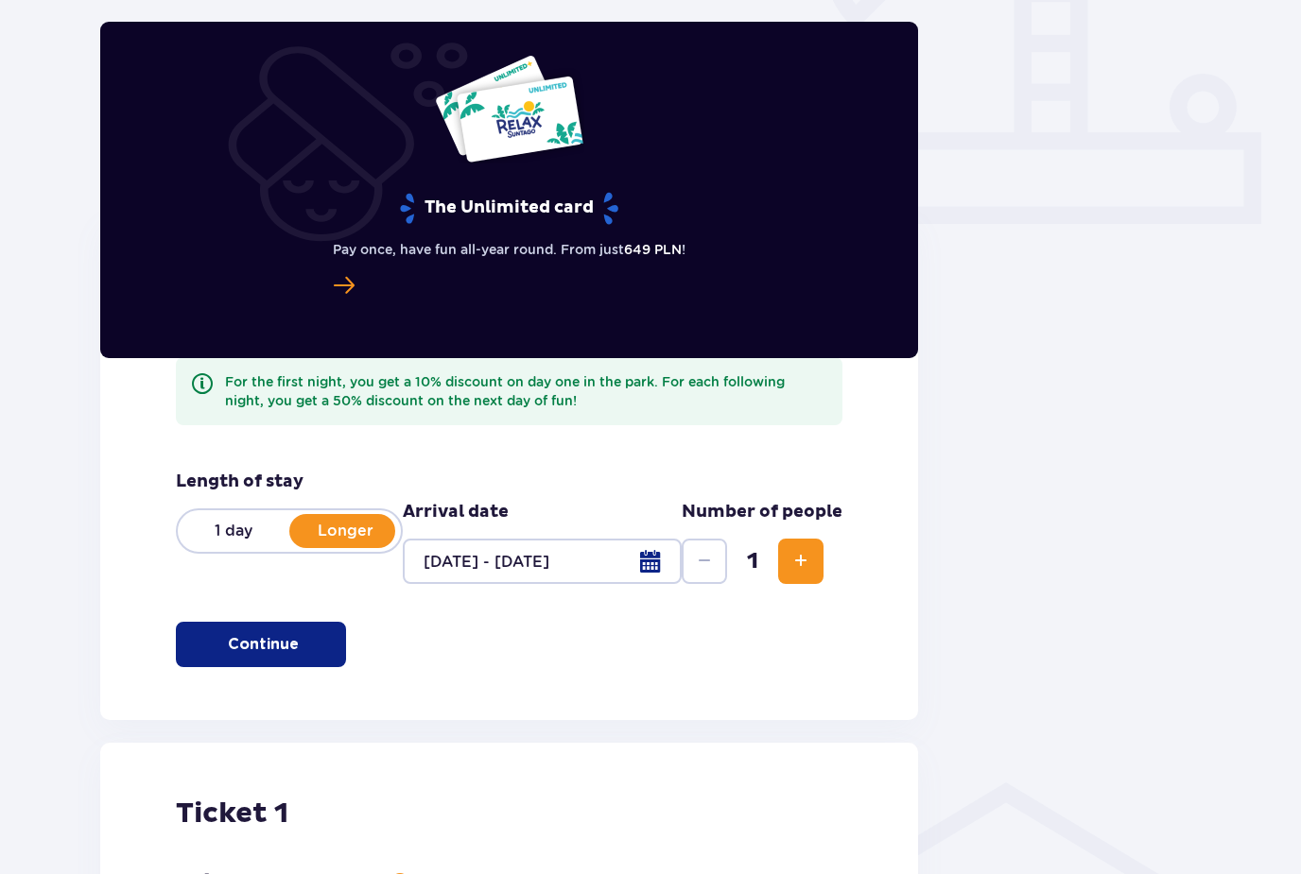
scroll to position [674, 0]
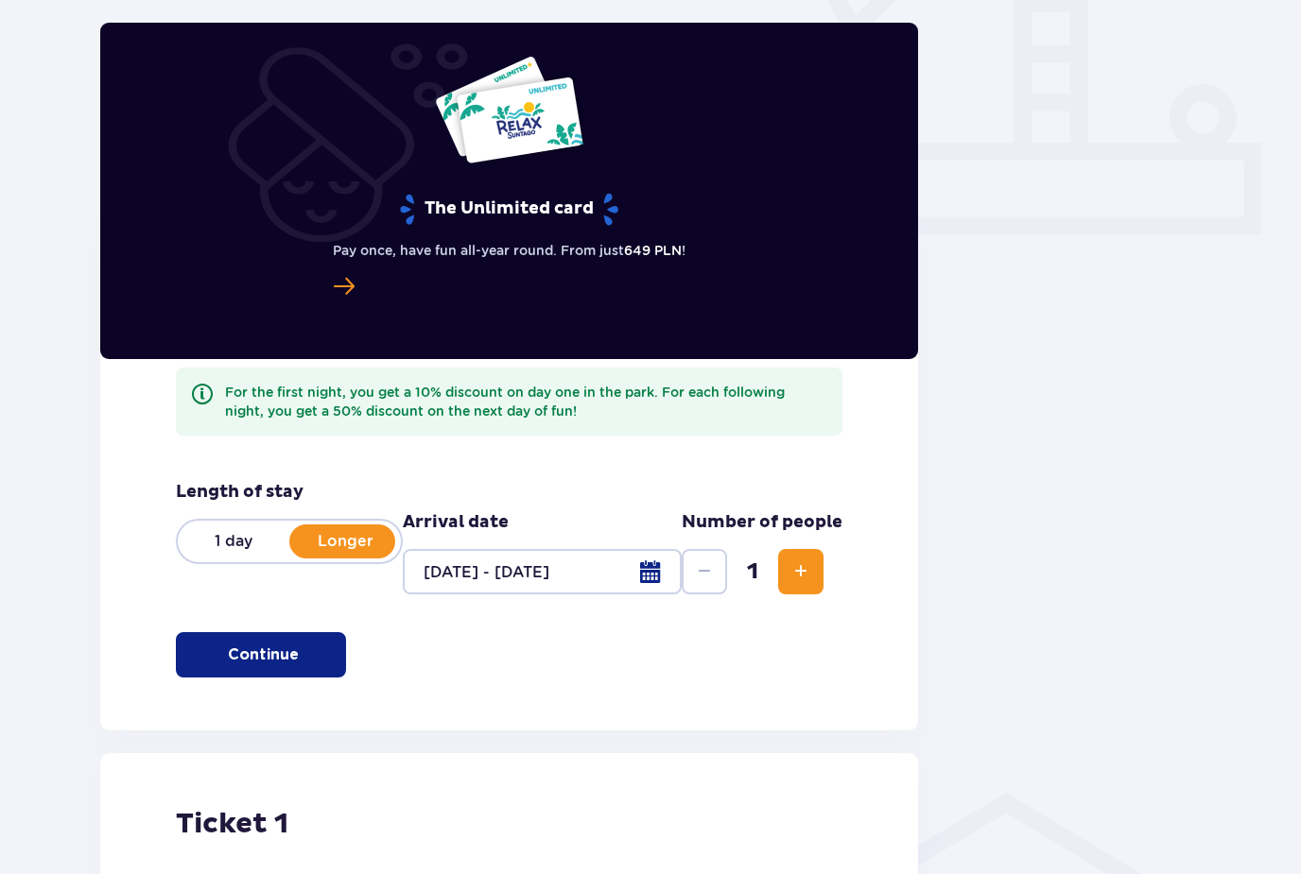
click at [800, 594] on button "Increase" at bounding box center [800, 571] width 45 height 45
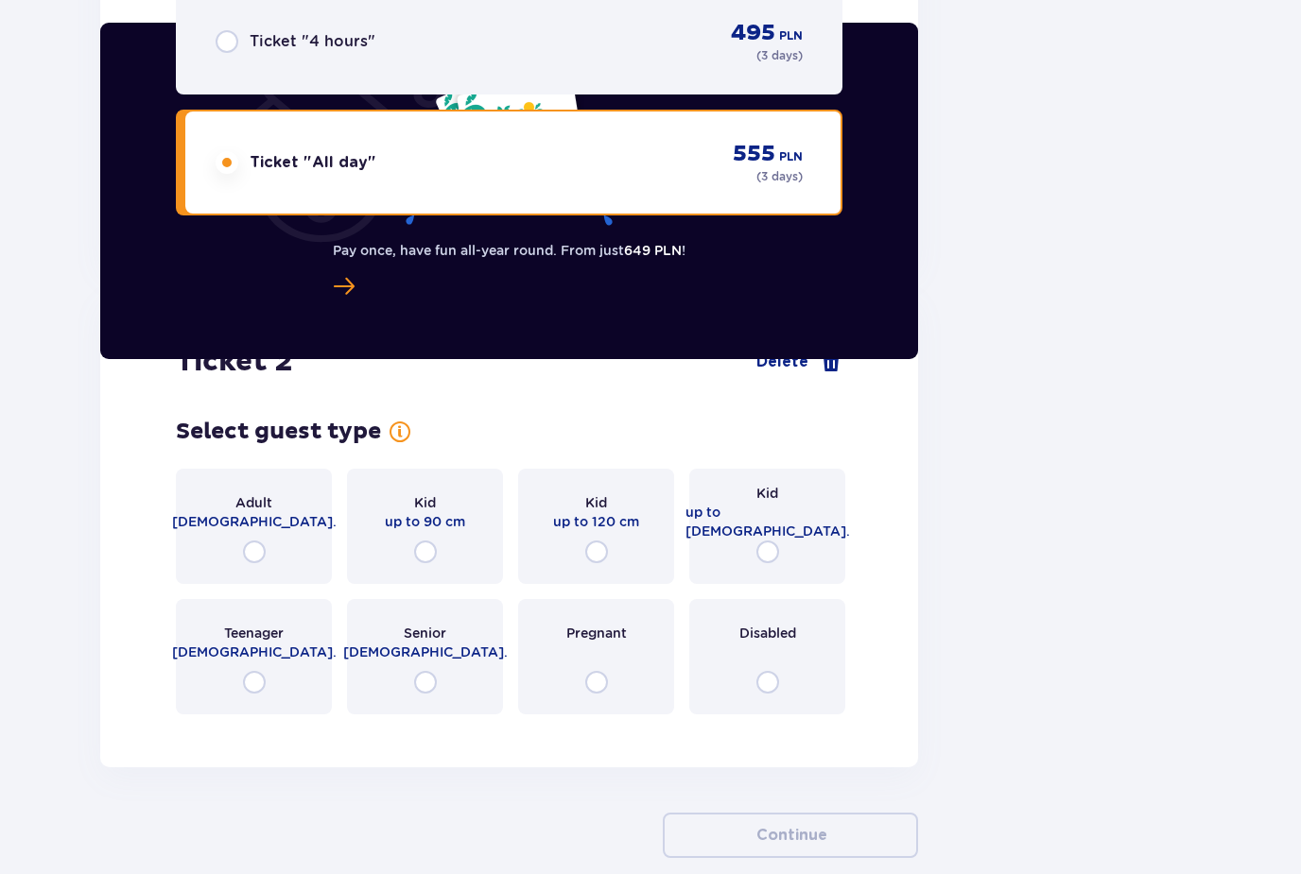
scroll to position [2914, 0]
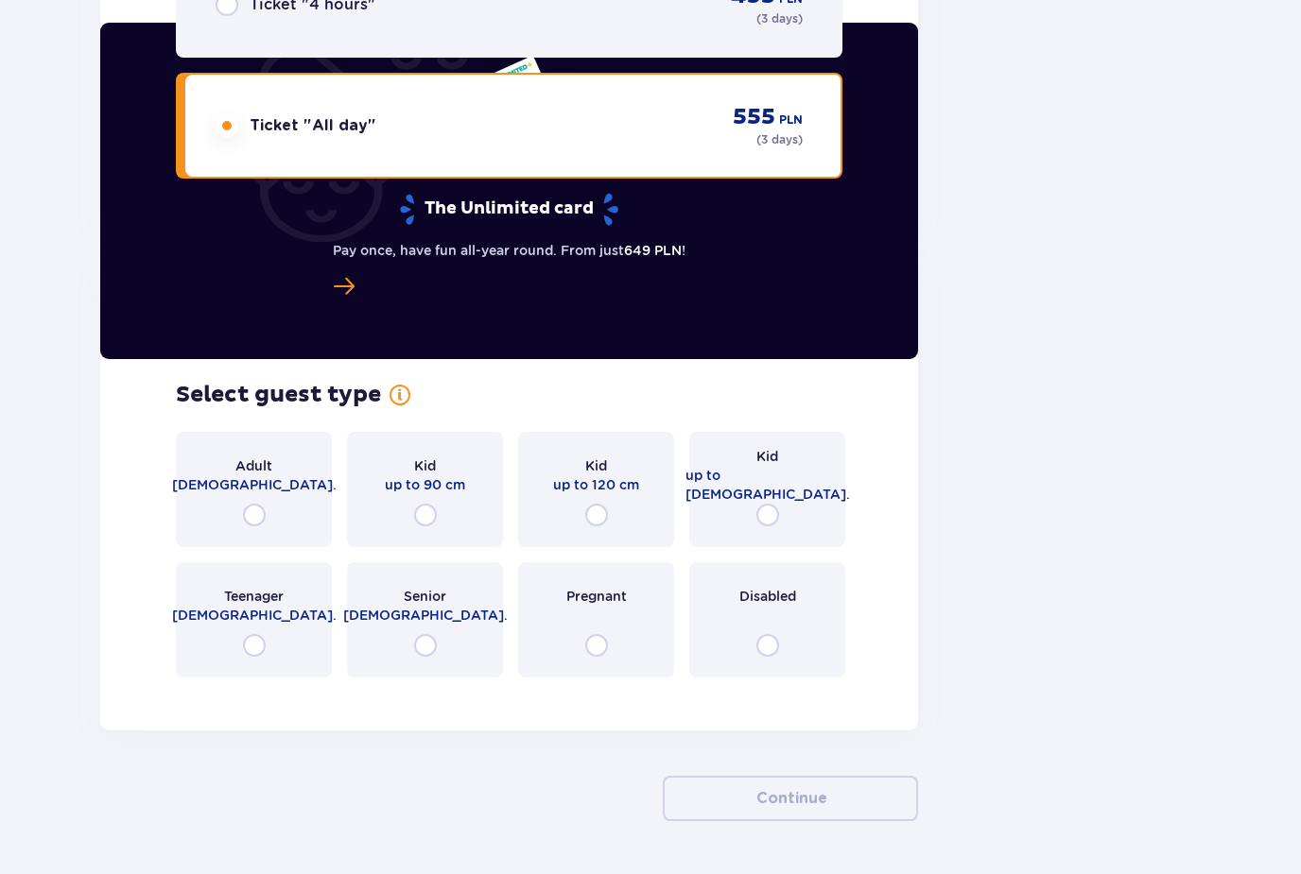
click at [274, 484] on p "[DEMOGRAPHIC_DATA]." at bounding box center [254, 485] width 164 height 19
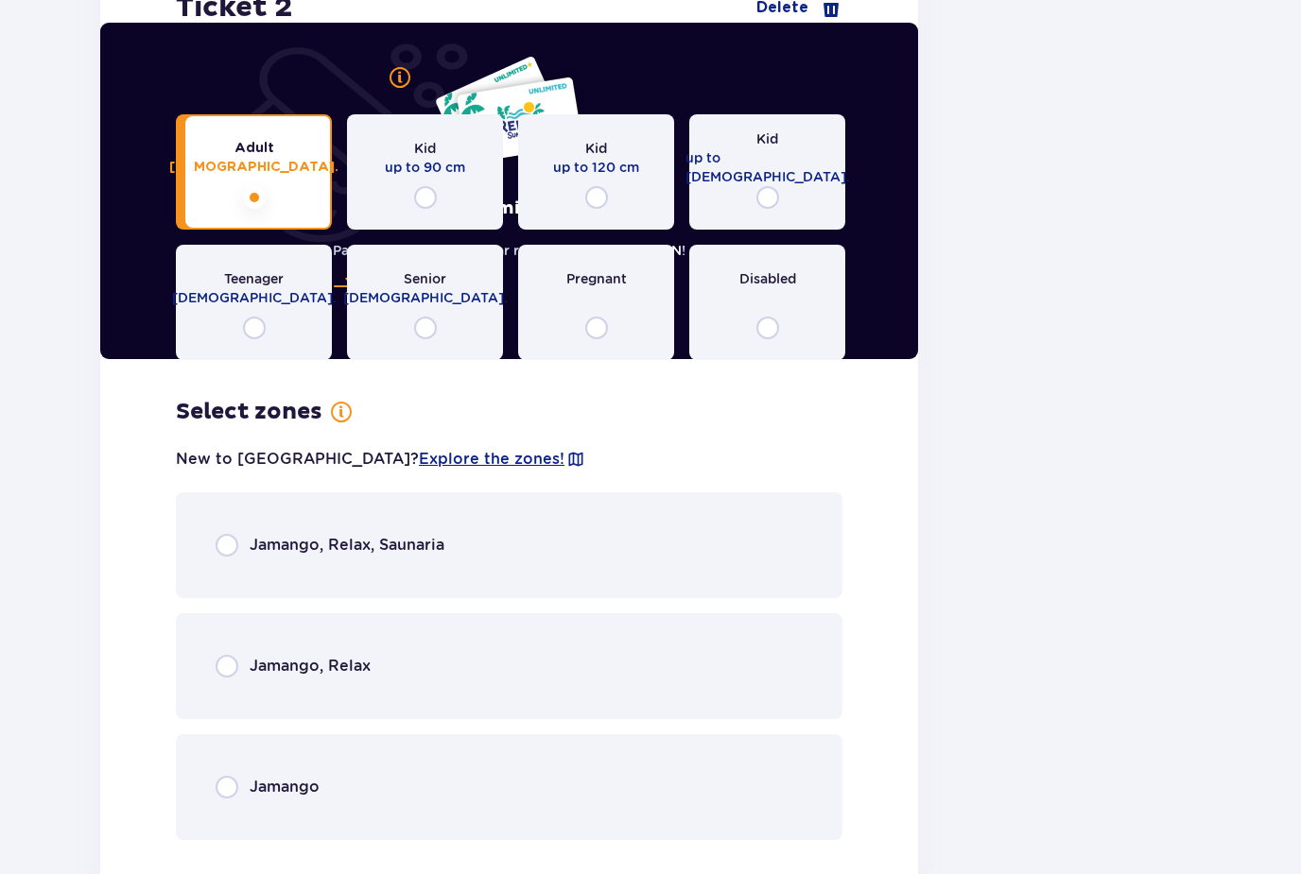
scroll to position [3394, 0]
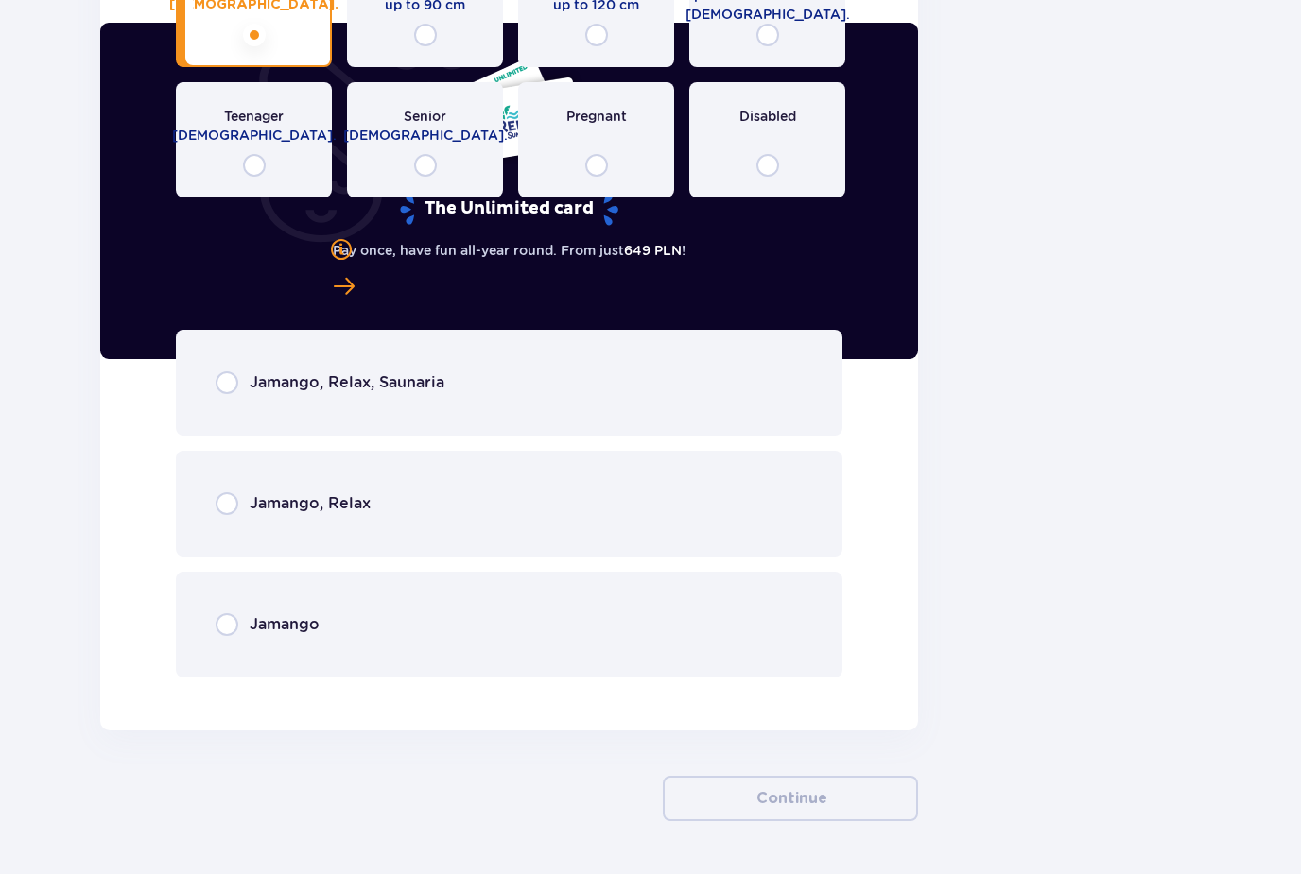
click at [428, 391] on p "Jamango, Relax, Saunaria" at bounding box center [347, 382] width 195 height 21
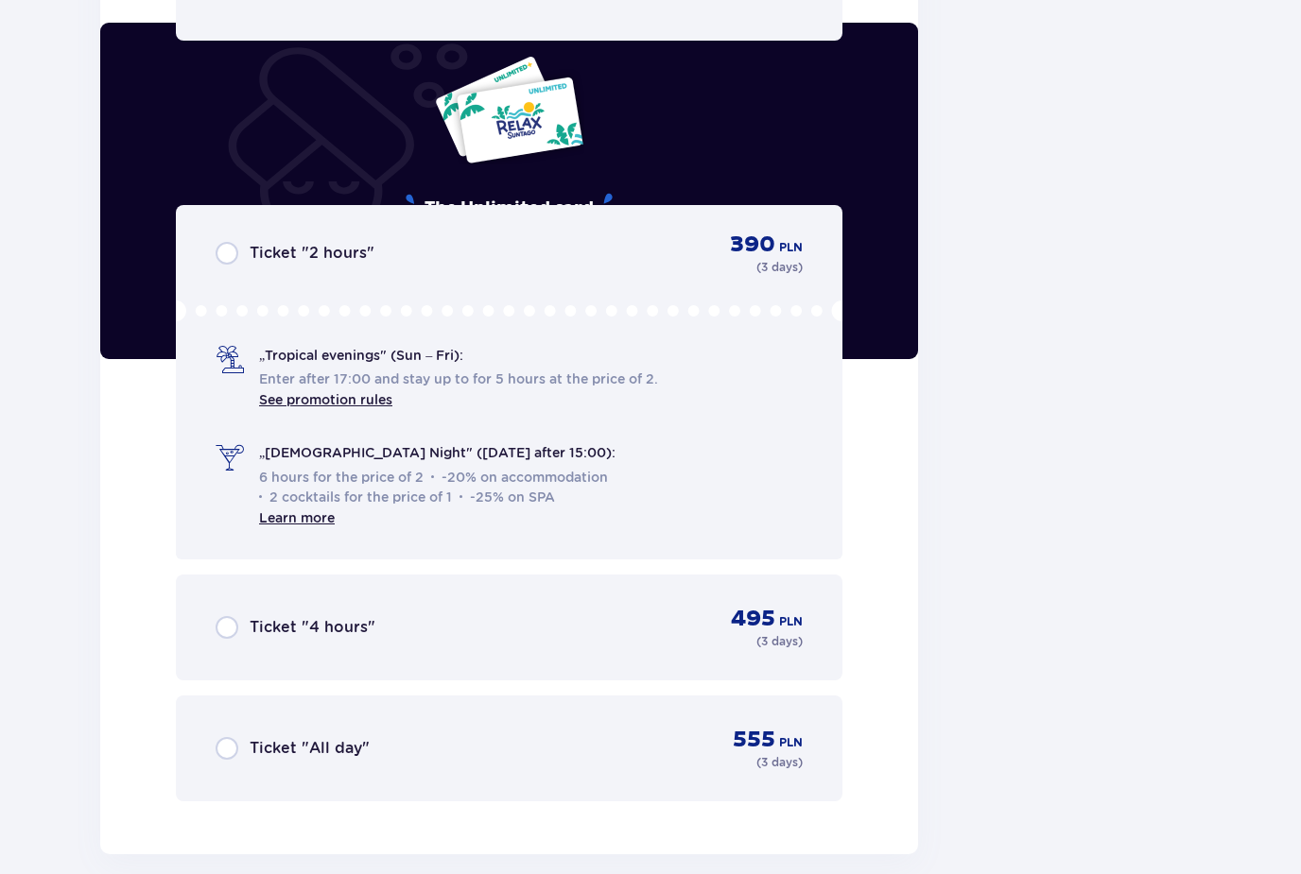
scroll to position [4037, 0]
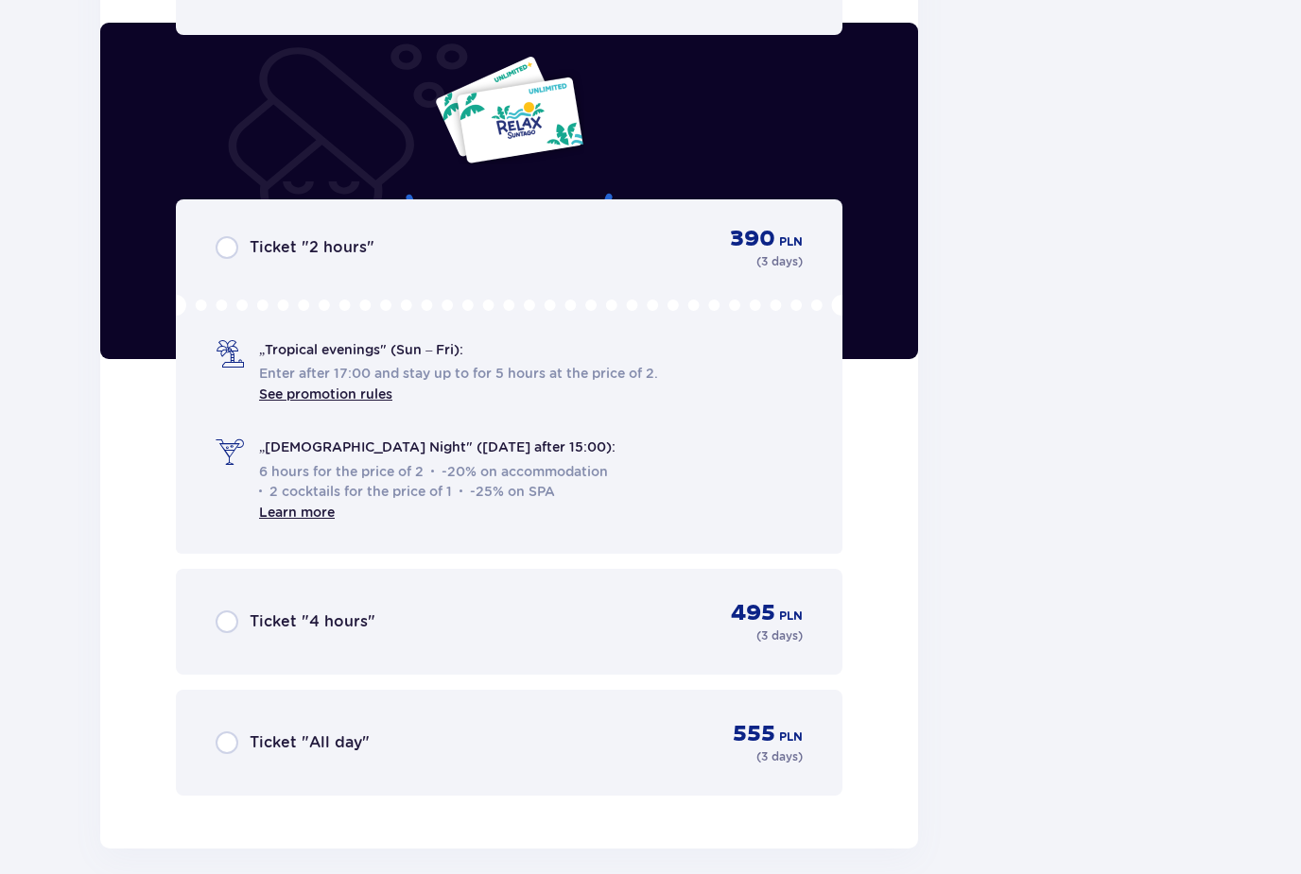
click at [345, 741] on p "Ticket "All day"" at bounding box center [310, 743] width 120 height 21
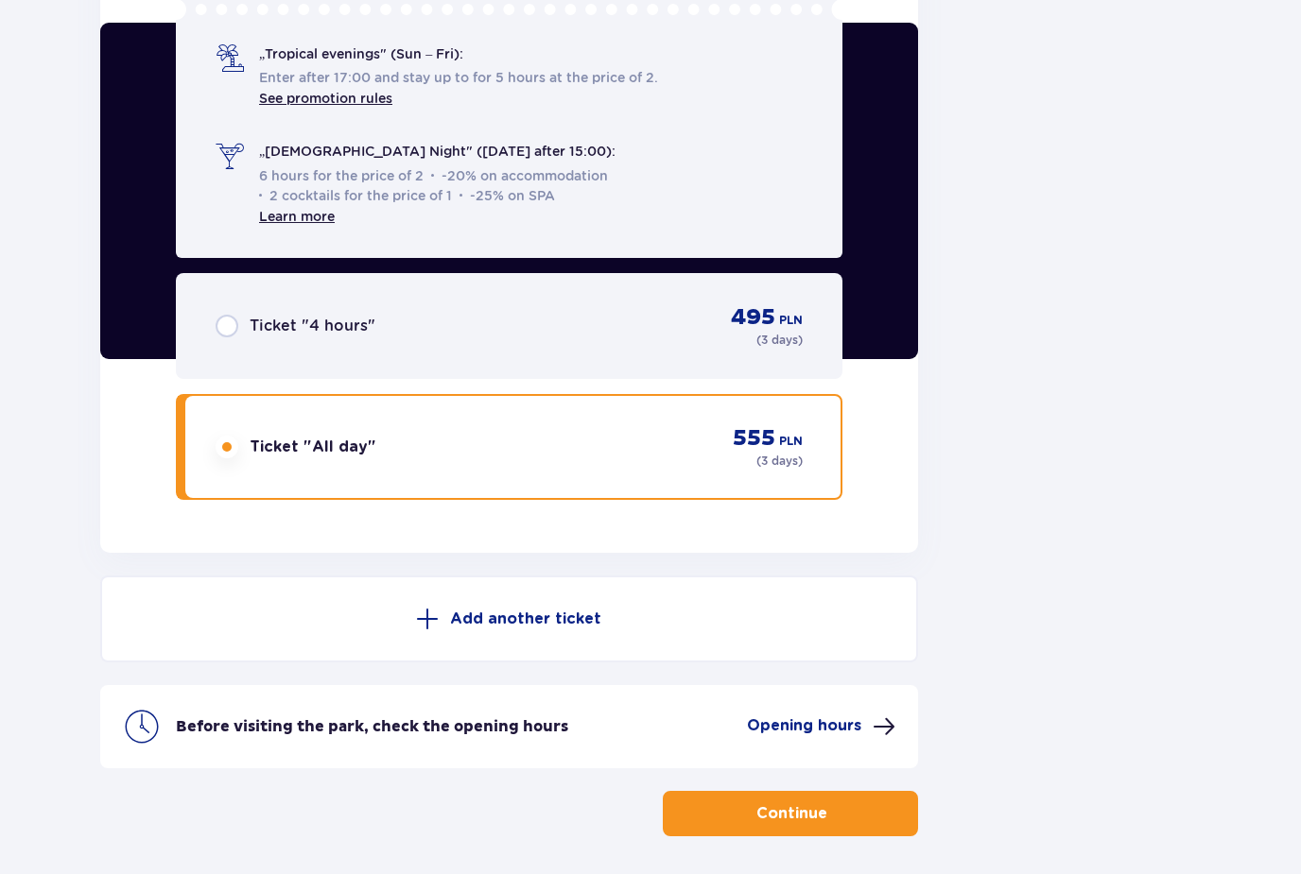
scroll to position [4348, 0]
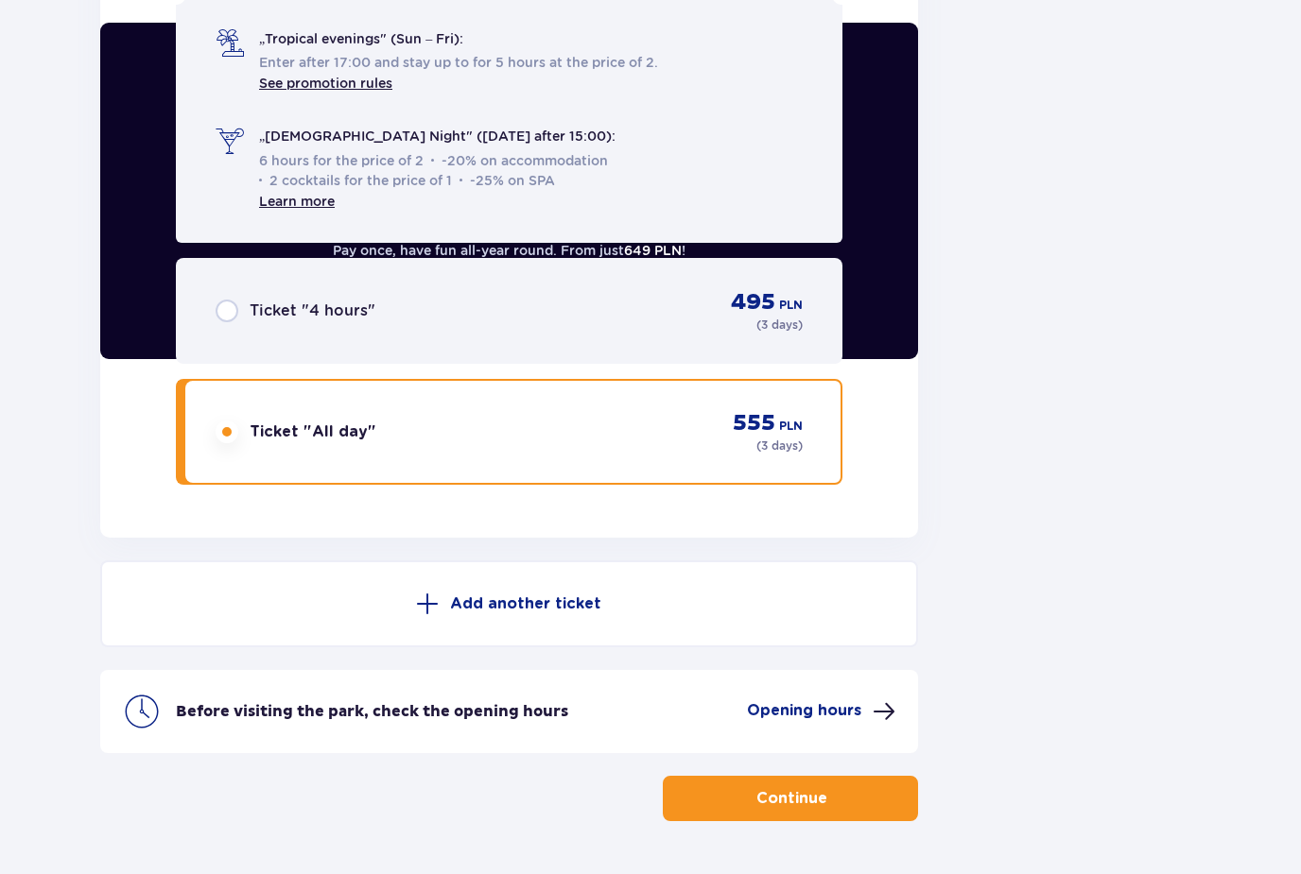
click at [742, 782] on button "Continue" at bounding box center [790, 798] width 255 height 45
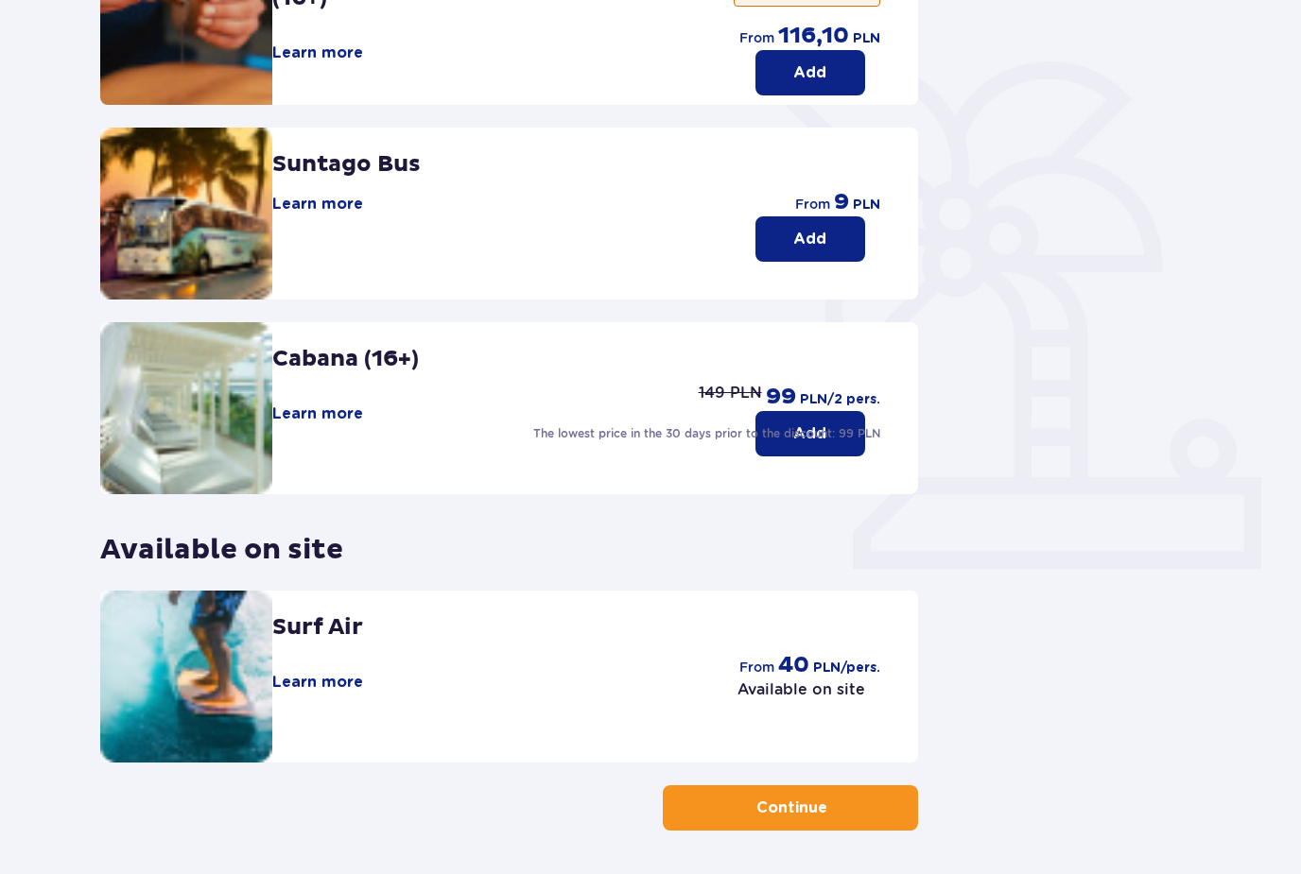
scroll to position [298, 0]
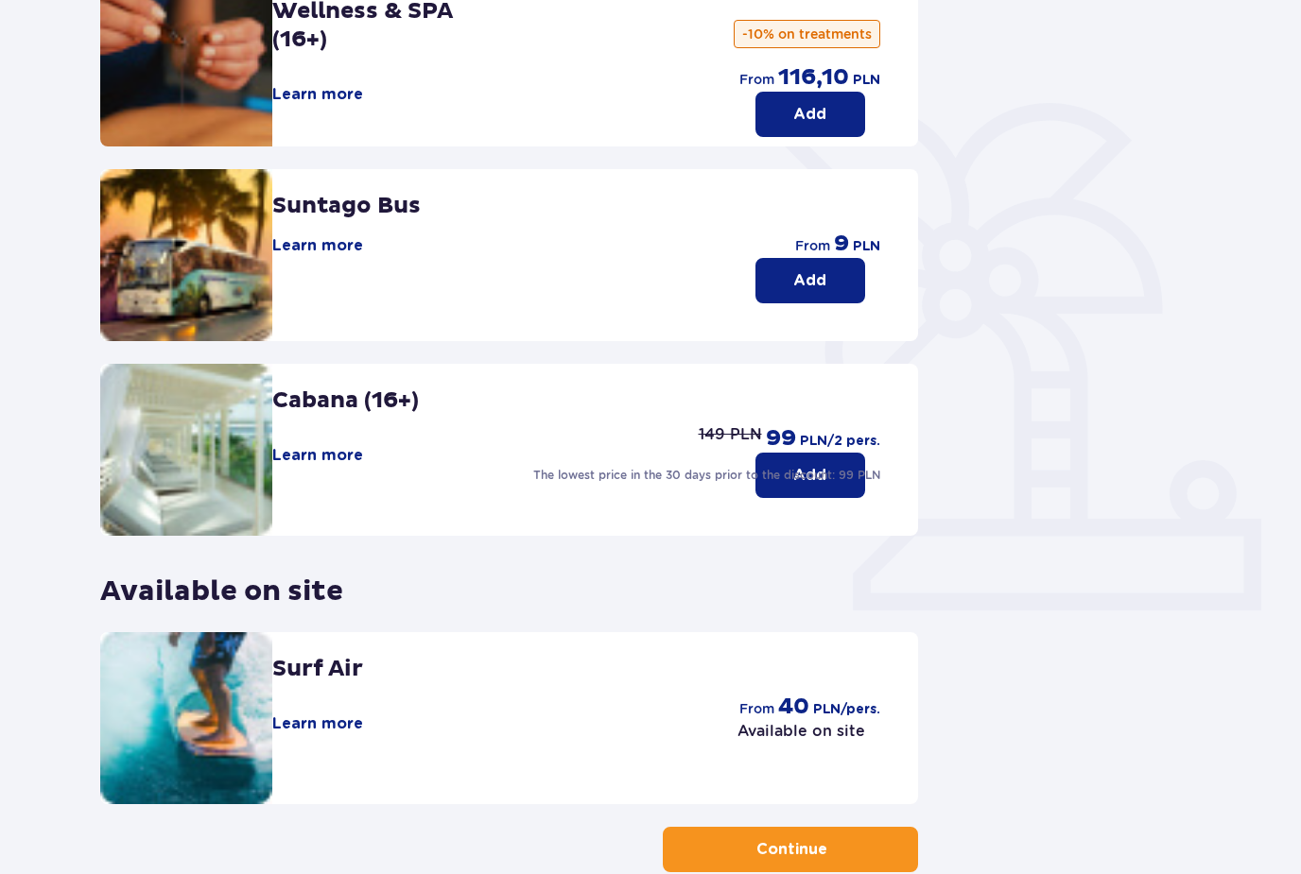
click at [670, 862] on button "Continue" at bounding box center [790, 849] width 255 height 45
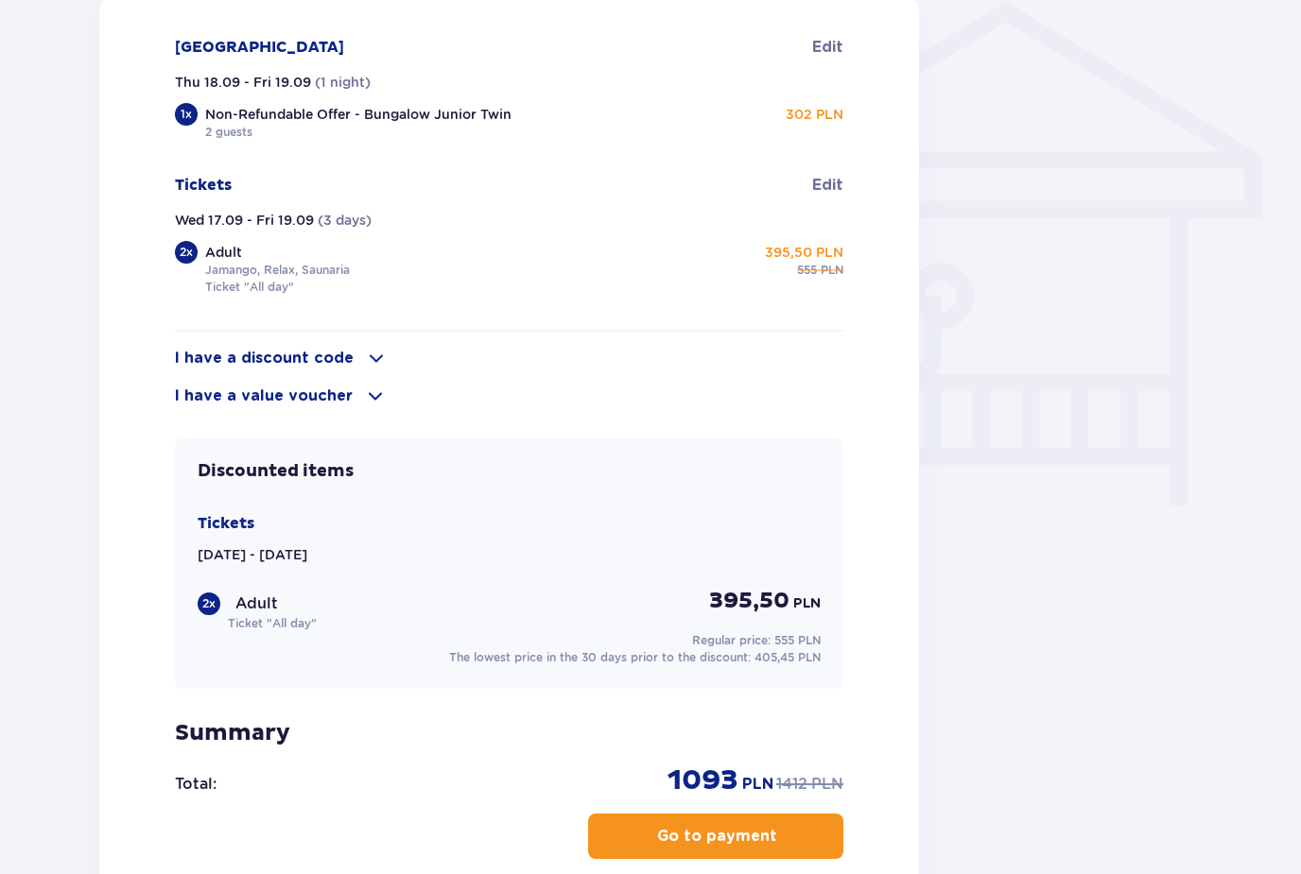
scroll to position [1464, 0]
click at [831, 181] on span "Edit" at bounding box center [827, 186] width 31 height 21
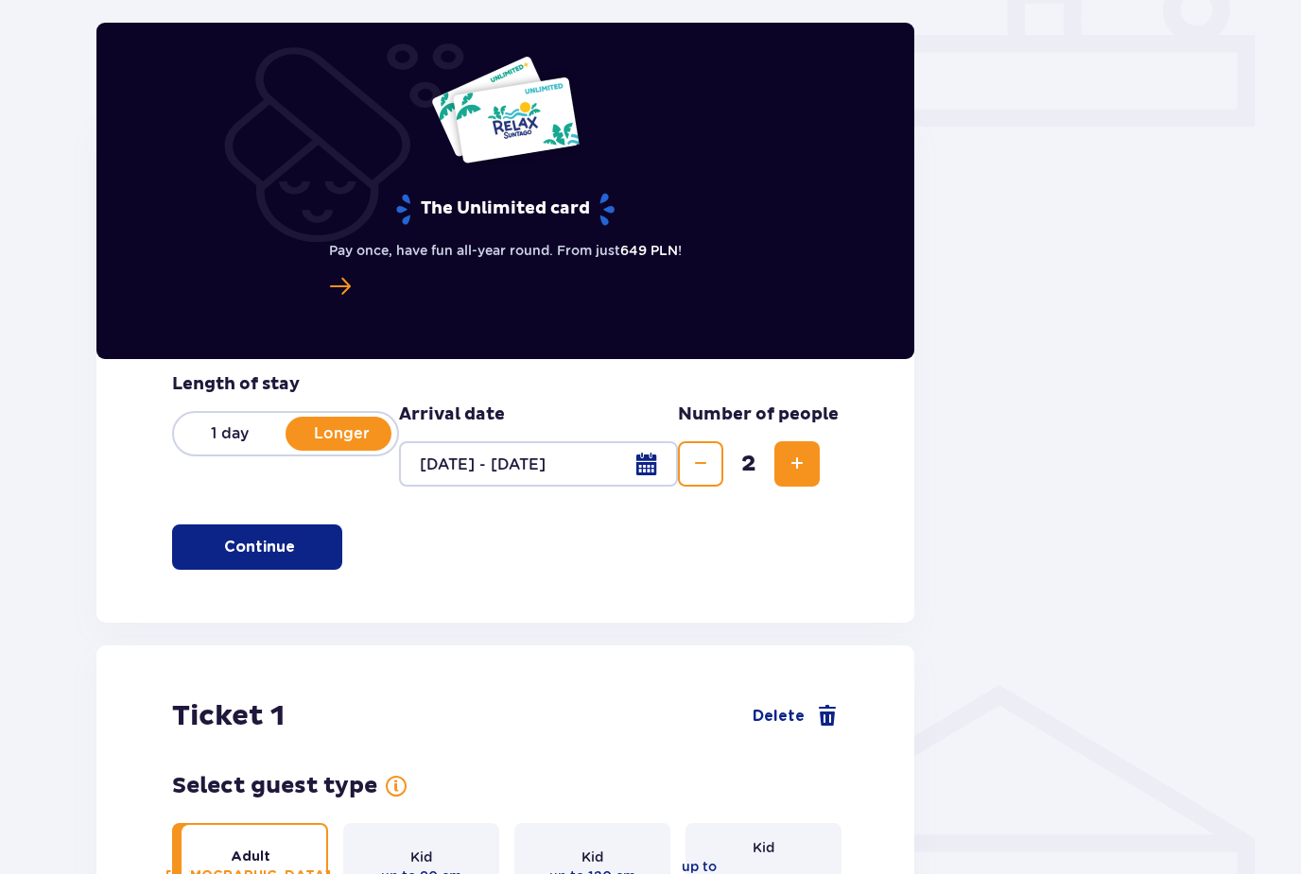
scroll to position [764, 0]
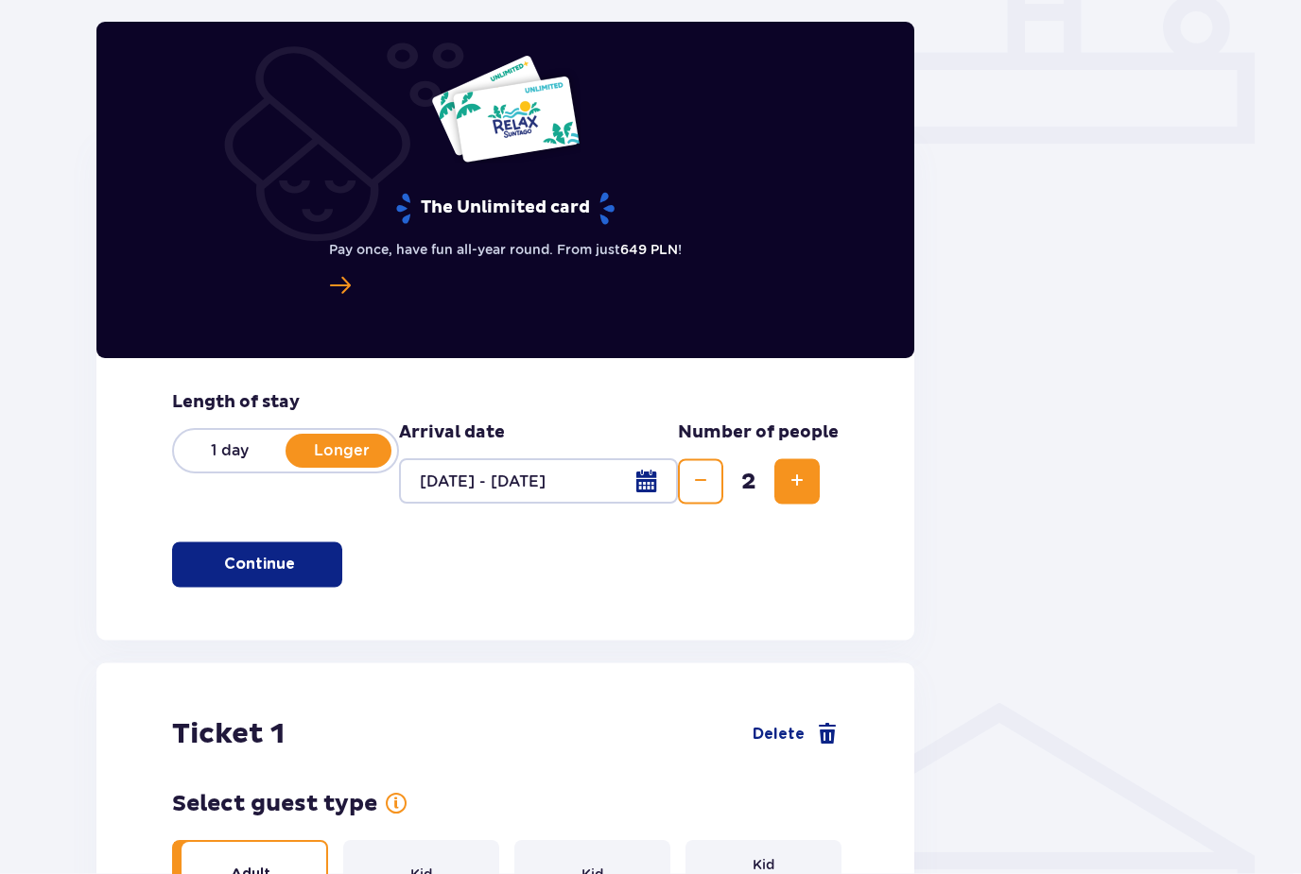
click at [637, 479] on div at bounding box center [538, 481] width 279 height 45
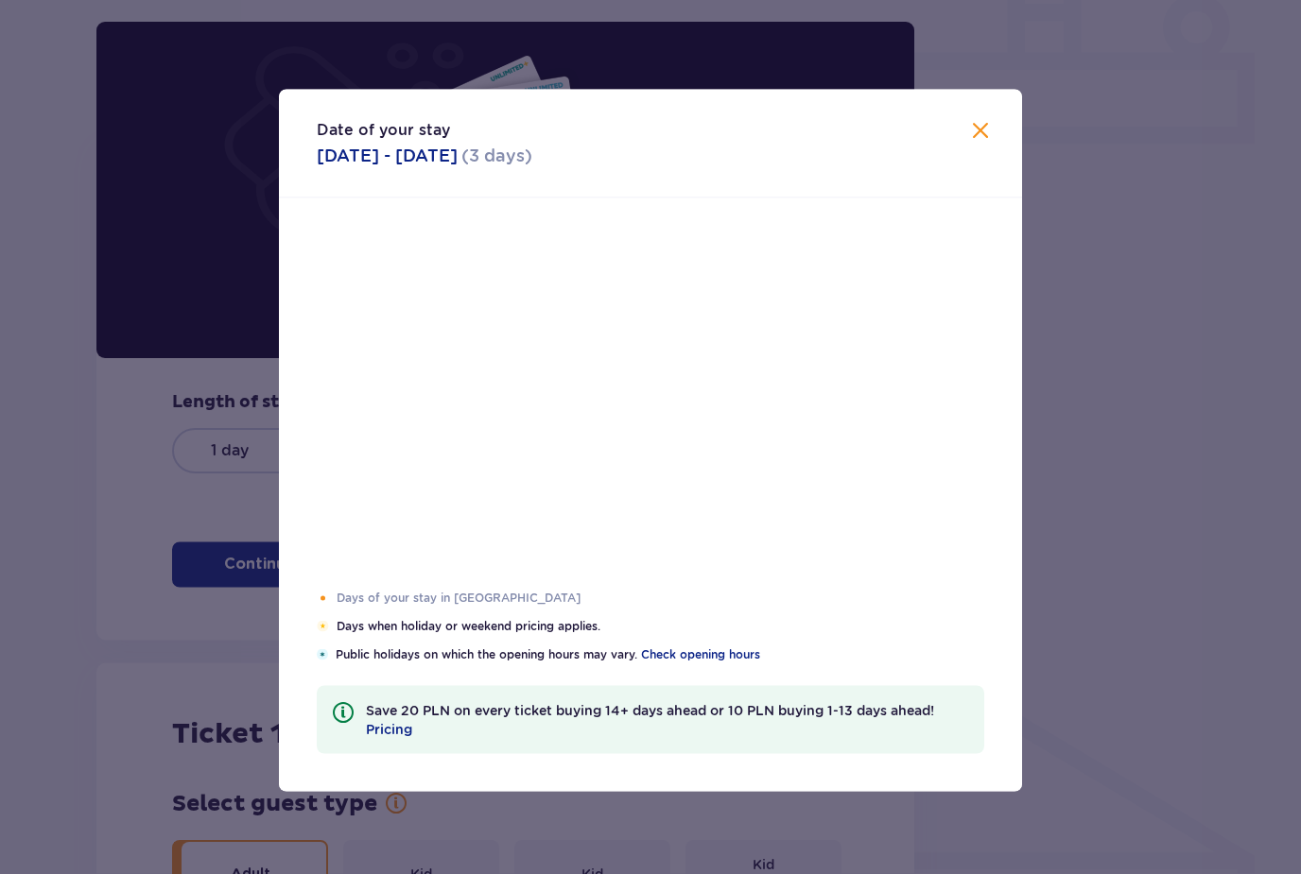
scroll to position [765, 0]
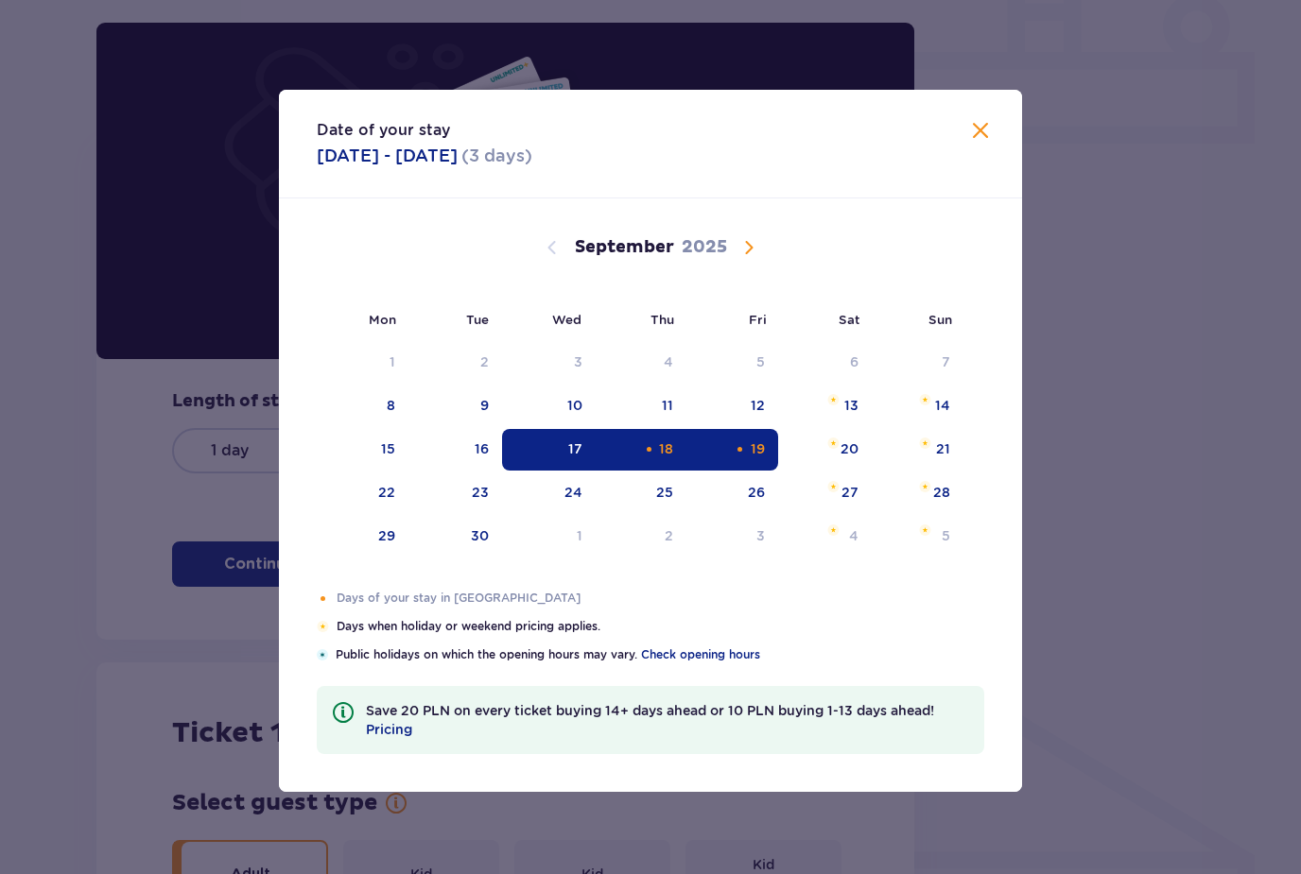
click at [557, 471] on div "17" at bounding box center [549, 450] width 94 height 42
click at [742, 471] on div "19" at bounding box center [732, 450] width 92 height 42
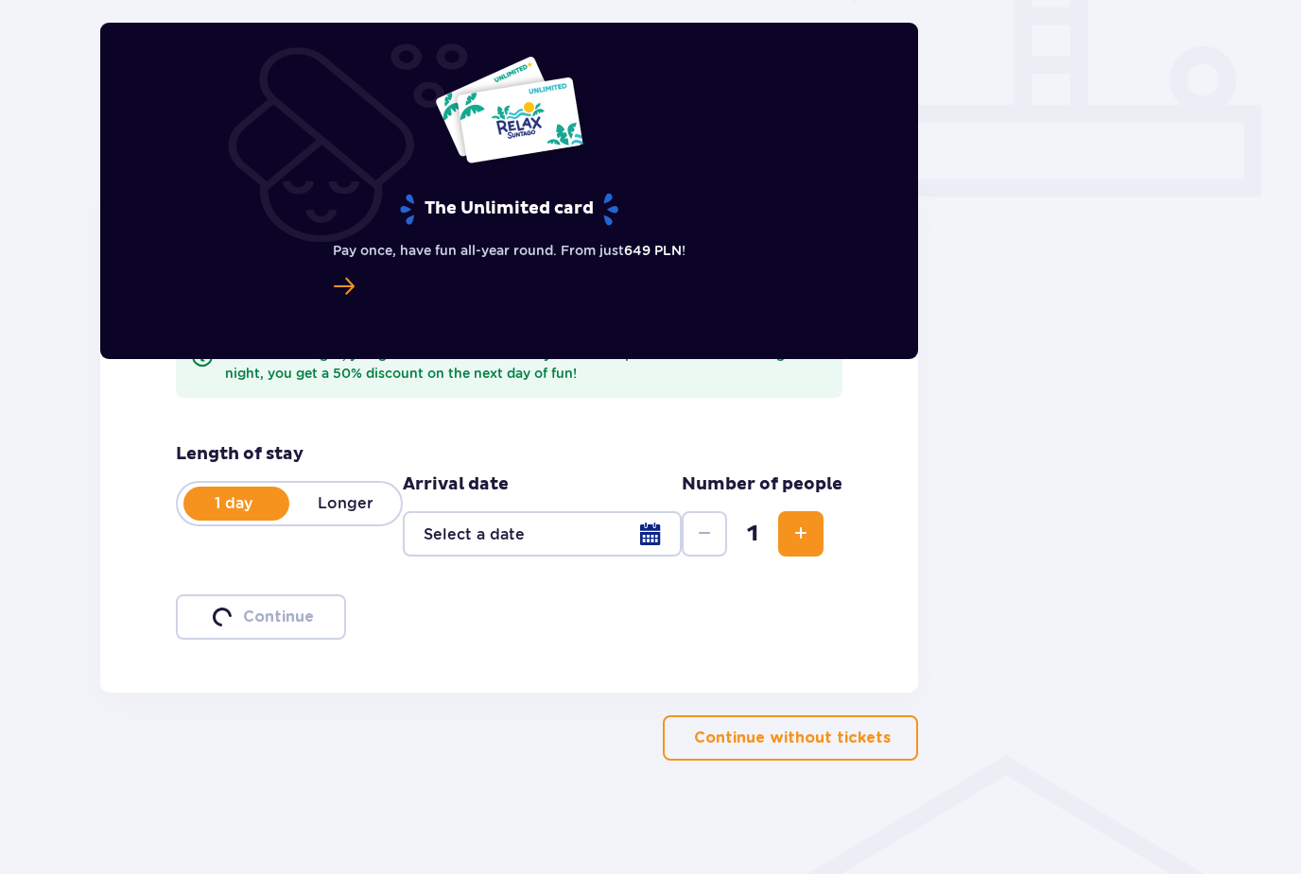
scroll to position [651, 0]
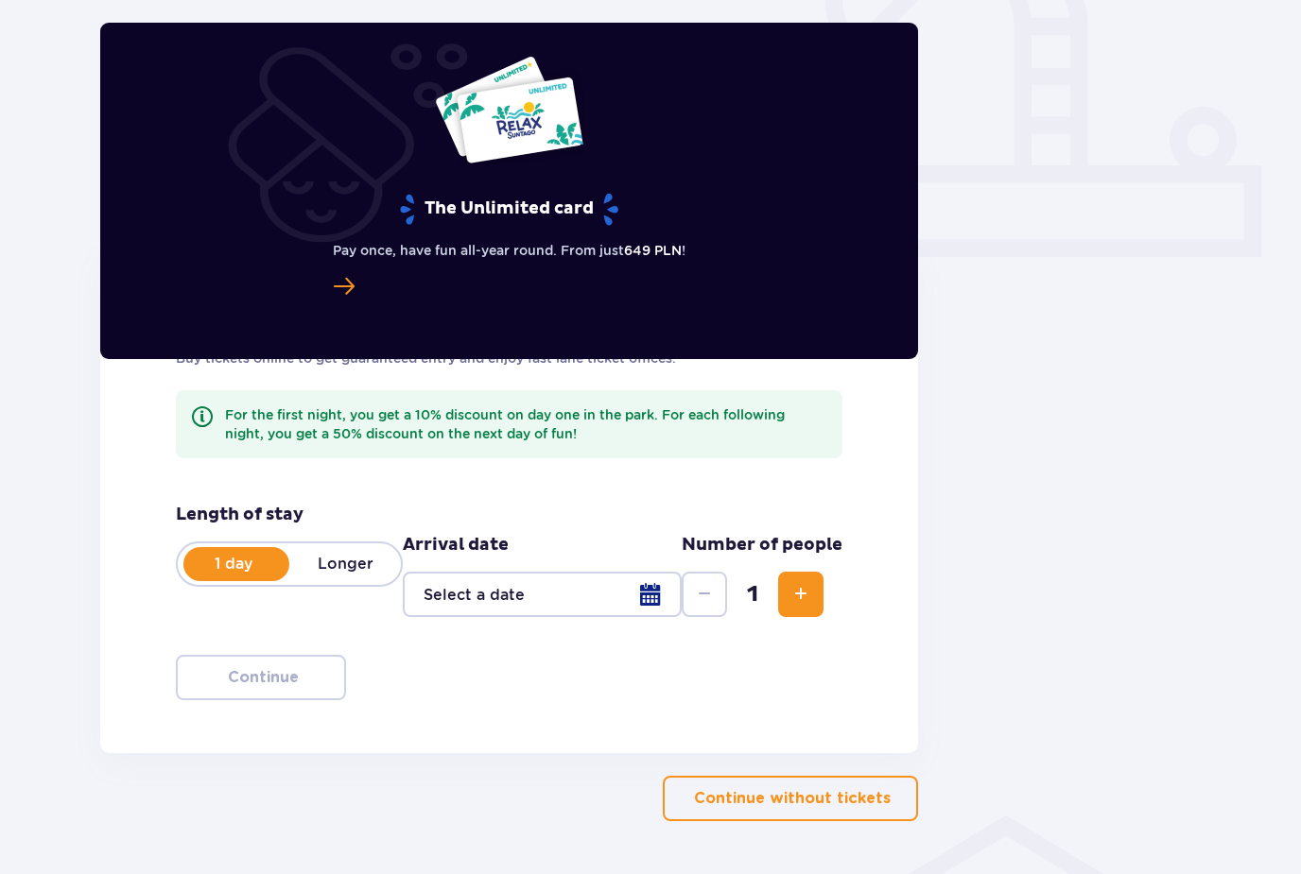
click at [374, 572] on p "Longer" at bounding box center [345, 564] width 112 height 21
click at [649, 611] on div at bounding box center [542, 594] width 279 height 45
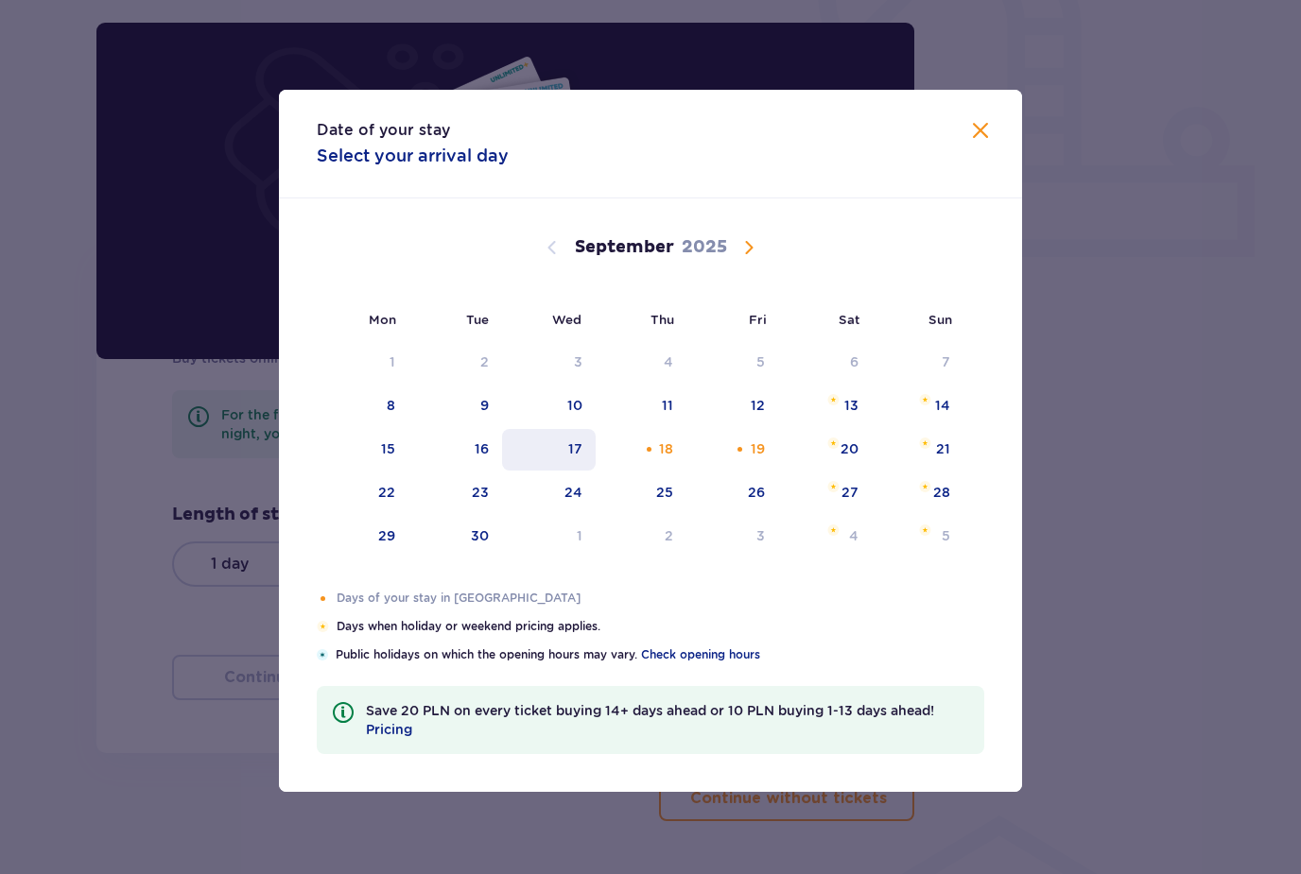
click at [579, 458] on div "17" at bounding box center [575, 449] width 14 height 19
click at [759, 471] on div "19" at bounding box center [732, 450] width 92 height 42
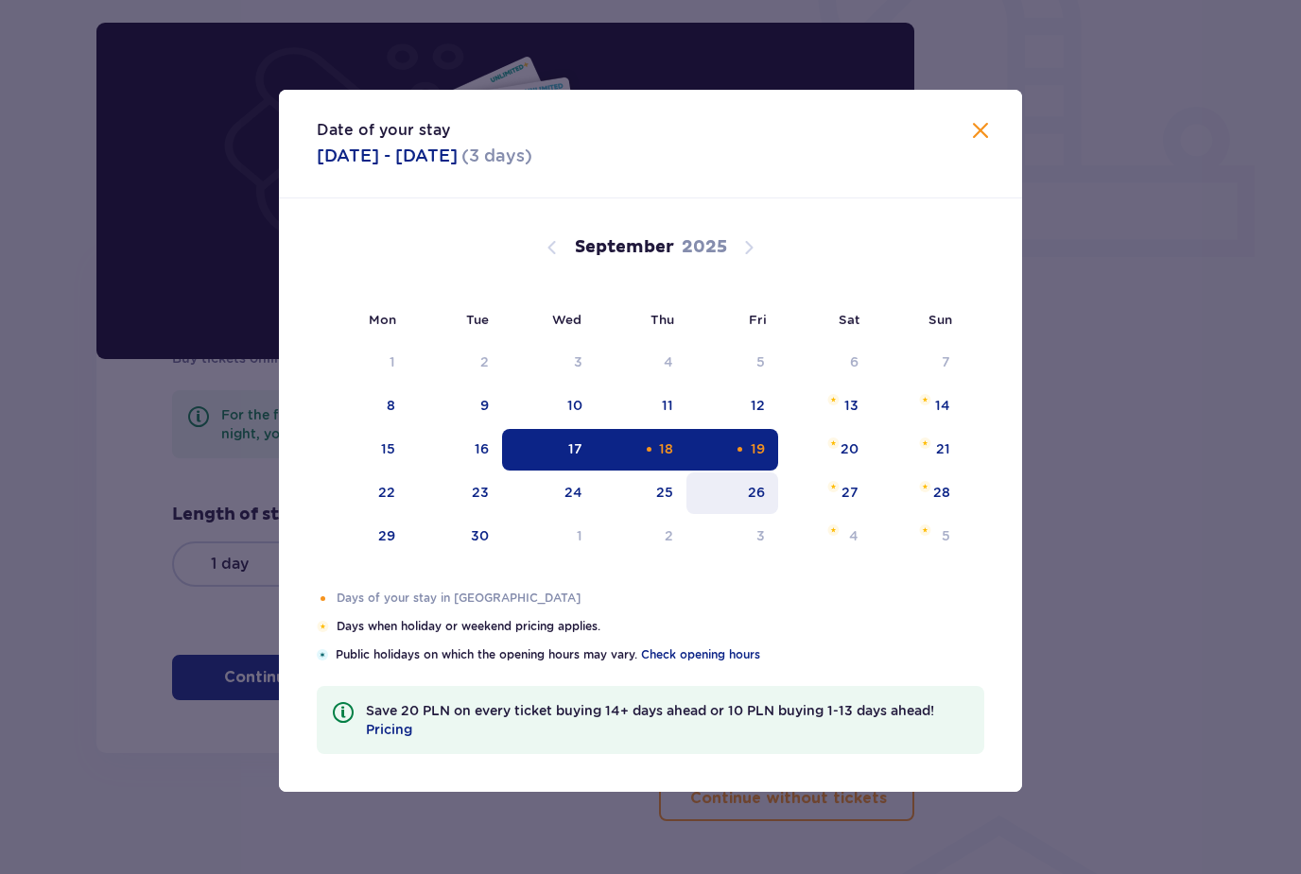
type input "[DATE] - [DATE]"
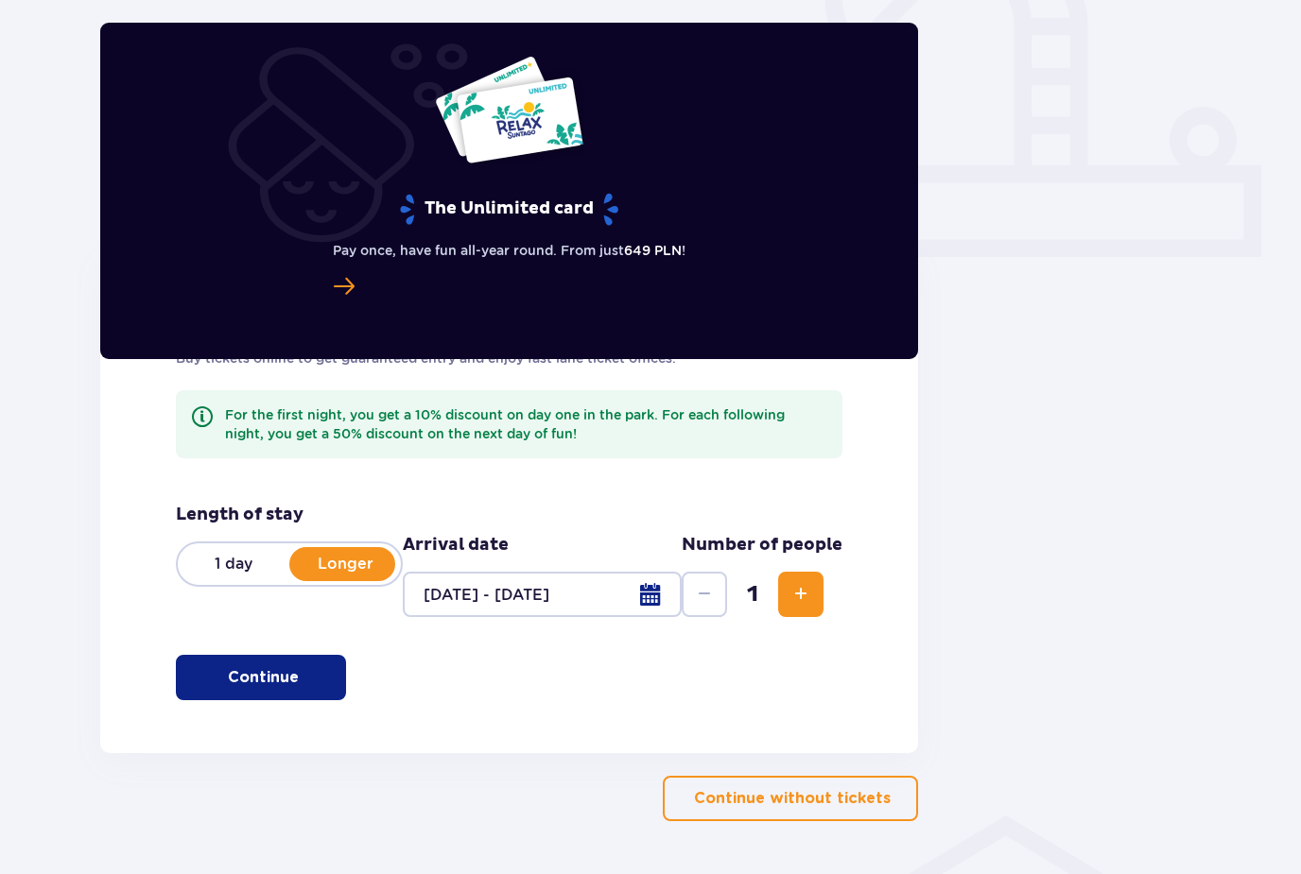
click at [787, 605] on button "Increase" at bounding box center [800, 594] width 45 height 45
click at [301, 702] on div "Find tickets Buy tickets online to get guaranteed entry and enjoy fast lane tic…" at bounding box center [509, 501] width 818 height 505
click at [305, 685] on span "button" at bounding box center [300, 677] width 19 height 19
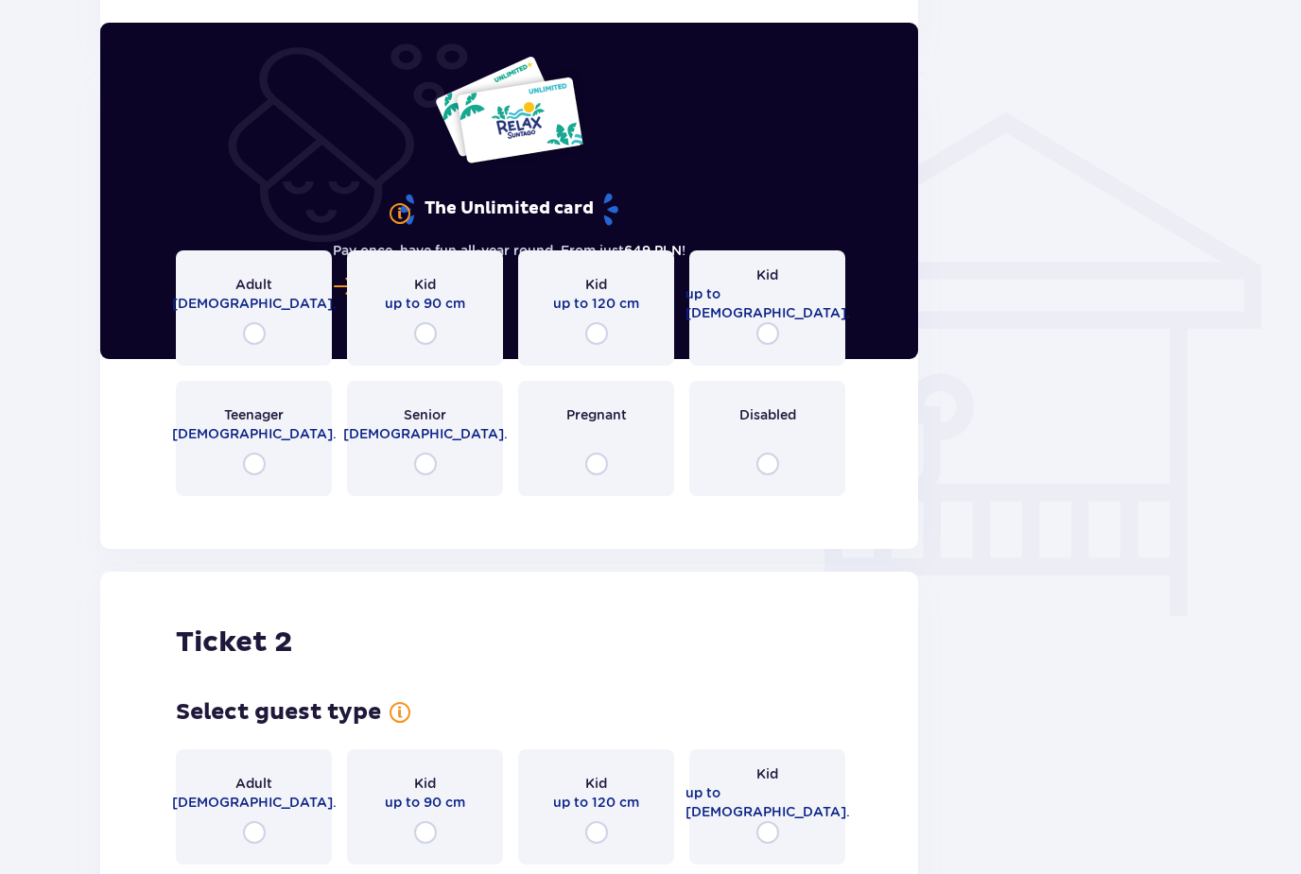
scroll to position [1356, 0]
click at [302, 294] on div "Adult [DEMOGRAPHIC_DATA]." at bounding box center [254, 307] width 156 height 115
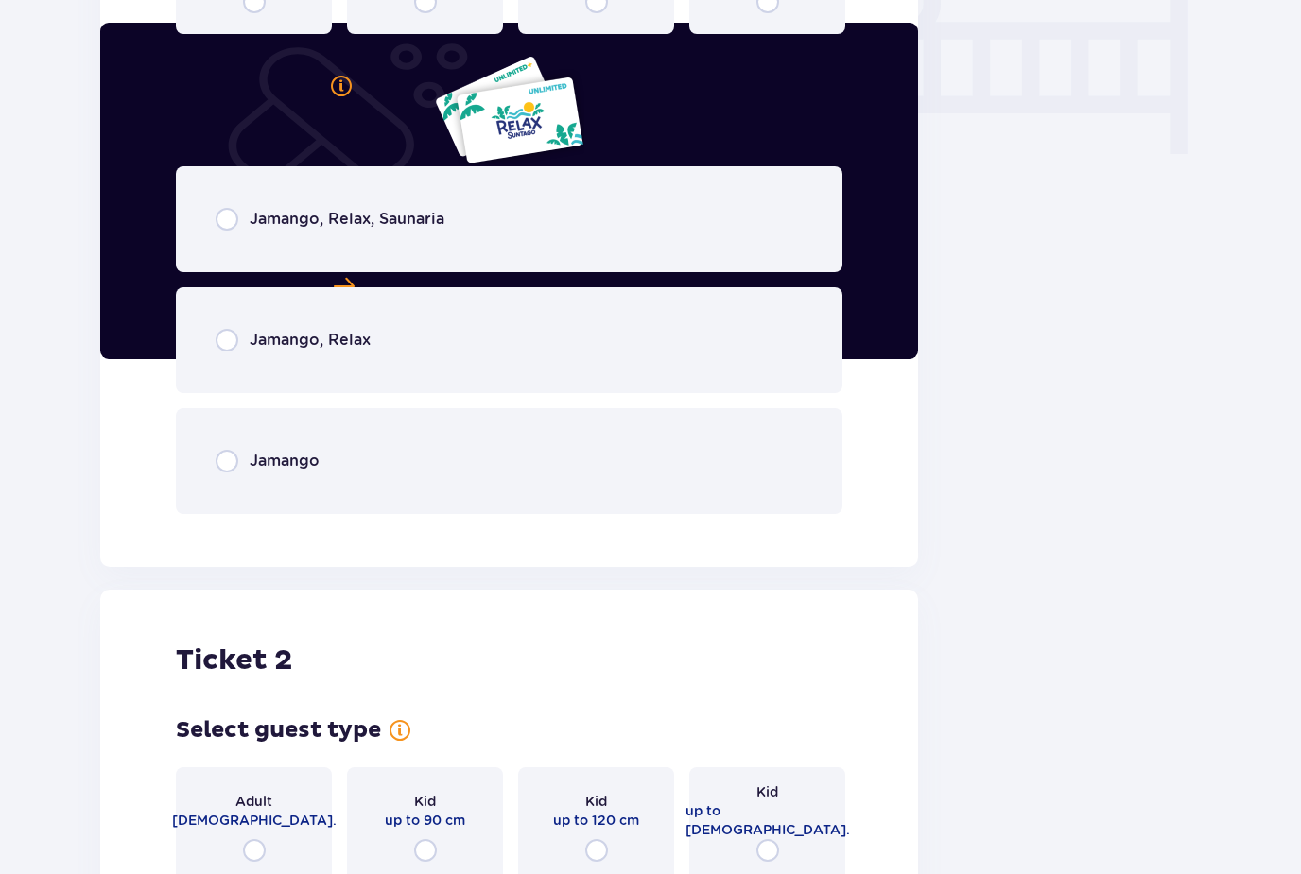
click at [404, 219] on p "Jamango, Relax, Saunaria" at bounding box center [347, 219] width 195 height 21
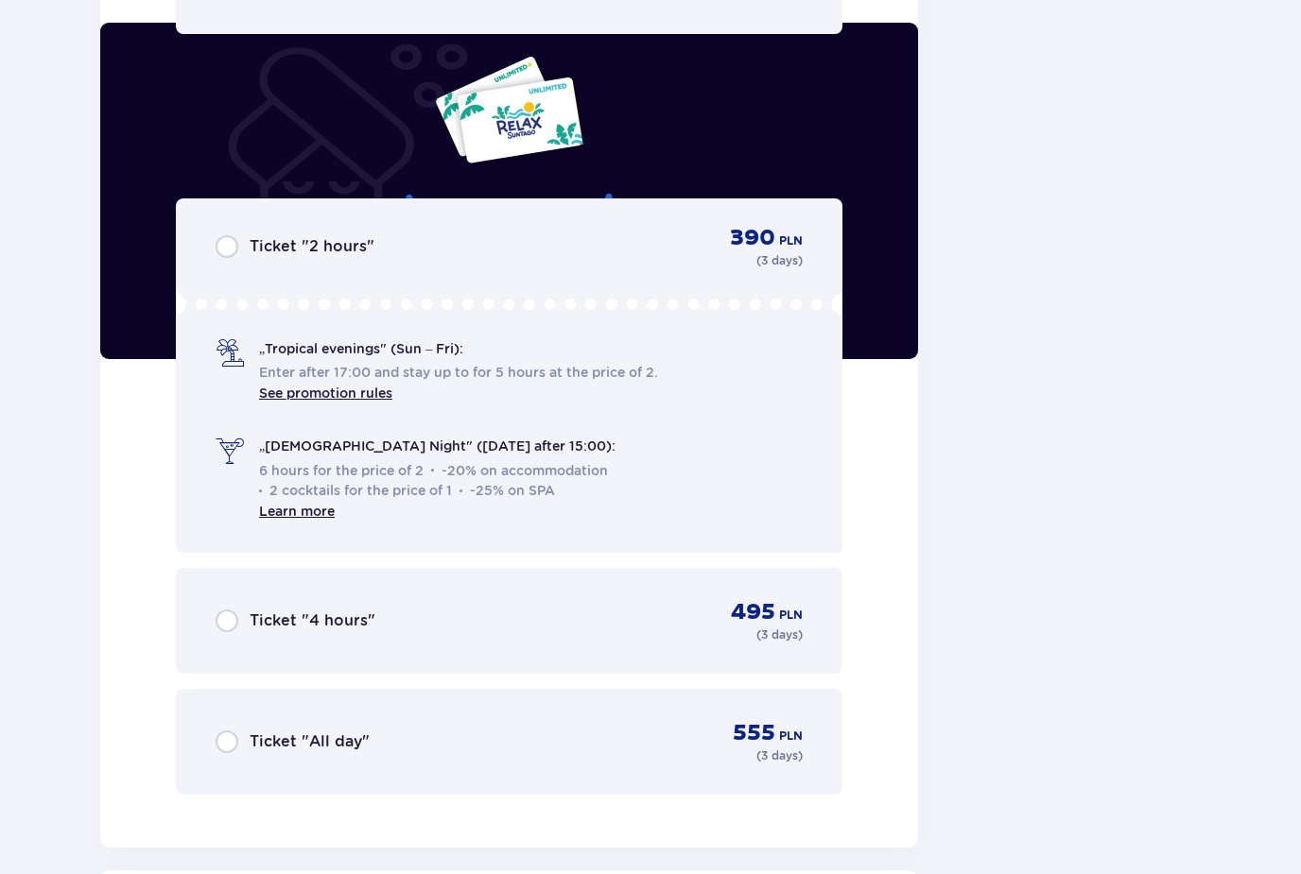
click at [331, 706] on div "Ticket "All day" 555 PLN ( 3 days )" at bounding box center [509, 742] width 666 height 106
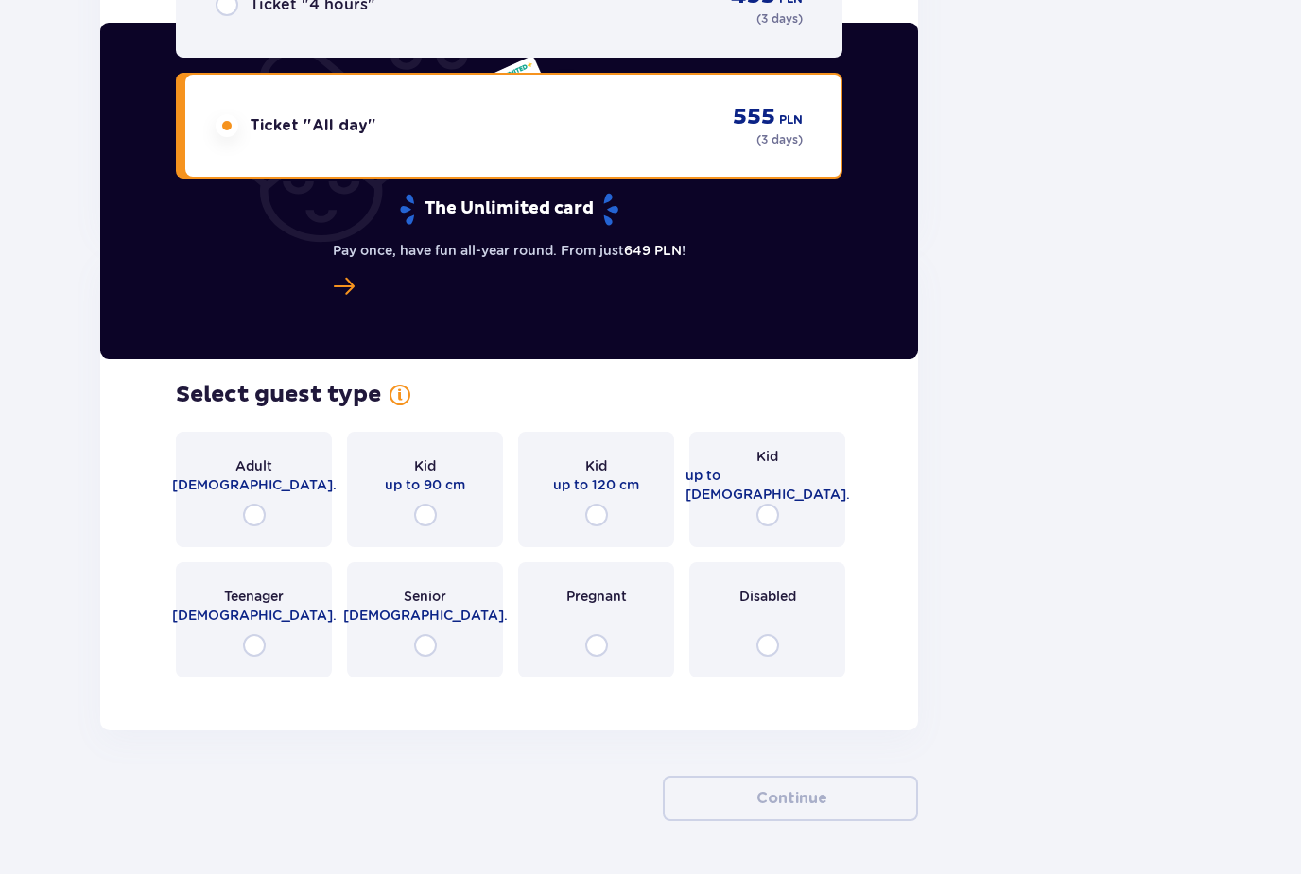
click at [295, 463] on div "Adult [DEMOGRAPHIC_DATA]." at bounding box center [254, 489] width 156 height 115
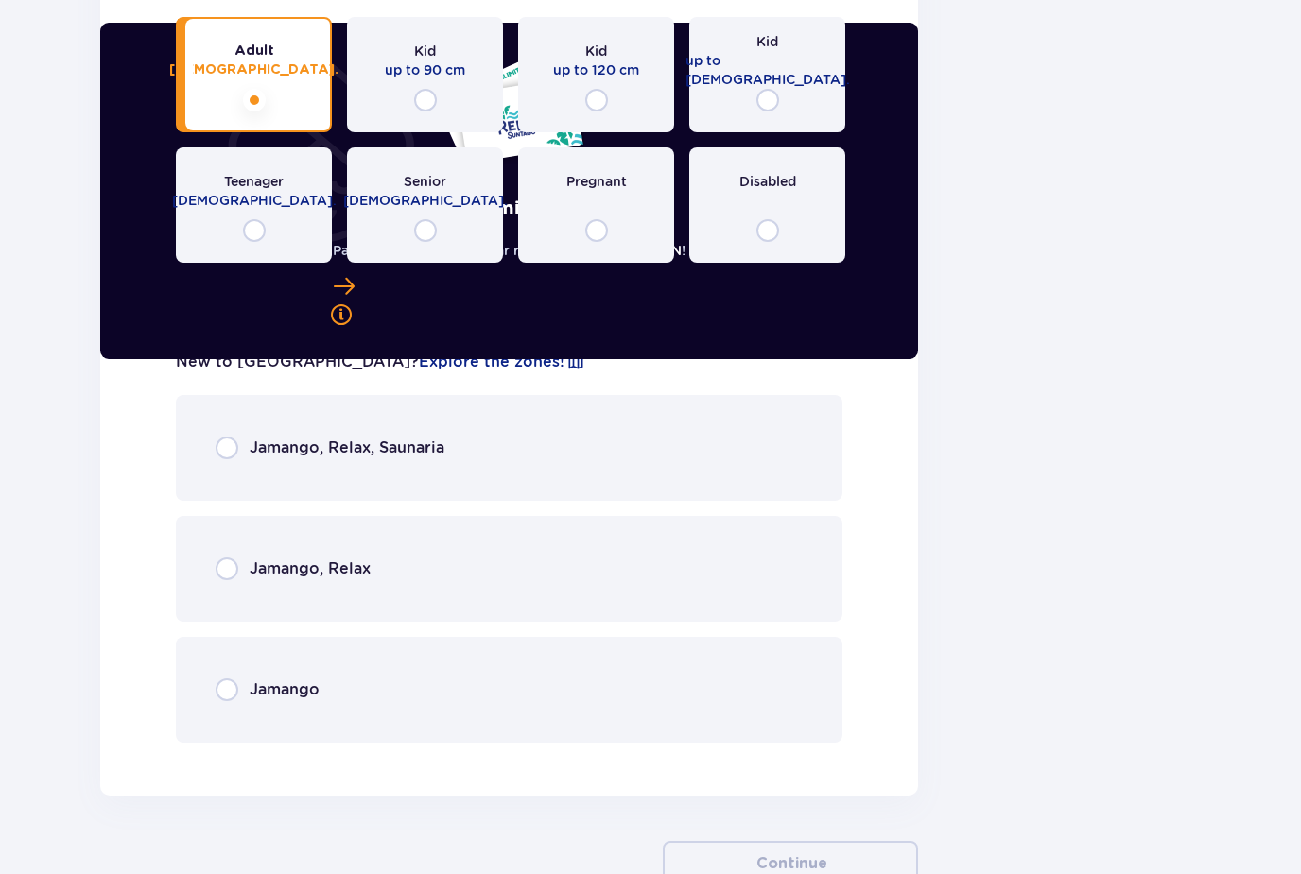
scroll to position [3394, 0]
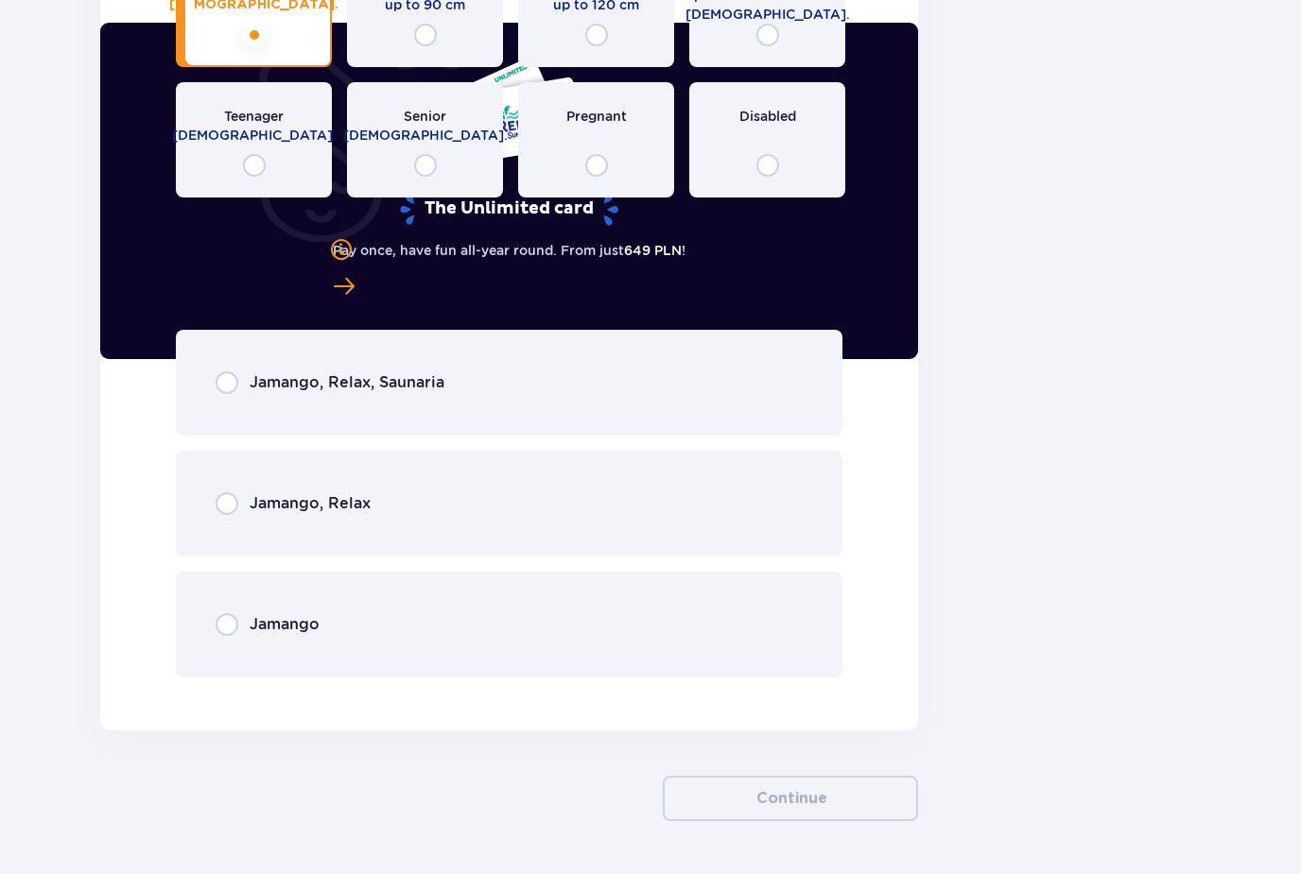
click at [413, 394] on div "Jamango, Relax, Saunaria" at bounding box center [509, 383] width 666 height 106
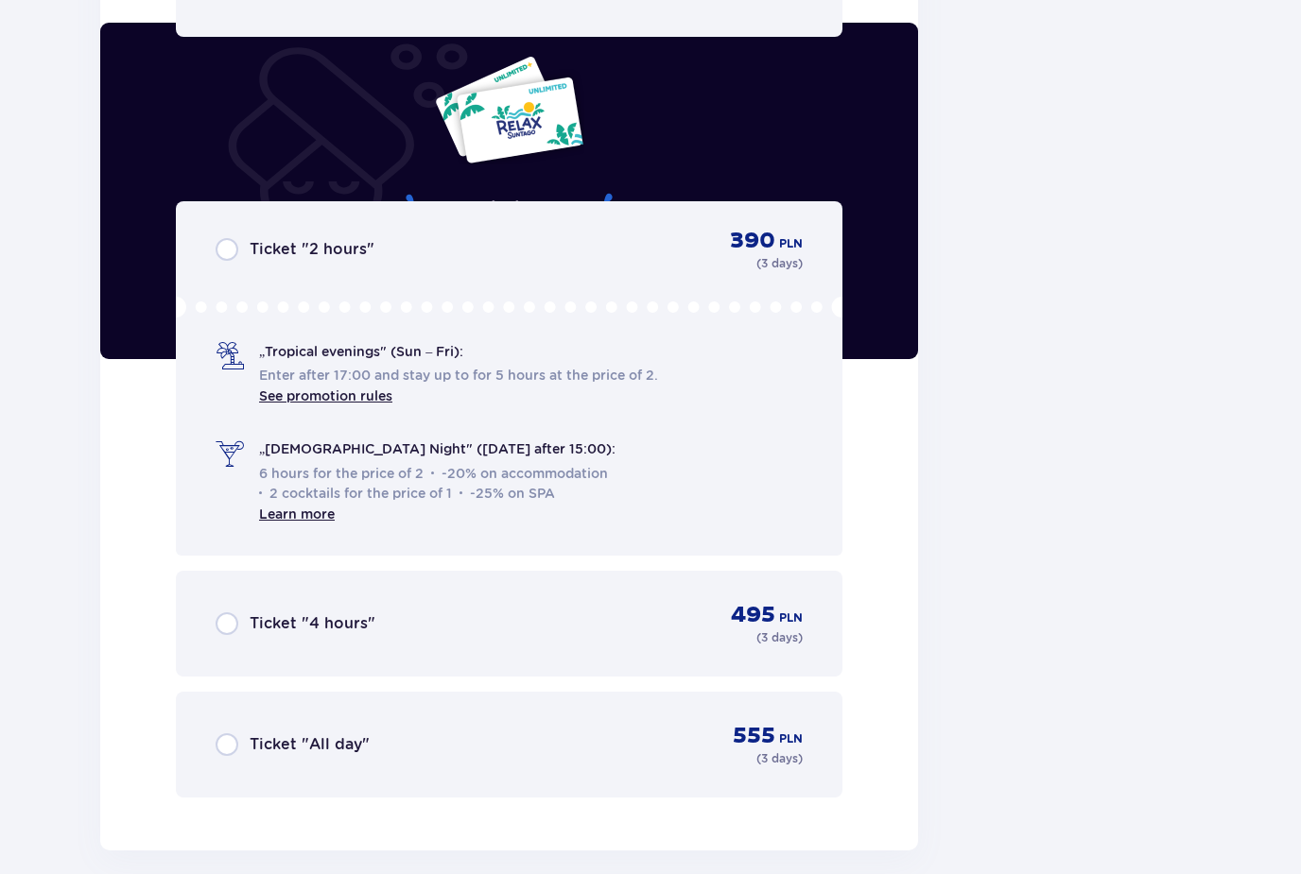
scroll to position [4037, 0]
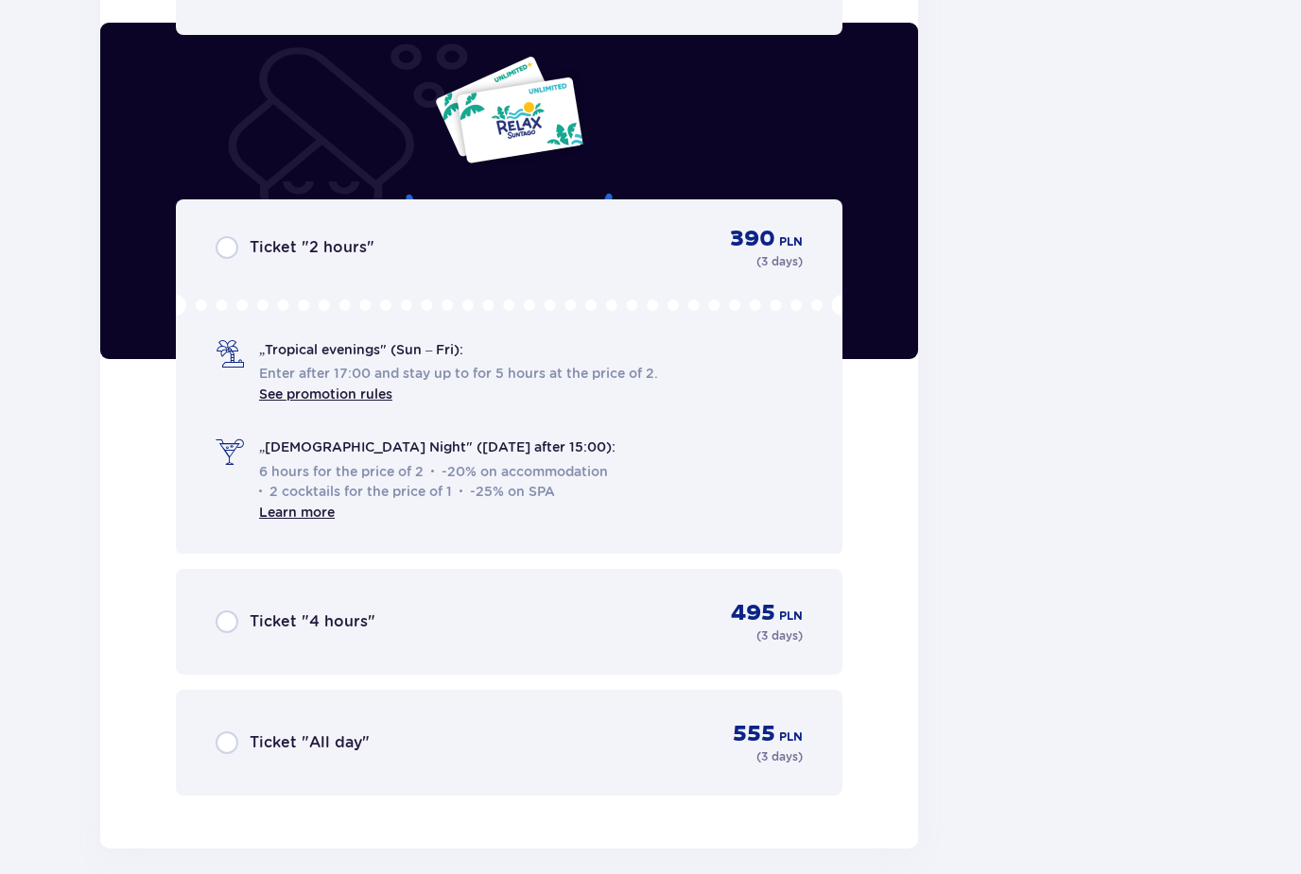
click at [400, 715] on div "Ticket "All day" 555 PLN ( 3 days )" at bounding box center [509, 743] width 666 height 106
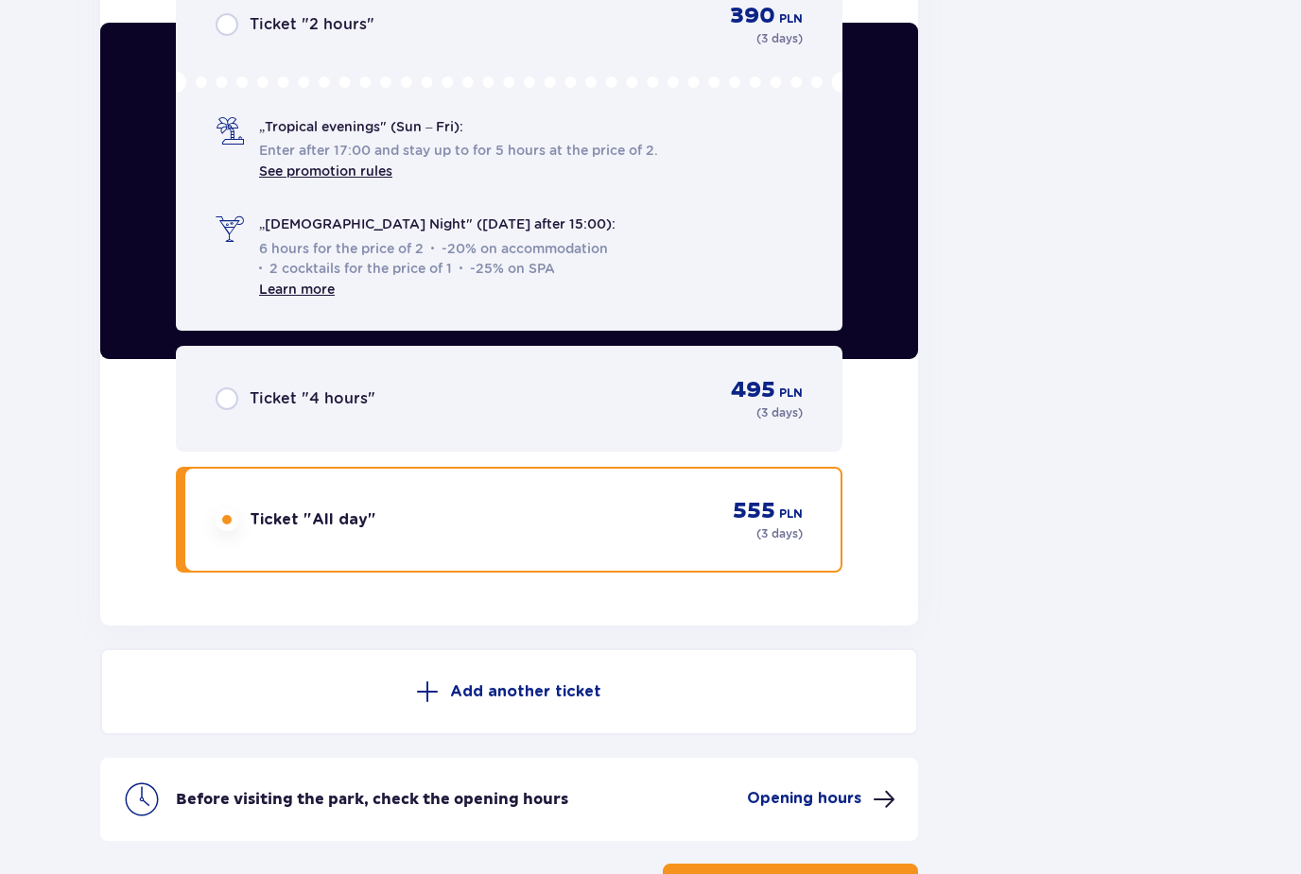
scroll to position [4348, 0]
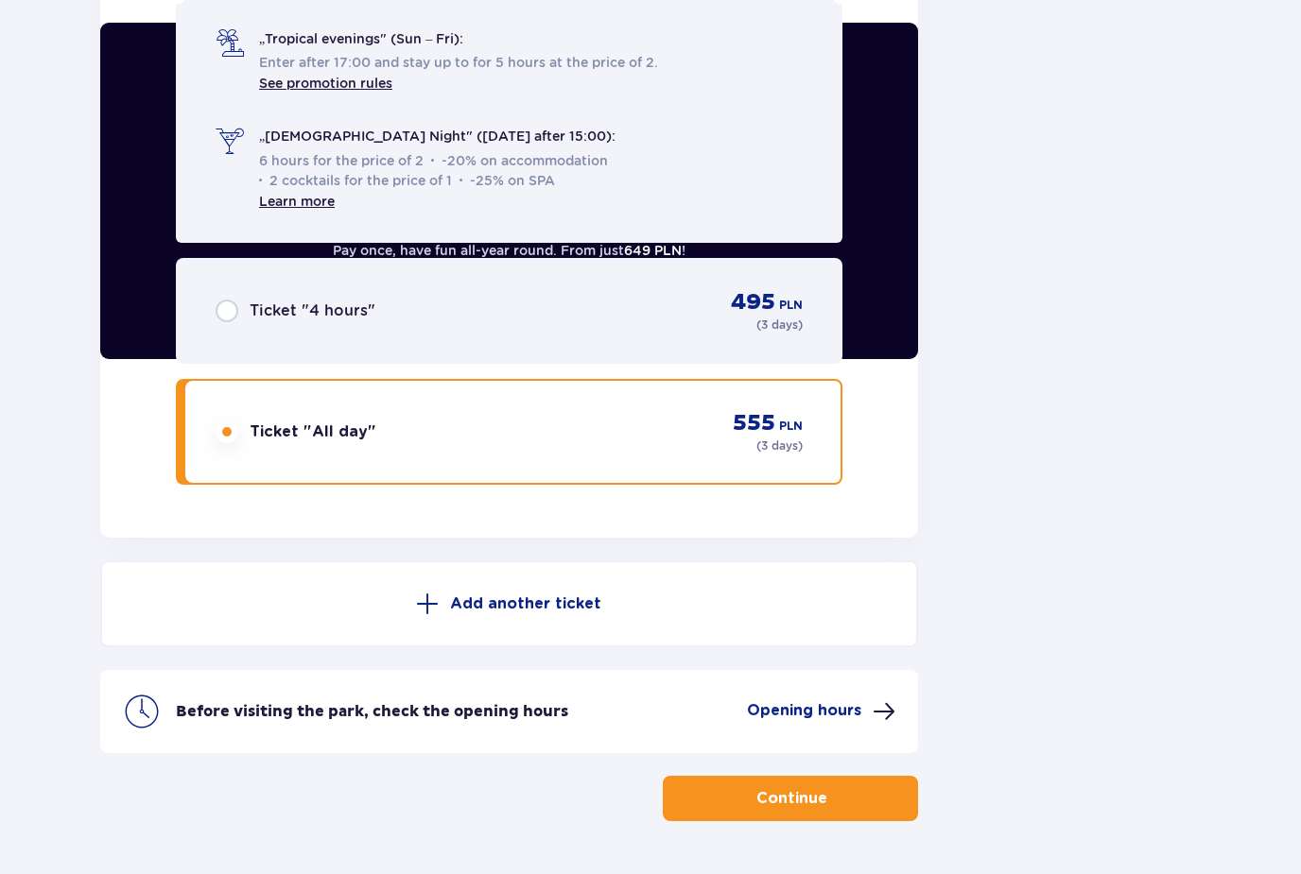
click at [769, 813] on button "Continue" at bounding box center [790, 798] width 255 height 45
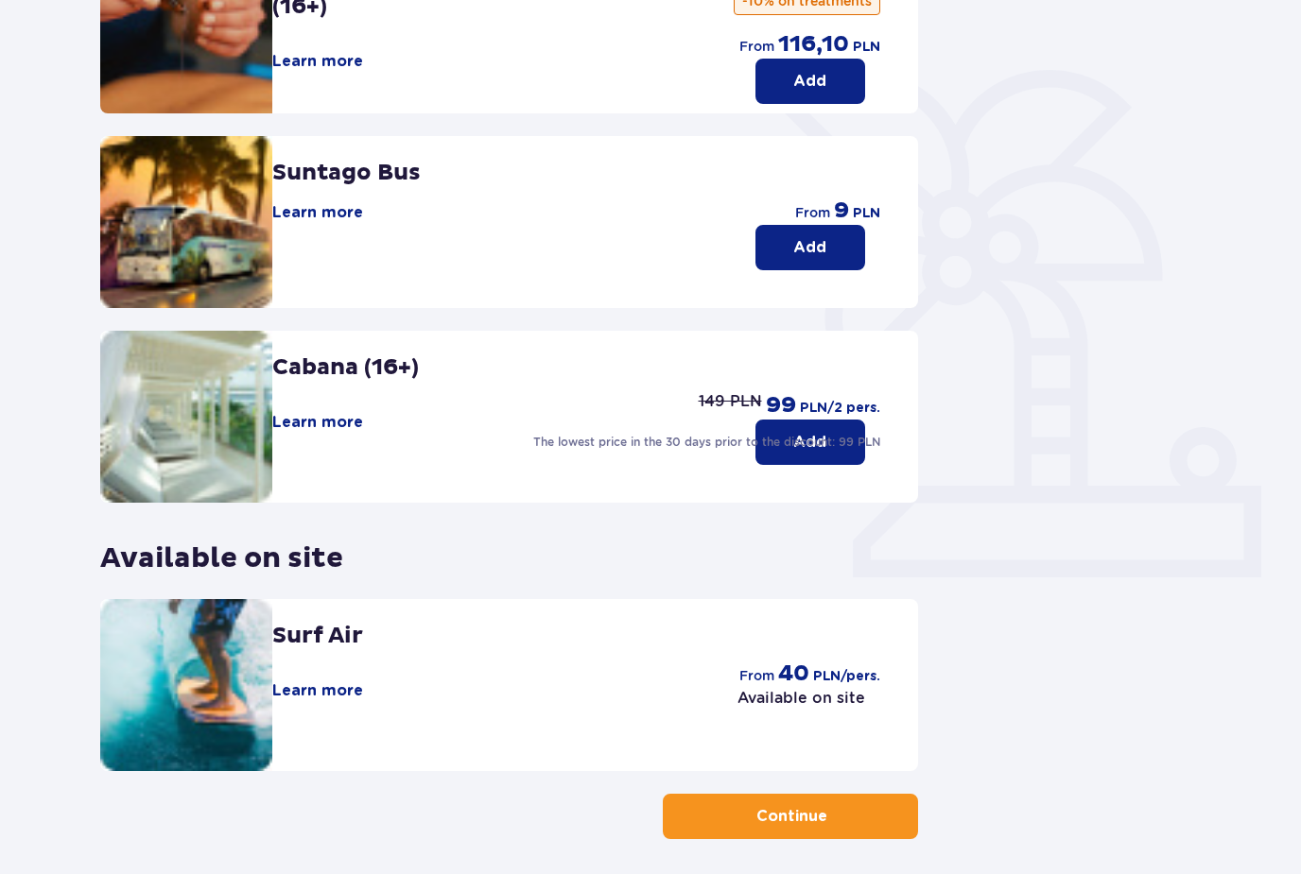
scroll to position [349, 0]
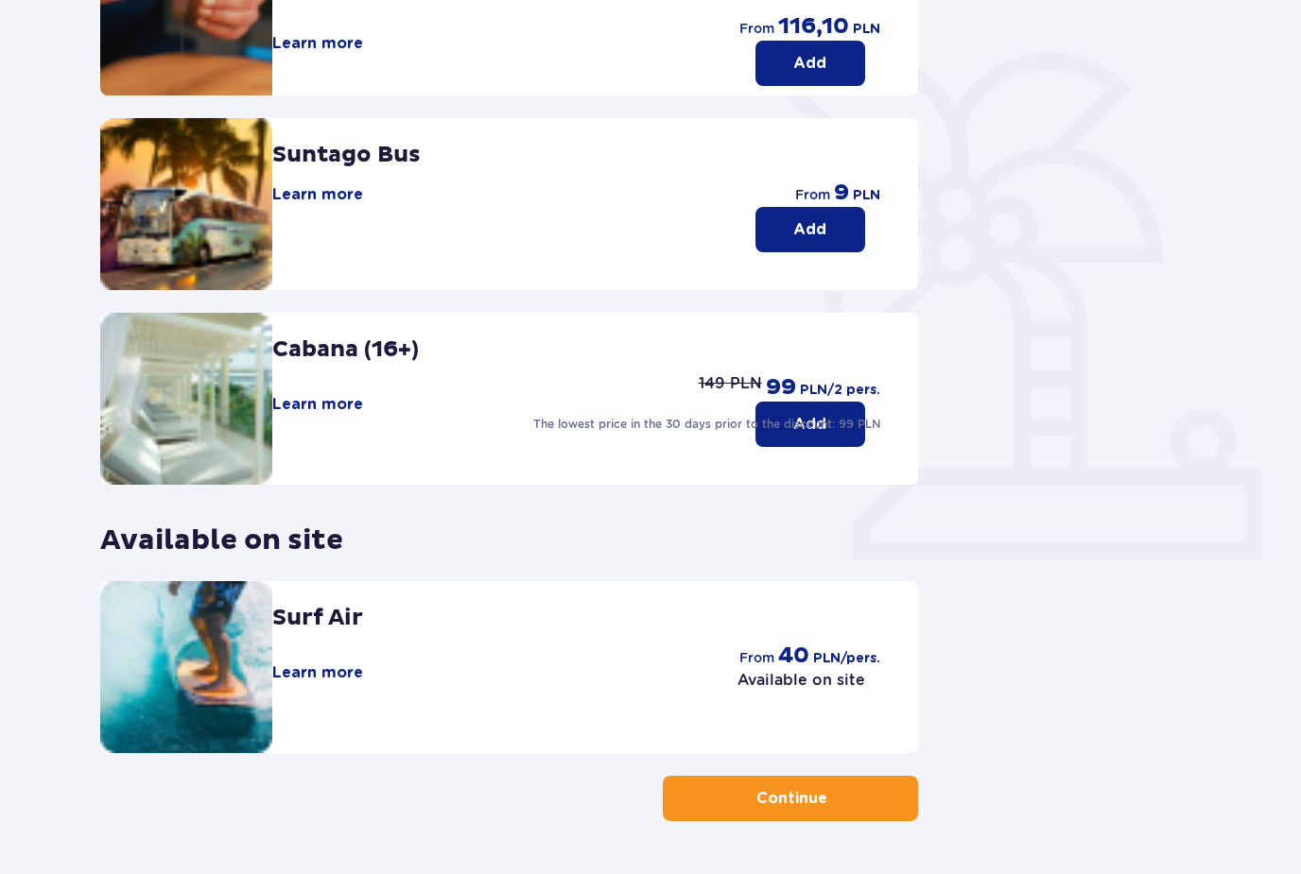
click at [745, 811] on button "Continue" at bounding box center [790, 798] width 255 height 45
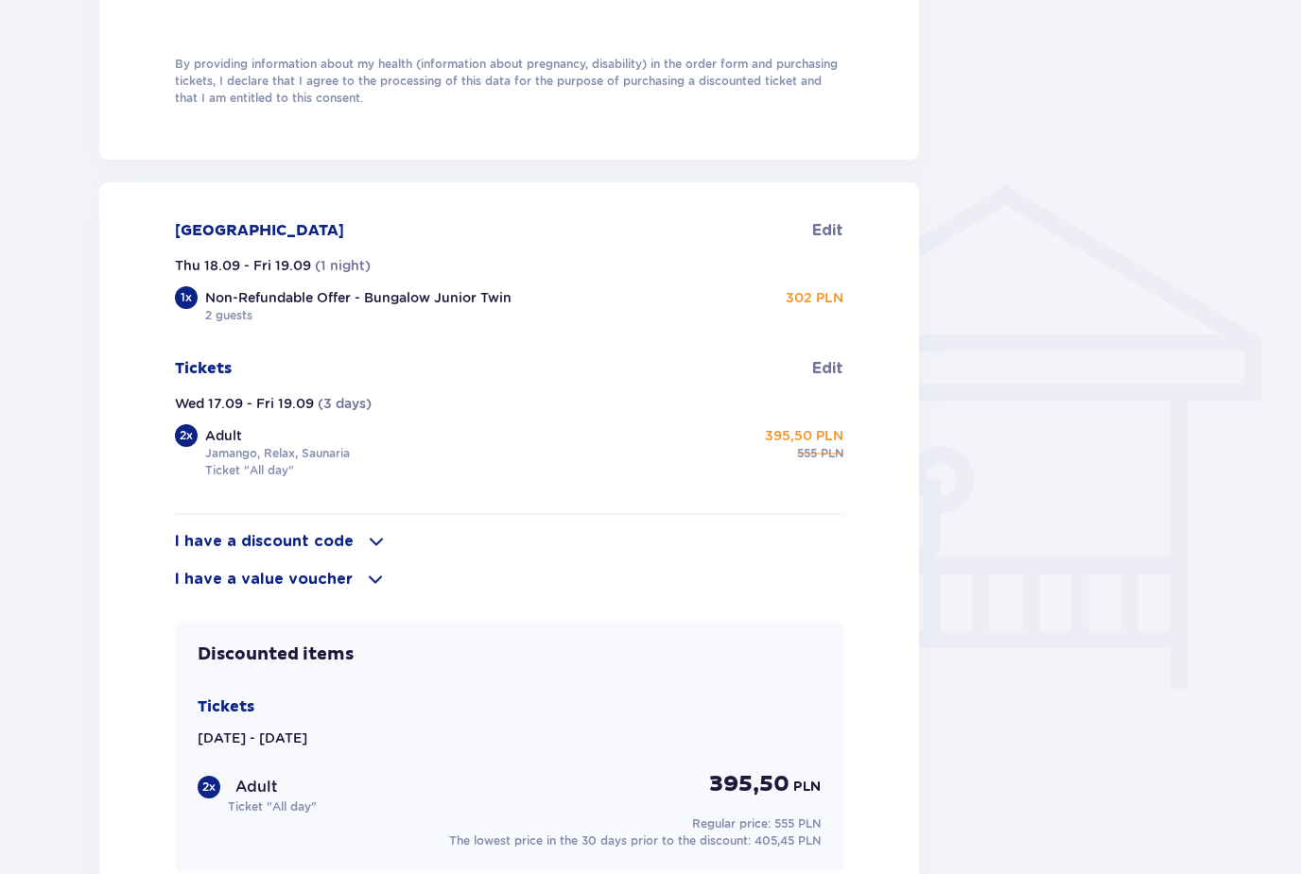
scroll to position [1280, 0]
click at [831, 234] on span "Edit" at bounding box center [827, 232] width 31 height 21
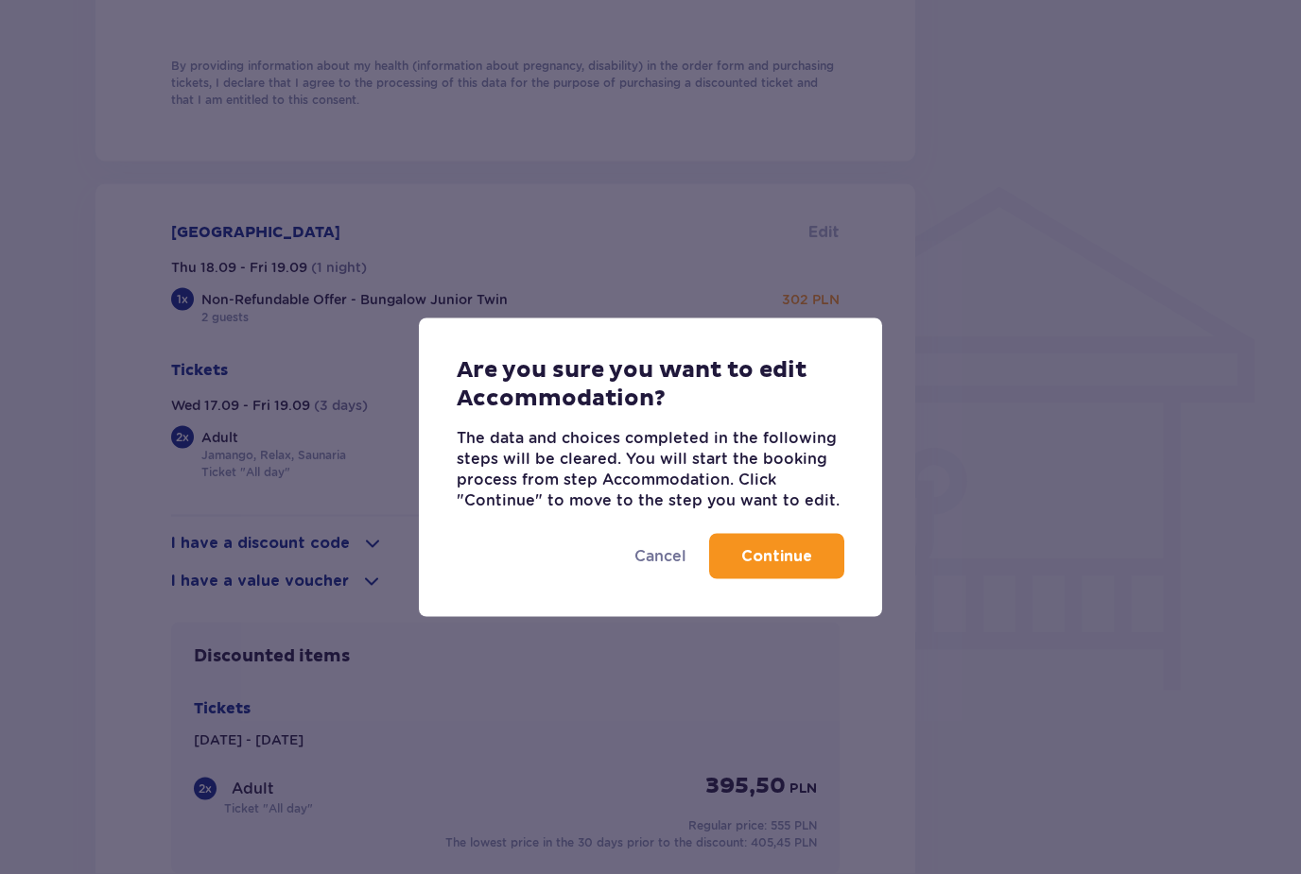
scroll to position [1281, 0]
click at [767, 558] on p "Continue" at bounding box center [776, 556] width 71 height 21
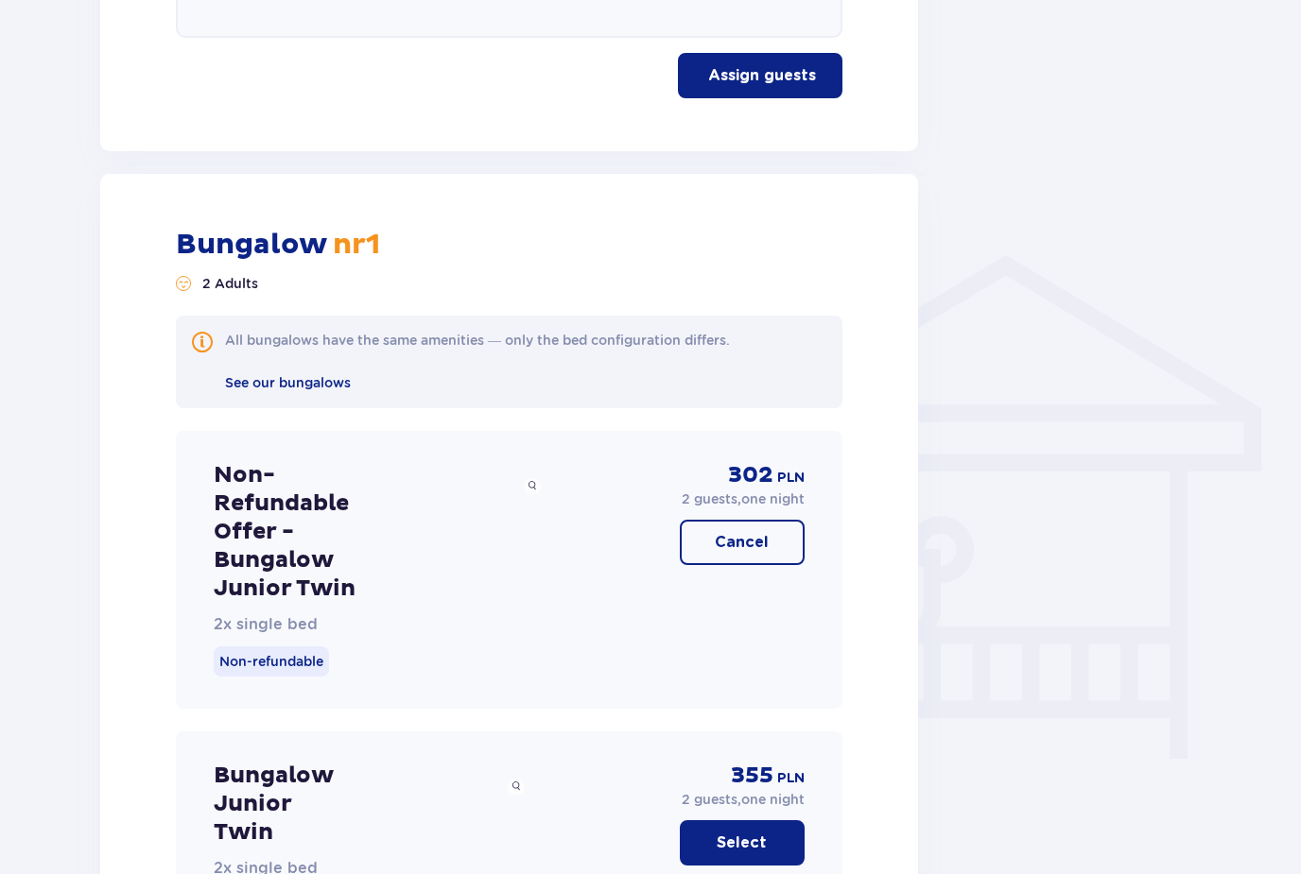
scroll to position [1230, 0]
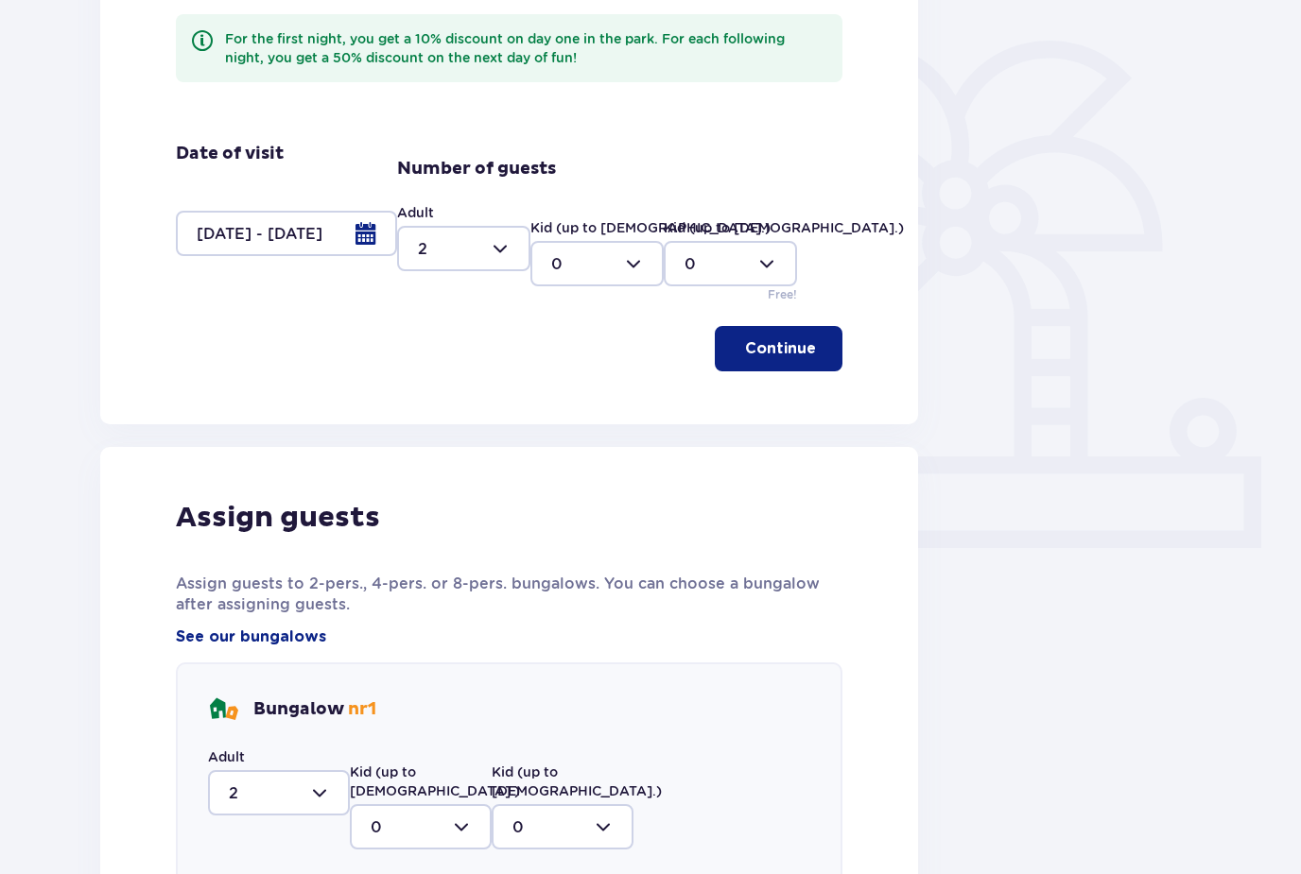
click at [369, 235] on div at bounding box center [286, 234] width 221 height 45
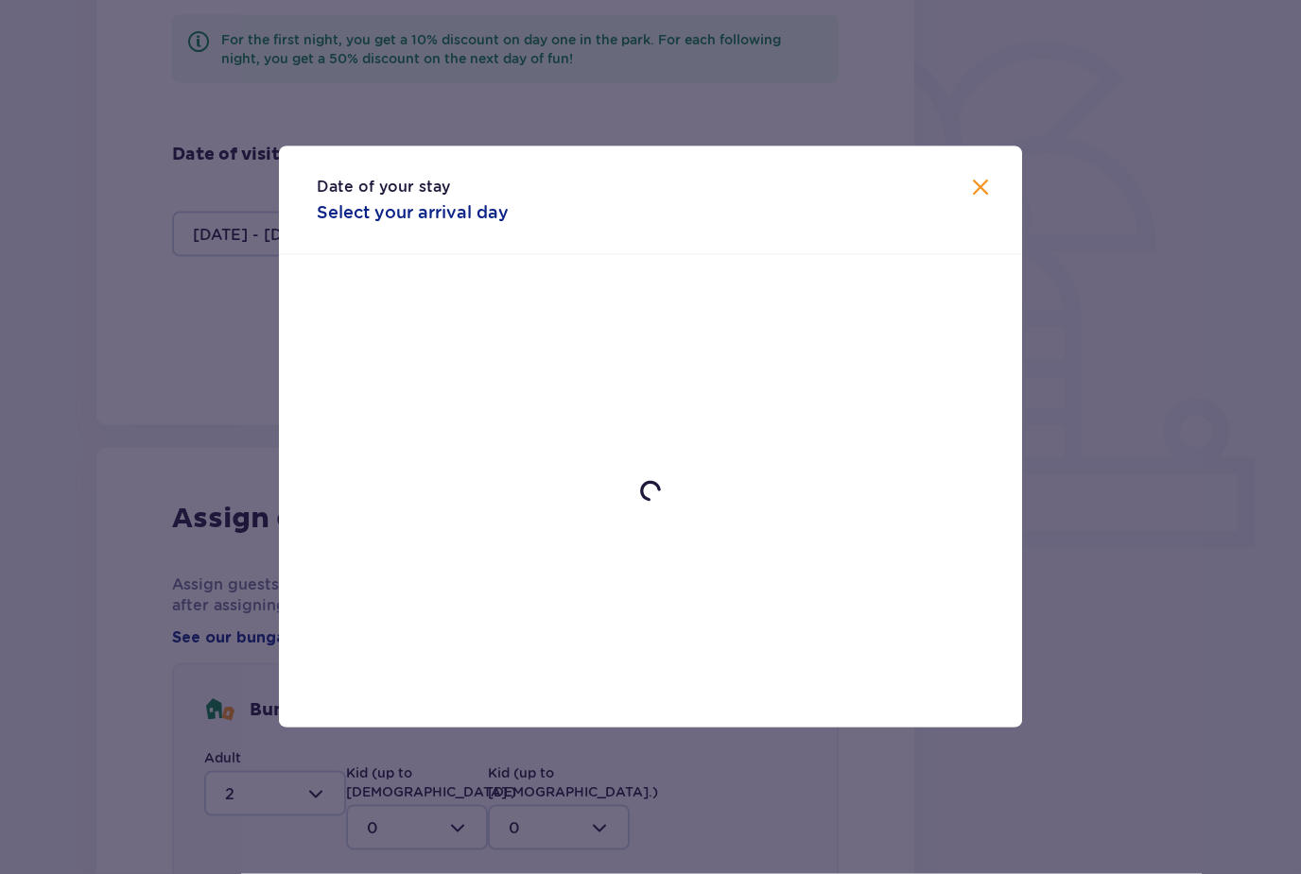
scroll to position [360, 0]
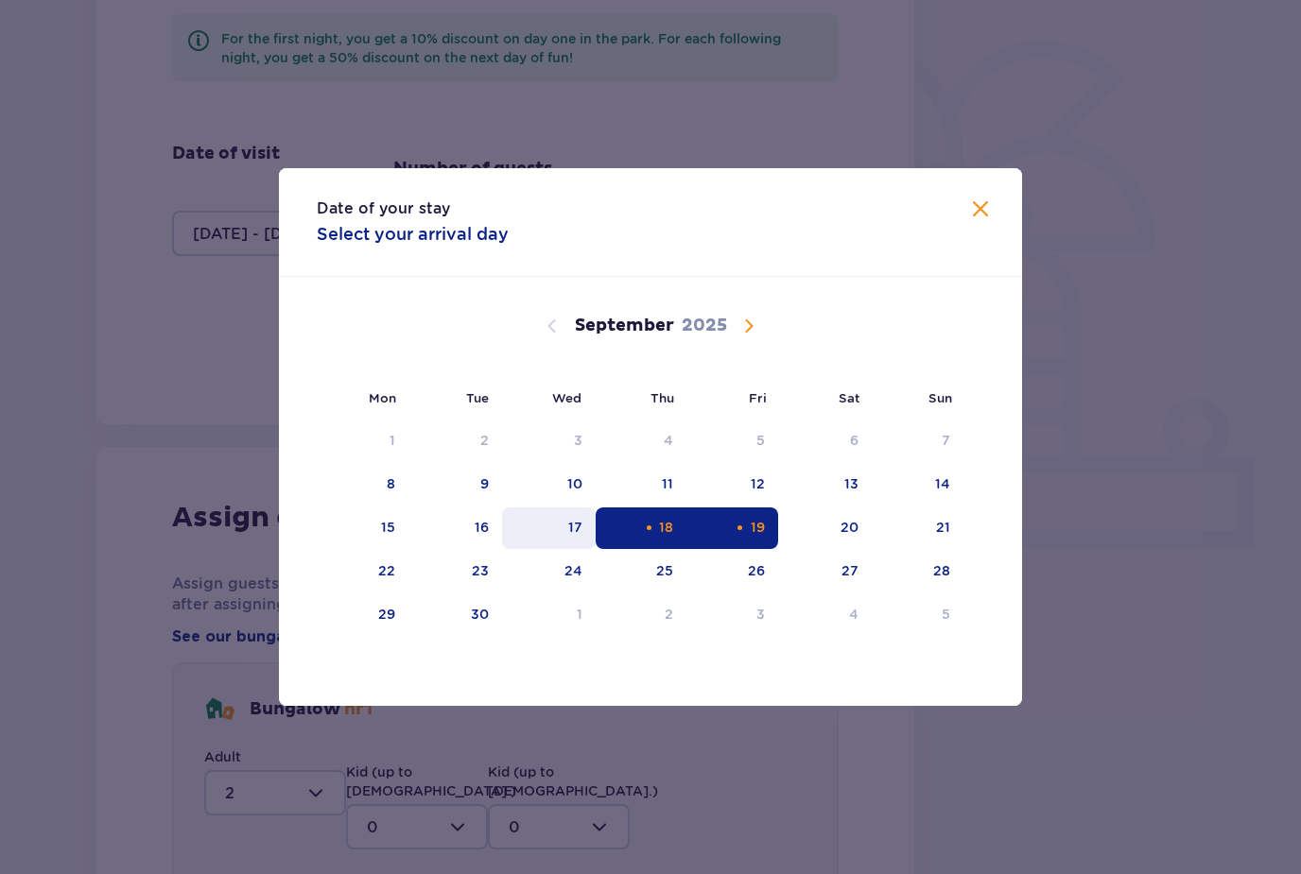
click at [578, 512] on div "17" at bounding box center [549, 529] width 94 height 42
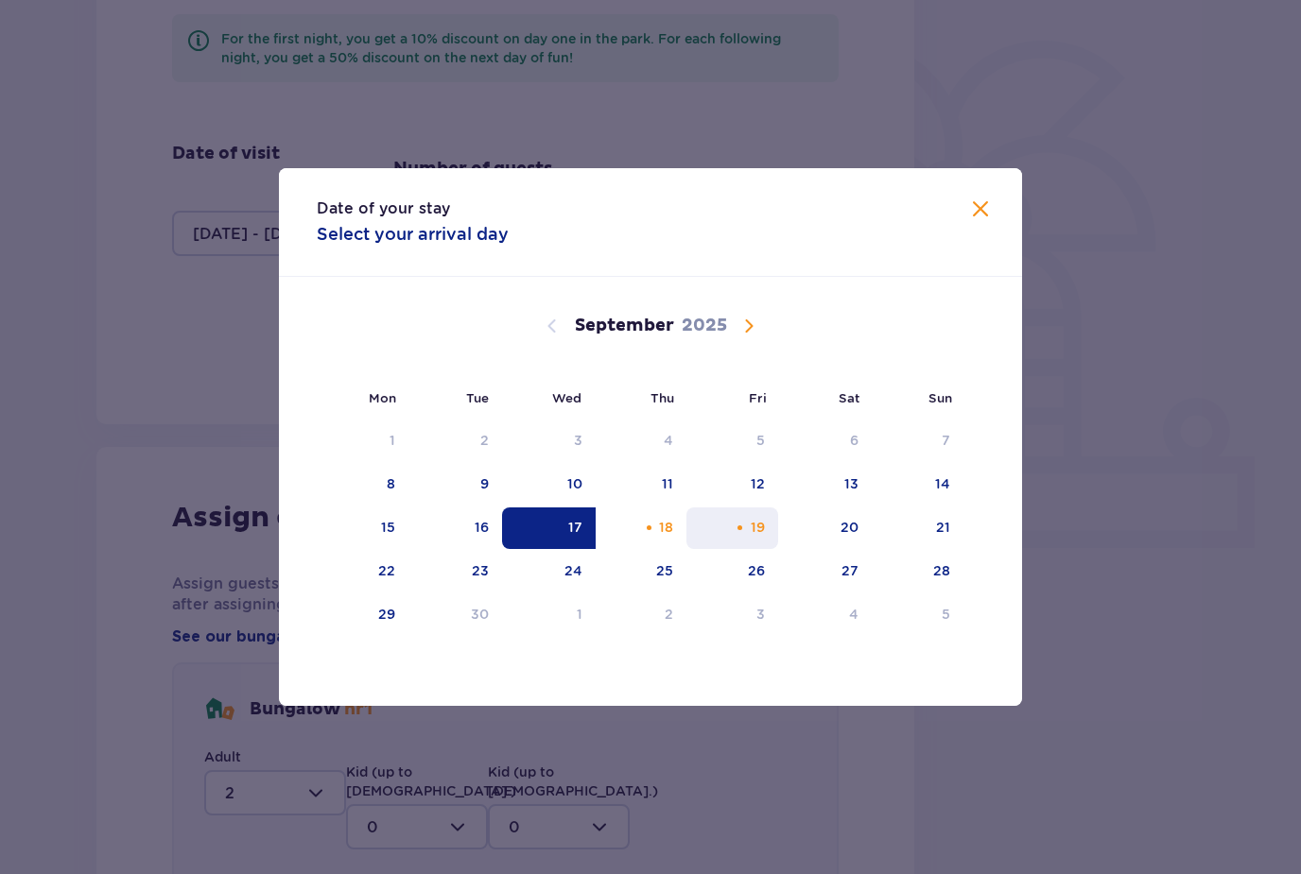
click at [732, 540] on div "19" at bounding box center [732, 529] width 92 height 42
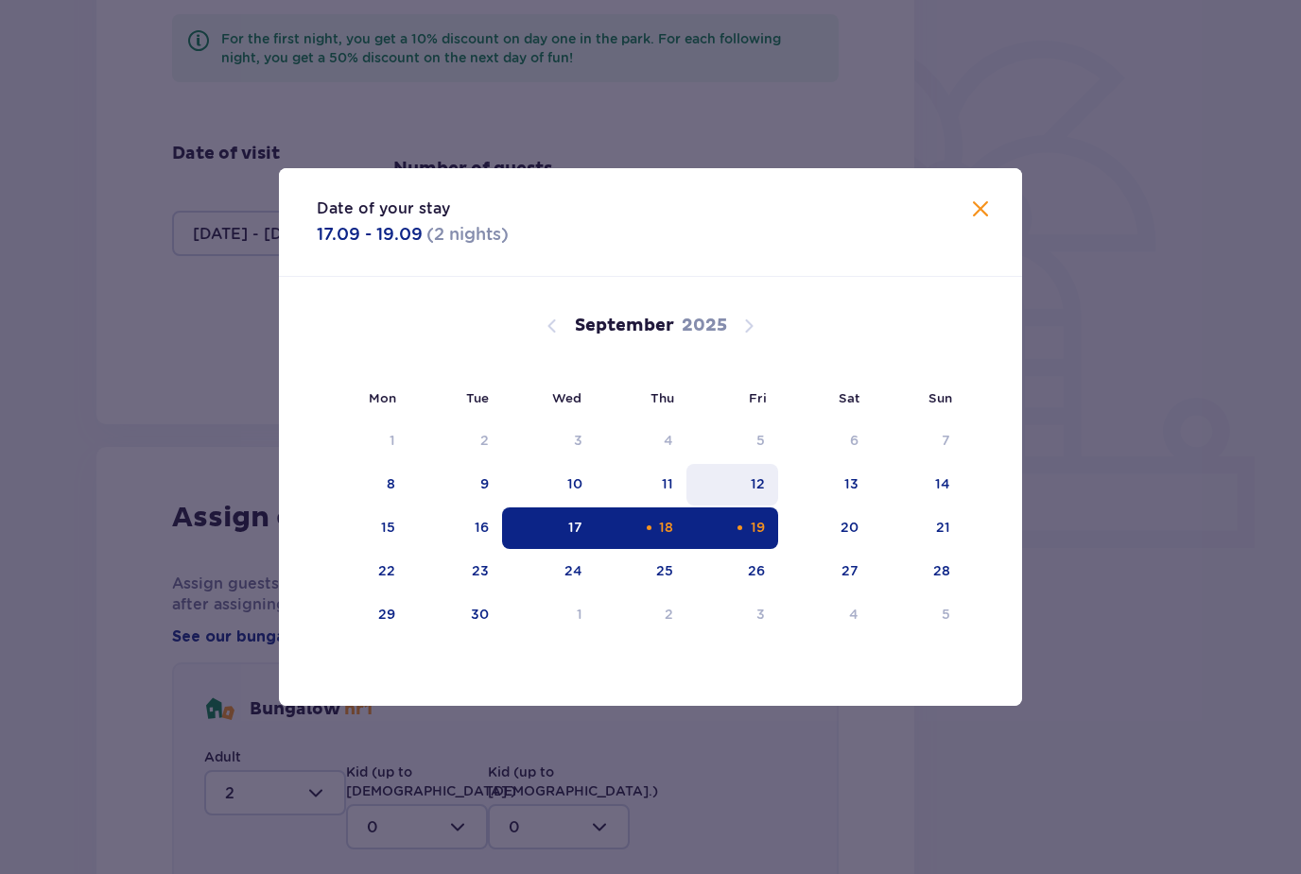
type input "[DATE] - [DATE]"
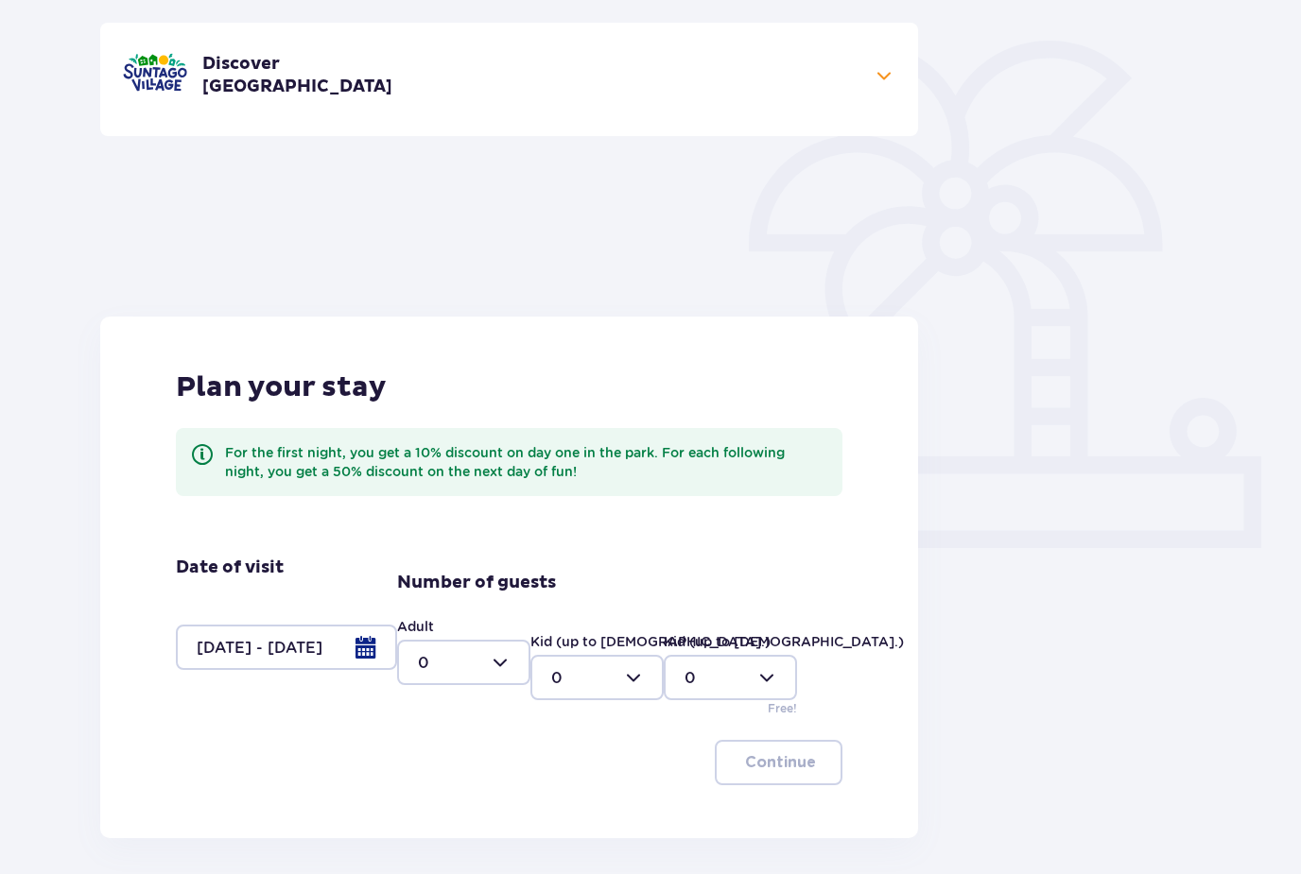
click at [980, 215] on div "Back Skip this step Accommodation Discover [GEOGRAPHIC_DATA] Up to 50% discount…" at bounding box center [650, 305] width 1133 height 1066
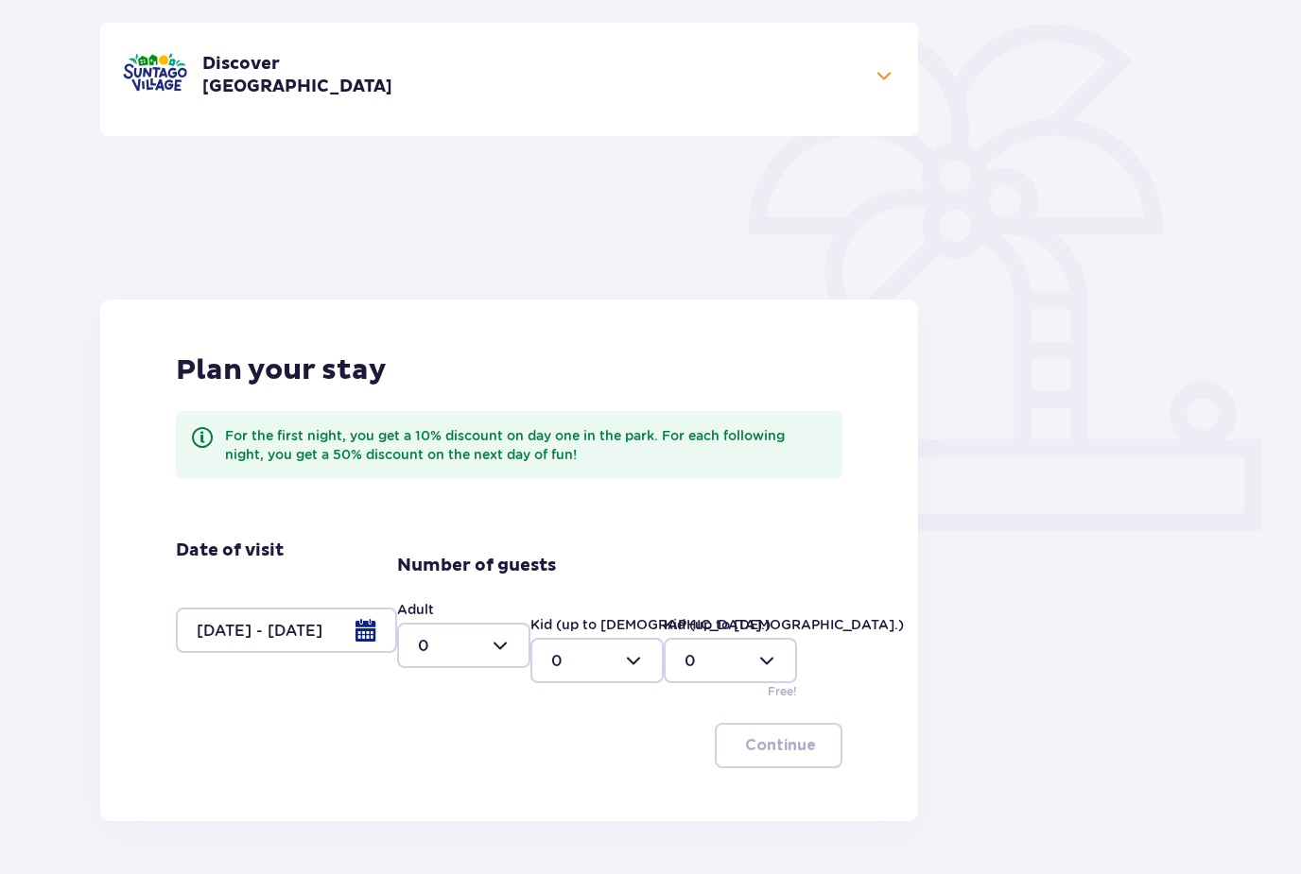
click at [486, 644] on div at bounding box center [463, 645] width 133 height 45
click at [454, 774] on div "2" at bounding box center [464, 782] width 92 height 21
type input "2"
click at [783, 733] on button "Continue" at bounding box center [779, 745] width 128 height 45
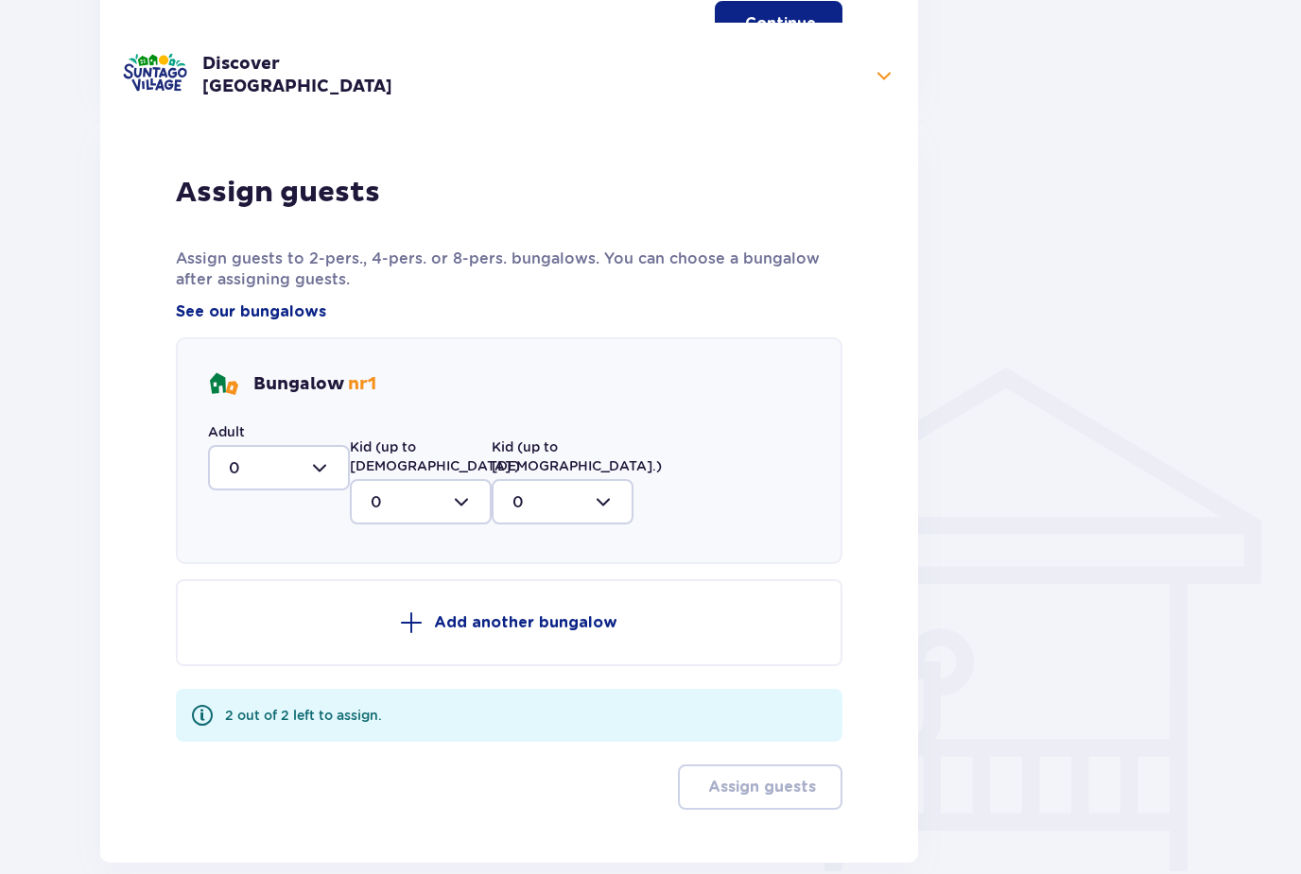
scroll to position [1122, 0]
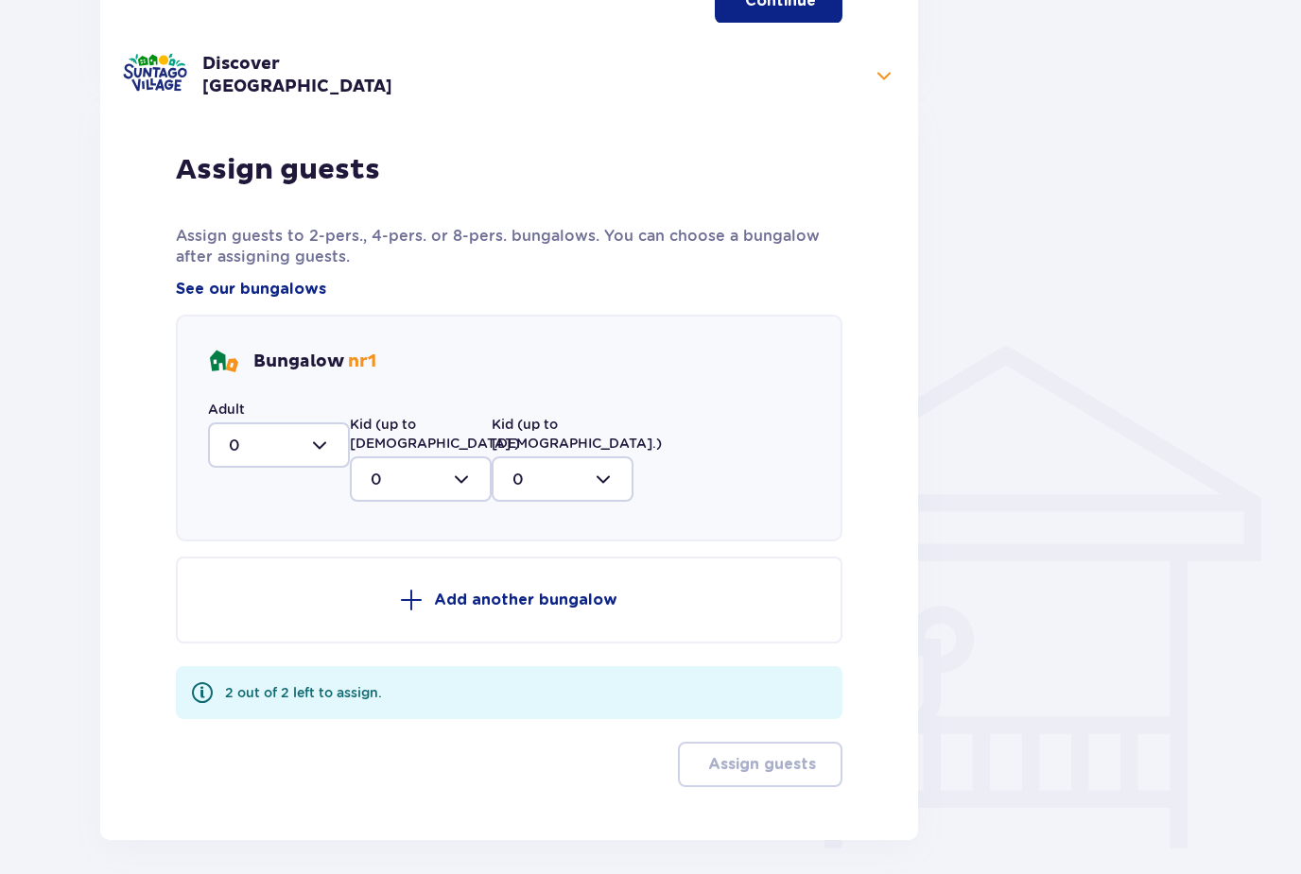
click at [288, 439] on div at bounding box center [279, 445] width 142 height 45
drag, startPoint x: 267, startPoint y: 594, endPoint x: 267, endPoint y: 408, distance: 185.3
click at [267, 594] on span "2" at bounding box center [279, 582] width 138 height 40
type input "2"
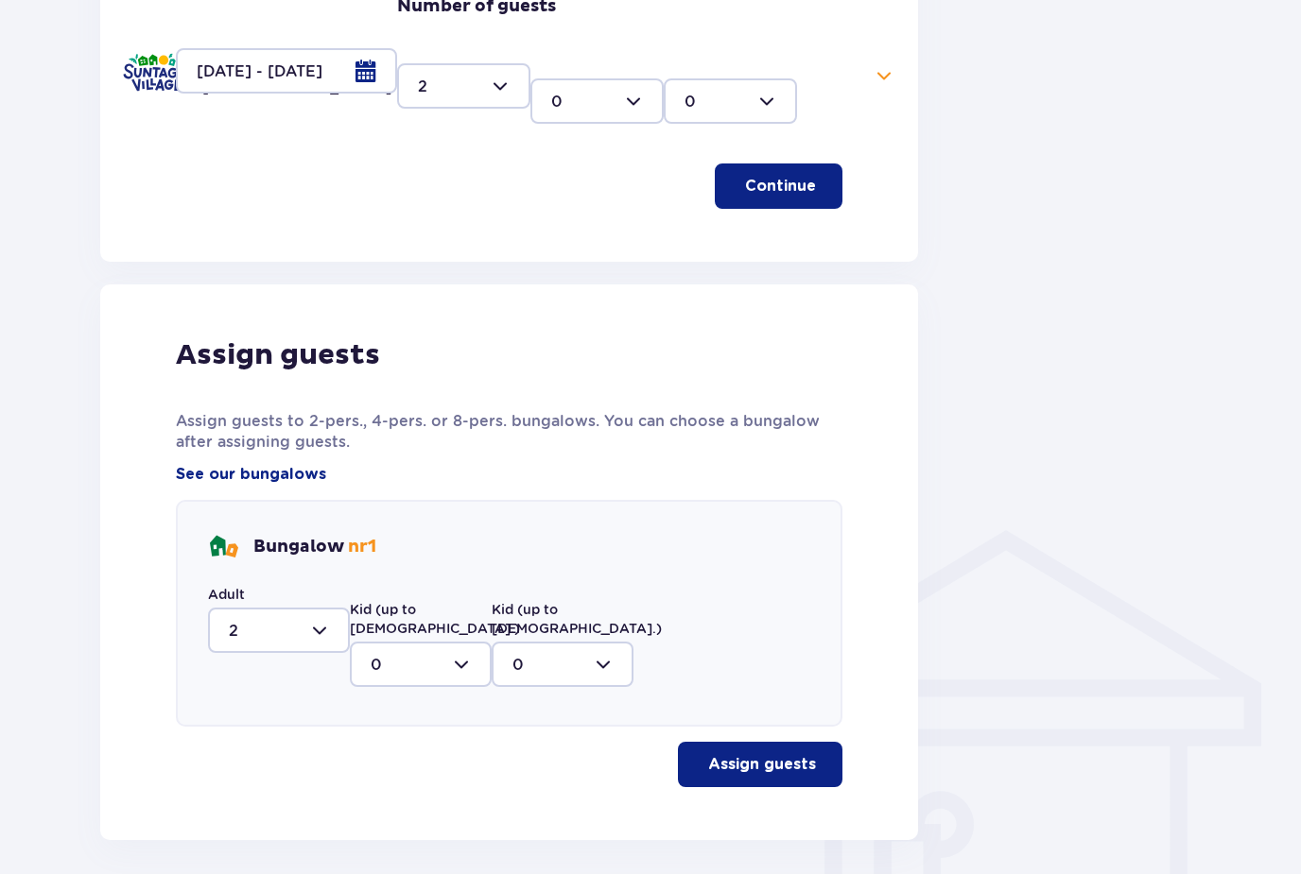
click at [797, 754] on p "Assign guests" at bounding box center [762, 764] width 108 height 21
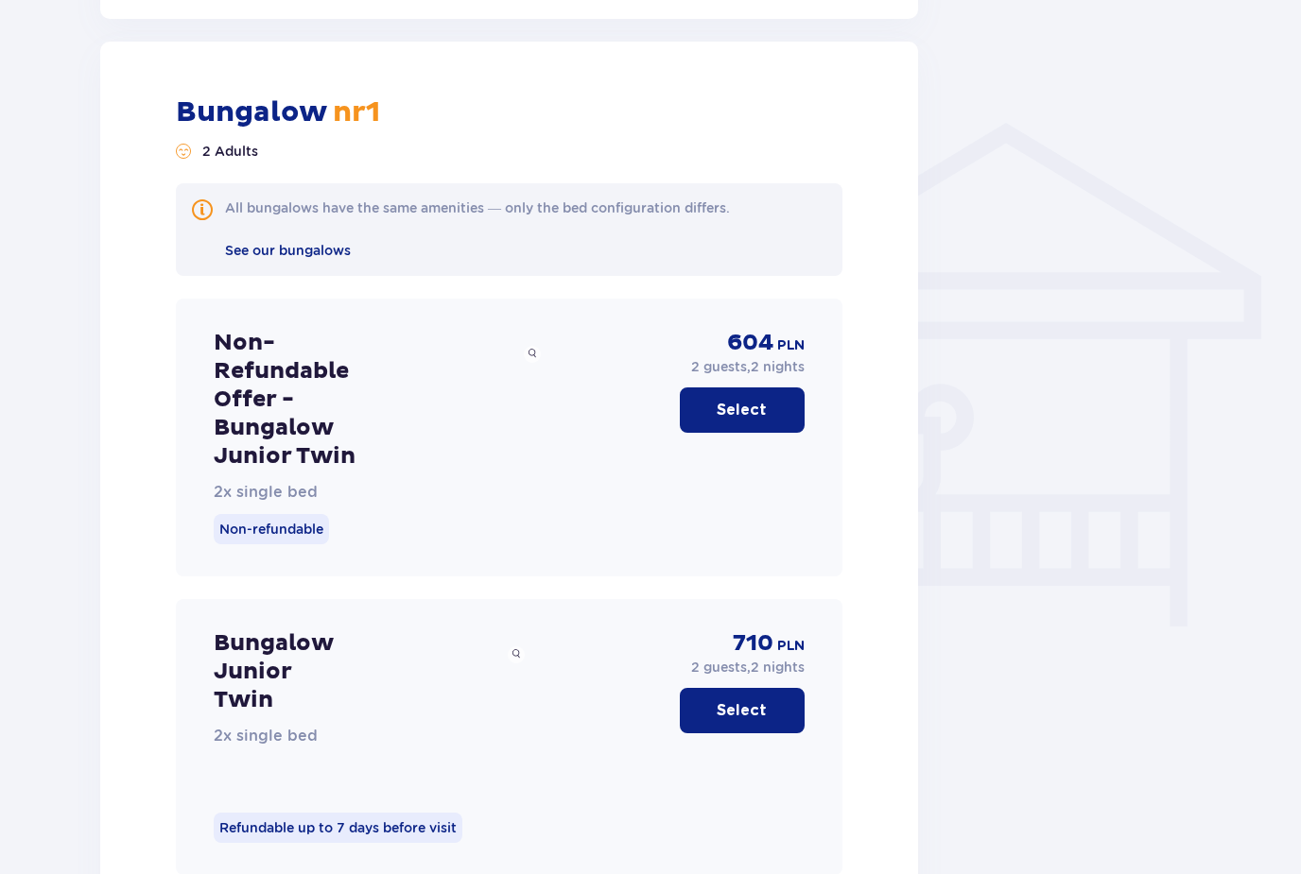
click at [744, 400] on p "Select" at bounding box center [742, 410] width 50 height 21
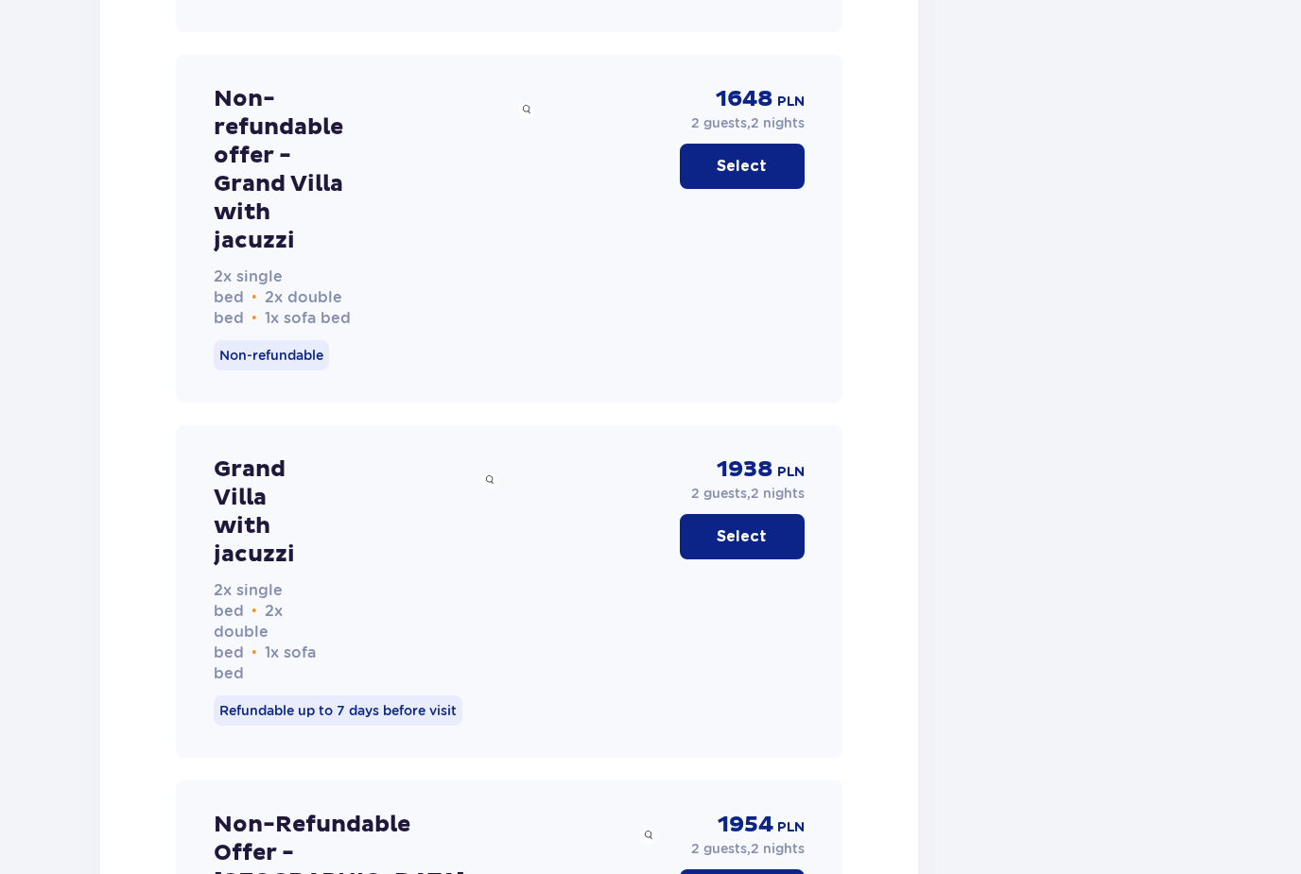
scroll to position [6333, 0]
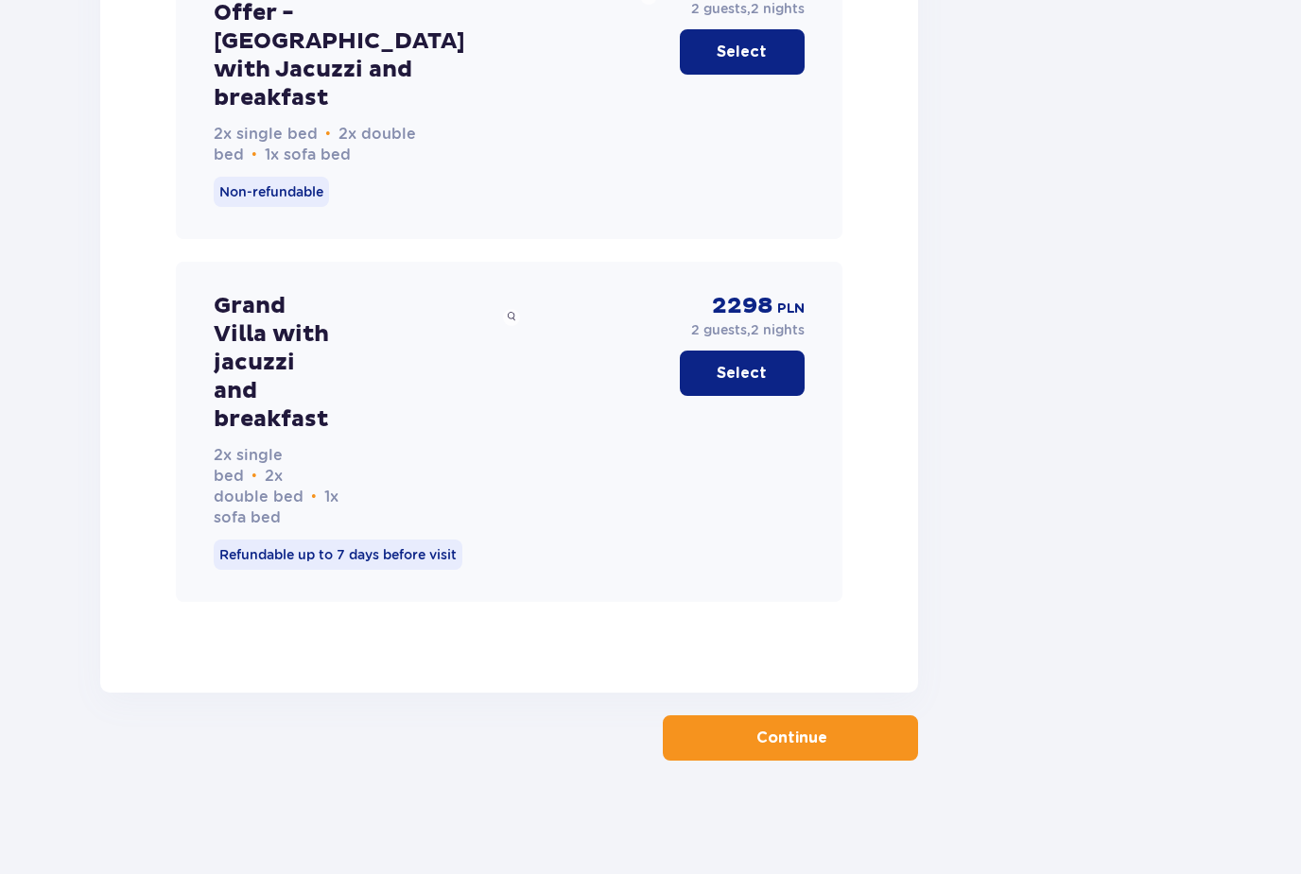
click at [749, 761] on button "Continue" at bounding box center [790, 738] width 255 height 45
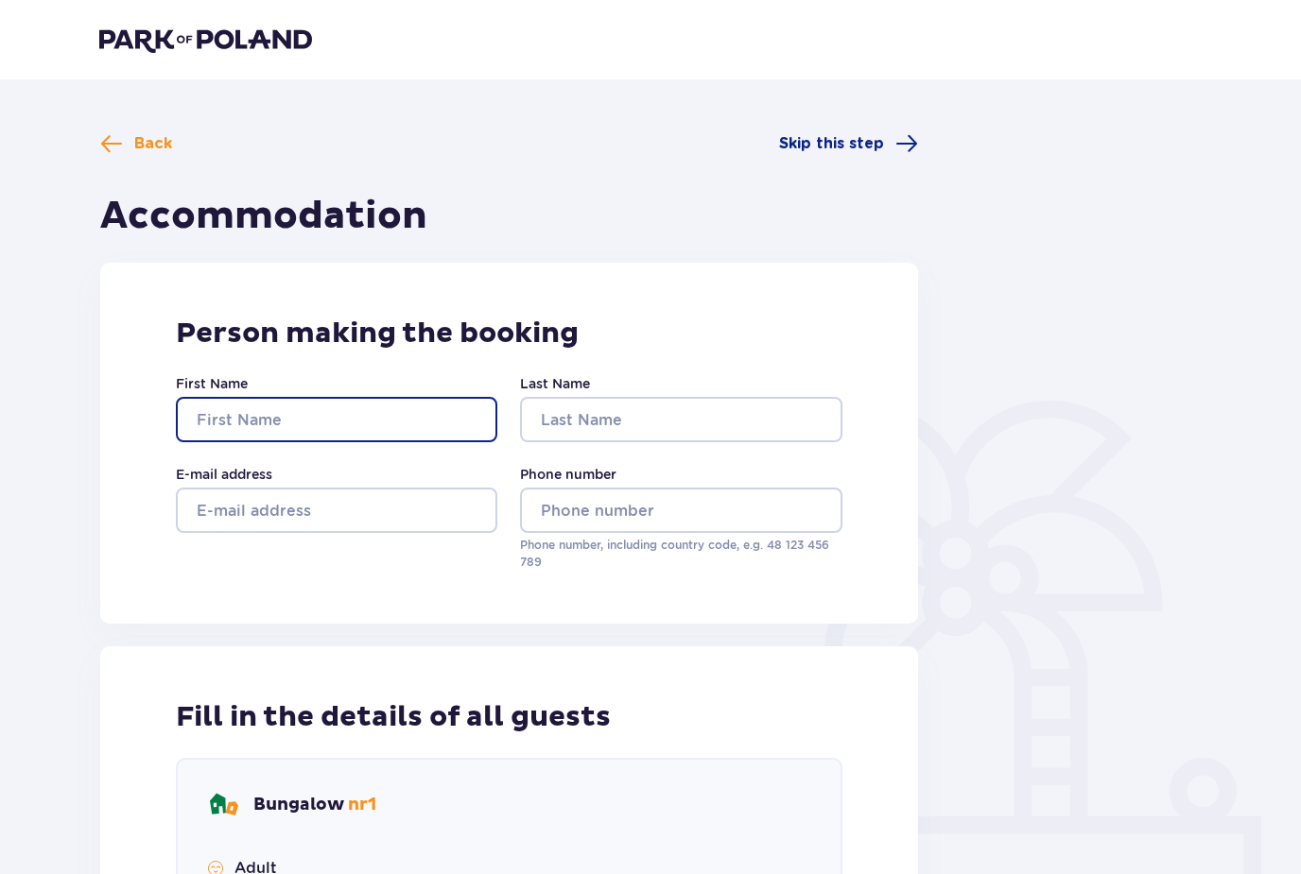
click at [379, 428] on input "First Name" at bounding box center [336, 419] width 321 height 45
type input "Beste"
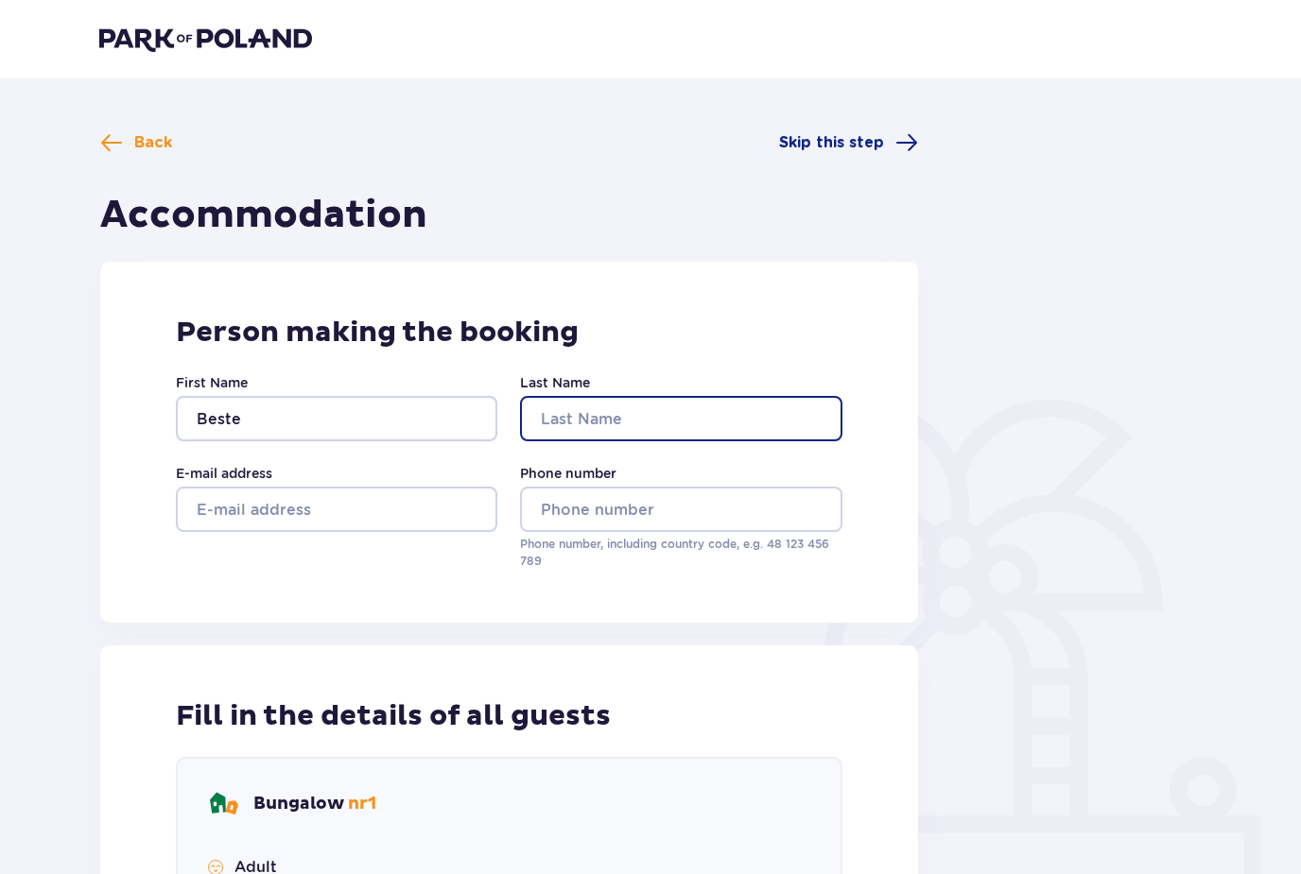
type input "Caglayan"
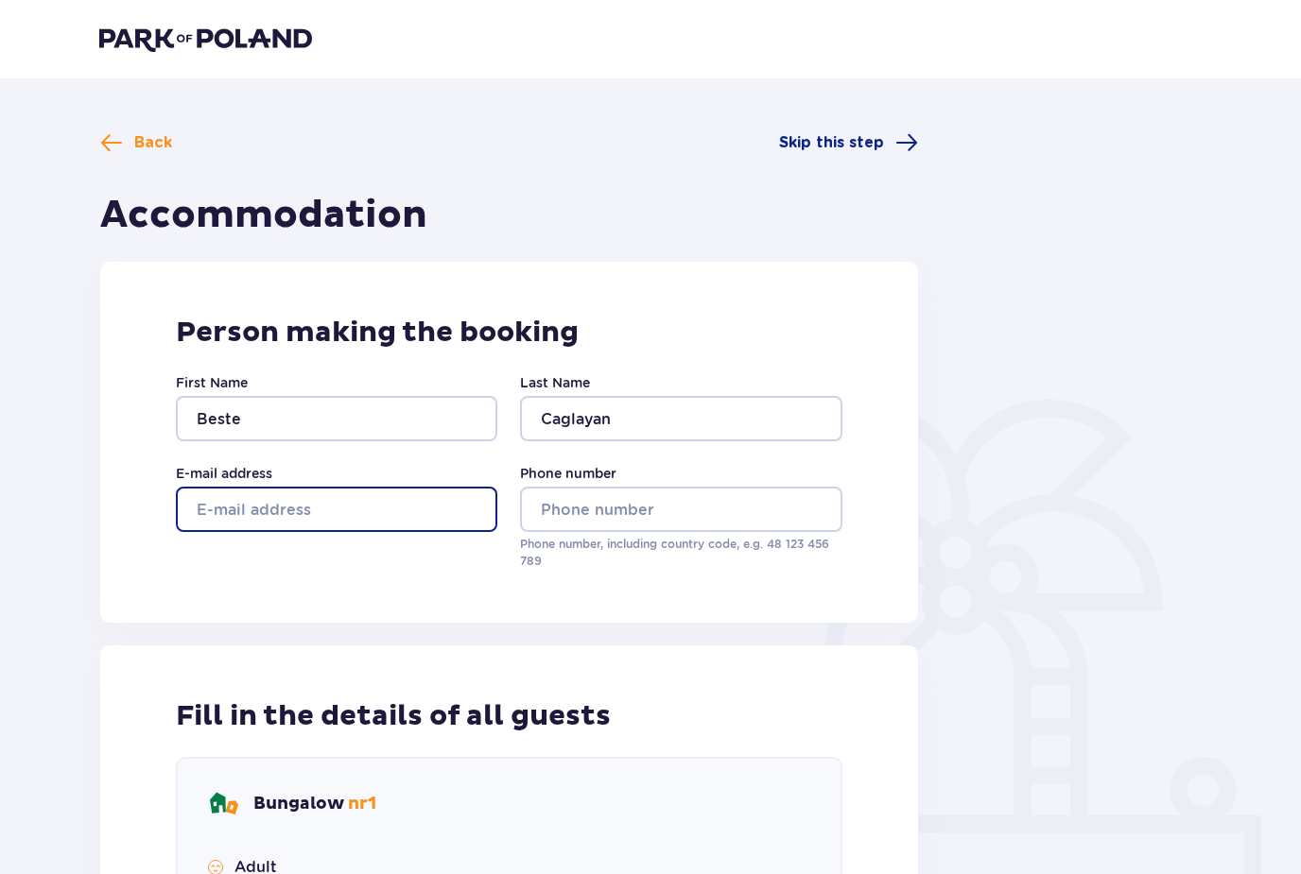
type input "[EMAIL_ADDRESS][DOMAIN_NAME]"
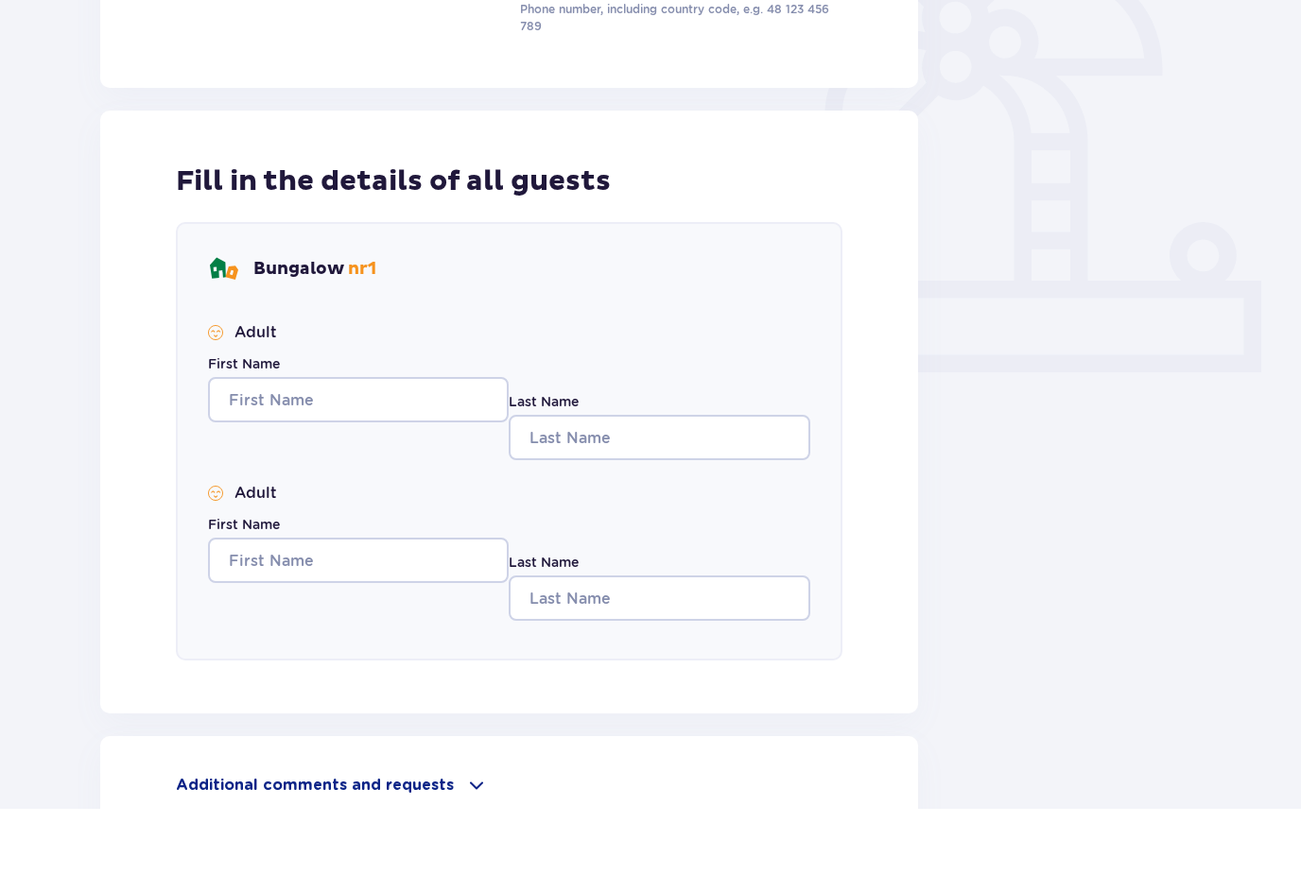
scroll to position [488, 0]
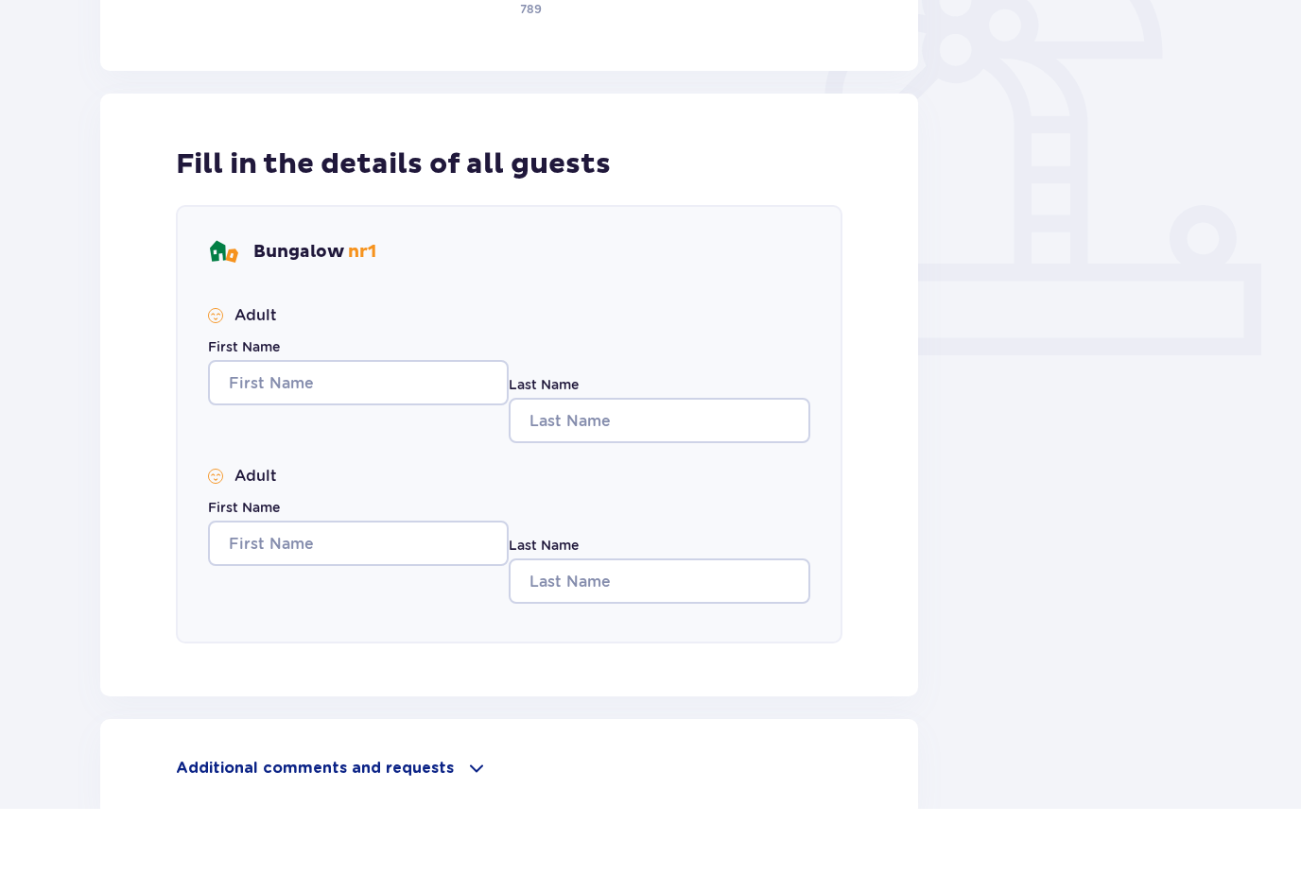
type input "48 729 242 911"
click at [435, 425] on input "First Name" at bounding box center [358, 447] width 301 height 45
type input "Beste"
click at [614, 463] on input "Last Name" at bounding box center [659, 485] width 301 height 45
type input "Caglayan"
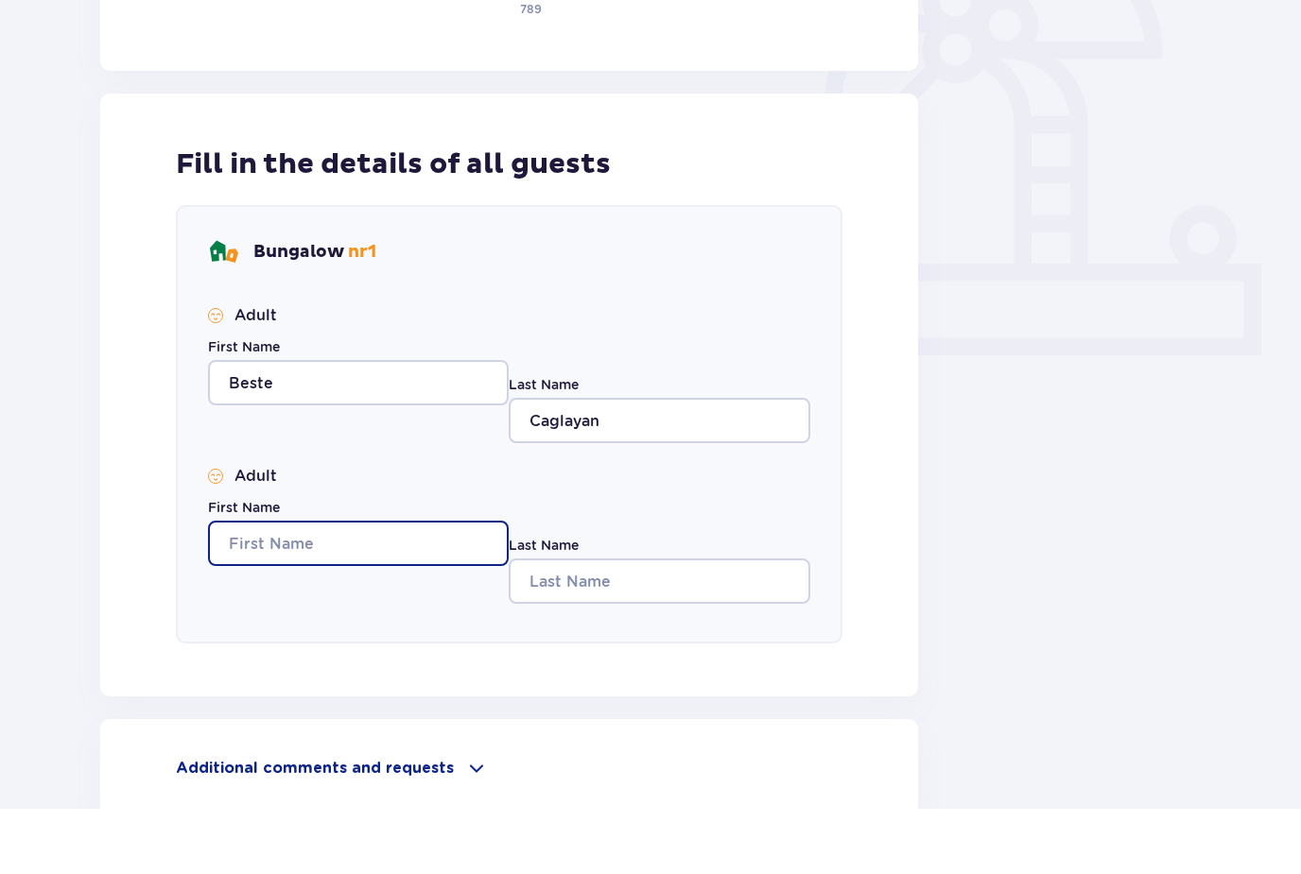
click at [375, 586] on input "First Name" at bounding box center [358, 608] width 301 height 45
type input "[PERSON_NAME]"
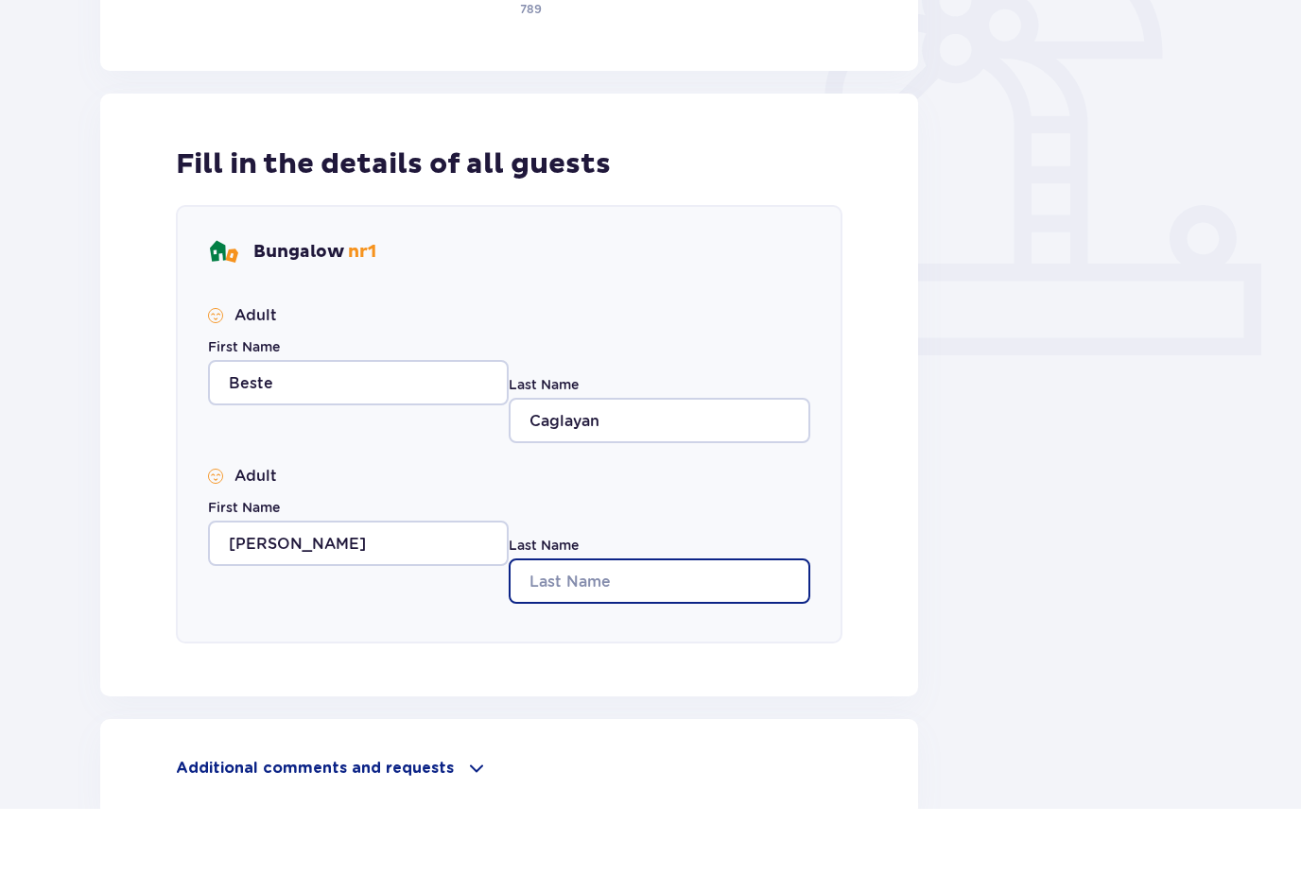
click at [563, 624] on input "Last Name" at bounding box center [659, 646] width 301 height 45
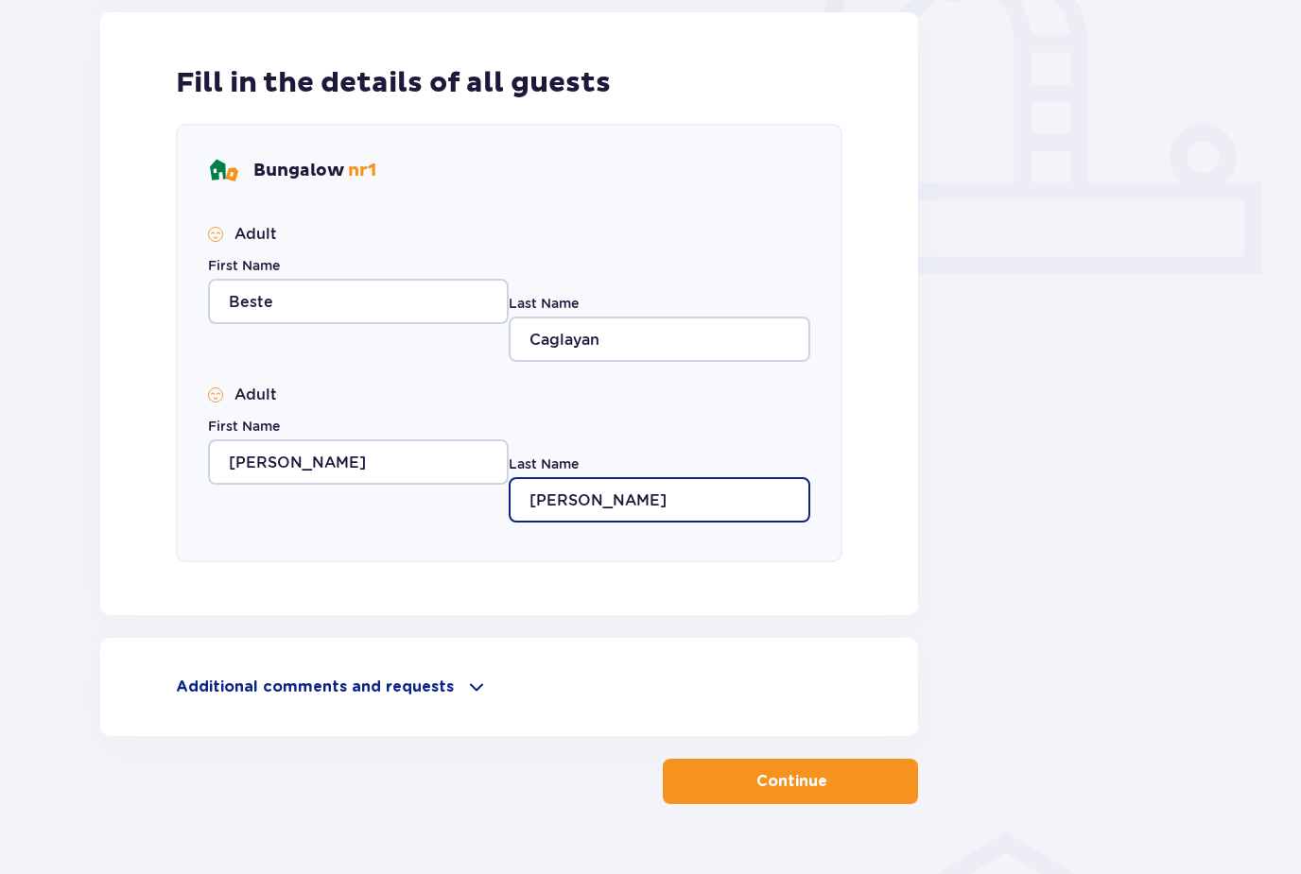
scroll to position [632, 0]
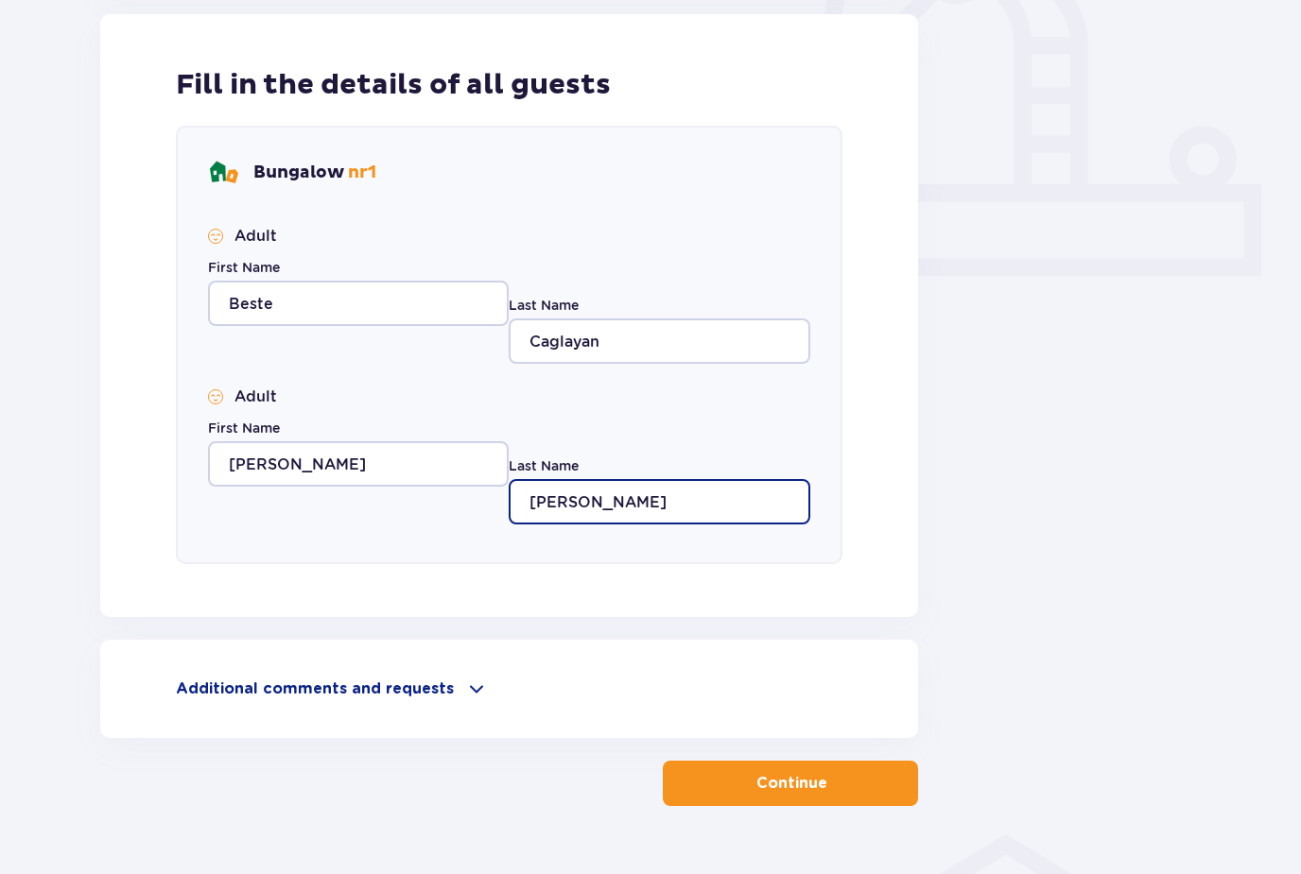
type input "[PERSON_NAME]"
click at [777, 779] on p "Continue" at bounding box center [791, 783] width 71 height 21
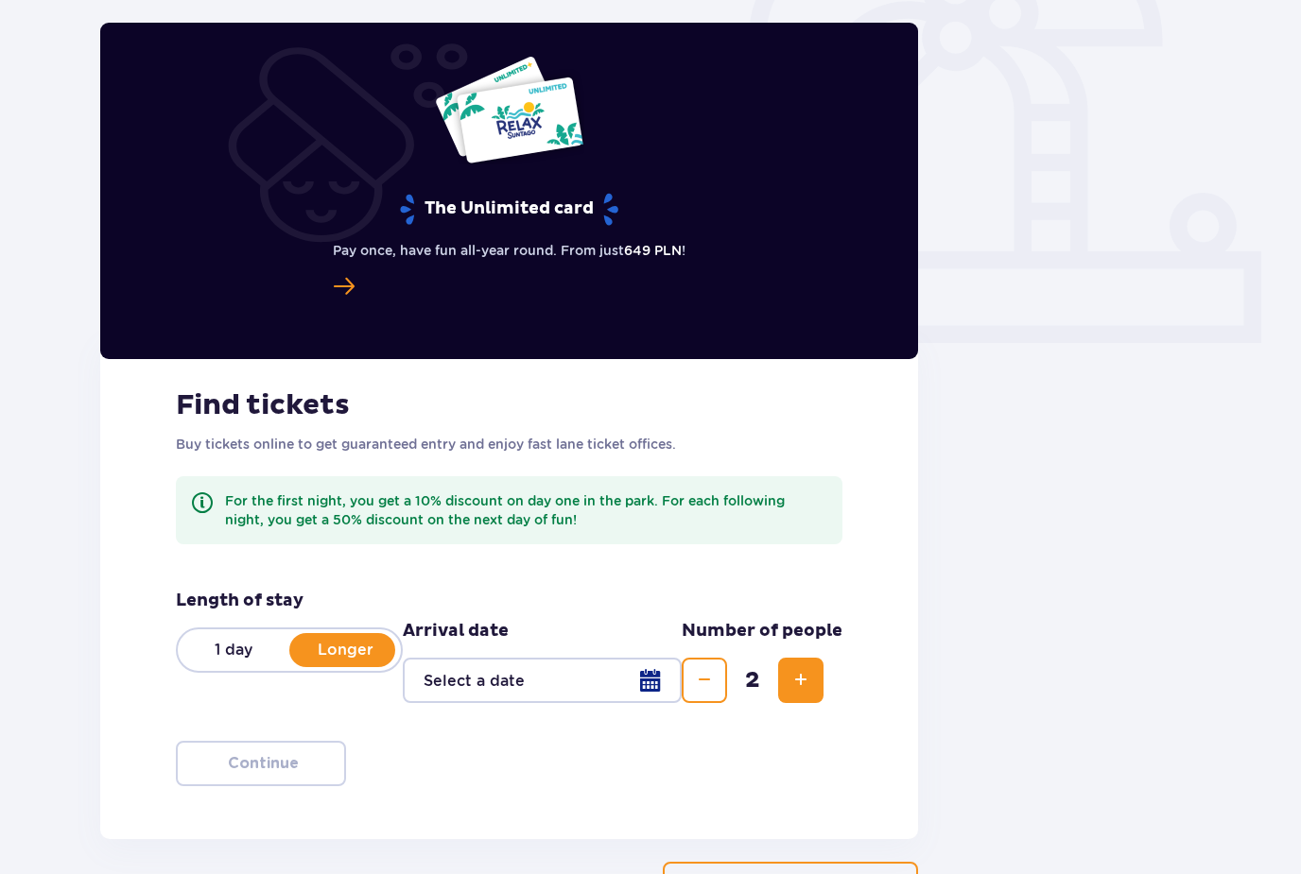
scroll to position [588, 0]
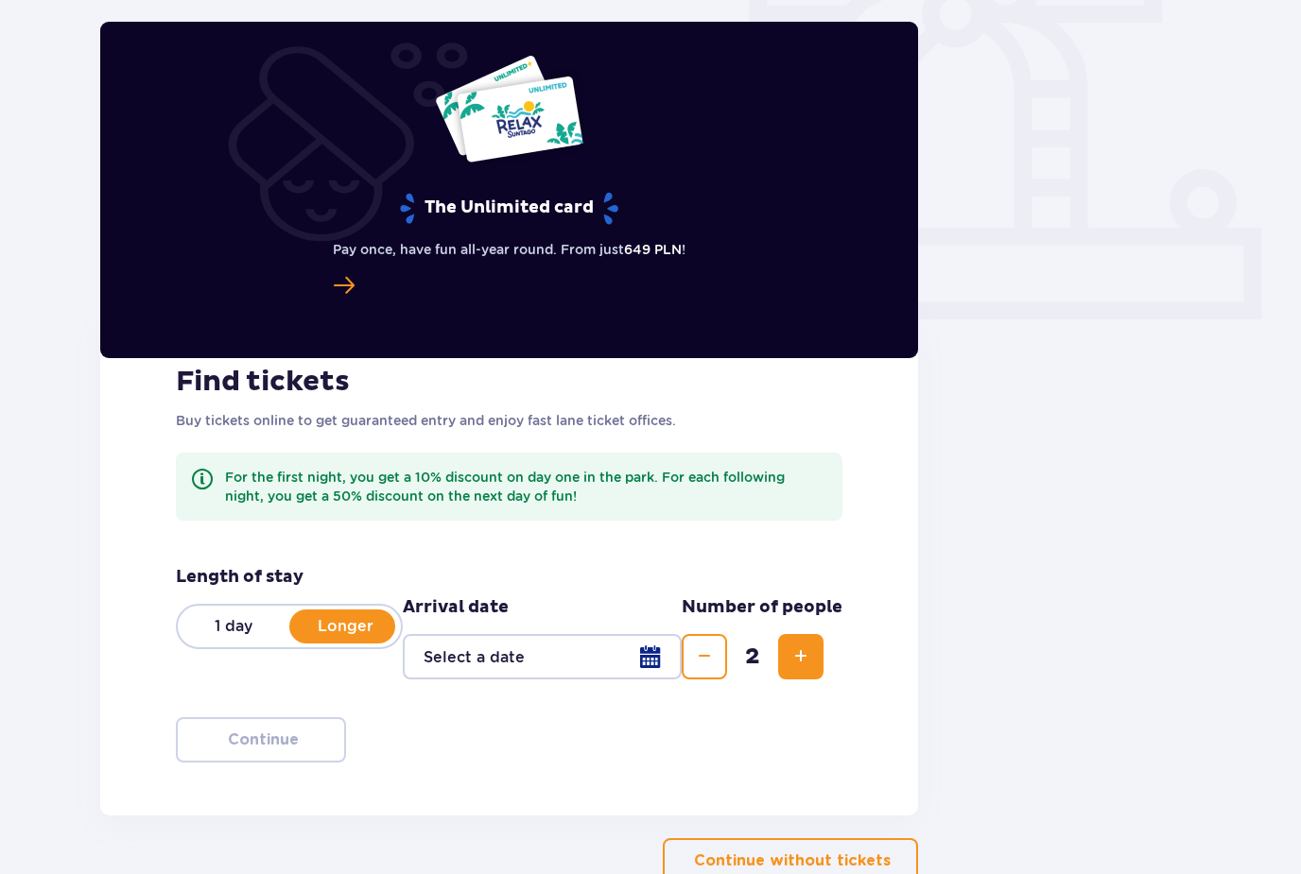
click at [653, 663] on div at bounding box center [542, 657] width 279 height 45
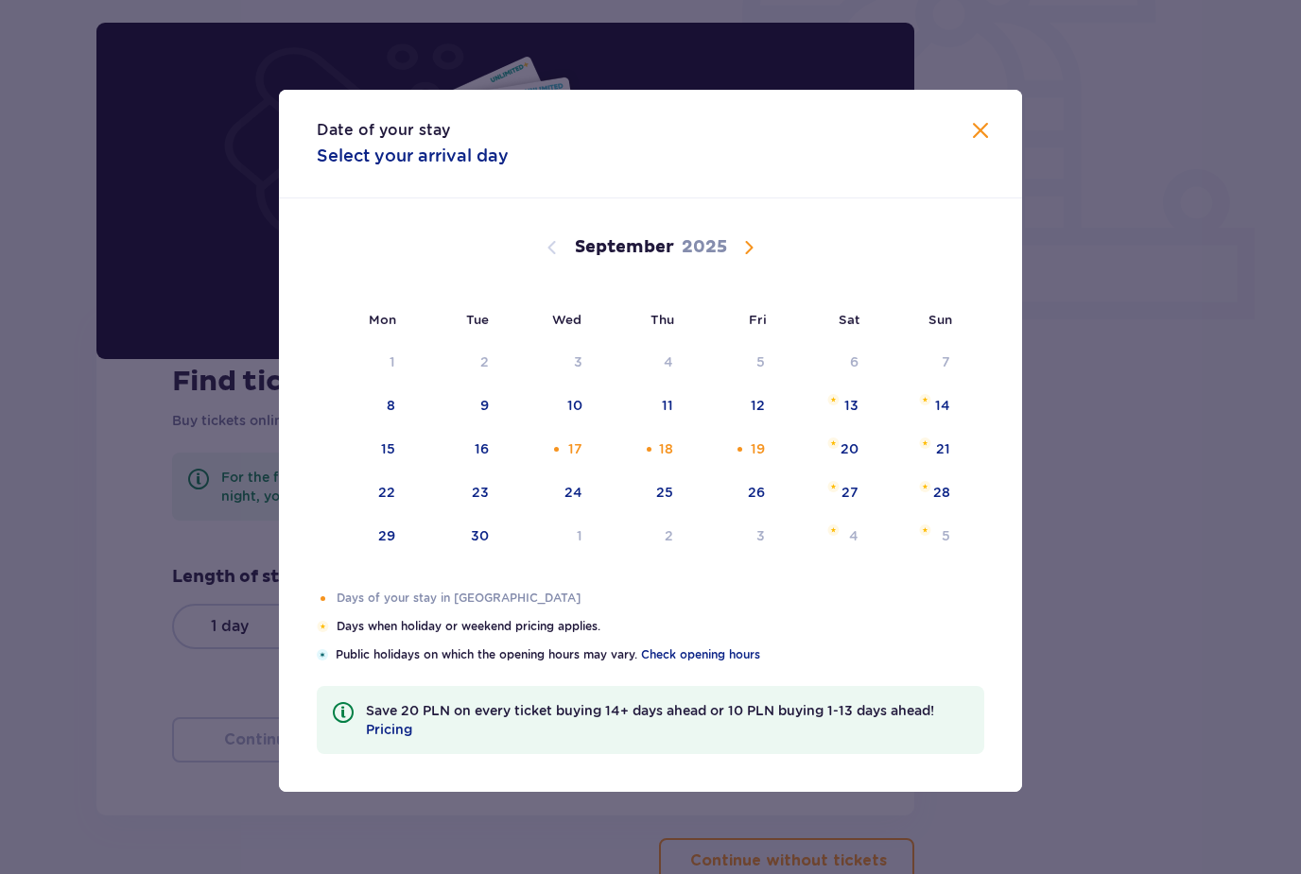
click at [586, 454] on table "1 2 3 4 5 6 7 8 9 10 11 12 13 14 15 16 17 18 19 20 21 22 23 24 25 26 27 28 29 3…" at bounding box center [640, 449] width 647 height 219
click at [580, 458] on div "17" at bounding box center [575, 449] width 14 height 19
click at [750, 471] on div "19" at bounding box center [732, 450] width 92 height 42
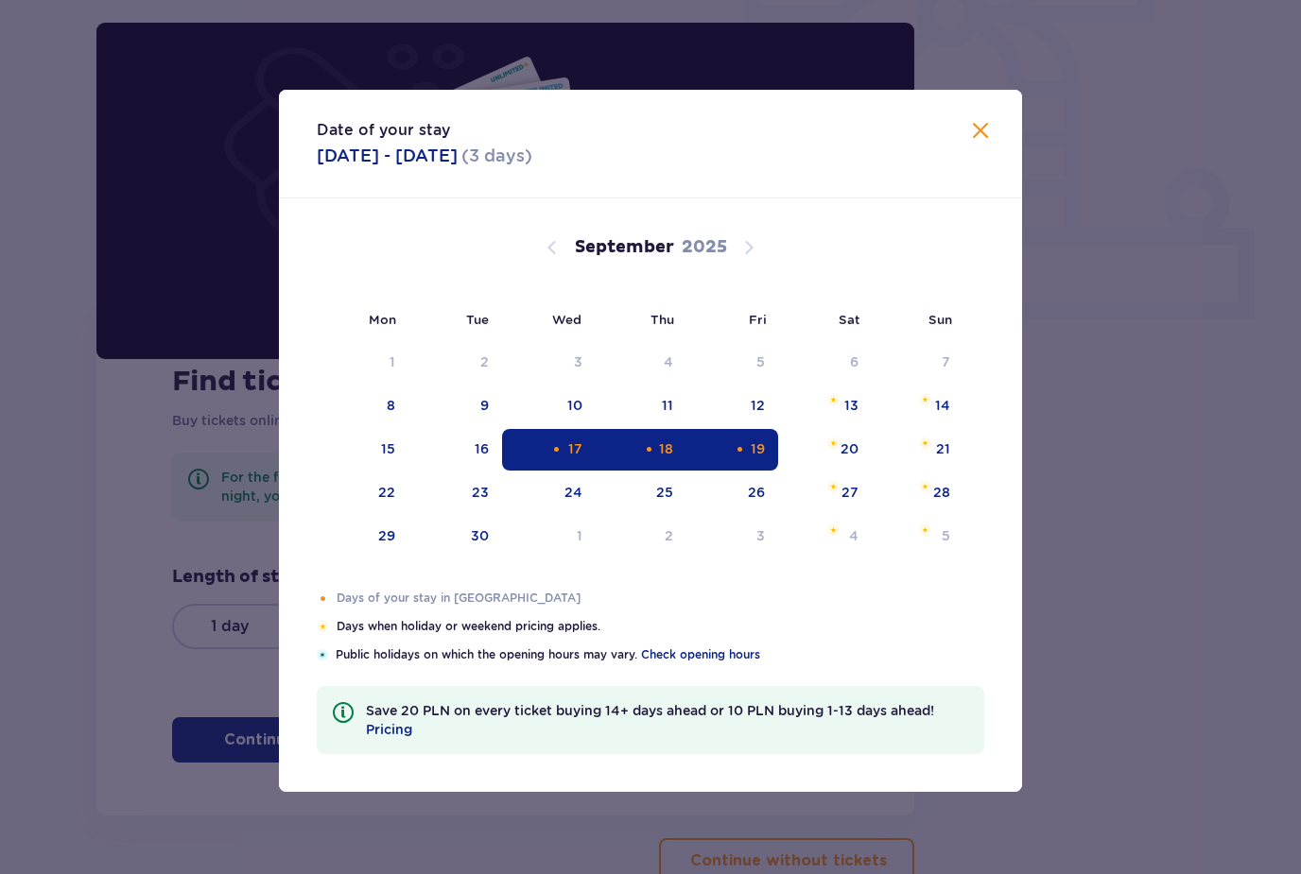
type input "[DATE] - [DATE]"
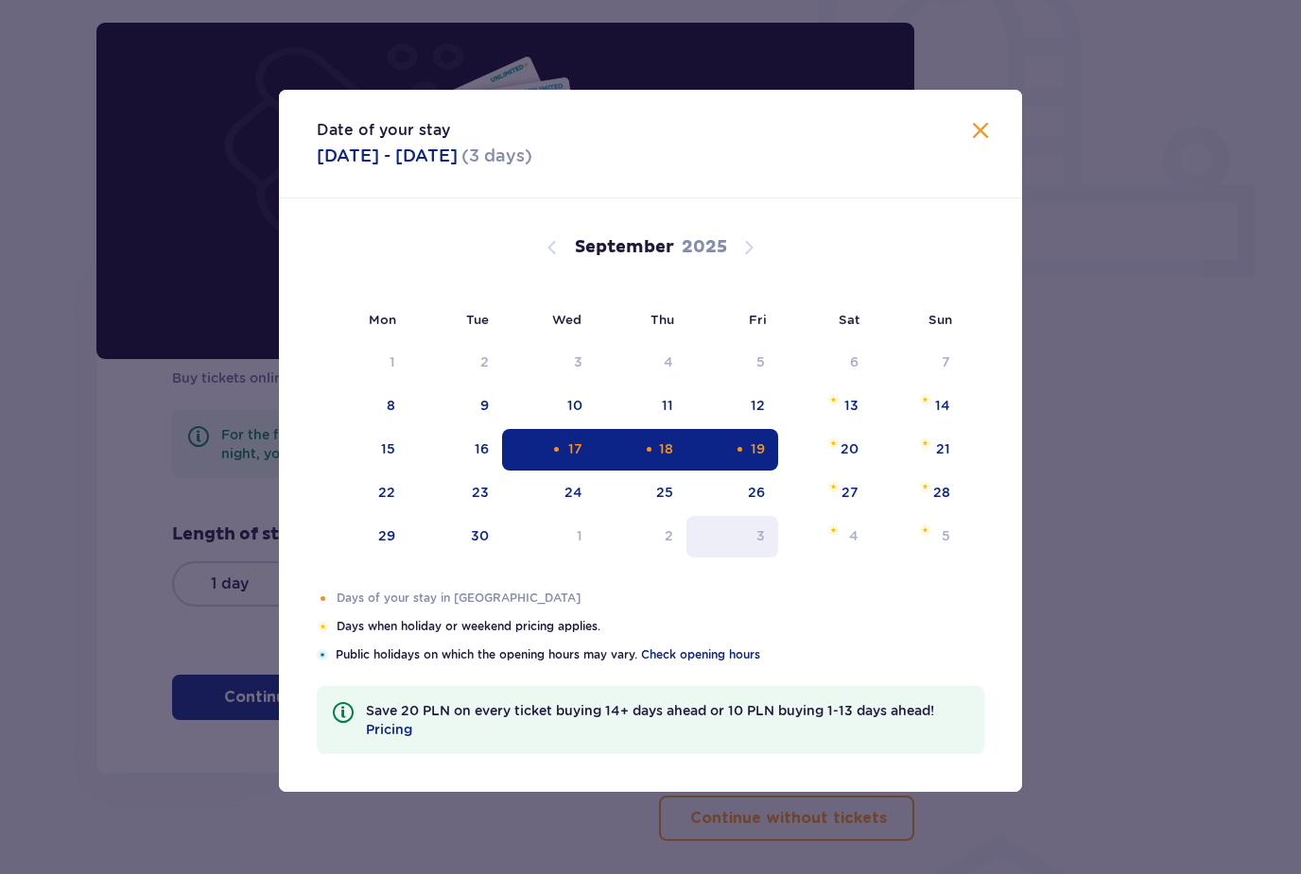
scroll to position [651, 0]
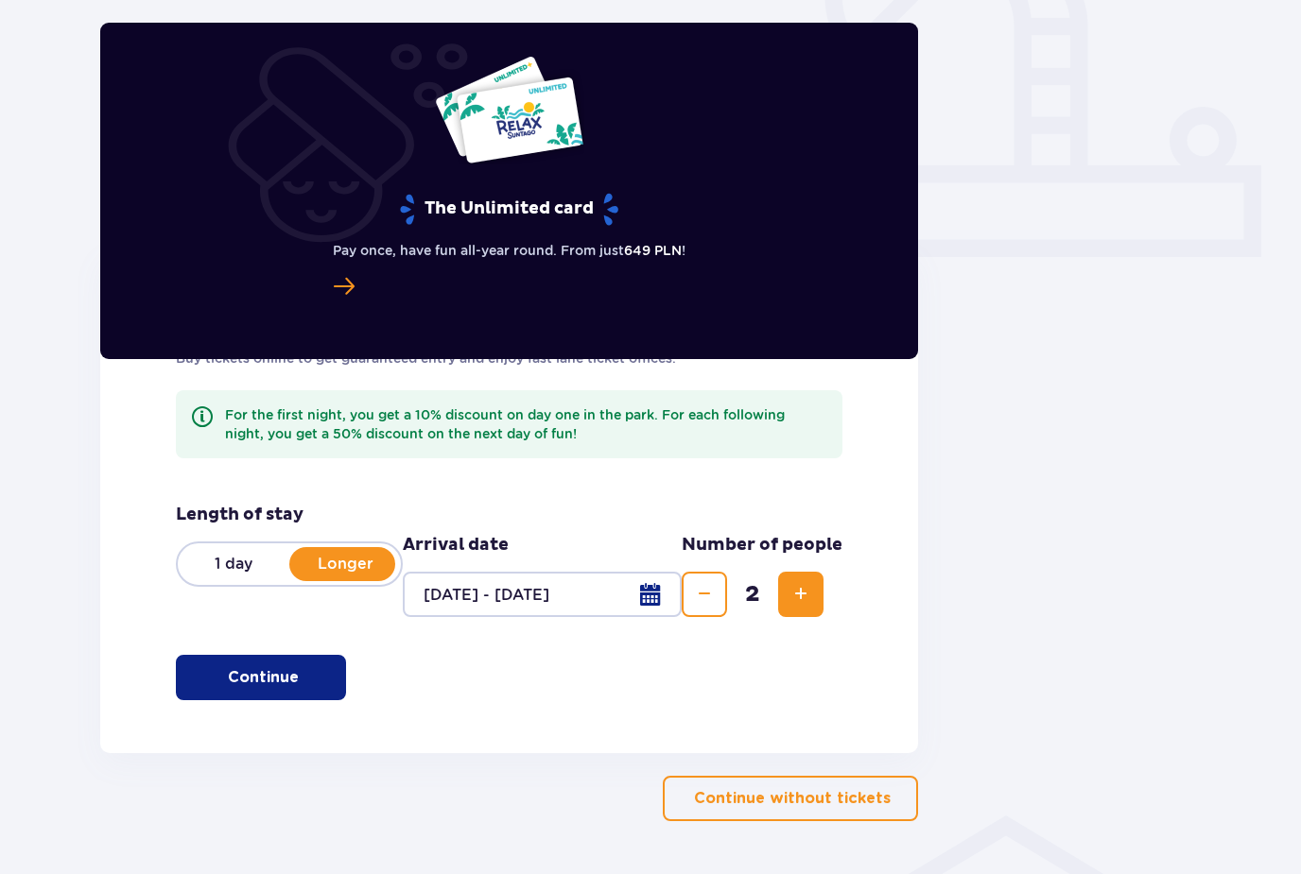
click at [299, 685] on span "button" at bounding box center [300, 677] width 19 height 19
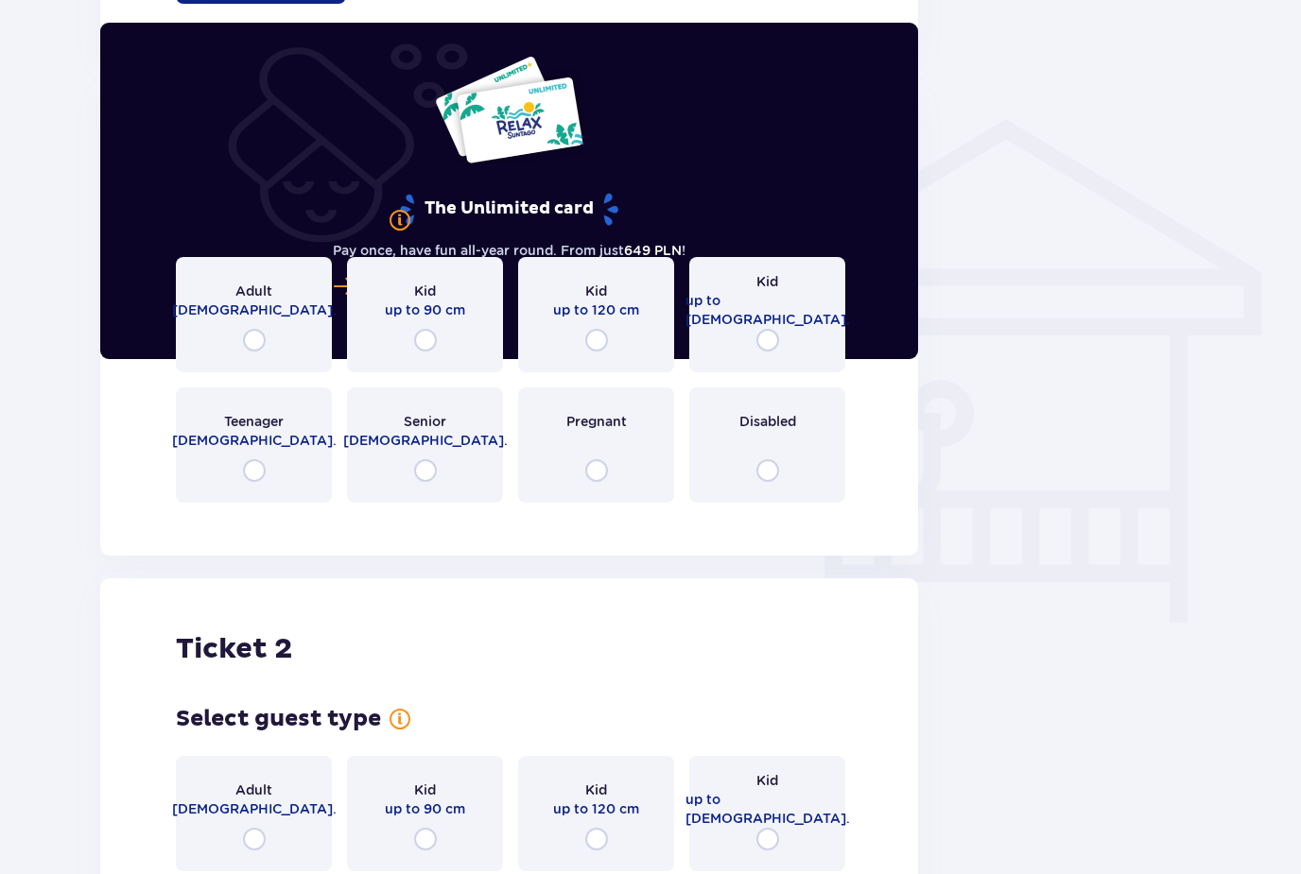
scroll to position [1356, 0]
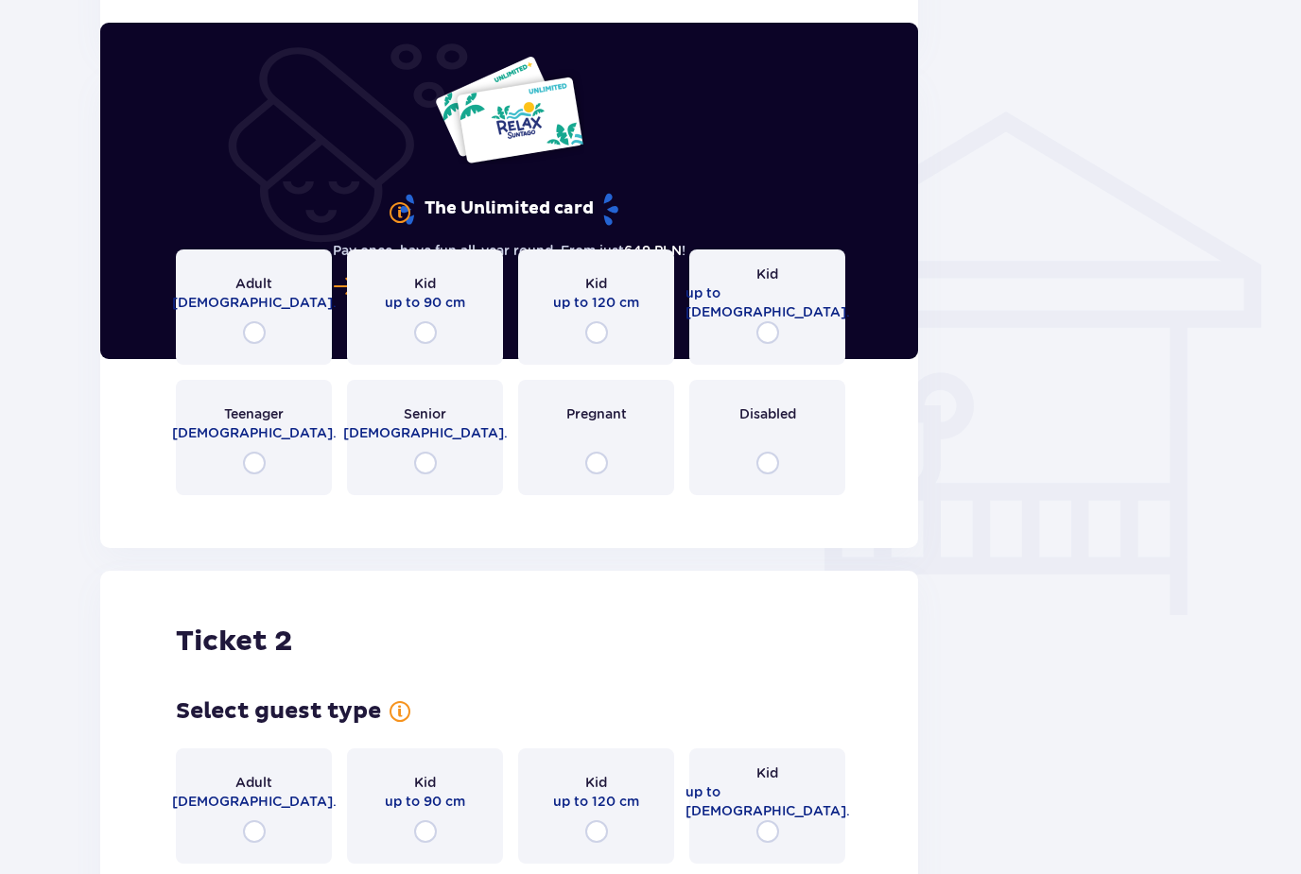
click at [292, 326] on div "Adult [DEMOGRAPHIC_DATA]." at bounding box center [254, 307] width 156 height 115
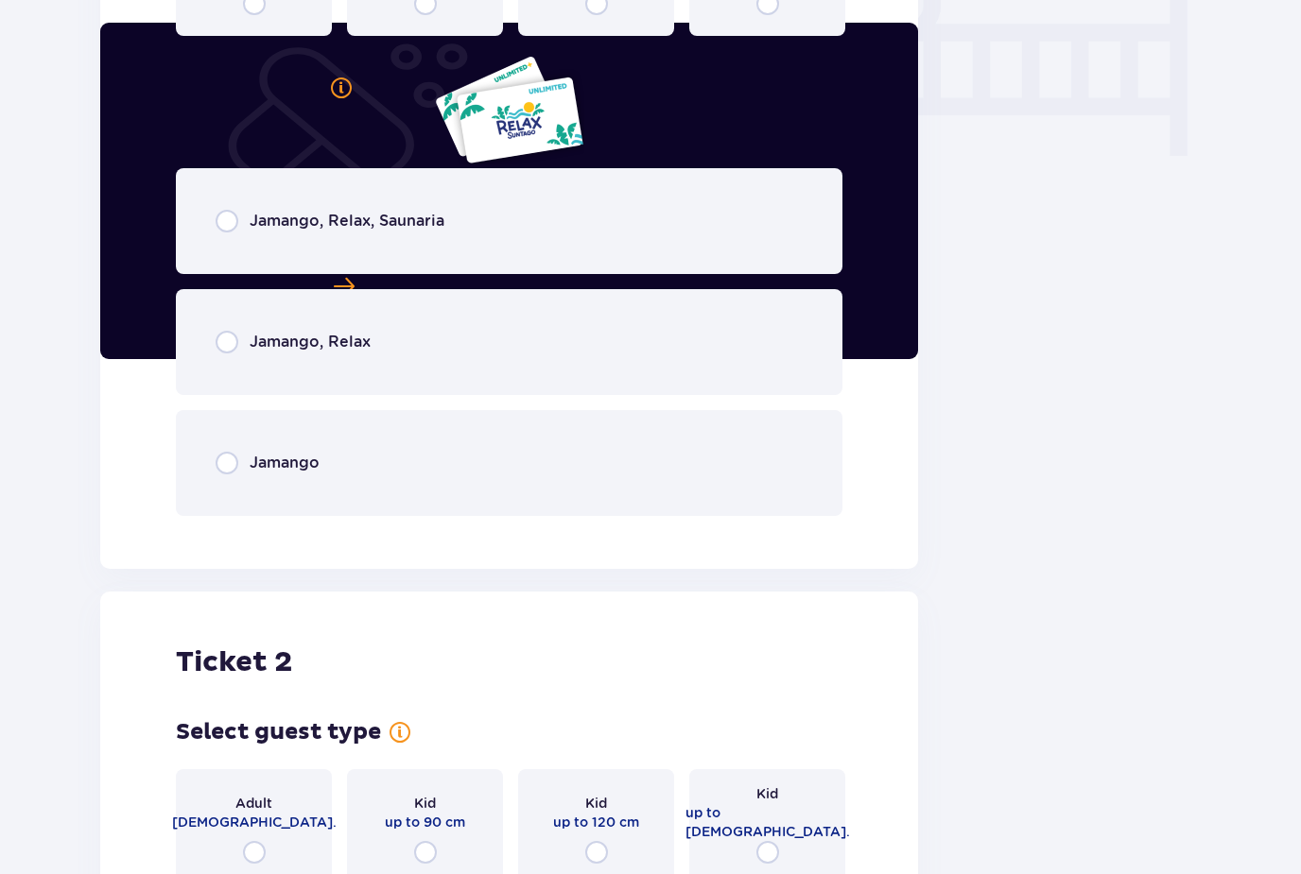
scroll to position [1817, 0]
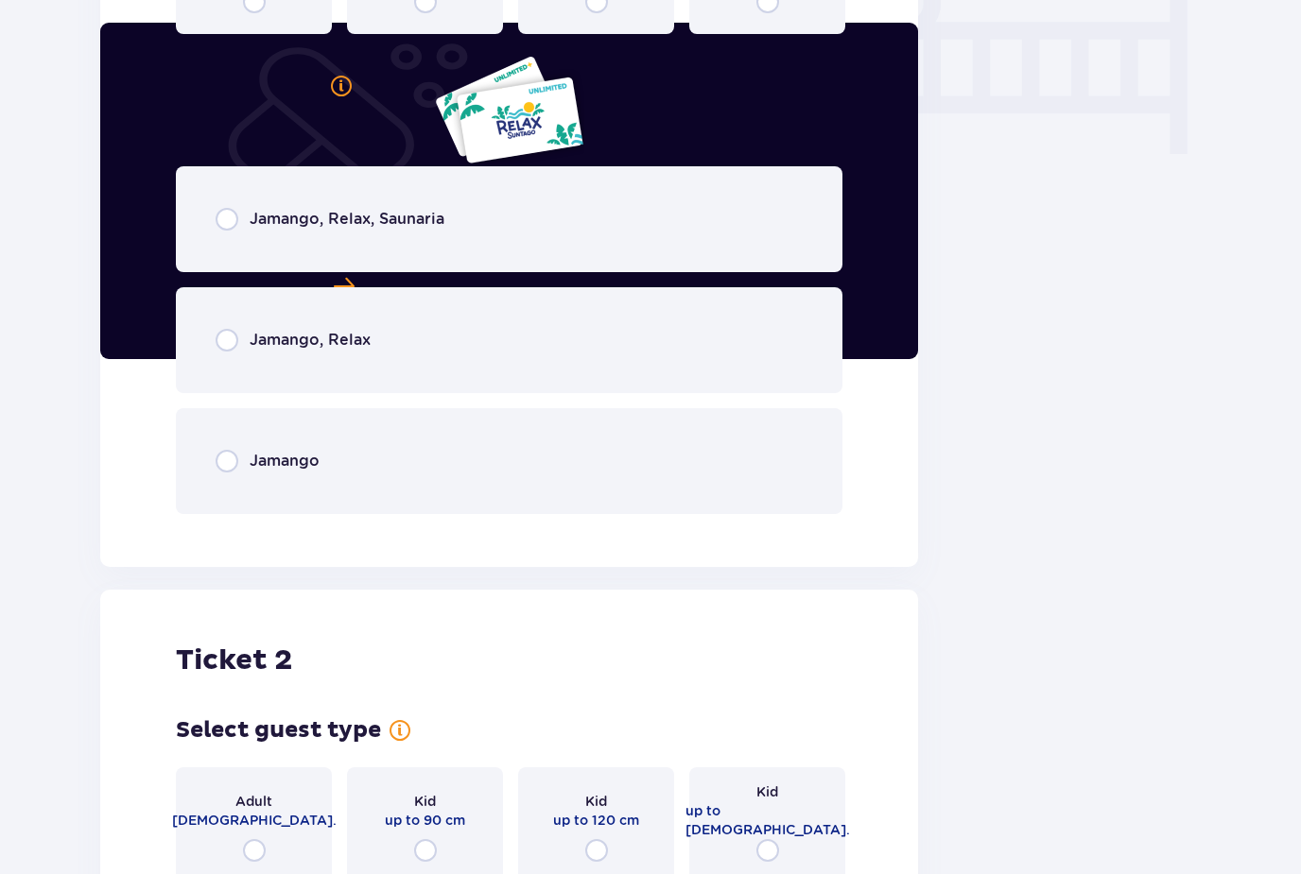
click at [447, 239] on div "Jamango, Relax, Saunaria" at bounding box center [509, 219] width 666 height 106
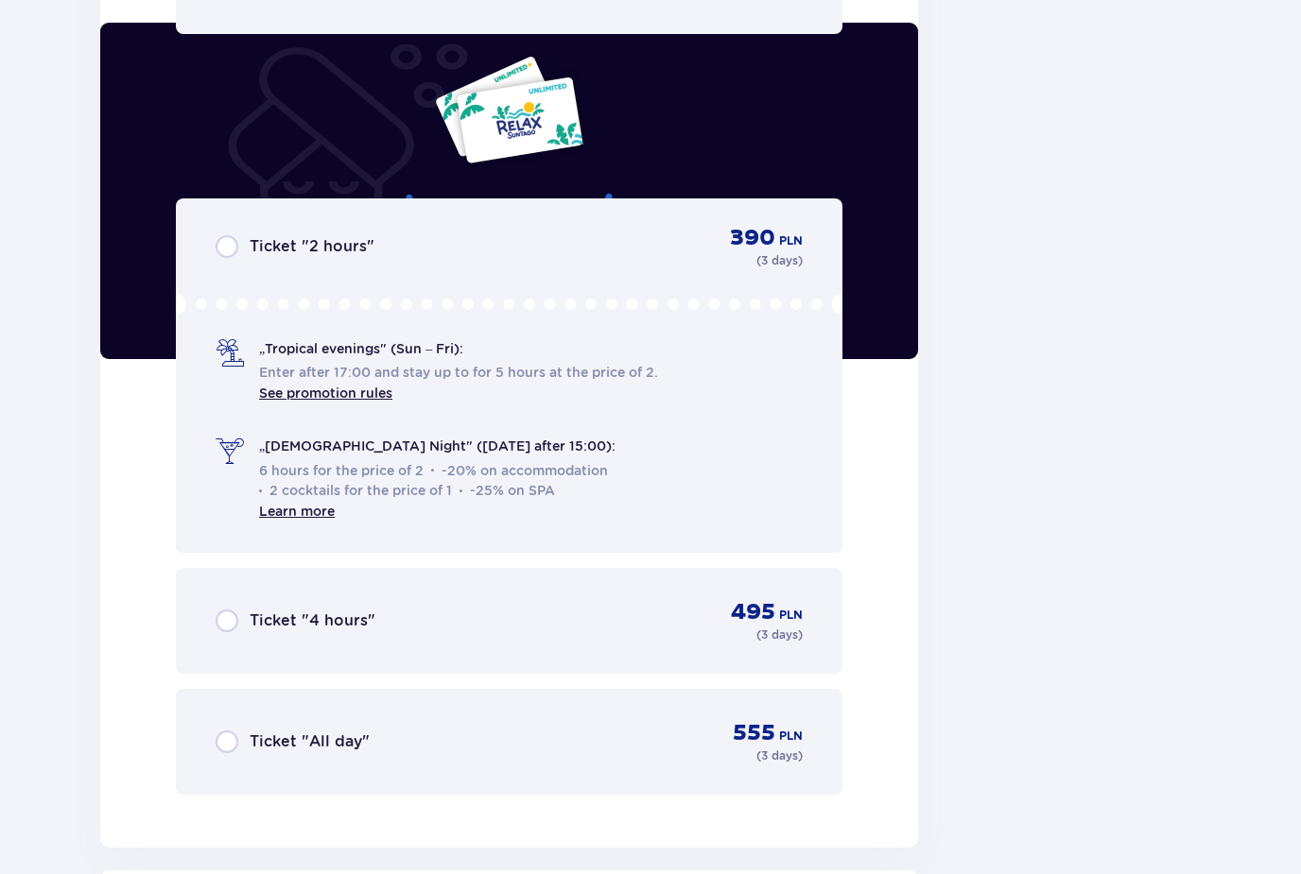
click at [361, 749] on div "Ticket "All day" 555 PLN ( 3 days )" at bounding box center [509, 741] width 587 height 45
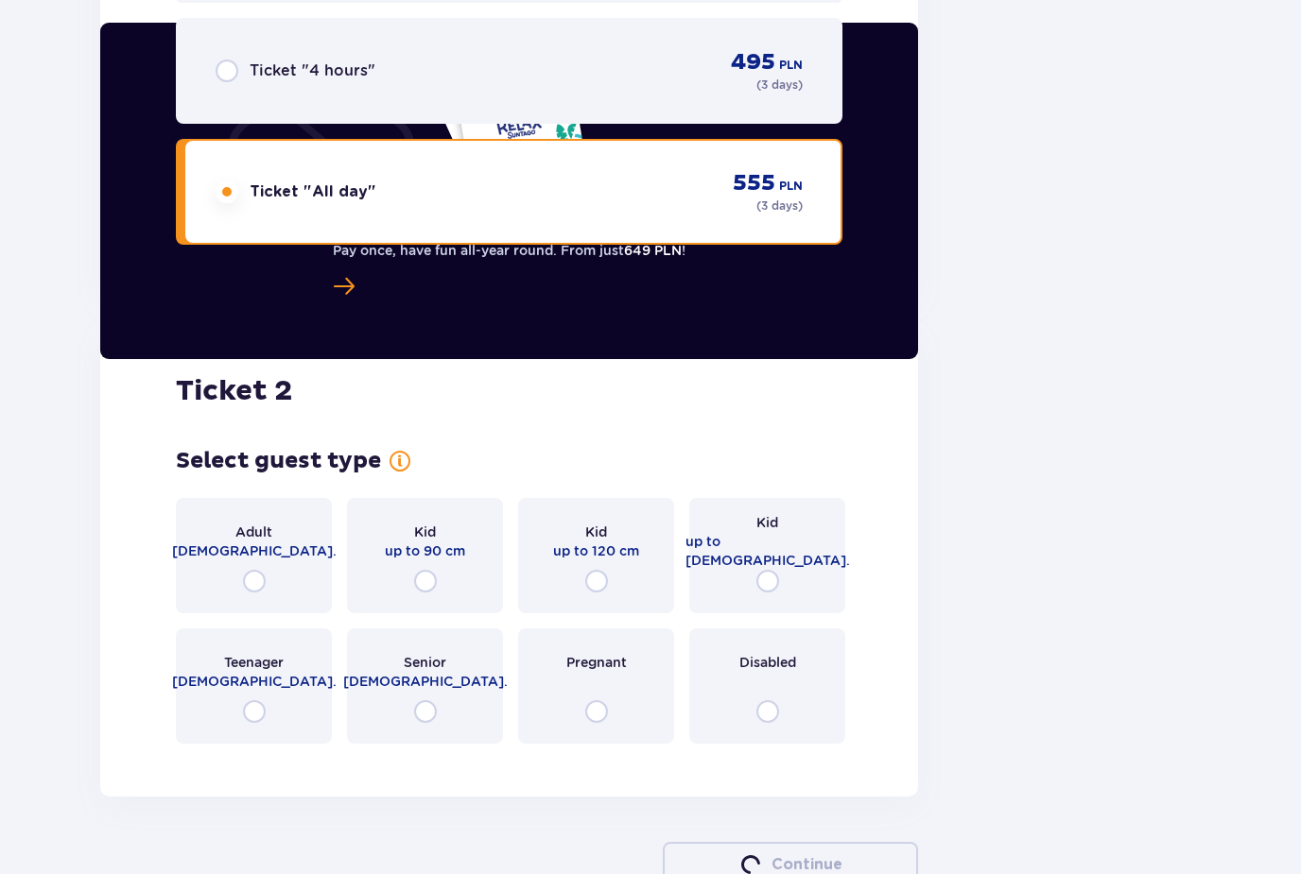
scroll to position [2914, 0]
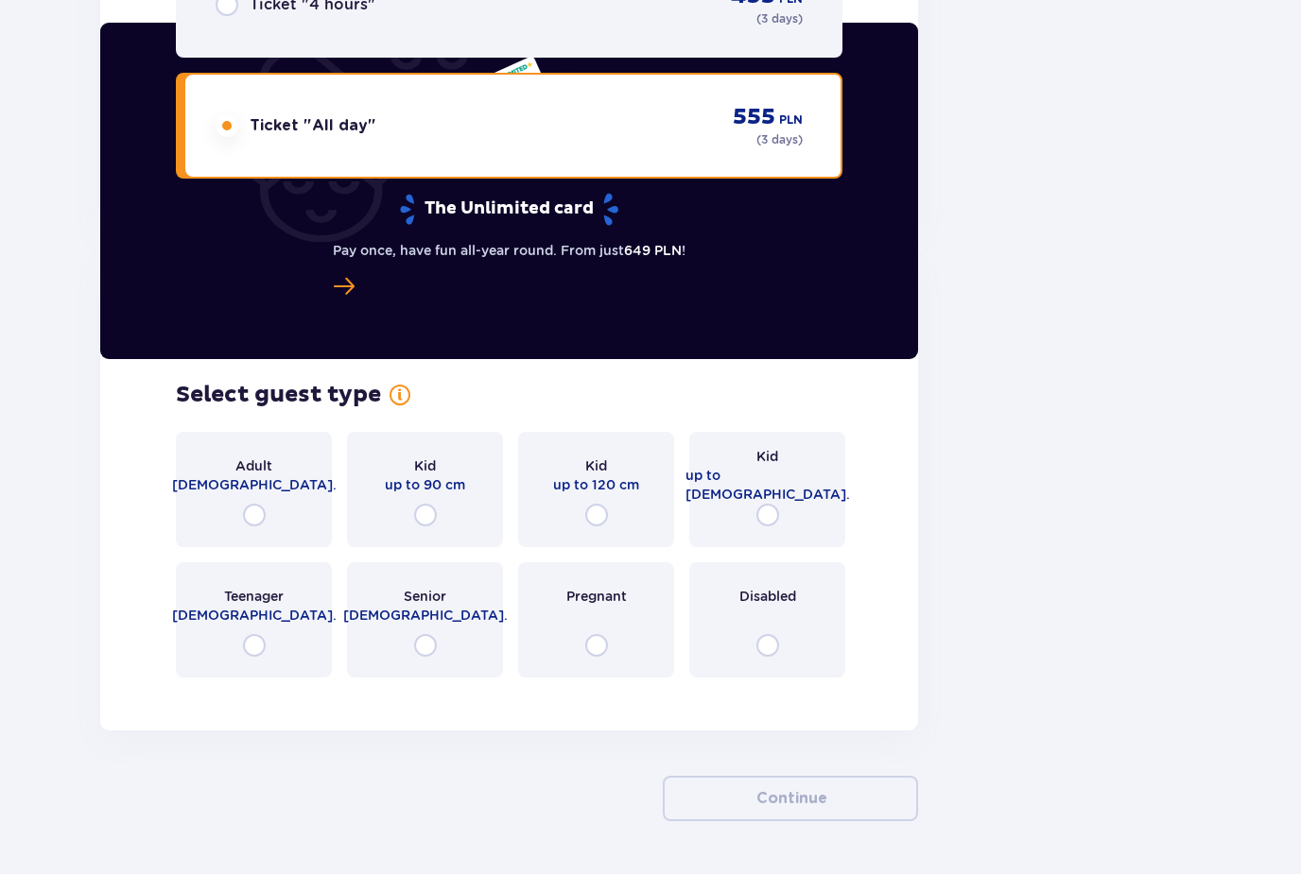
click at [262, 511] on input "radio" at bounding box center [254, 515] width 23 height 23
radio input "true"
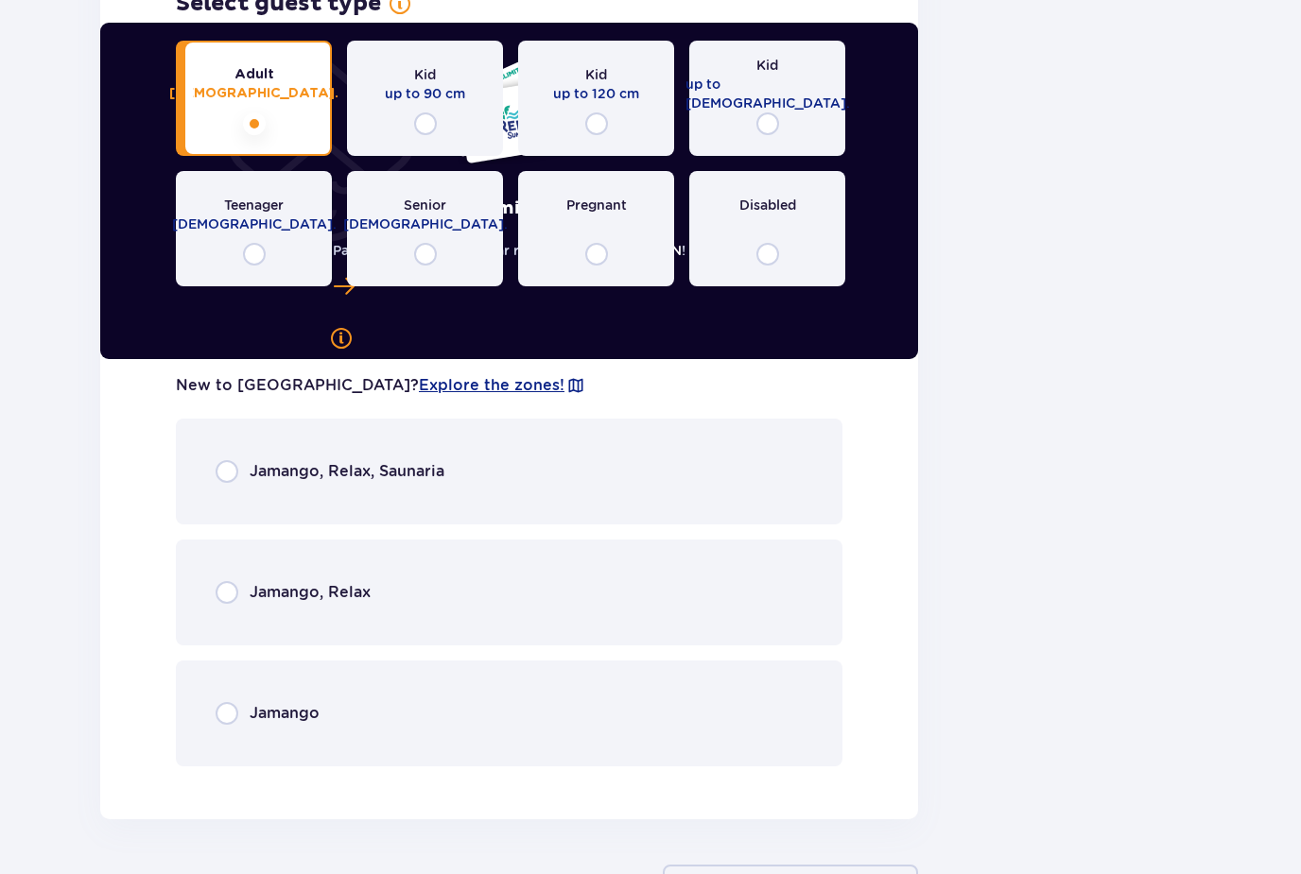
scroll to position [3394, 0]
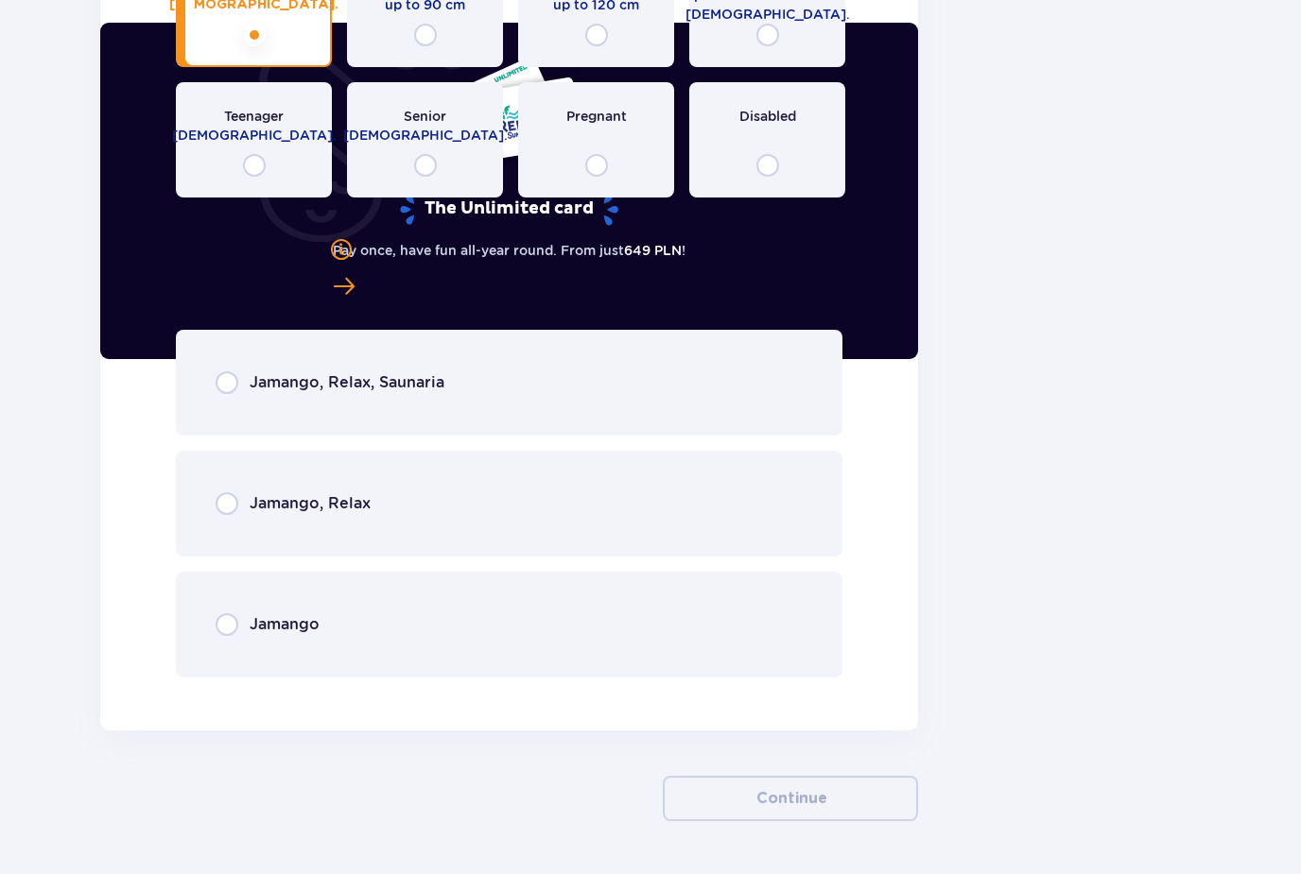
click at [408, 397] on div "Jamango, Relax, Saunaria" at bounding box center [509, 383] width 666 height 106
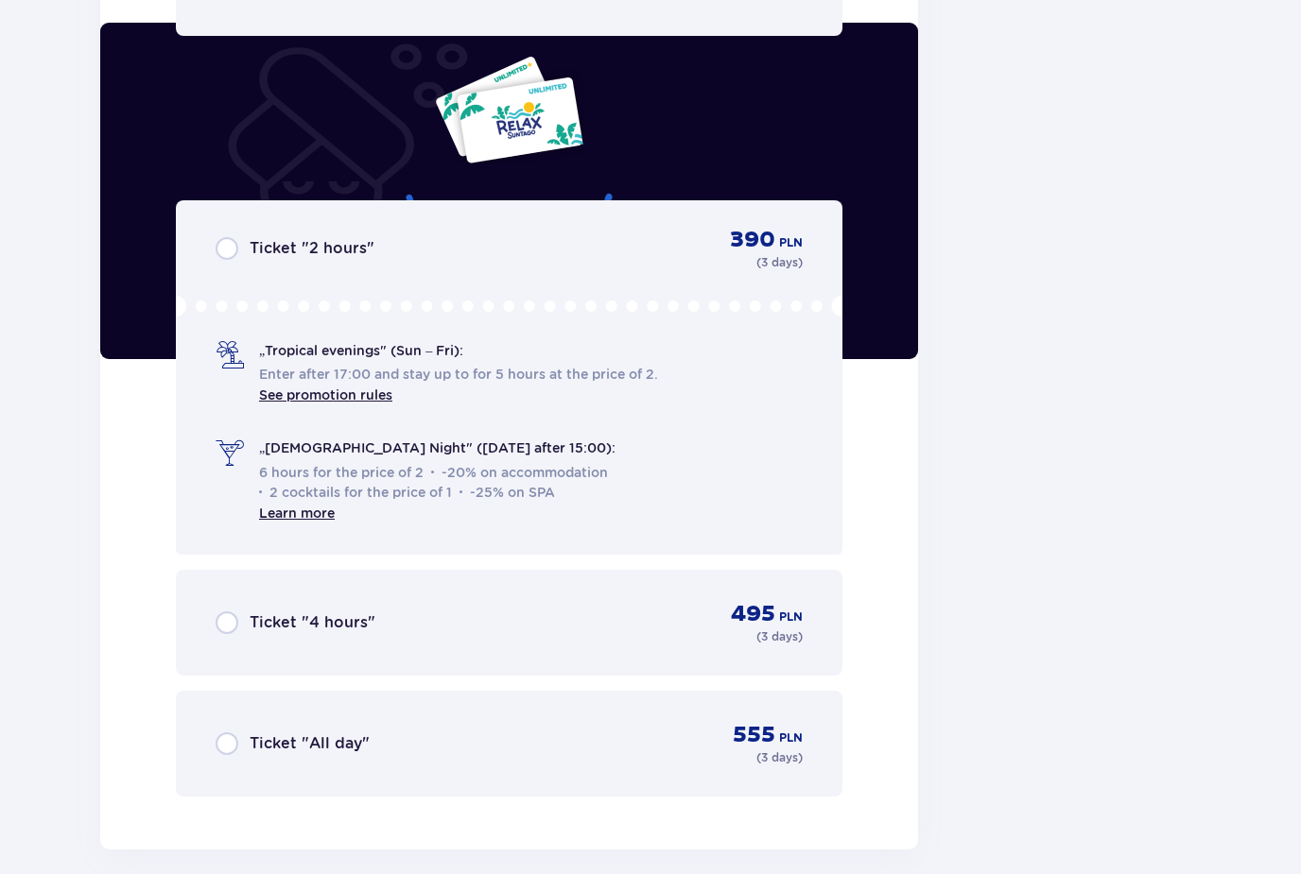
scroll to position [4037, 0]
click at [513, 725] on div "Ticket "All day" 555 PLN ( 3 days )" at bounding box center [509, 742] width 587 height 45
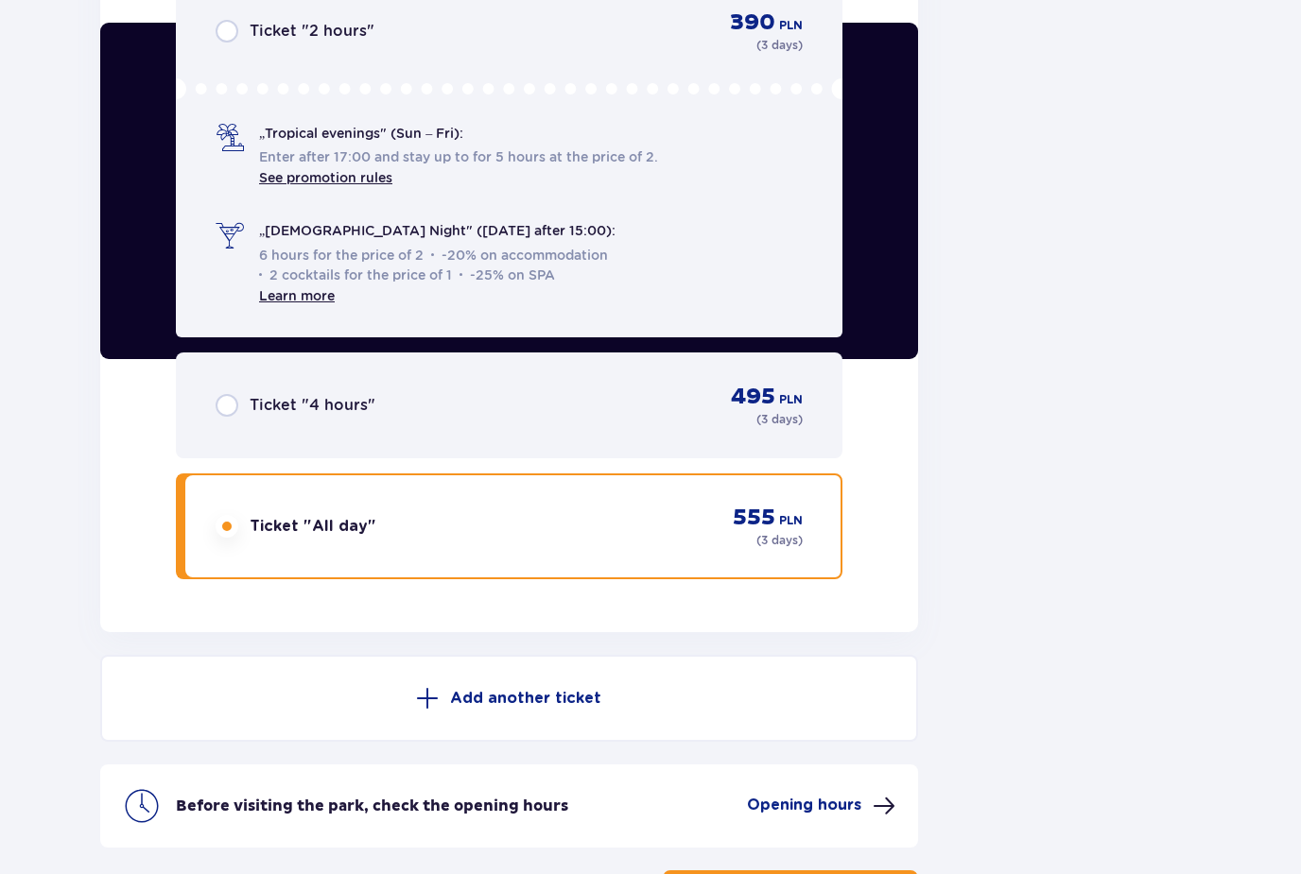
scroll to position [4348, 0]
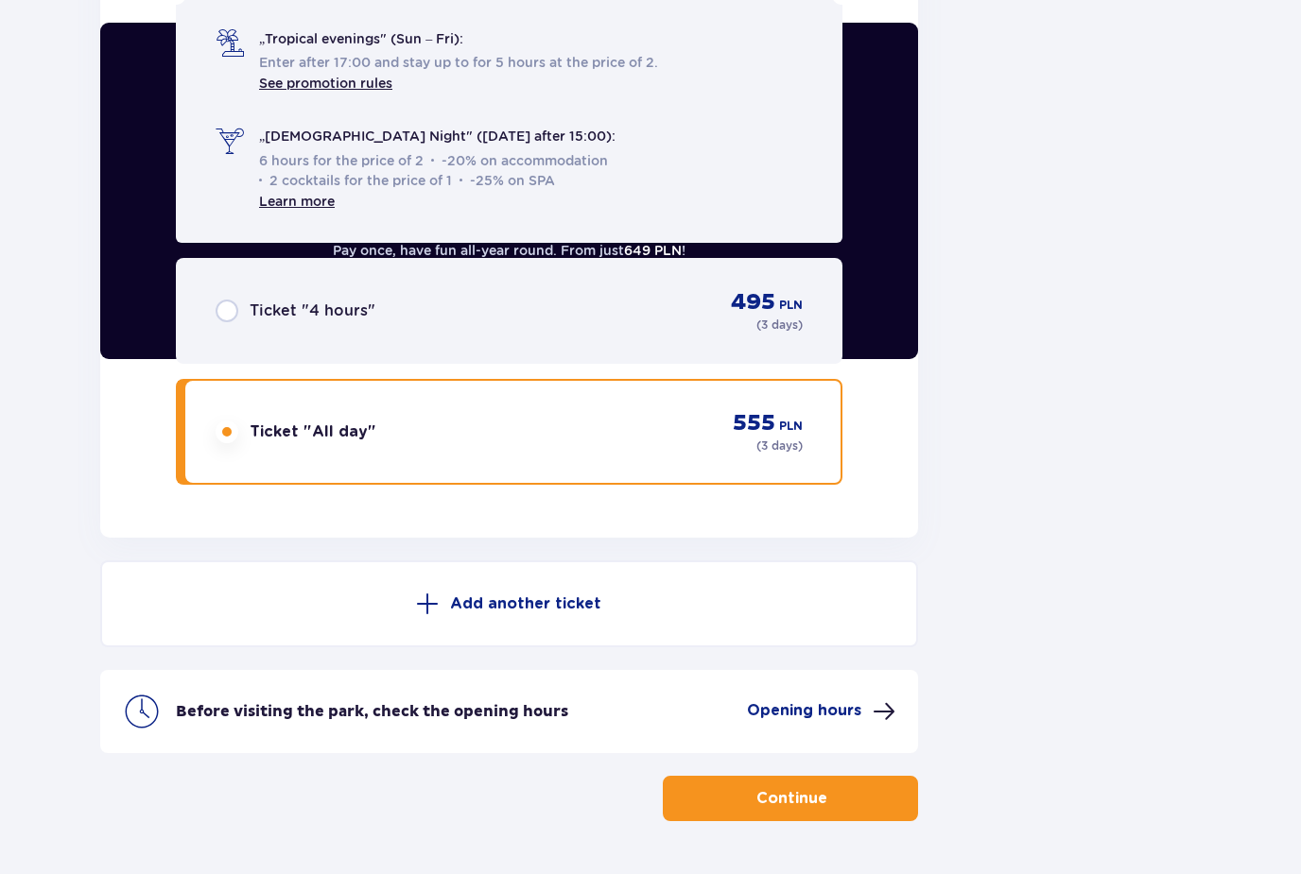
click at [746, 809] on button "Continue" at bounding box center [790, 798] width 255 height 45
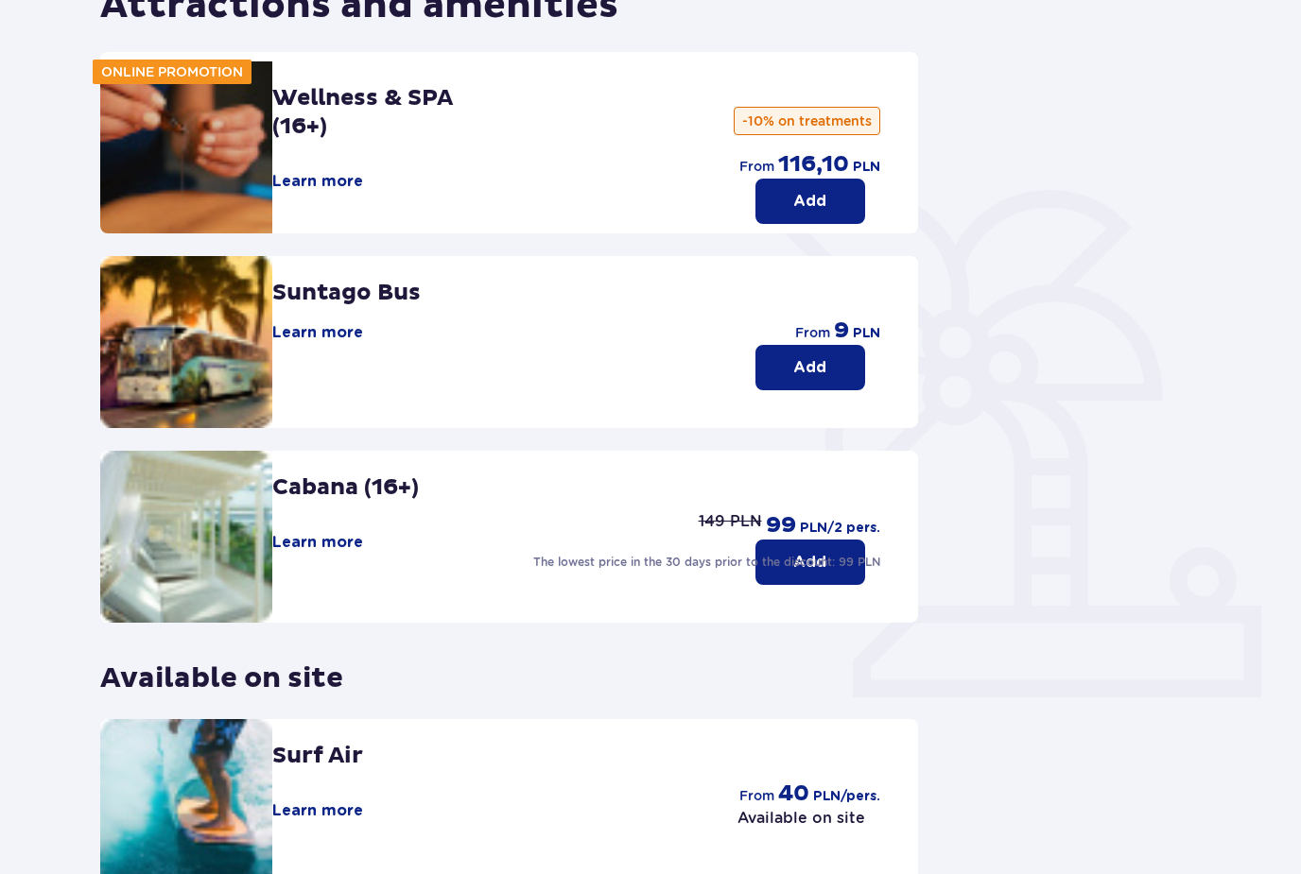
scroll to position [349, 0]
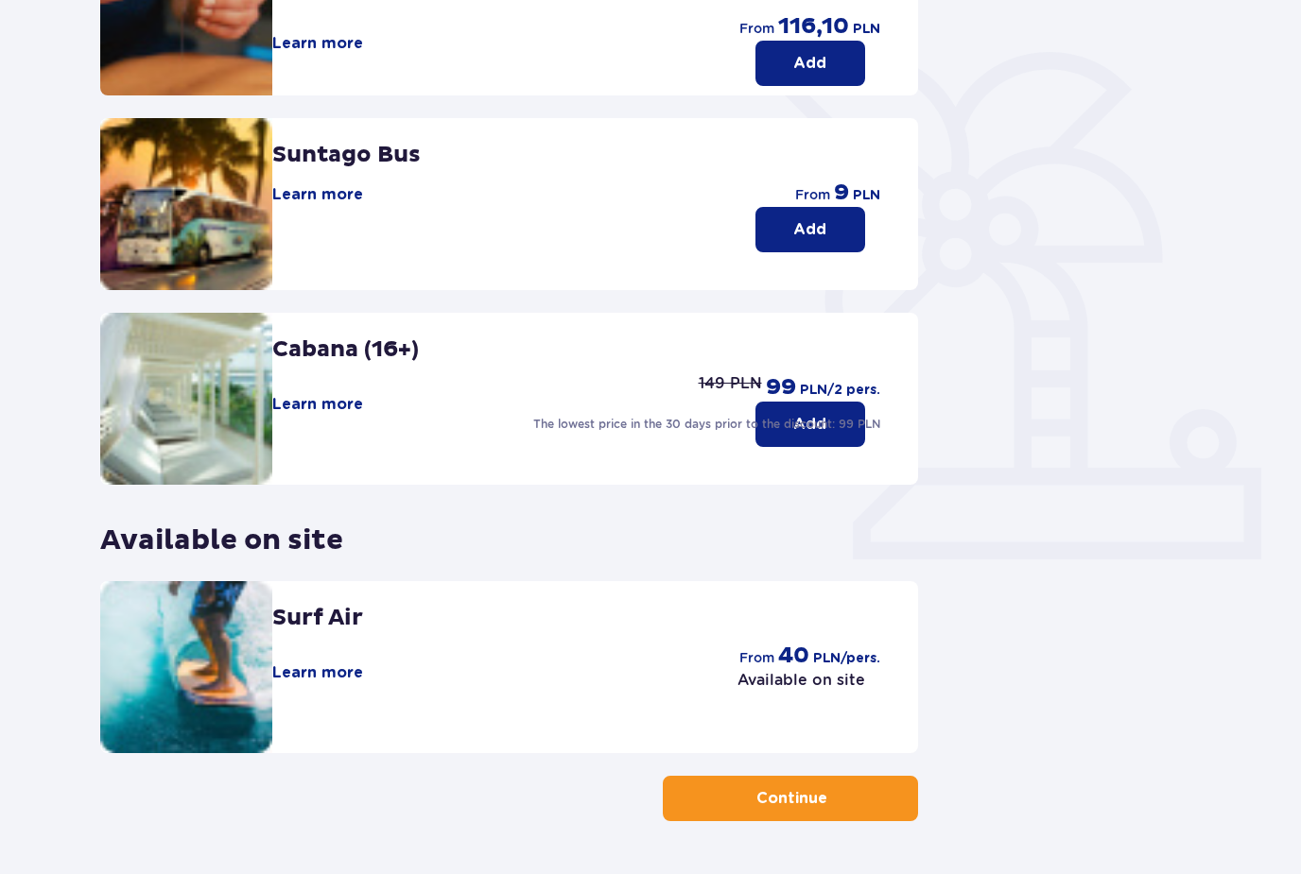
click at [725, 812] on button "Continue" at bounding box center [790, 798] width 255 height 45
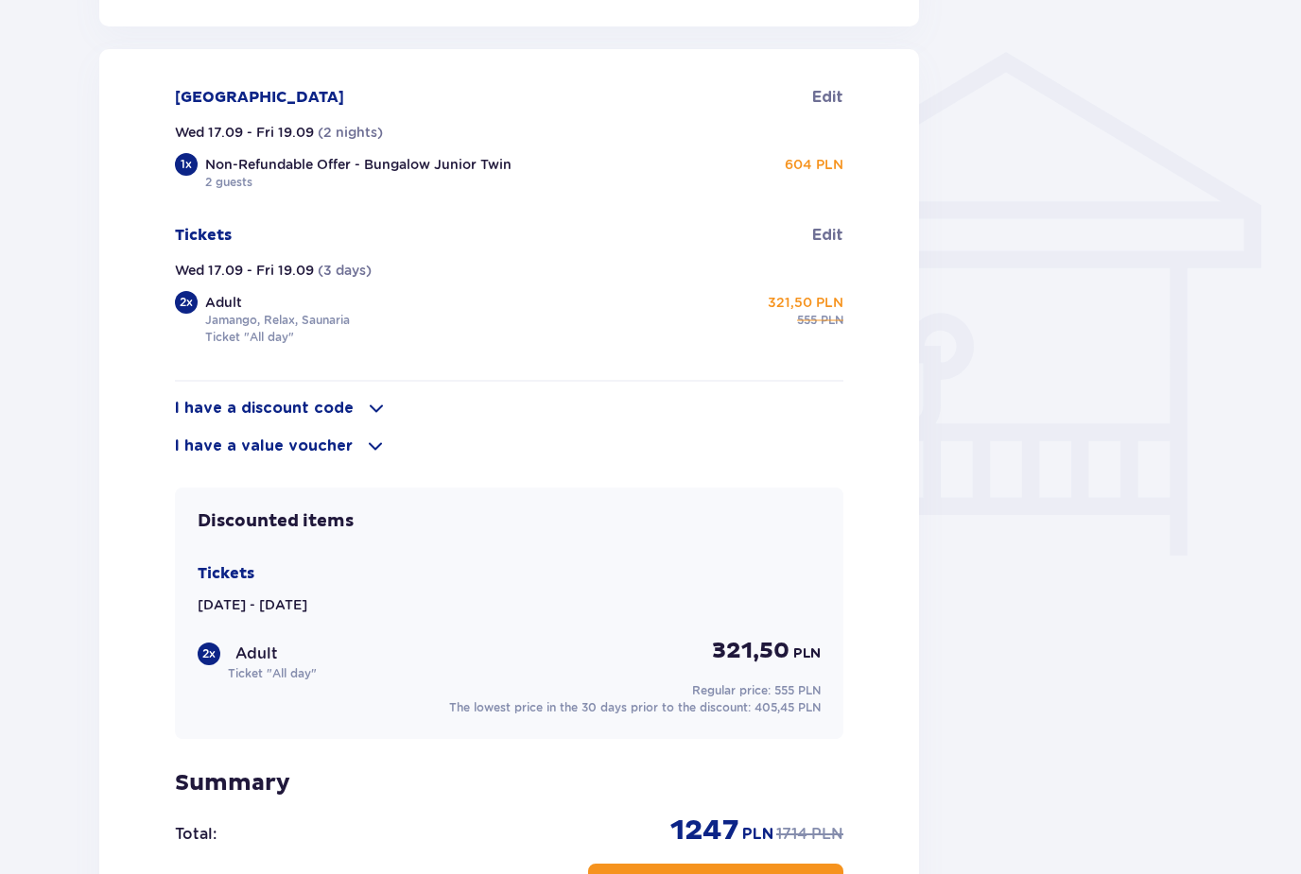
scroll to position [1417, 0]
